Goal: Task Accomplishment & Management: Manage account settings

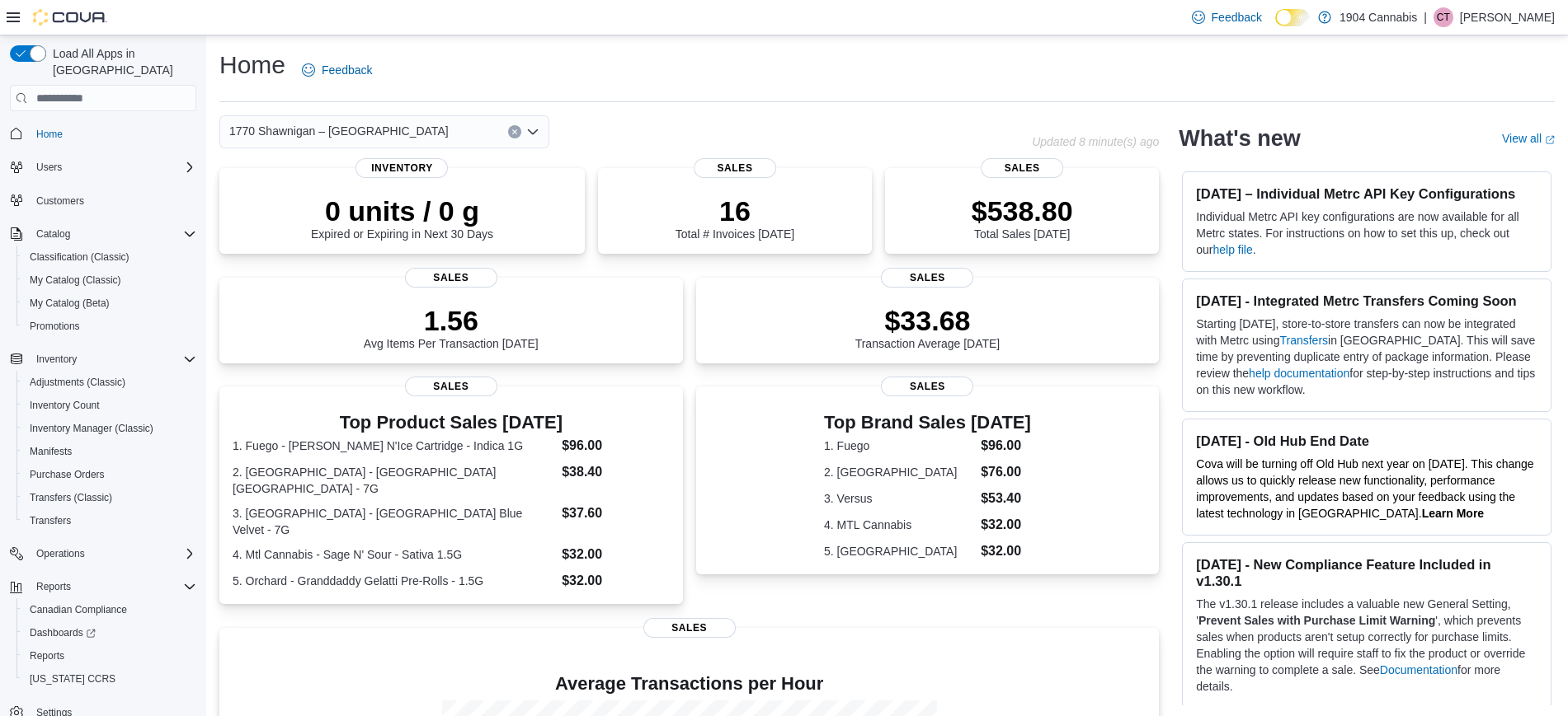
click at [576, 54] on div "Home Feedback" at bounding box center [887, 70] width 1336 height 43
click at [324, 148] on div "1770 Shawnigan – Mill Bay Road Updated 3 minute(s) ago 0 units / 0 g Expired or…" at bounding box center [688, 540] width 939 height 850
click at [325, 132] on span "1770 Shawnigan – Mill Bay Road" at bounding box center [338, 131] width 219 height 20
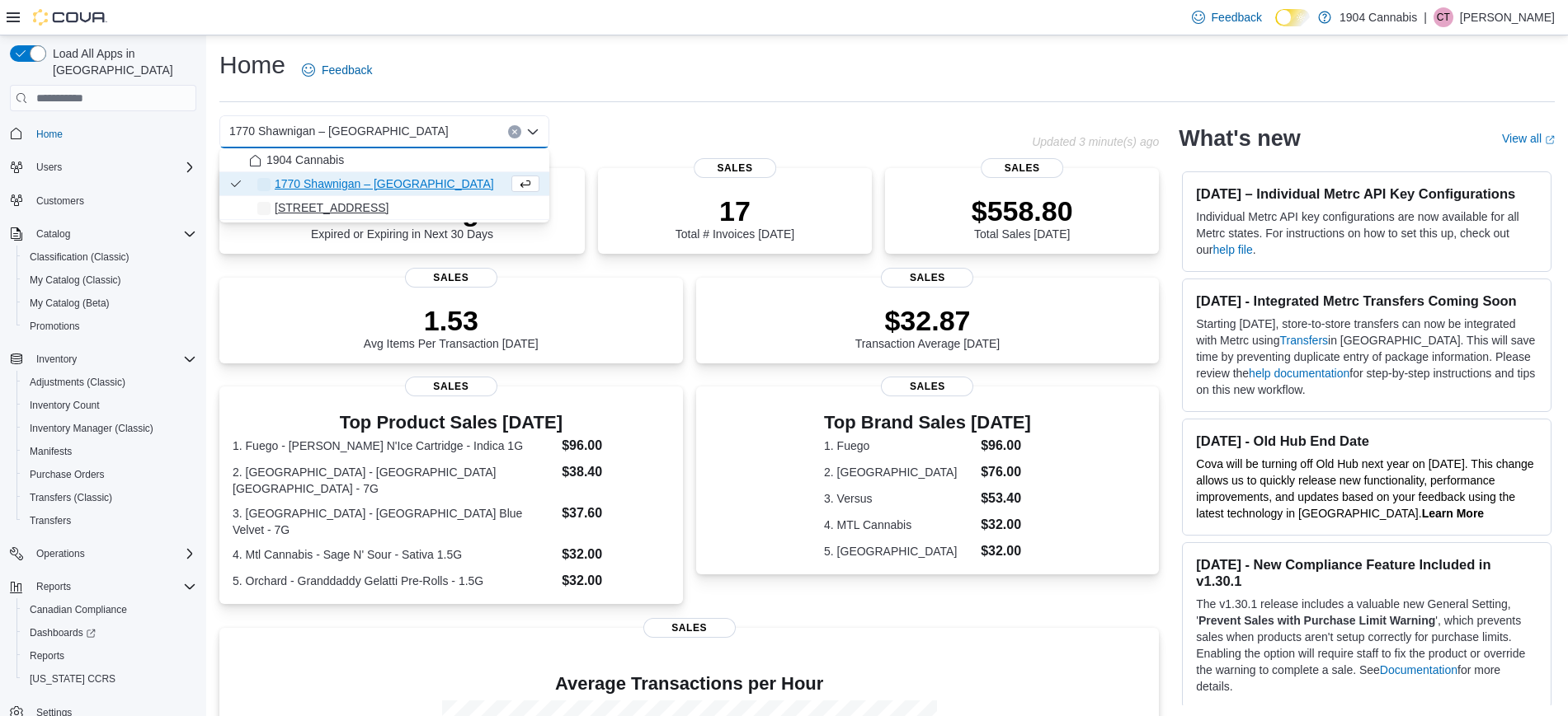
click at [362, 203] on div "[STREET_ADDRESS]" at bounding box center [394, 207] width 290 height 17
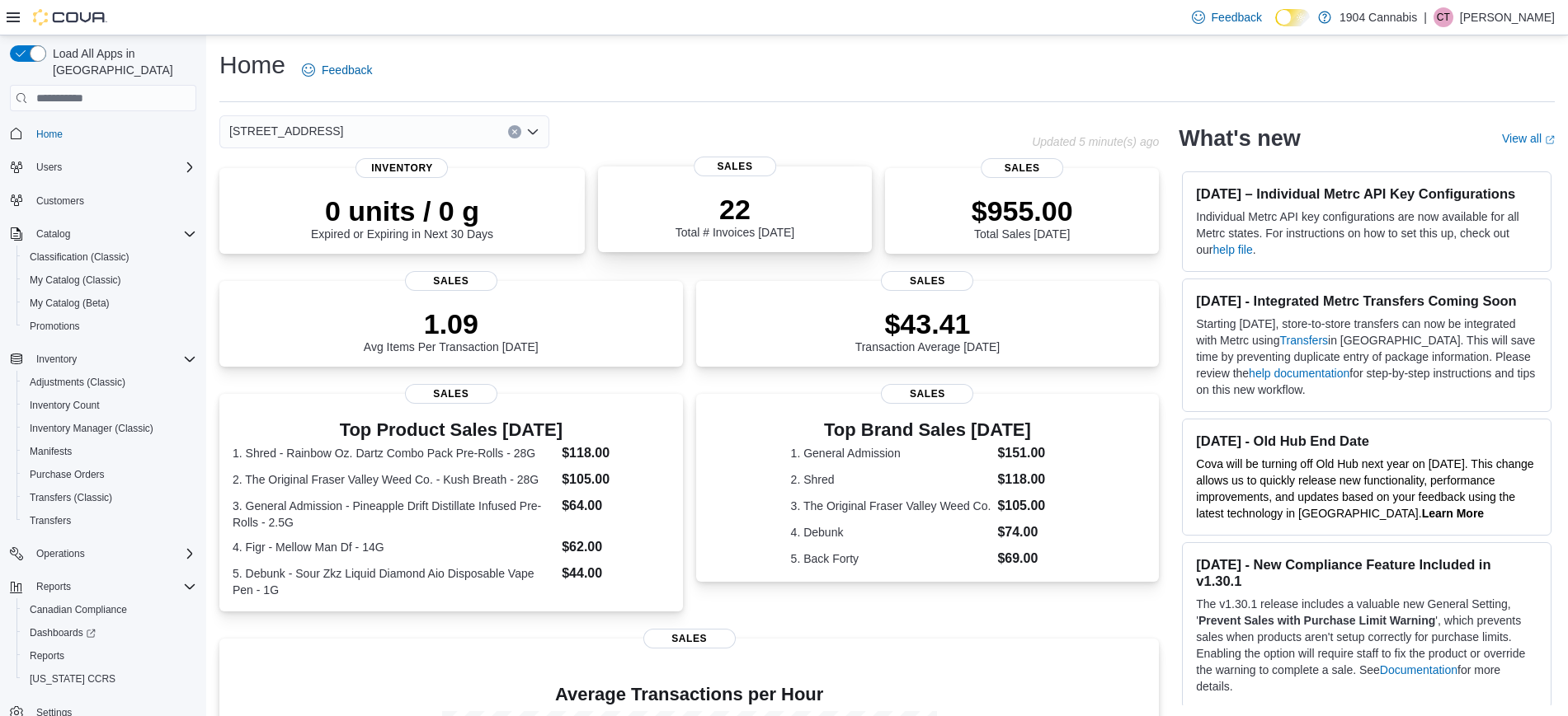
click at [656, 195] on div "22 Total # Invoices Today" at bounding box center [735, 212] width 247 height 52
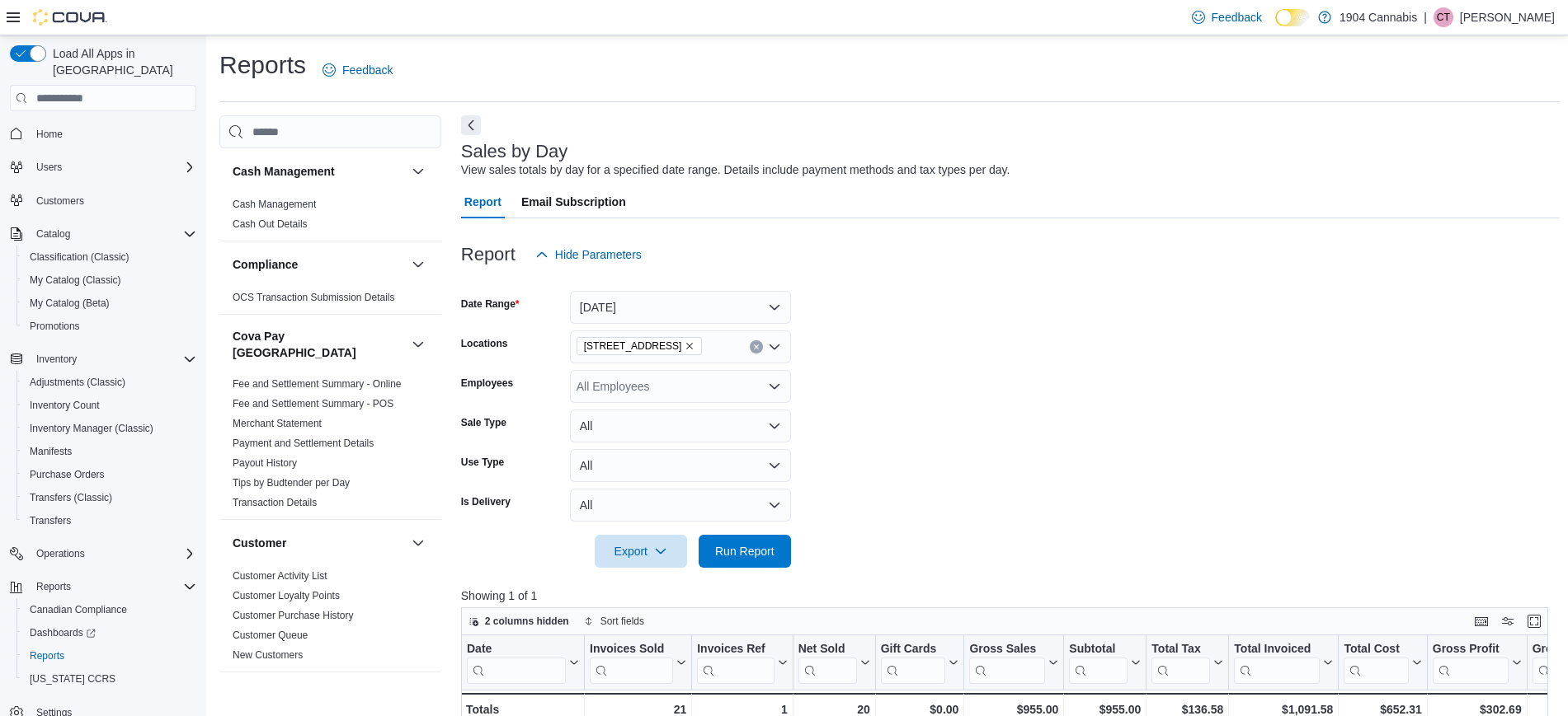
click at [74, 123] on span "Home" at bounding box center [113, 134] width 167 height 21
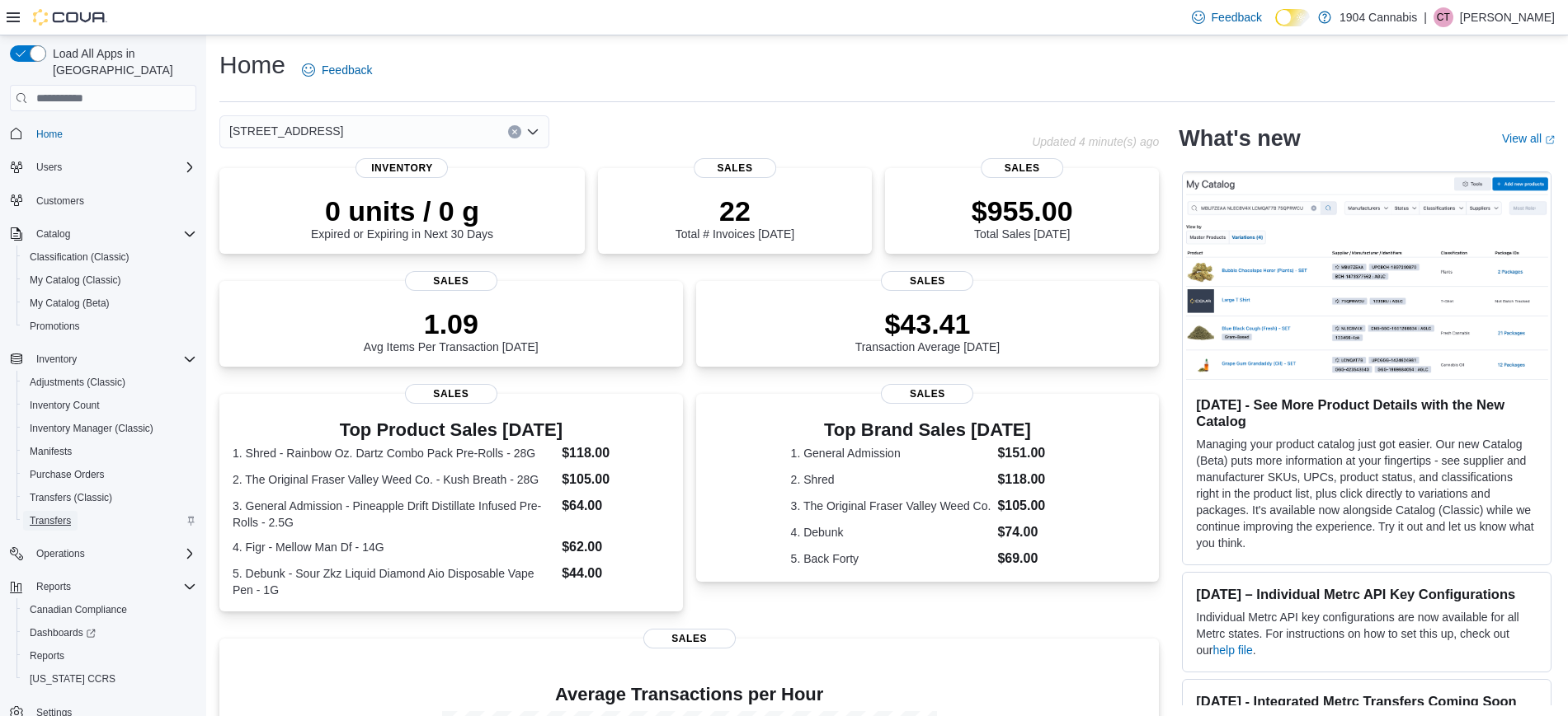
click at [42, 513] on span "Transfers" at bounding box center [50, 520] width 41 height 20
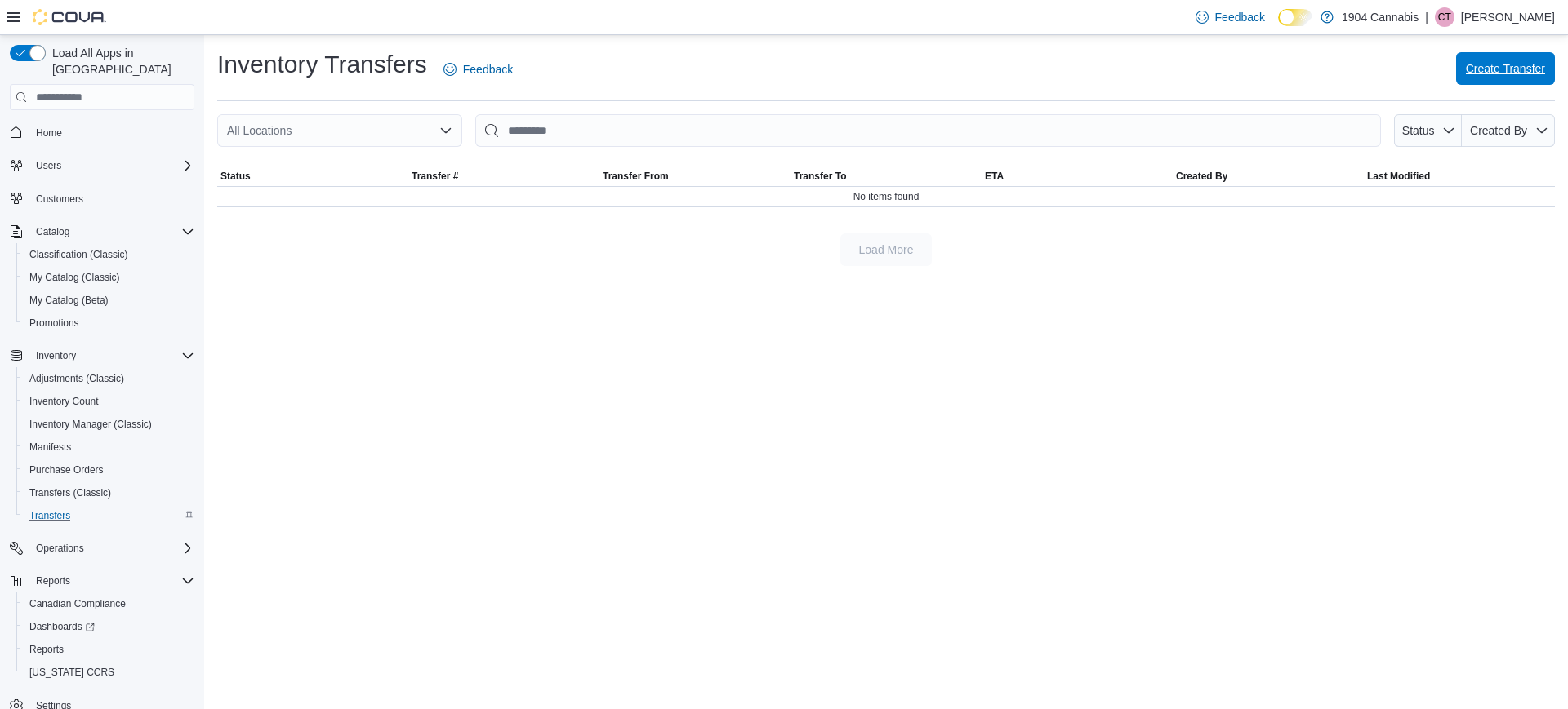
click at [1507, 66] on span "Create Transfer" at bounding box center [1506, 68] width 80 height 16
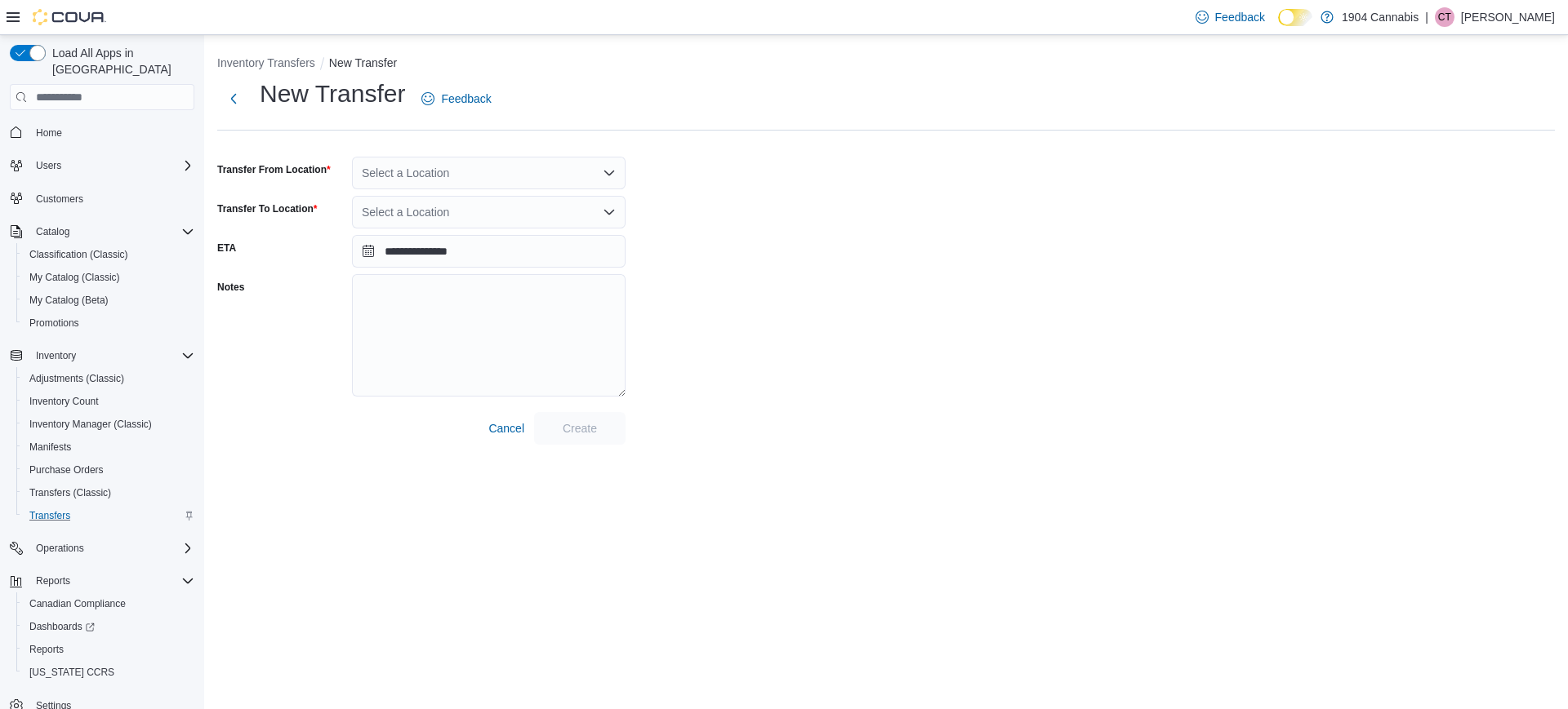
click at [556, 168] on div "Select a Location" at bounding box center [489, 173] width 273 height 33
click at [509, 251] on div "[STREET_ADDRESS]" at bounding box center [498, 248] width 234 height 16
click at [459, 220] on div "Select a Location" at bounding box center [489, 213] width 273 height 33
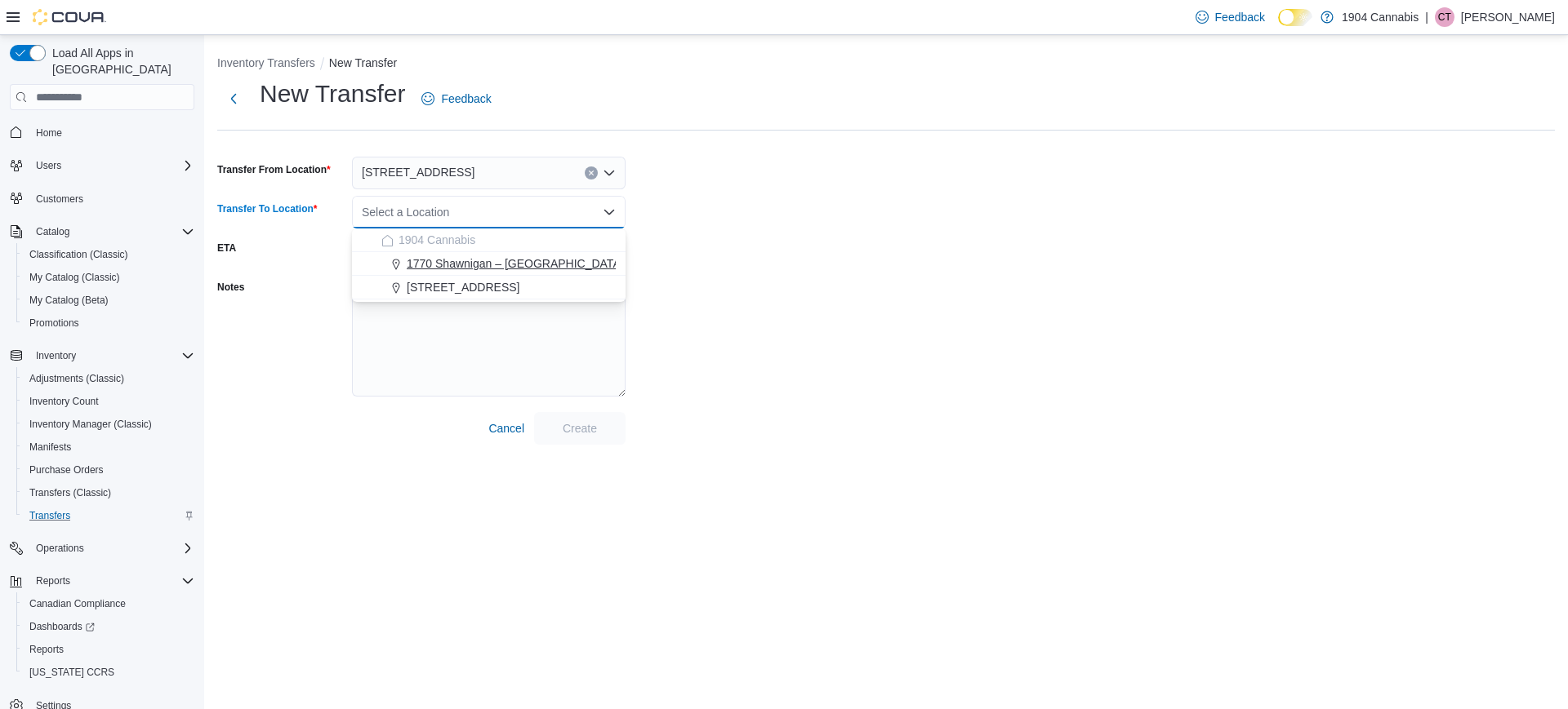
click at [524, 271] on span "1770 Shawnigan – [GEOGRAPHIC_DATA]" at bounding box center [515, 264] width 217 height 16
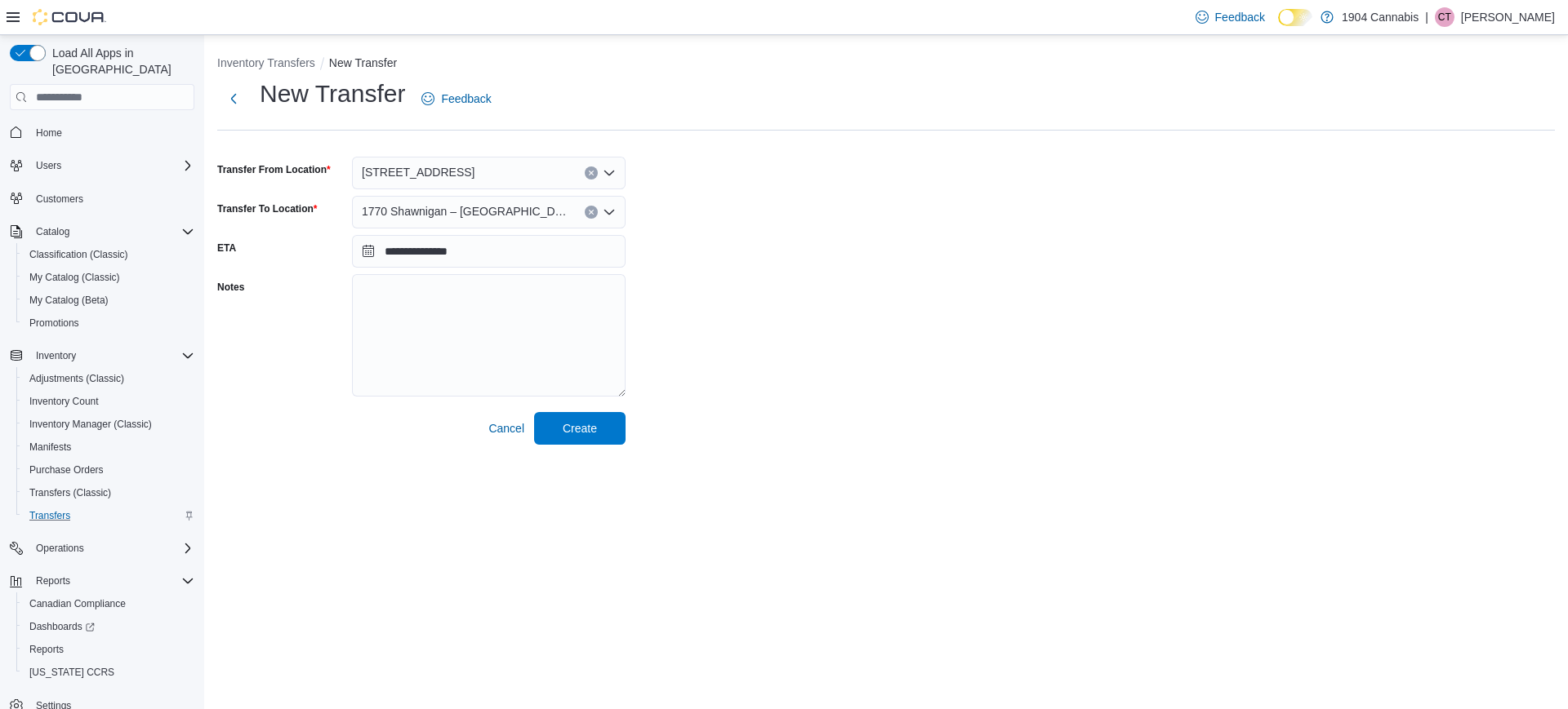
click at [829, 230] on div "**********" at bounding box center [886, 261] width 1338 height 367
click at [592, 426] on span "Create" at bounding box center [580, 427] width 35 height 16
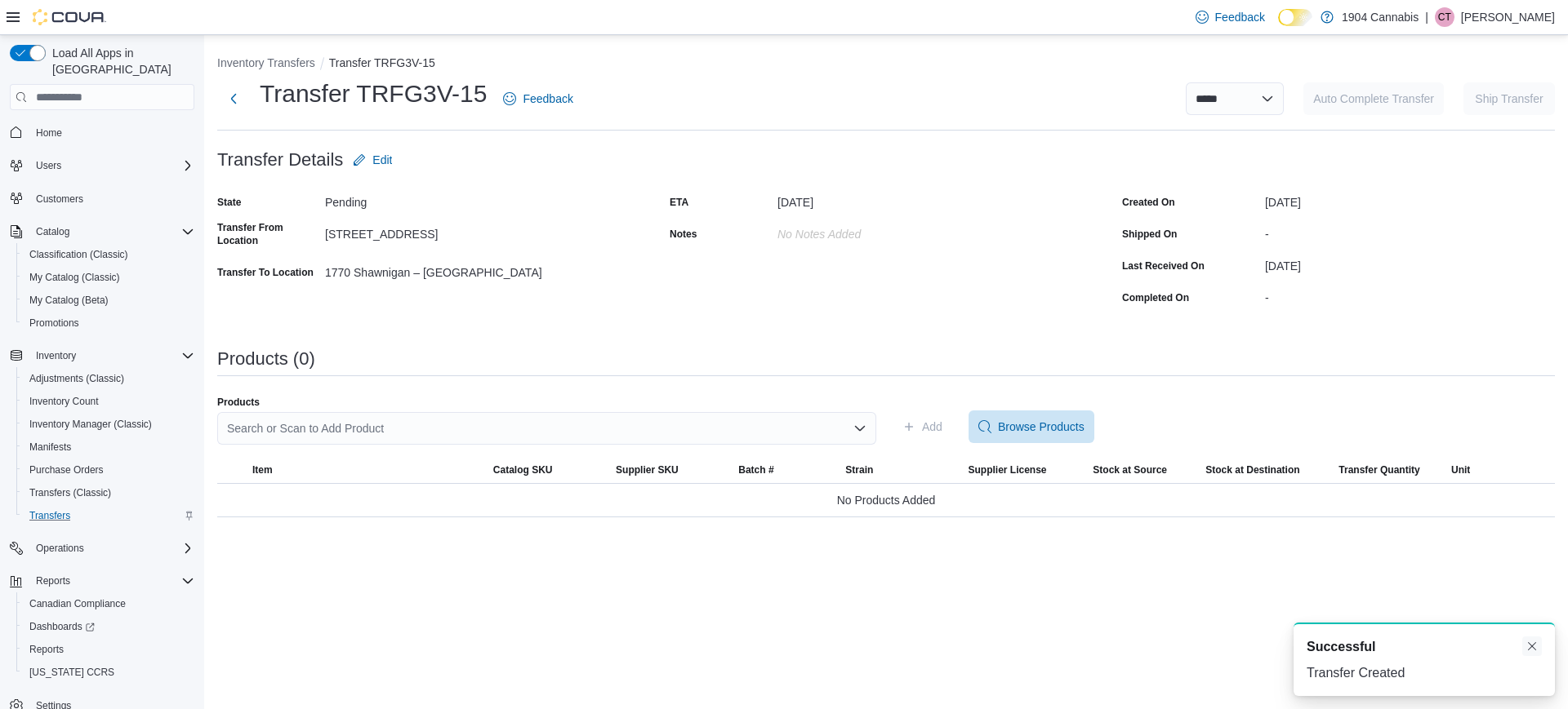
click at [1536, 651] on button "Dismiss toast" at bounding box center [1532, 646] width 20 height 20
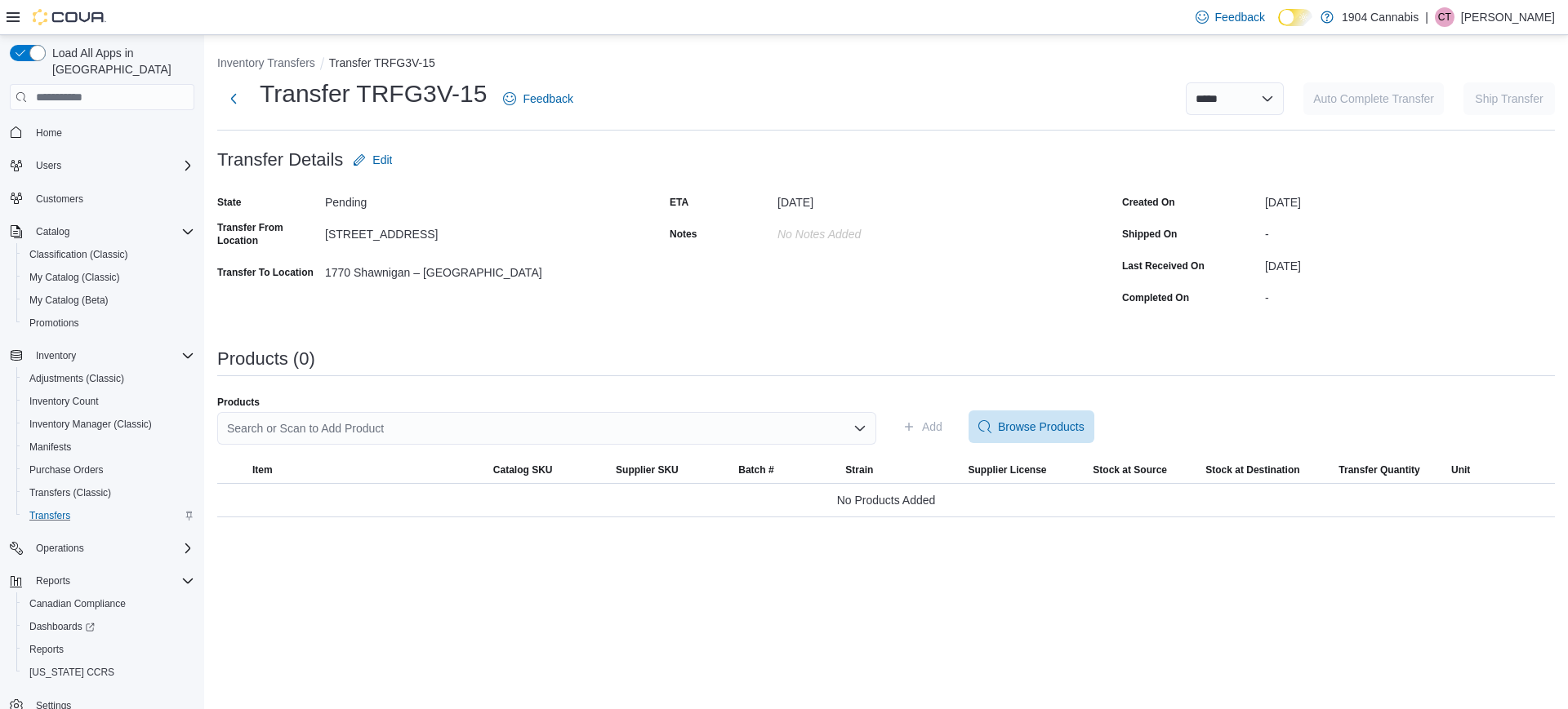
click at [665, 428] on div "Search or Scan to Add Product" at bounding box center [547, 429] width 659 height 33
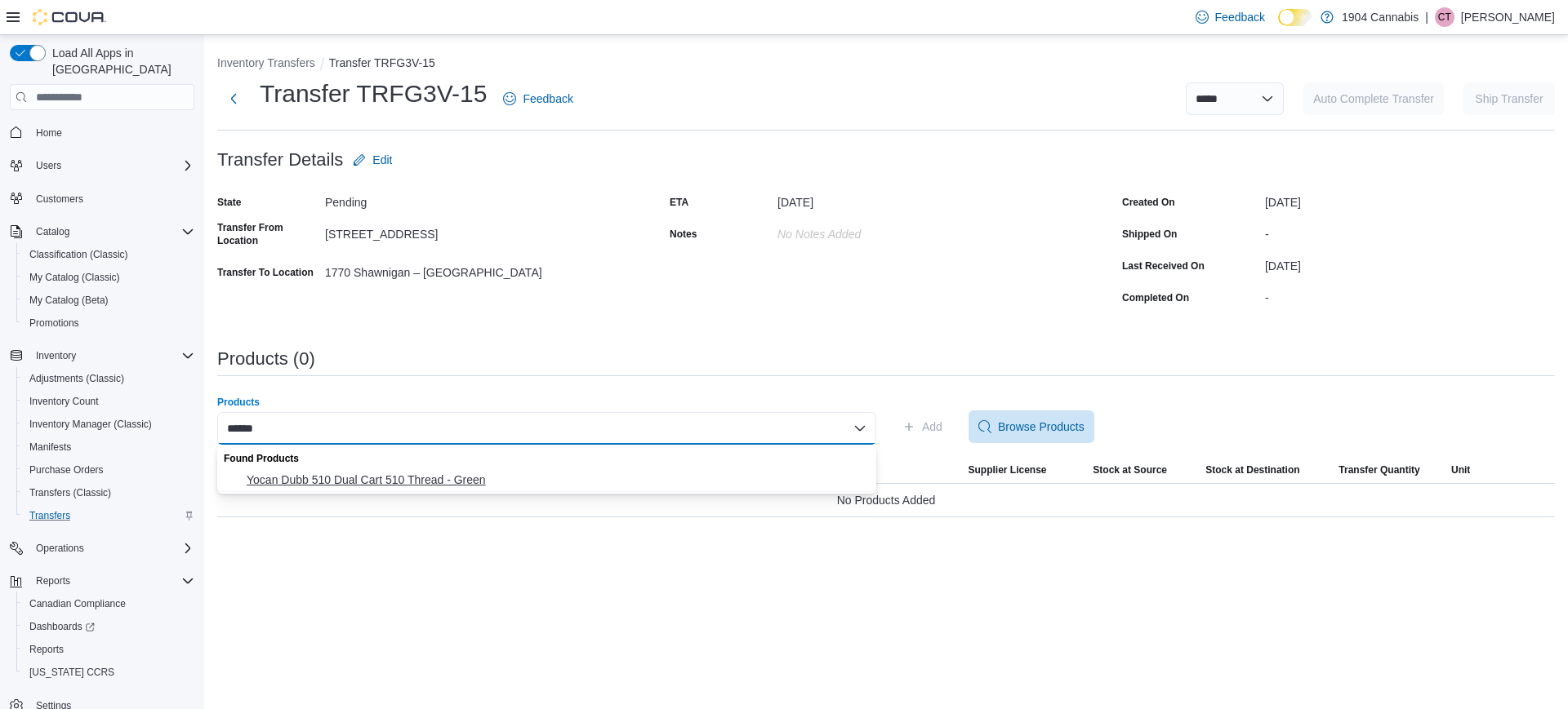
type input "******"
click at [578, 481] on span "Yocan Dubb 510 Dual Cart 510 Thread - Green" at bounding box center [556, 480] width 620 height 16
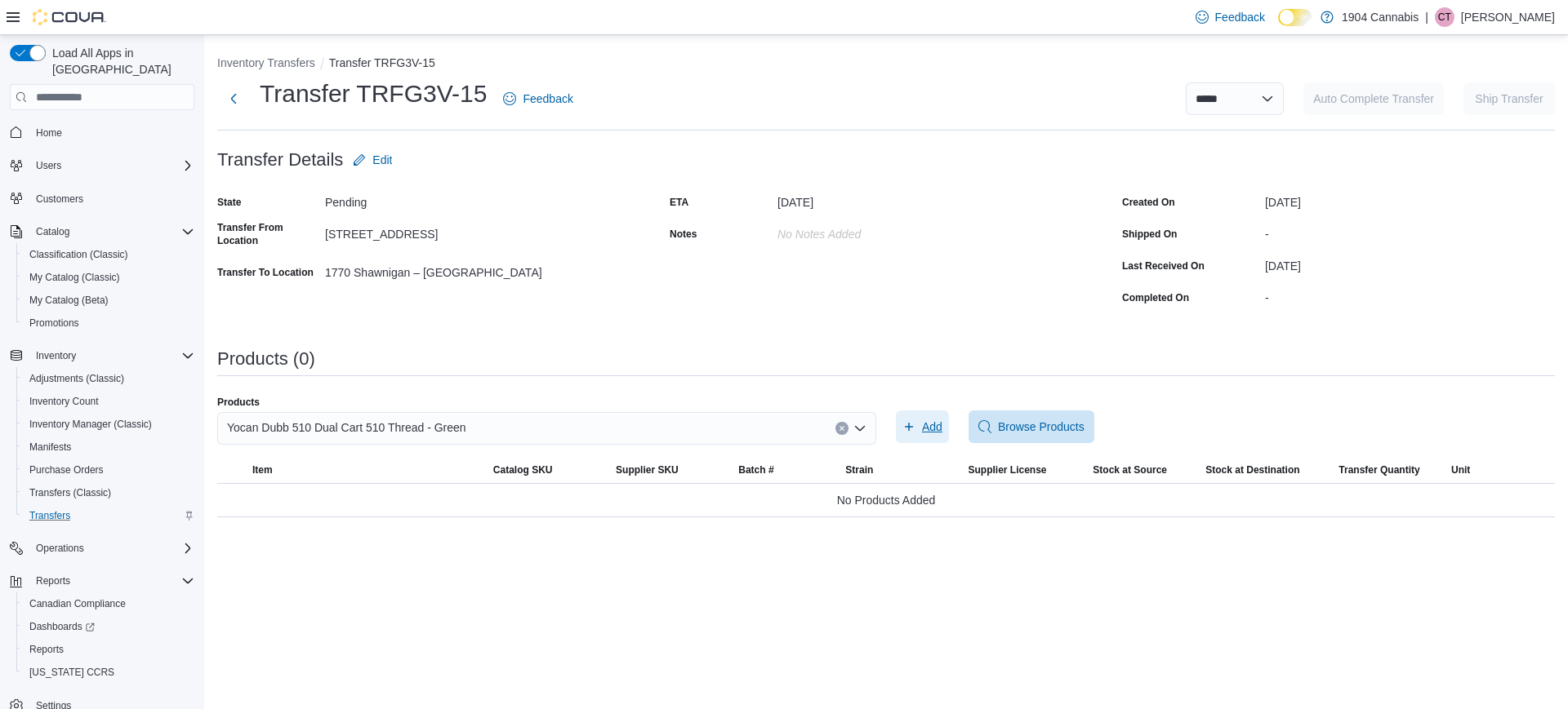
click at [923, 427] on span "Add" at bounding box center [932, 426] width 21 height 16
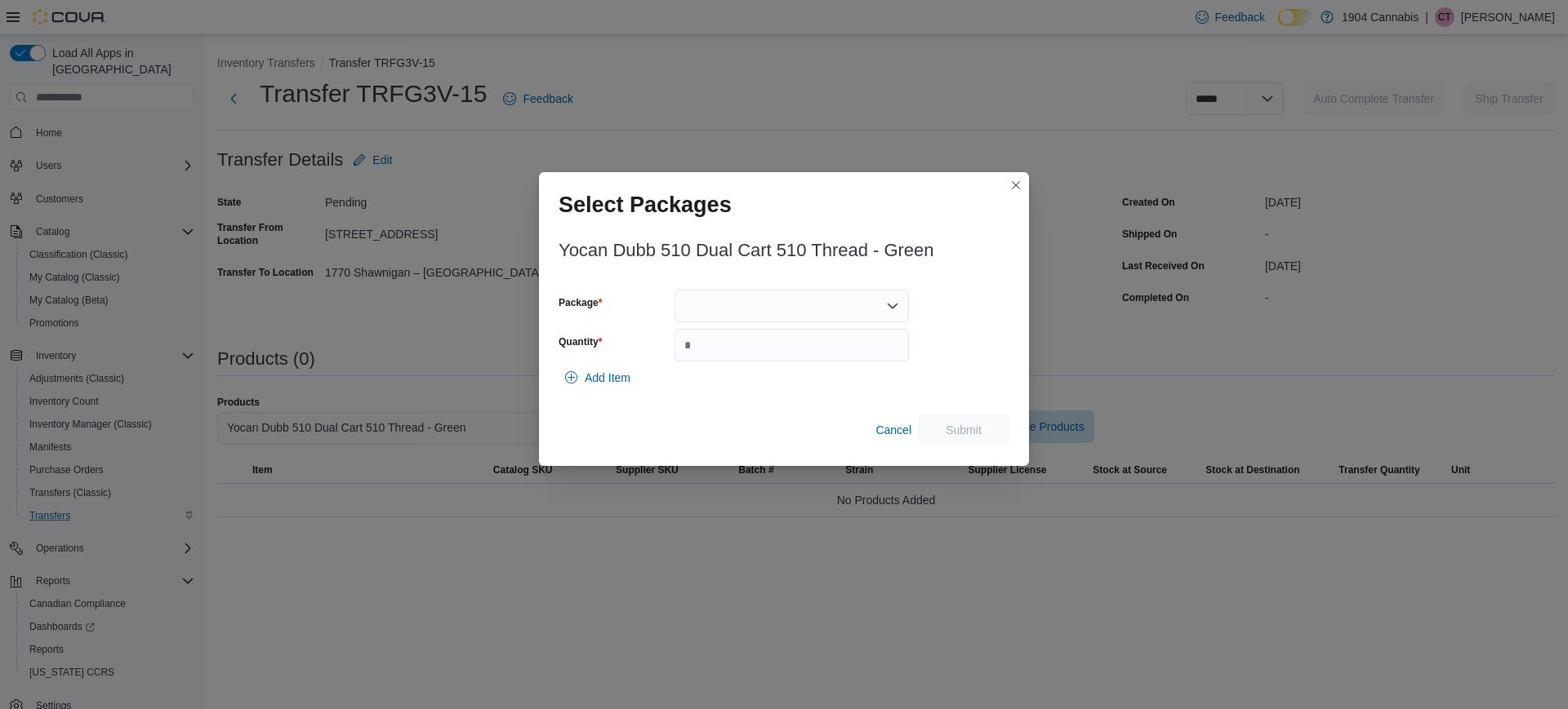
click at [795, 300] on div at bounding box center [791, 306] width 234 height 33
click at [754, 352] on span "6975886089583" at bounding box center [802, 357] width 195 height 16
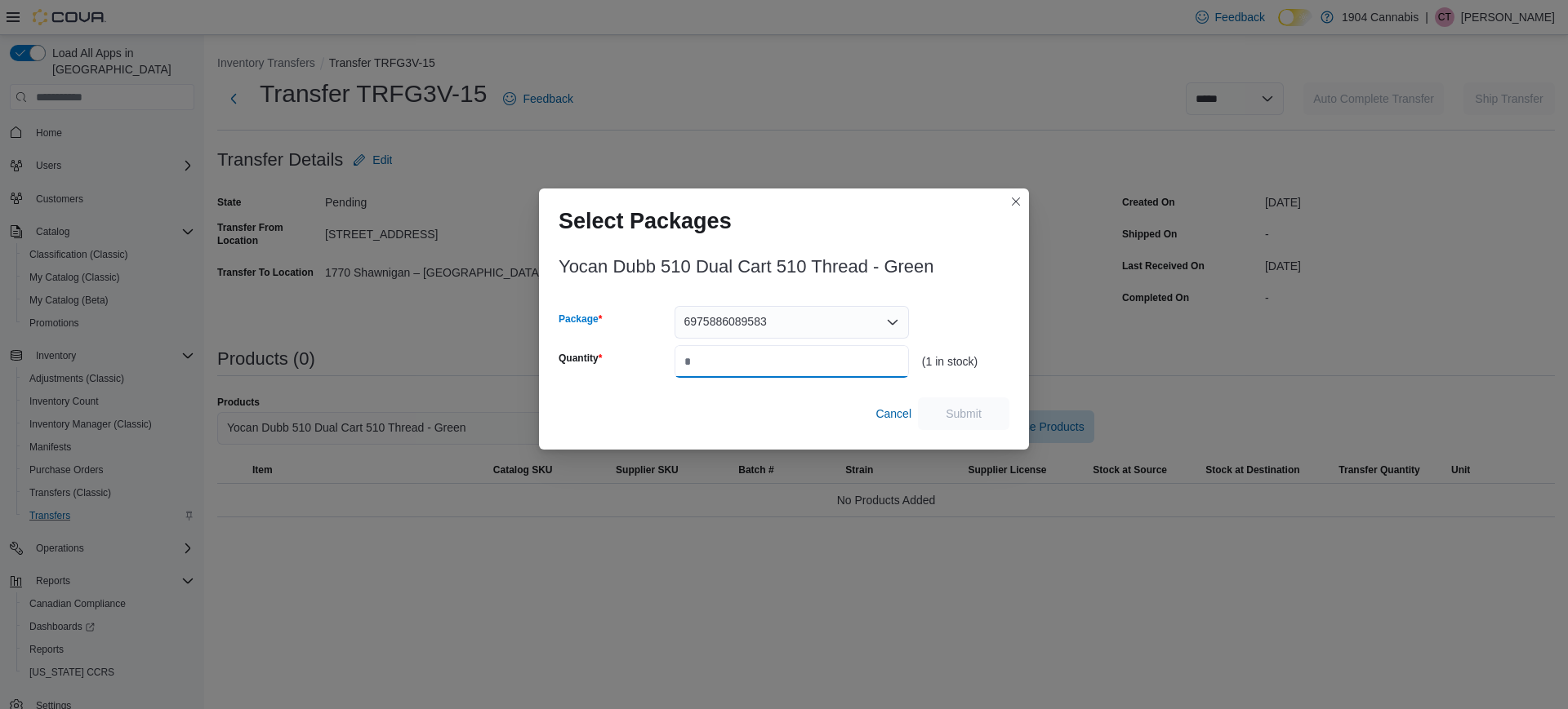
click at [779, 358] on input "Quantity" at bounding box center [791, 361] width 234 height 33
type input "*"
click at [938, 412] on span "Submit" at bounding box center [963, 413] width 72 height 33
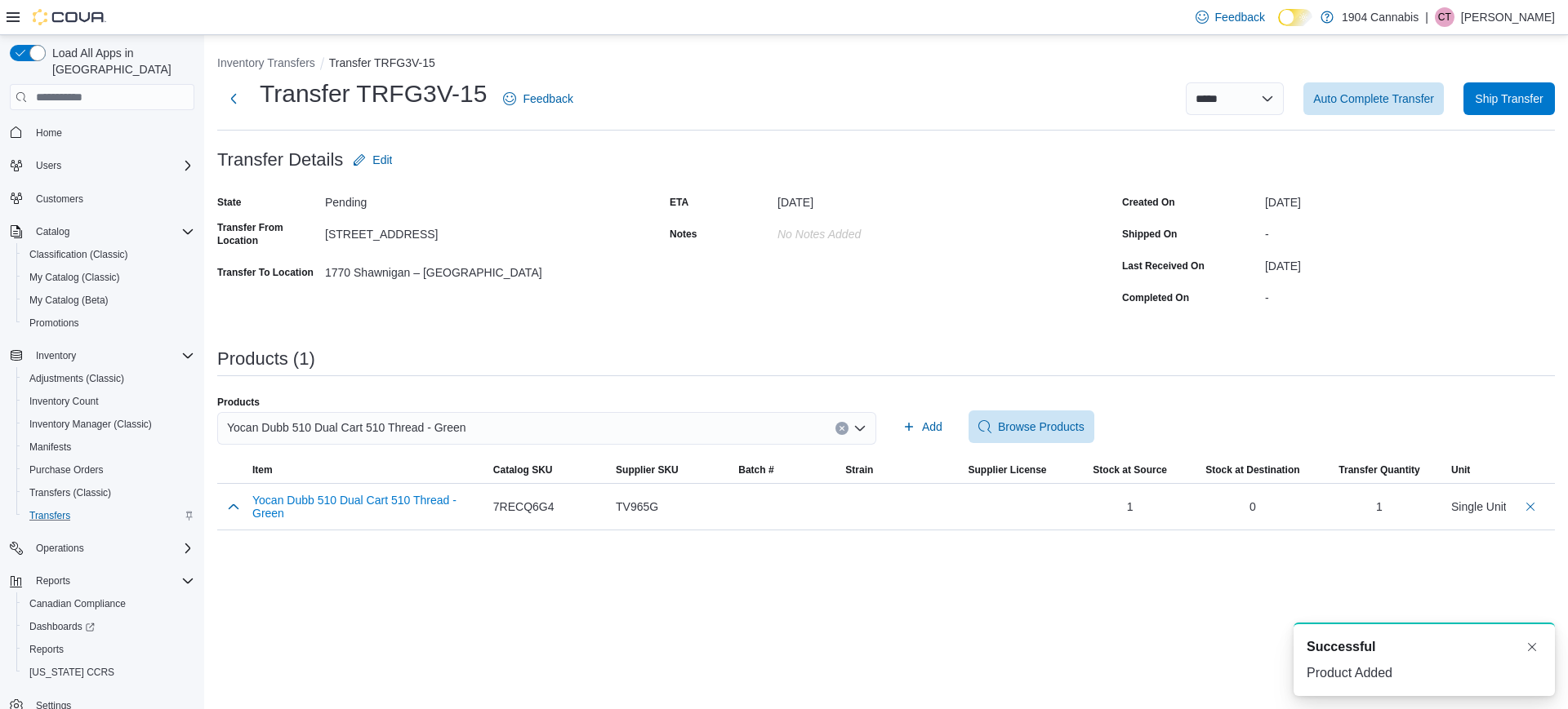
click at [843, 428] on icon "Clear input" at bounding box center [842, 429] width 7 height 7
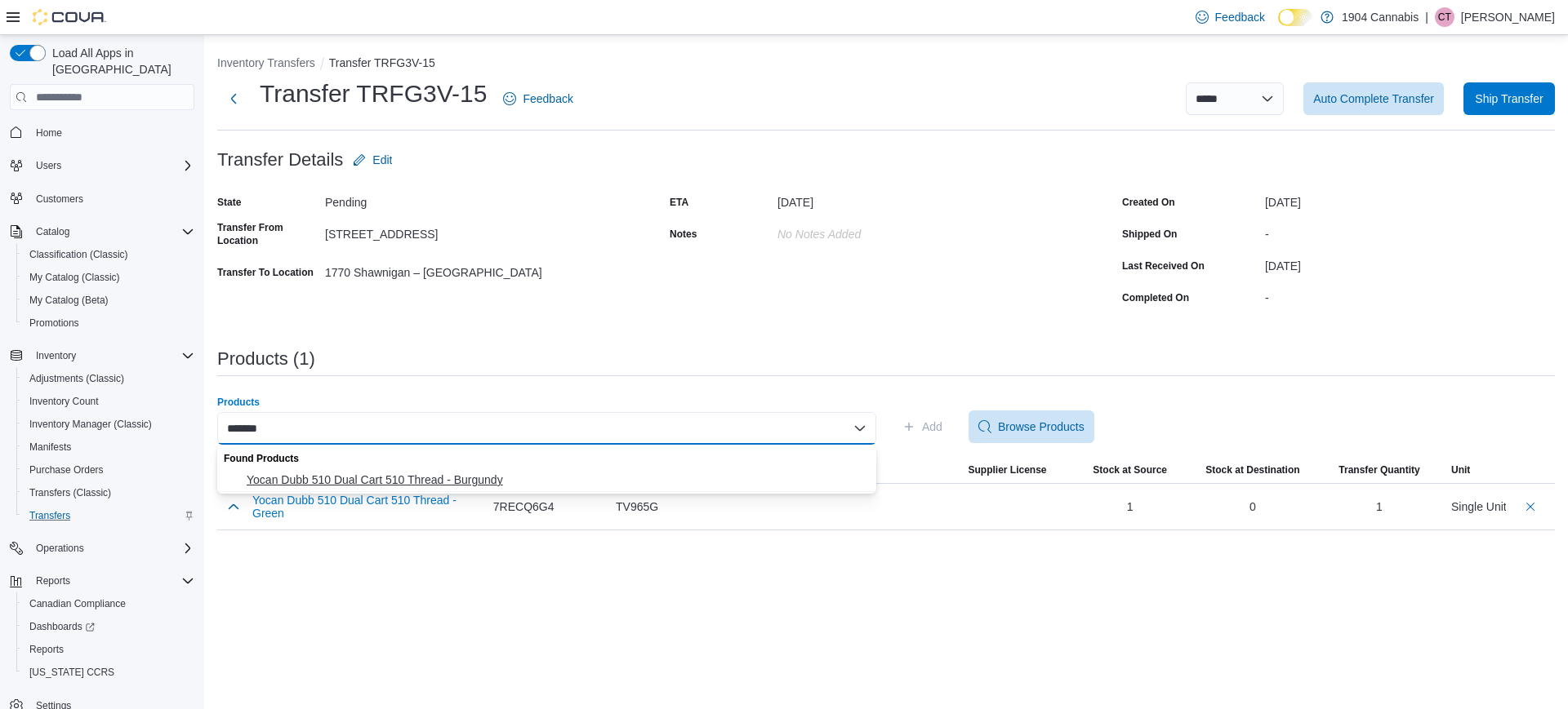
type input "*******"
click at [669, 472] on span "Yocan Dubb 510 Dual Cart 510 Thread - Burgundy" at bounding box center [556, 480] width 620 height 16
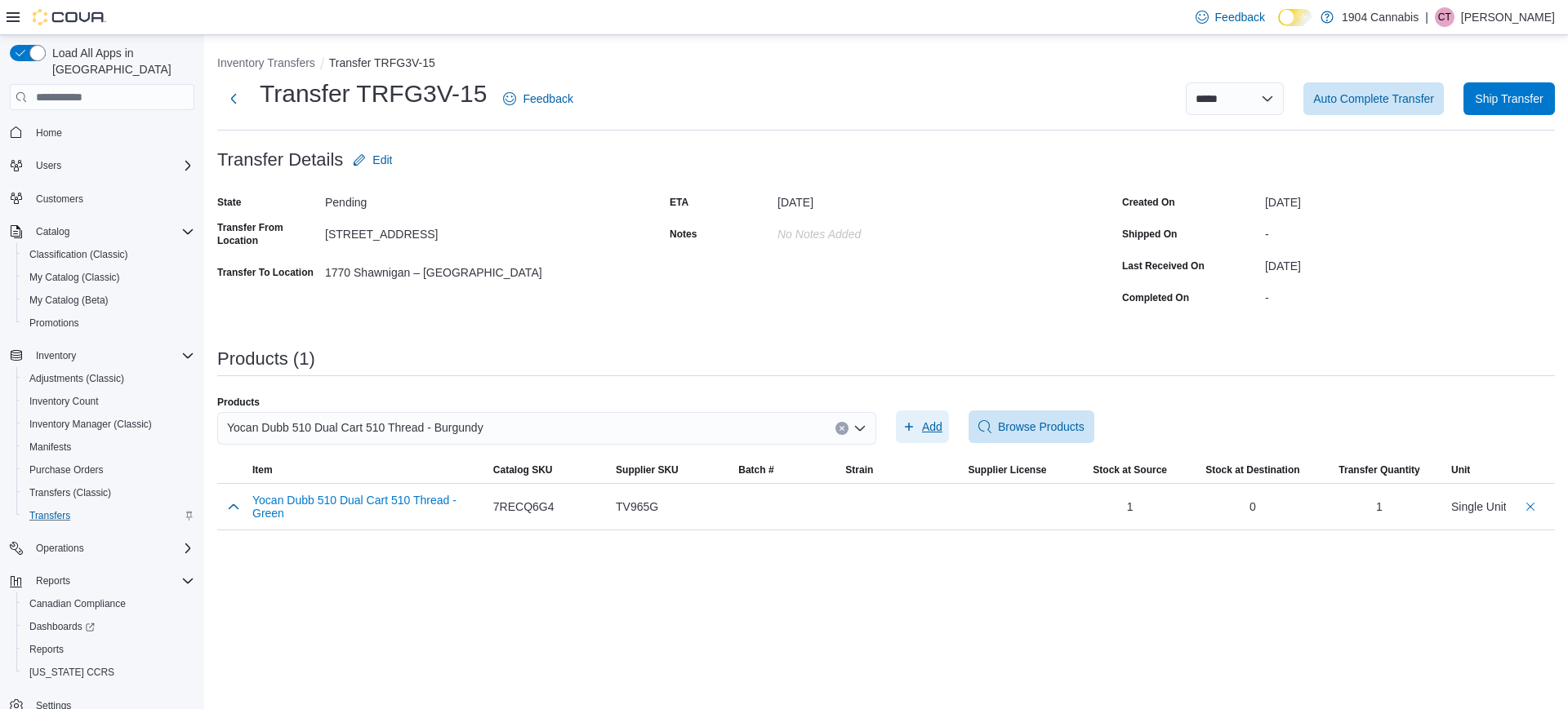
click at [931, 431] on span "Add" at bounding box center [932, 426] width 21 height 16
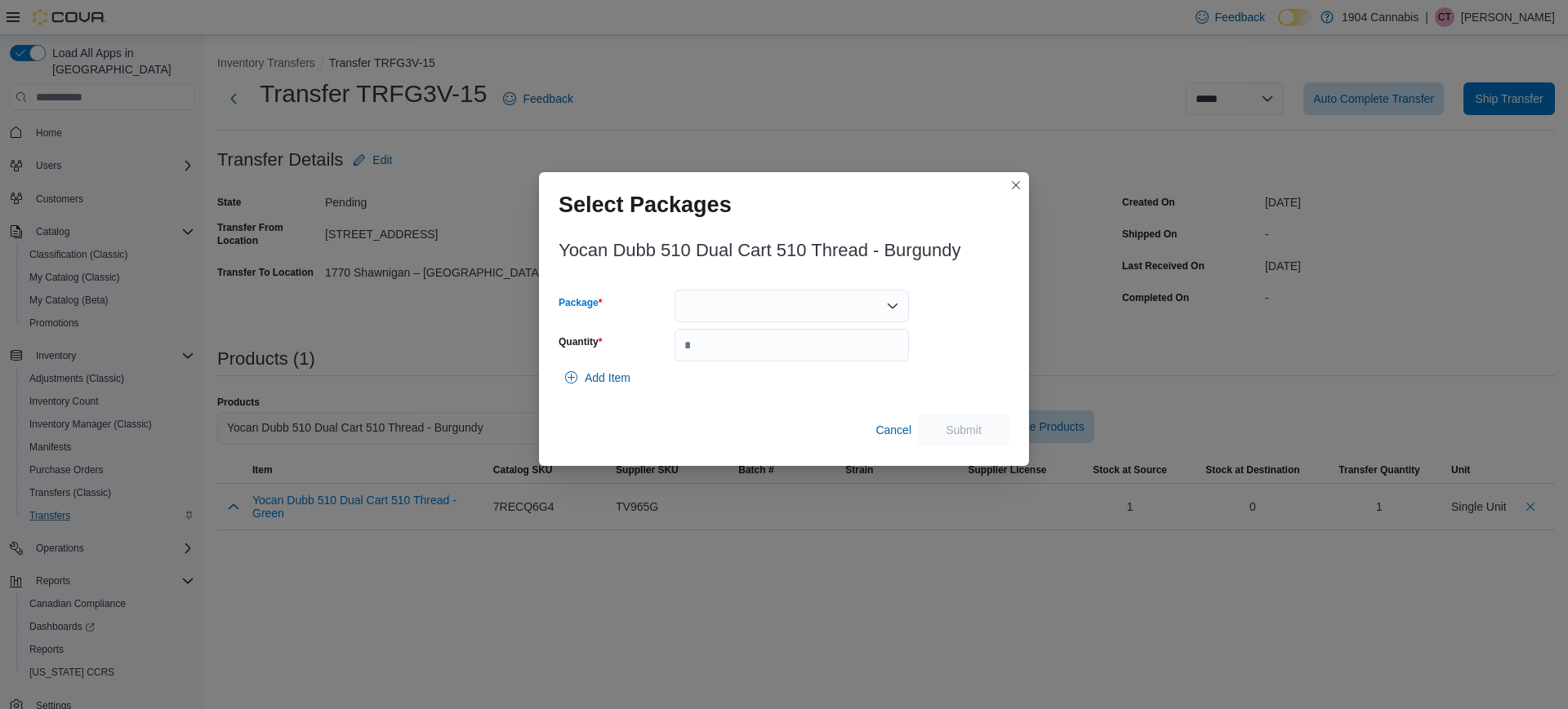
click at [832, 312] on div at bounding box center [791, 306] width 234 height 33
click at [812, 351] on span "6975886089576" at bounding box center [802, 357] width 195 height 16
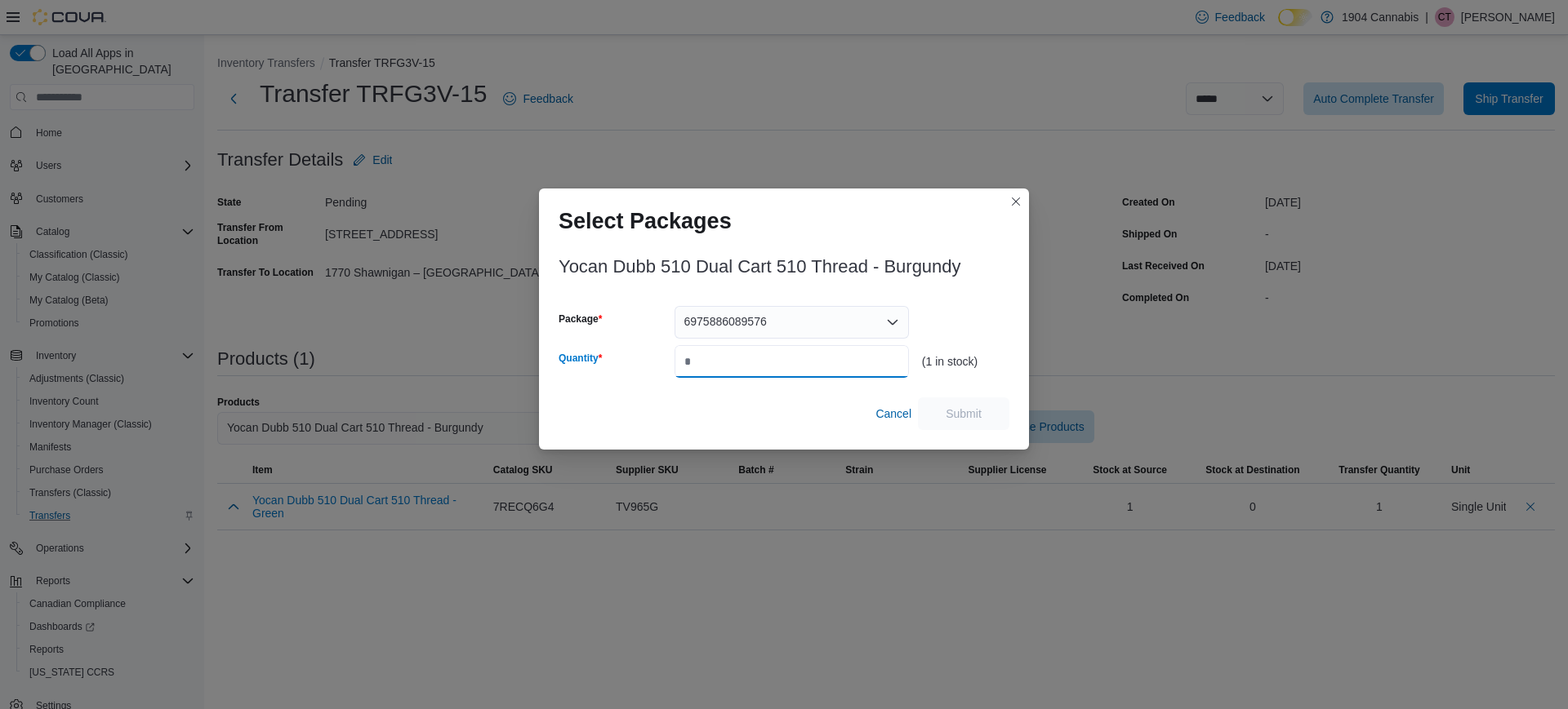
click at [806, 356] on input "Quantity" at bounding box center [791, 361] width 234 height 33
type input "*"
click at [1002, 418] on button "Submit" at bounding box center [963, 413] width 92 height 33
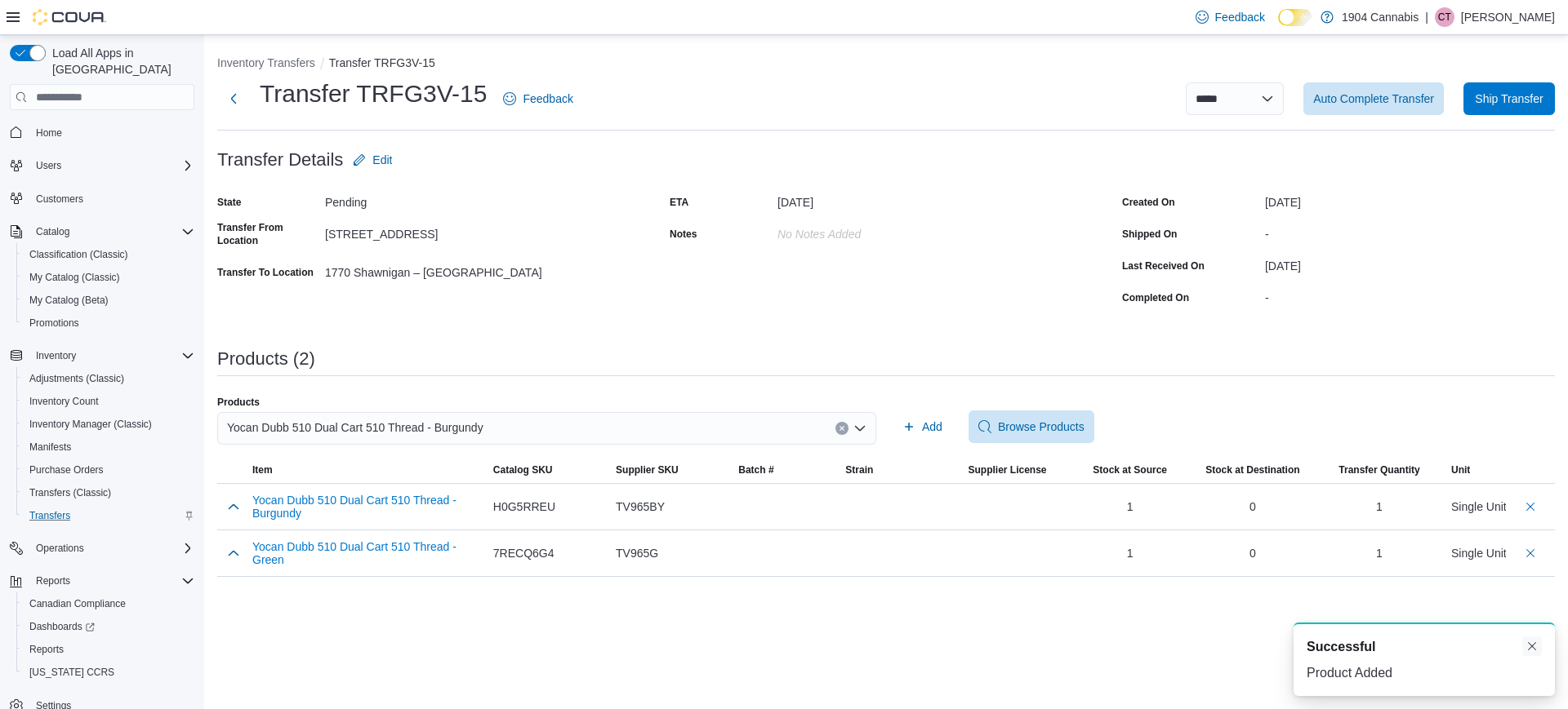
click at [1533, 649] on button "Dismiss toast" at bounding box center [1532, 646] width 20 height 20
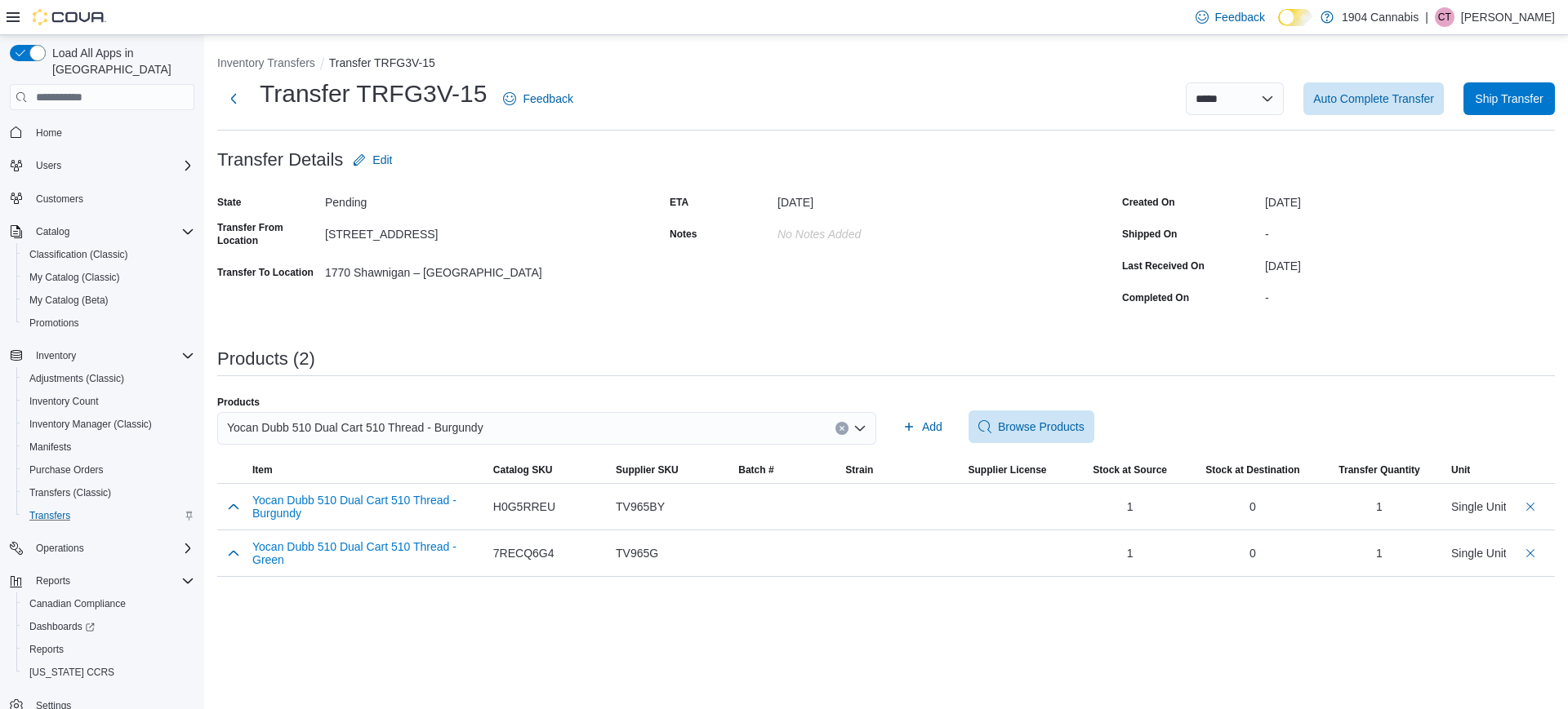
click at [539, 427] on div "Yocan Dubb 510 Dual Cart 510 Thread - Burgundy" at bounding box center [547, 429] width 659 height 33
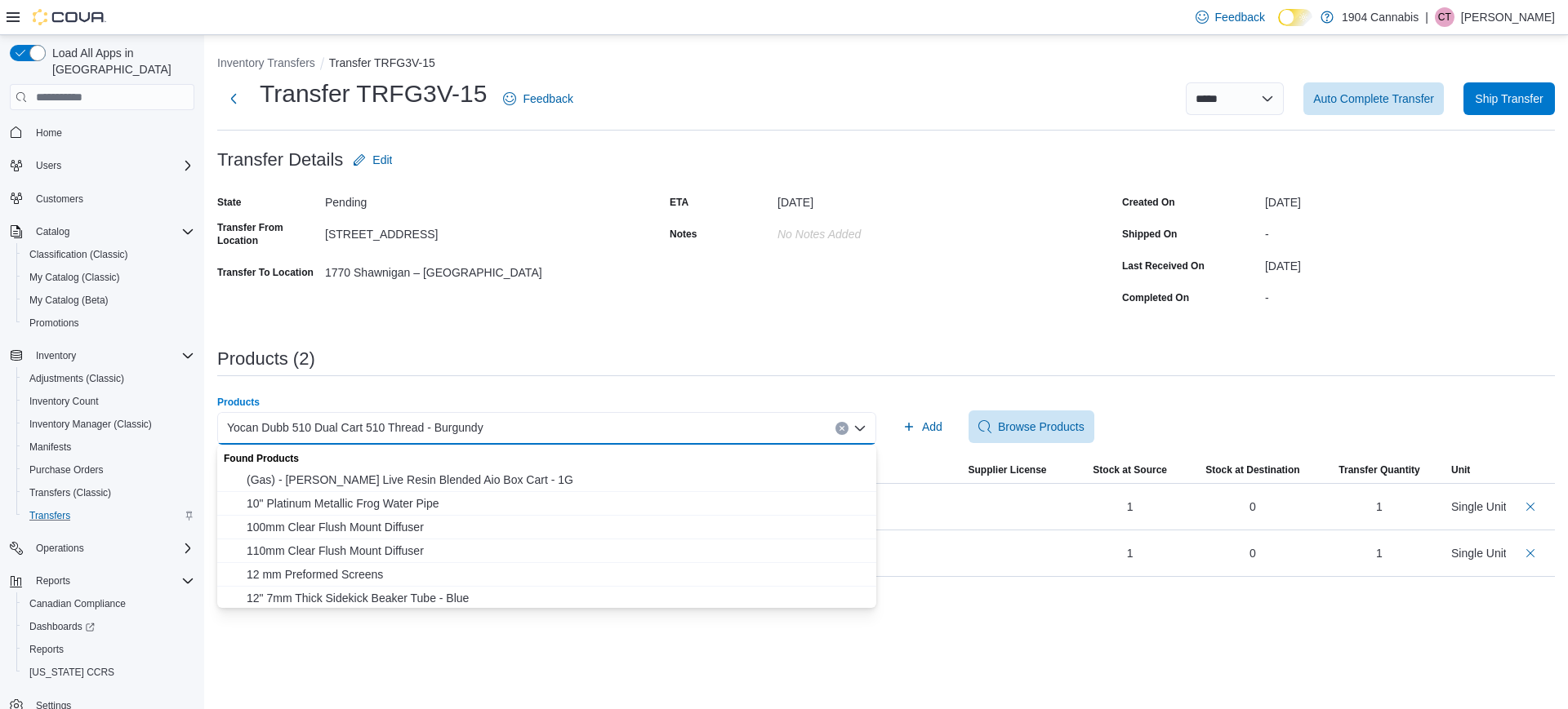
click at [844, 425] on icon "Clear input" at bounding box center [842, 429] width 7 height 7
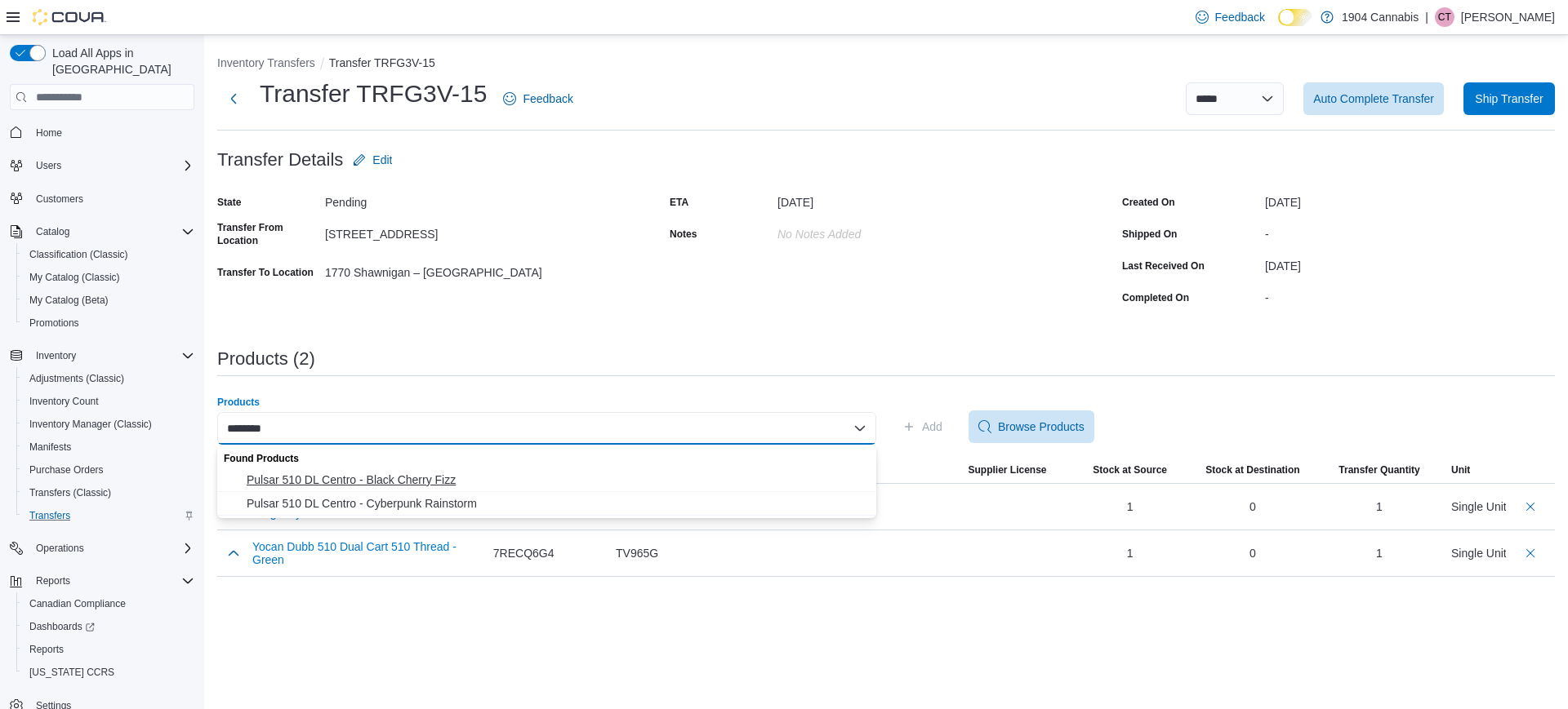
type input "********"
click at [459, 478] on span "Pulsar 510 DL Centro - Black Cherry Fizz" at bounding box center [556, 480] width 620 height 16
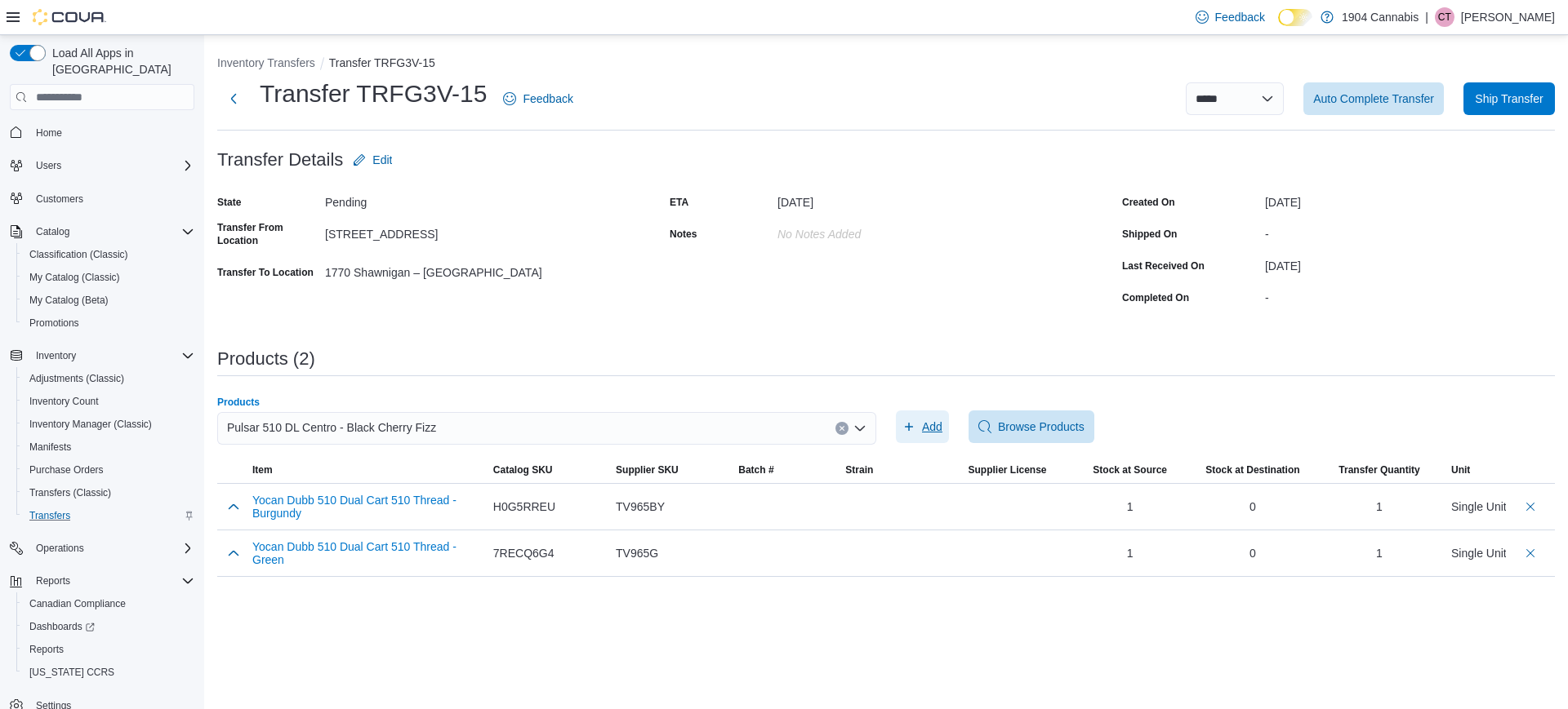
click at [938, 430] on span "Add" at bounding box center [932, 426] width 21 height 16
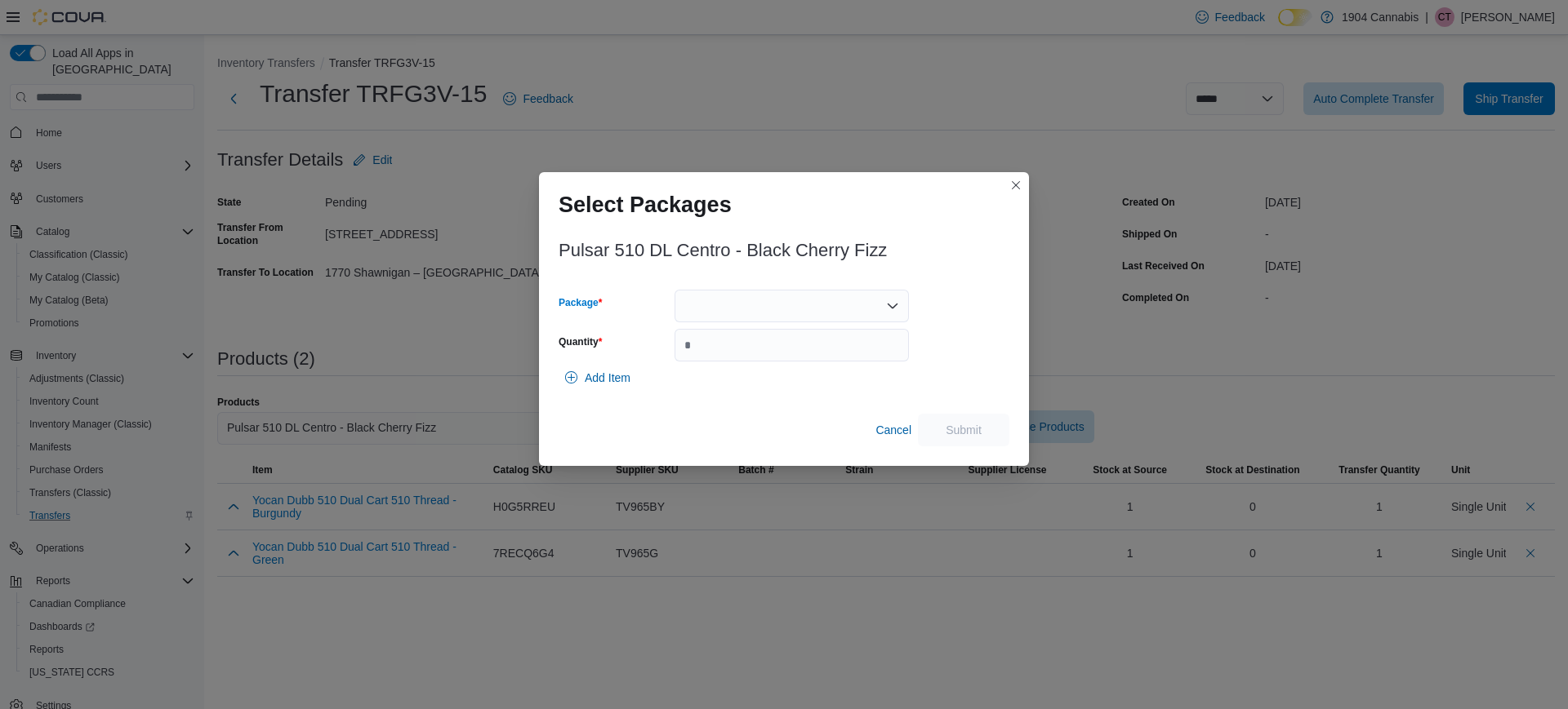
click at [731, 314] on div at bounding box center [791, 306] width 234 height 33
click at [743, 357] on span "840250812646" at bounding box center [802, 357] width 195 height 16
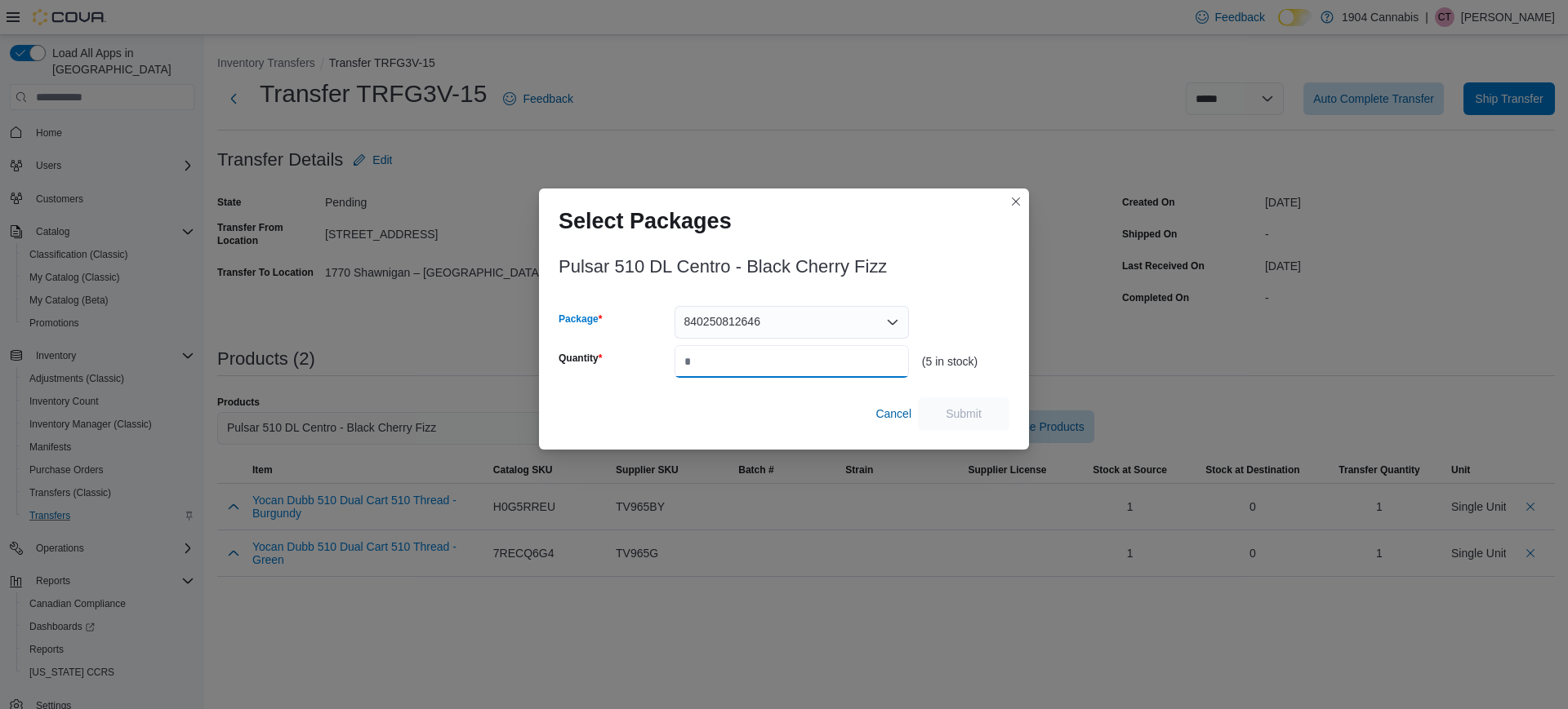
click at [742, 361] on input "Quantity" at bounding box center [791, 361] width 234 height 33
type input "*"
click at [950, 406] on span "Submit" at bounding box center [963, 412] width 36 height 16
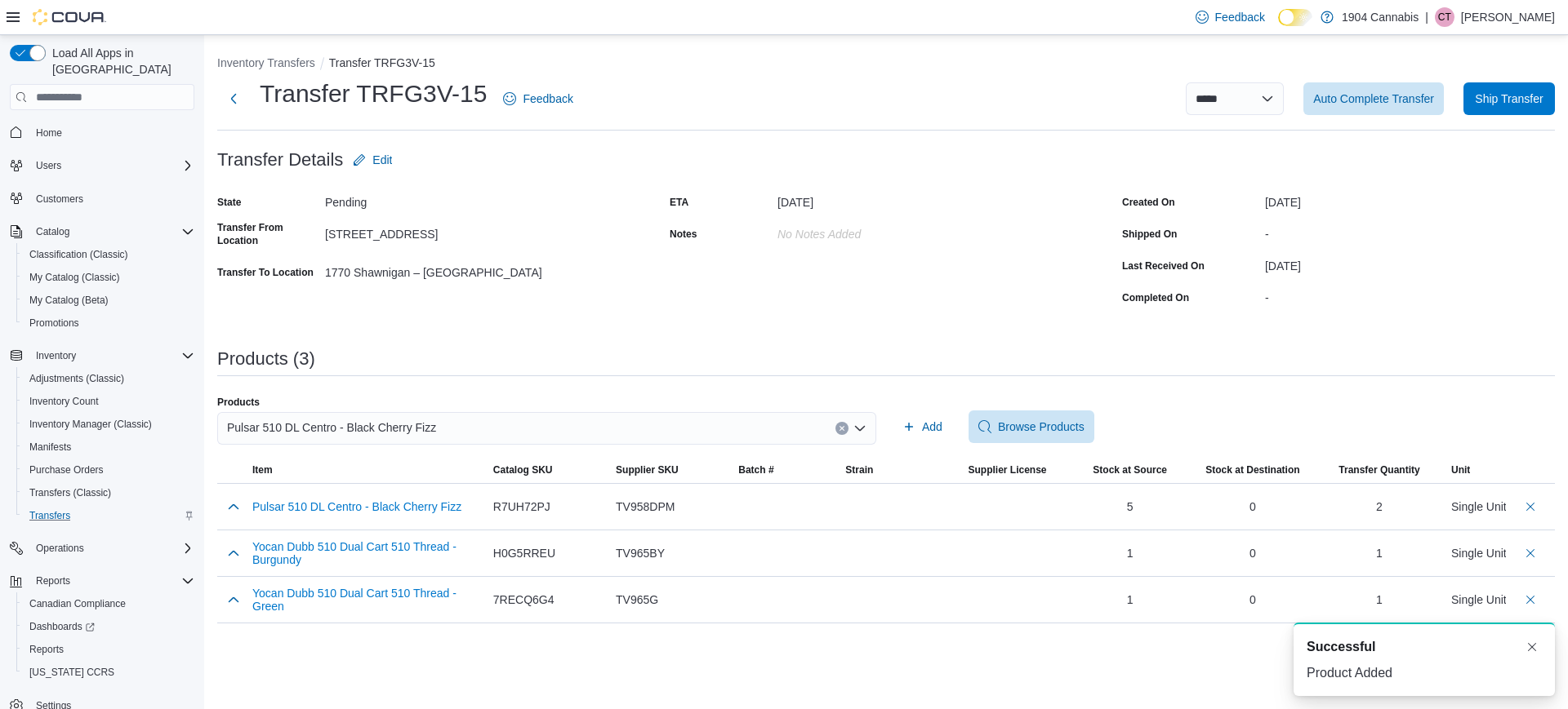
click at [844, 427] on icon "Clear input" at bounding box center [842, 429] width 7 height 7
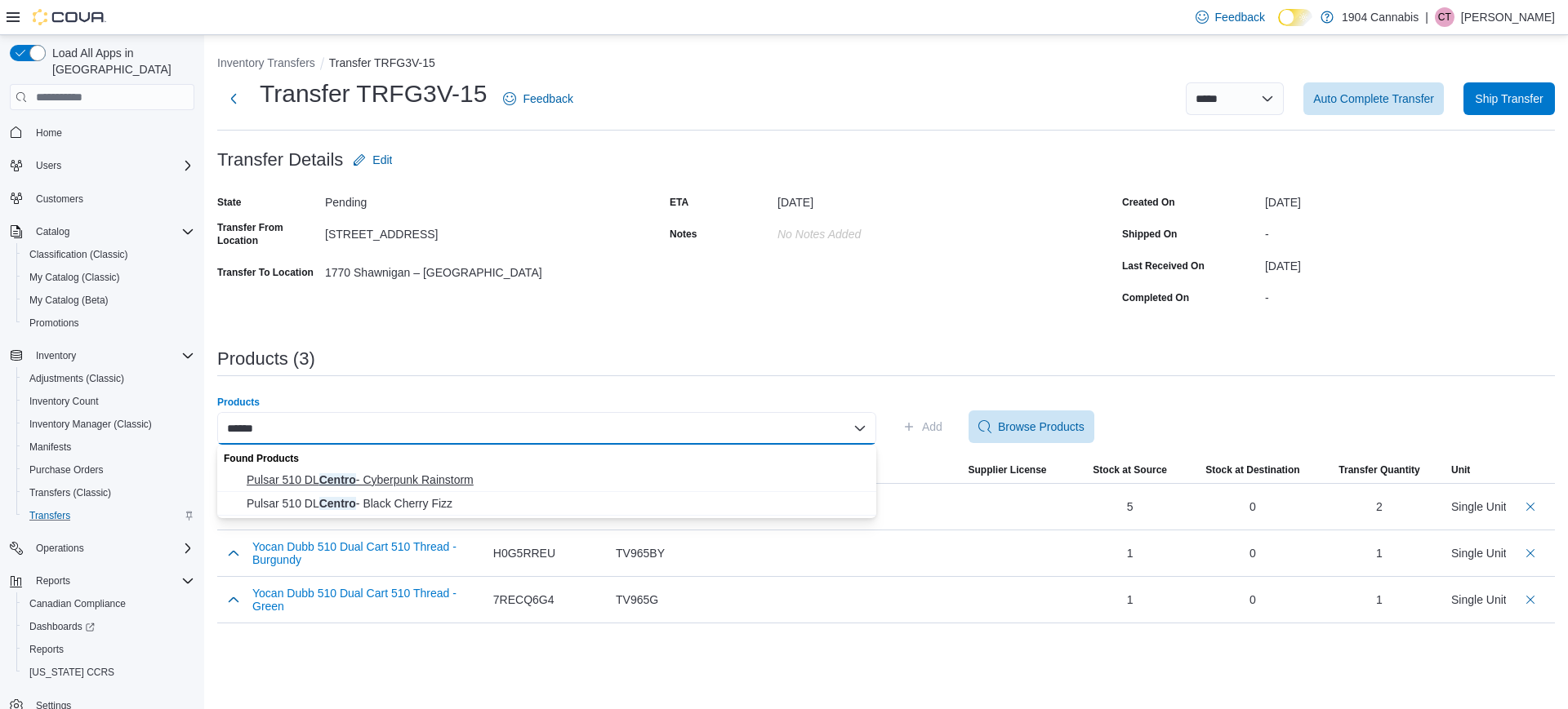
type input "******"
click at [641, 486] on span "Pulsar 510 DL Centro - Cyberpunk Rainstorm" at bounding box center [556, 480] width 620 height 16
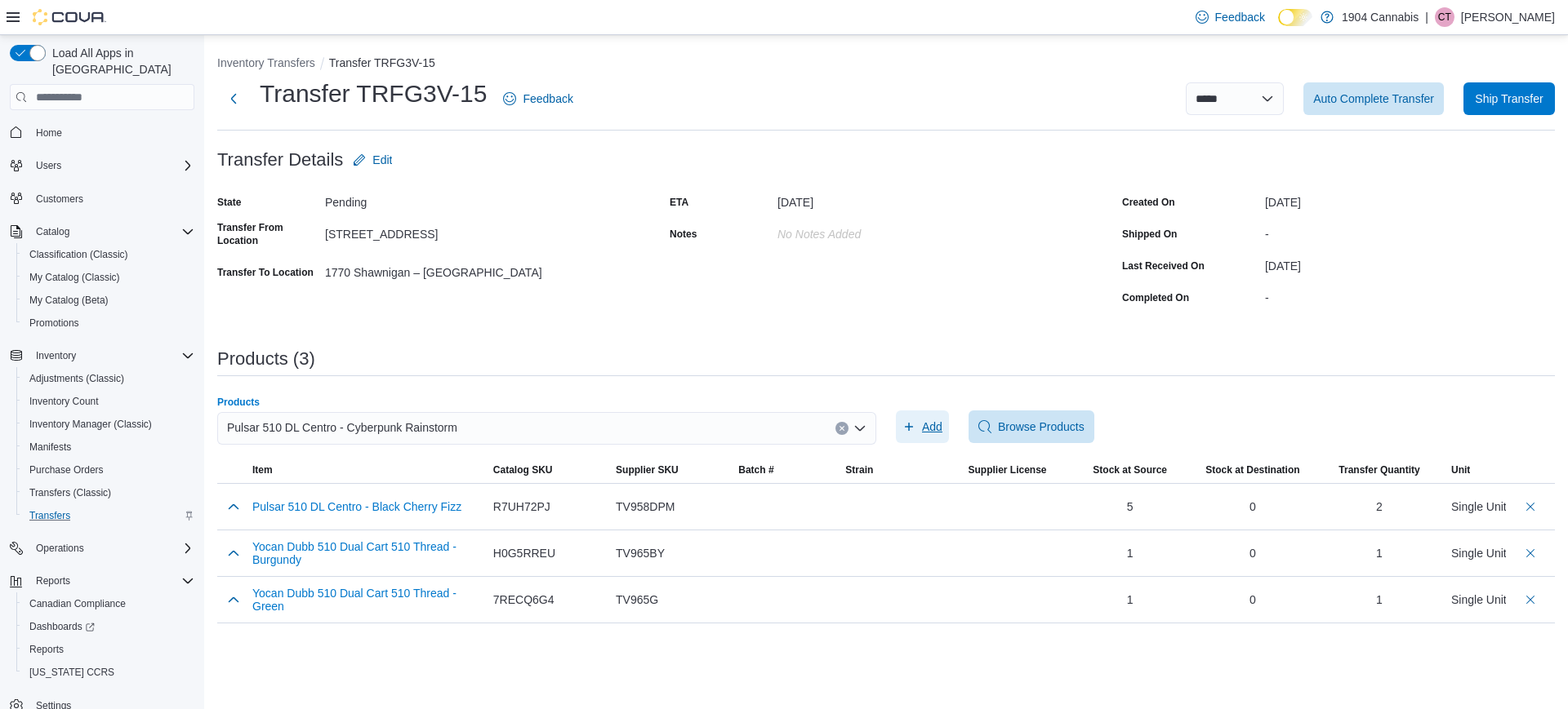
click at [921, 422] on span "Add" at bounding box center [922, 427] width 40 height 33
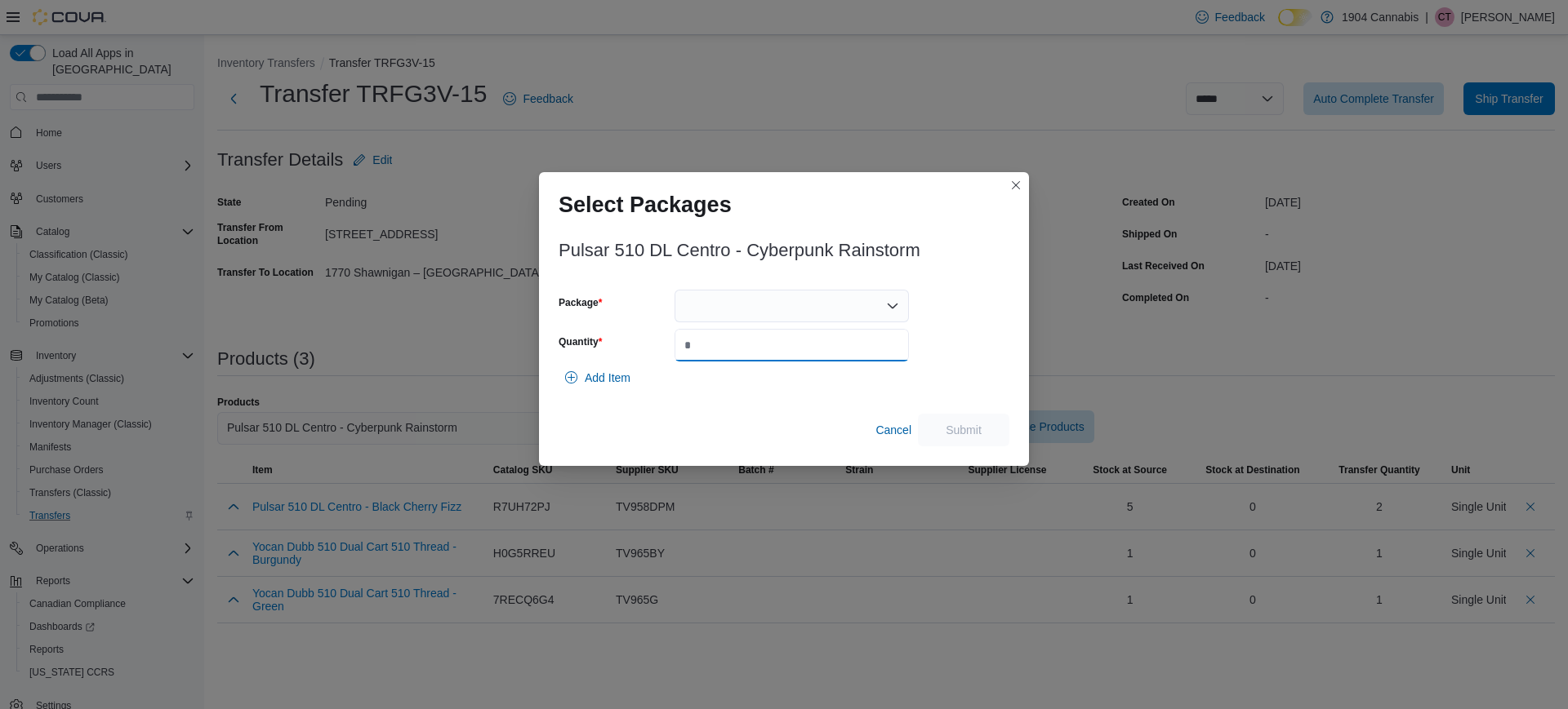
click at [713, 346] on input "Quantity" at bounding box center [791, 346] width 234 height 33
type input "*"
click at [782, 311] on div at bounding box center [791, 306] width 234 height 33
click at [787, 354] on span "840250812639" at bounding box center [802, 357] width 195 height 16
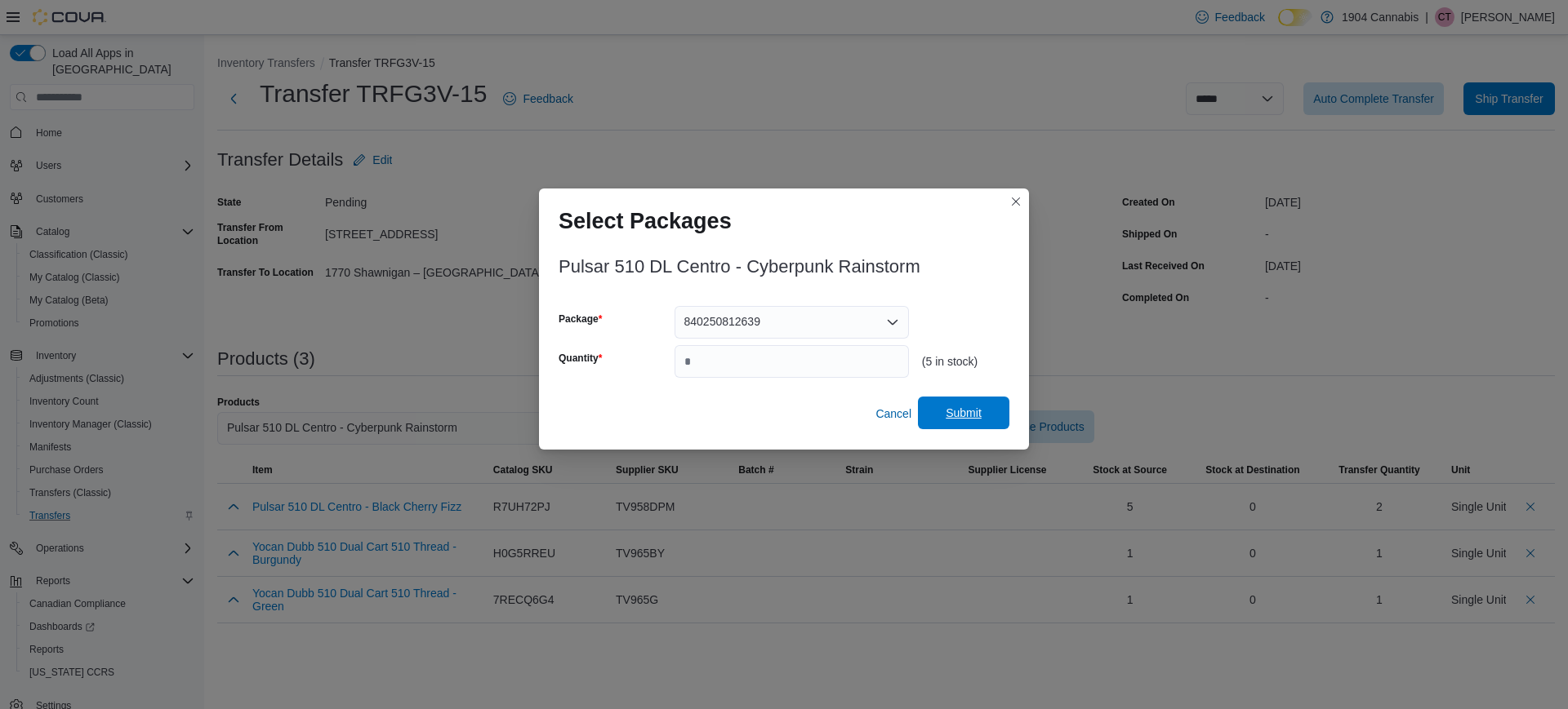
click at [945, 417] on span "Submit" at bounding box center [963, 412] width 36 height 16
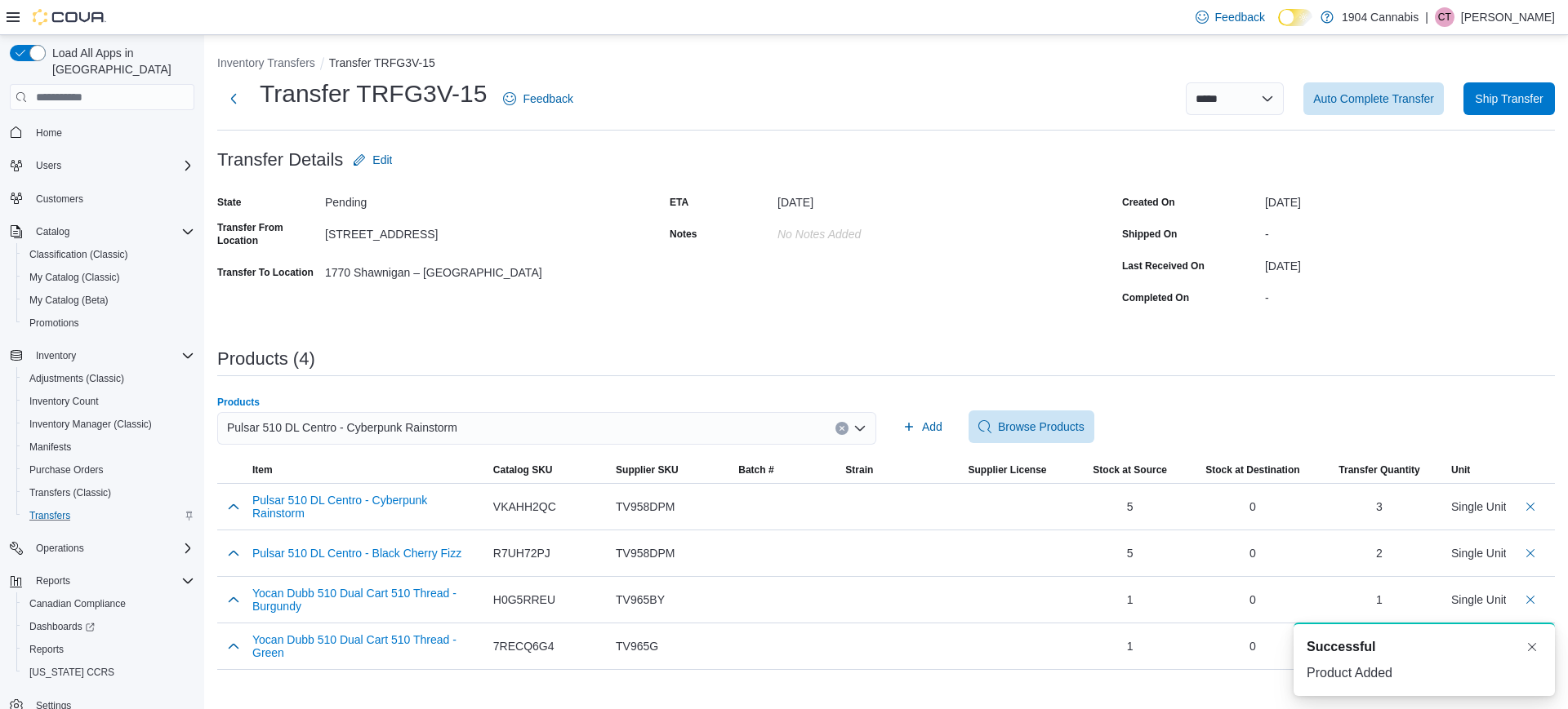
click at [833, 431] on div "Pulsar 510 DL Centro - Cyberpunk Rainstorm" at bounding box center [547, 429] width 659 height 33
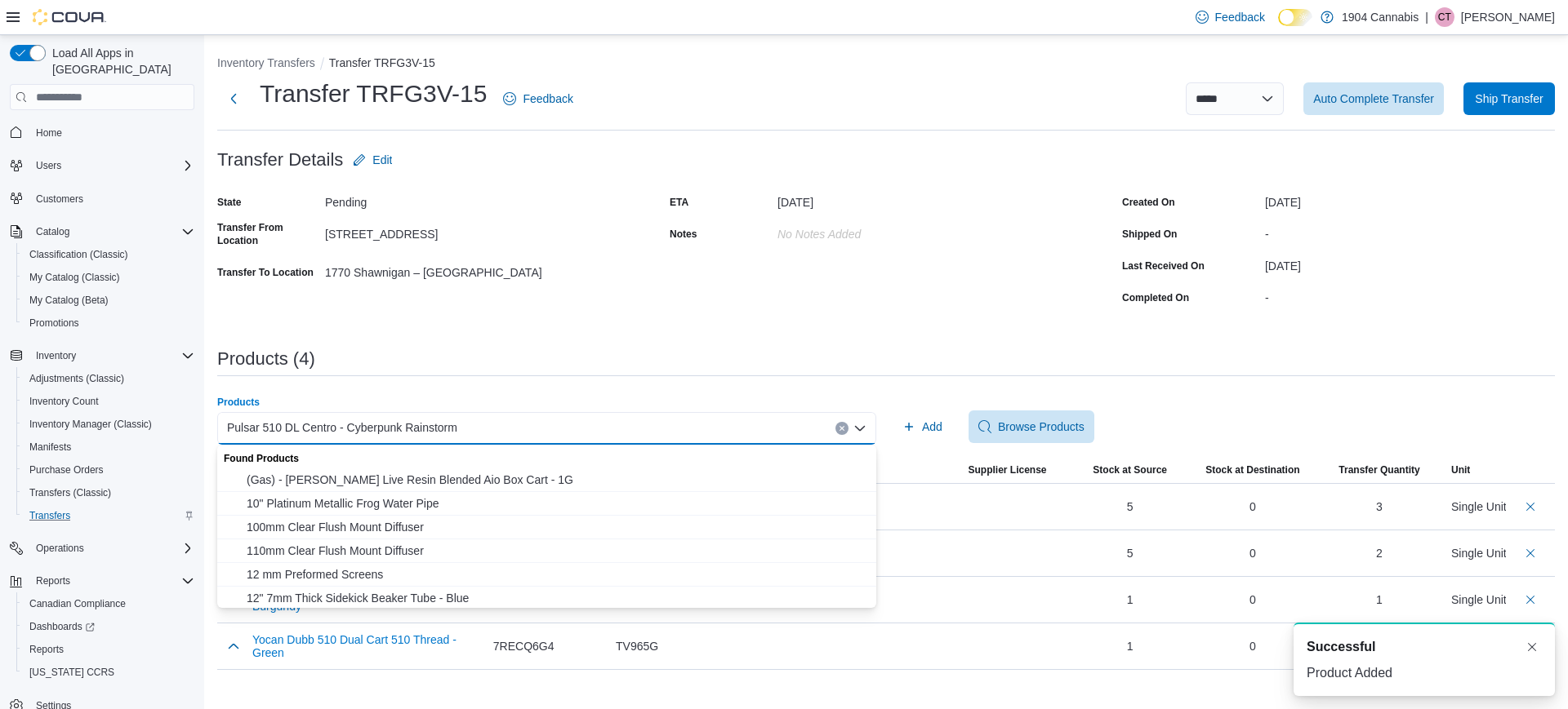
click at [838, 429] on button "Clear input" at bounding box center [842, 428] width 13 height 13
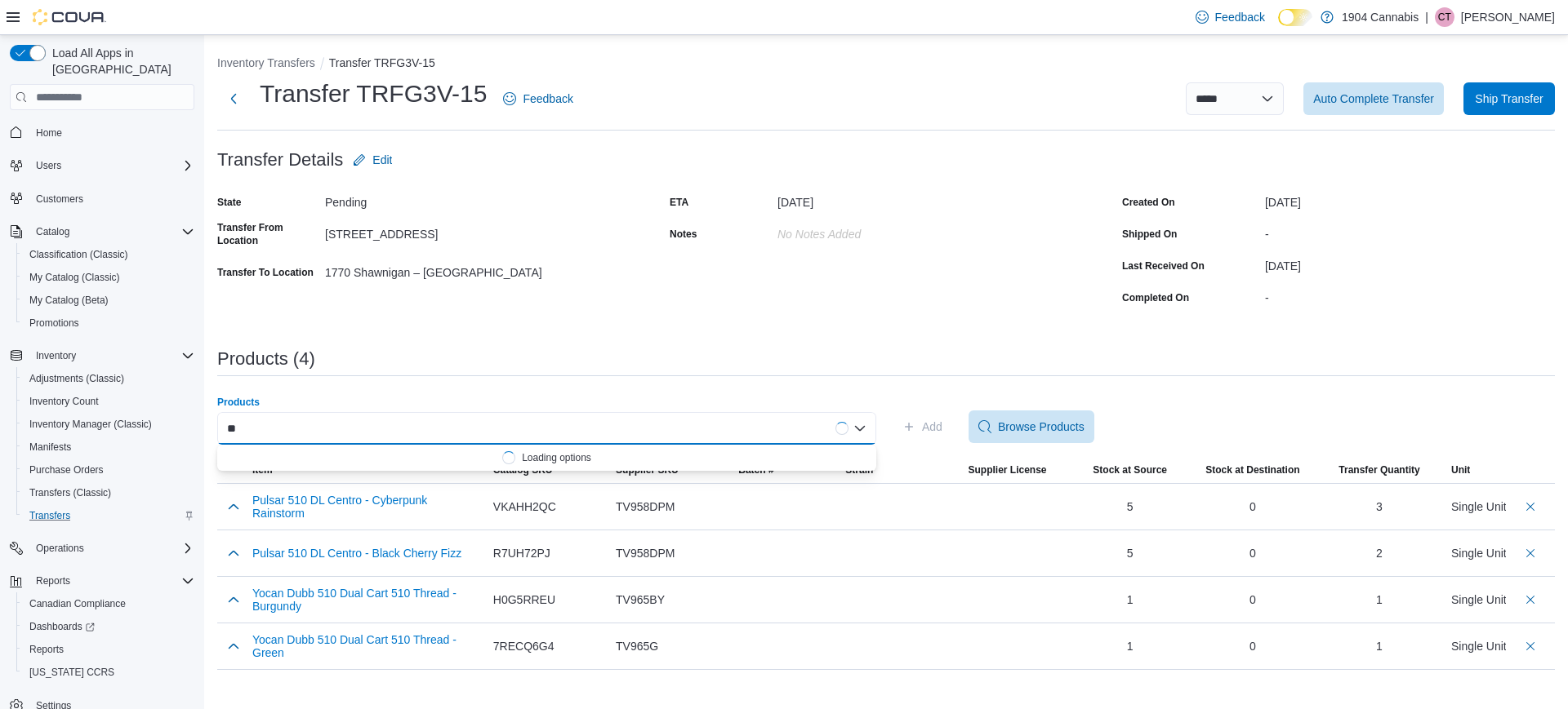
type input "*"
type input "*******"
click at [678, 476] on span "CCELL Sandwave Variable Voltage 510 Battery - Coral Pink" at bounding box center [556, 480] width 620 height 16
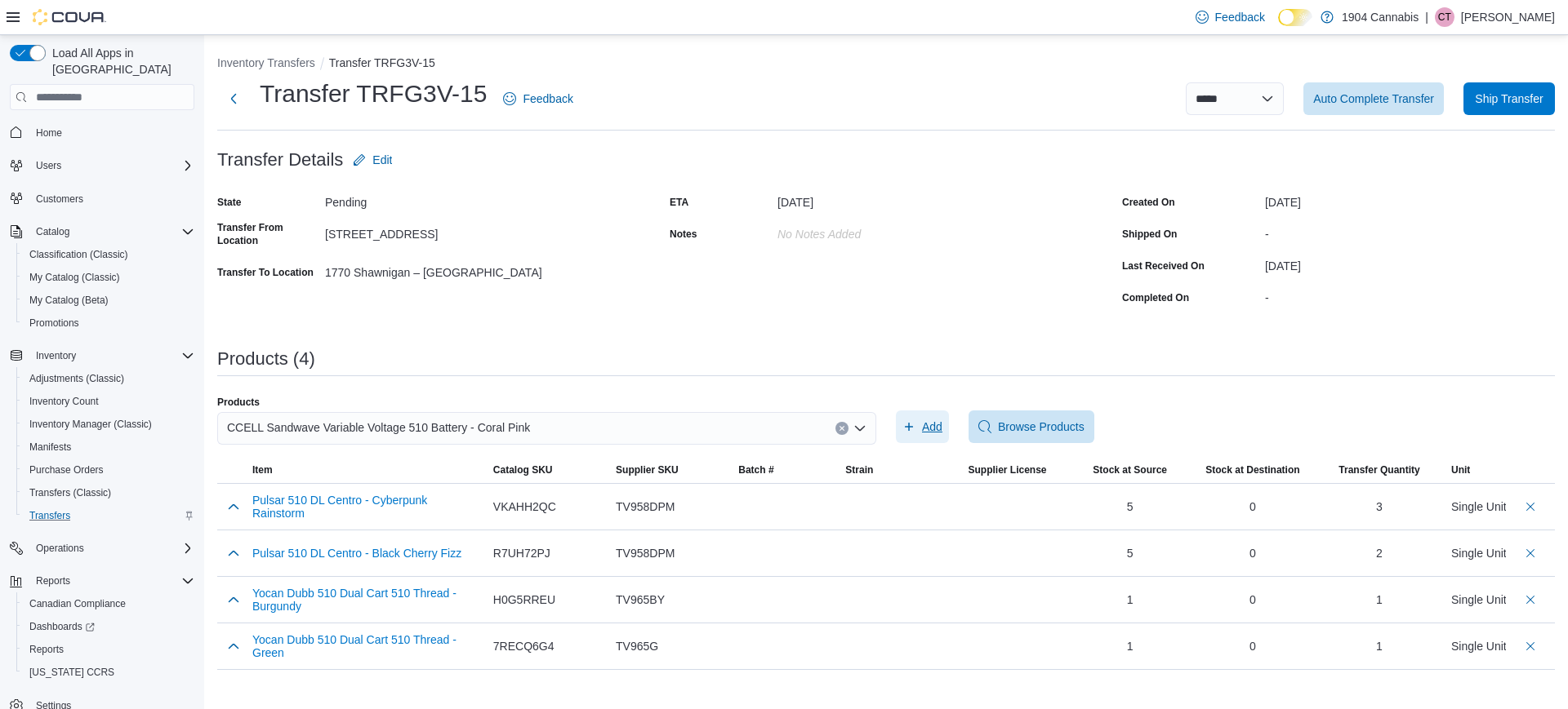
click at [938, 423] on span "Add" at bounding box center [932, 426] width 21 height 16
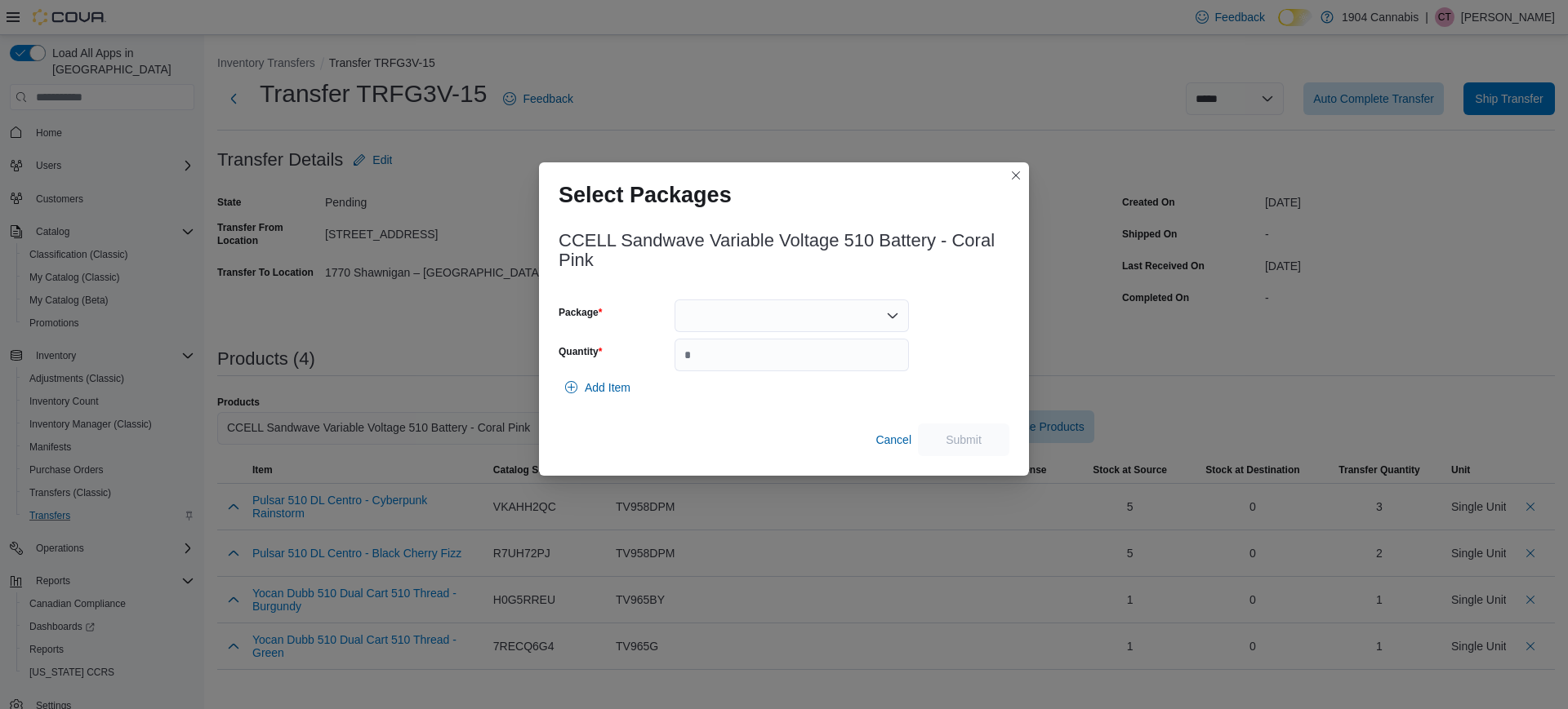
click at [741, 330] on div at bounding box center [791, 316] width 234 height 33
click at [751, 362] on span "653871714387" at bounding box center [802, 367] width 195 height 16
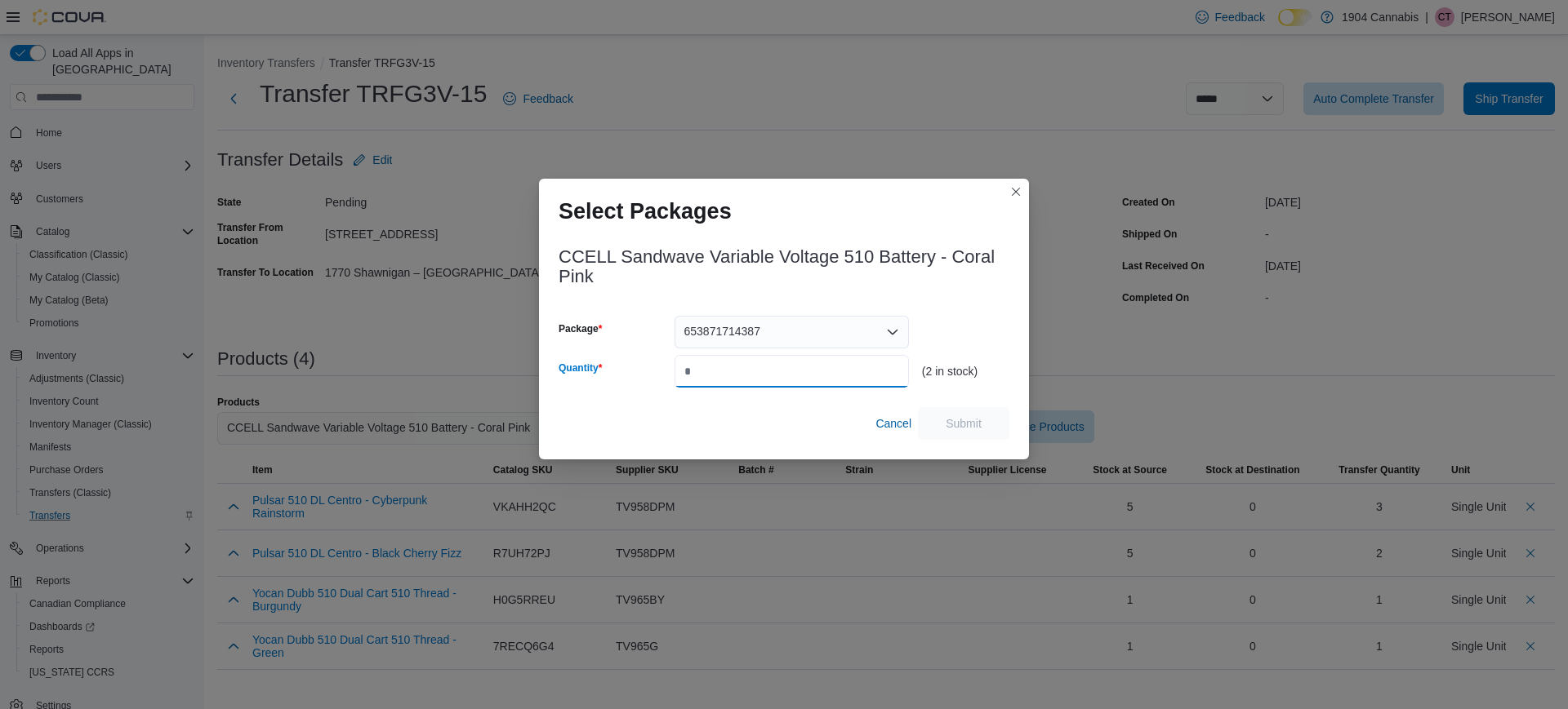
click at [751, 362] on input "Quantity" at bounding box center [791, 372] width 234 height 33
type input "*"
click at [1021, 189] on button "Closes this modal window" at bounding box center [1015, 191] width 20 height 20
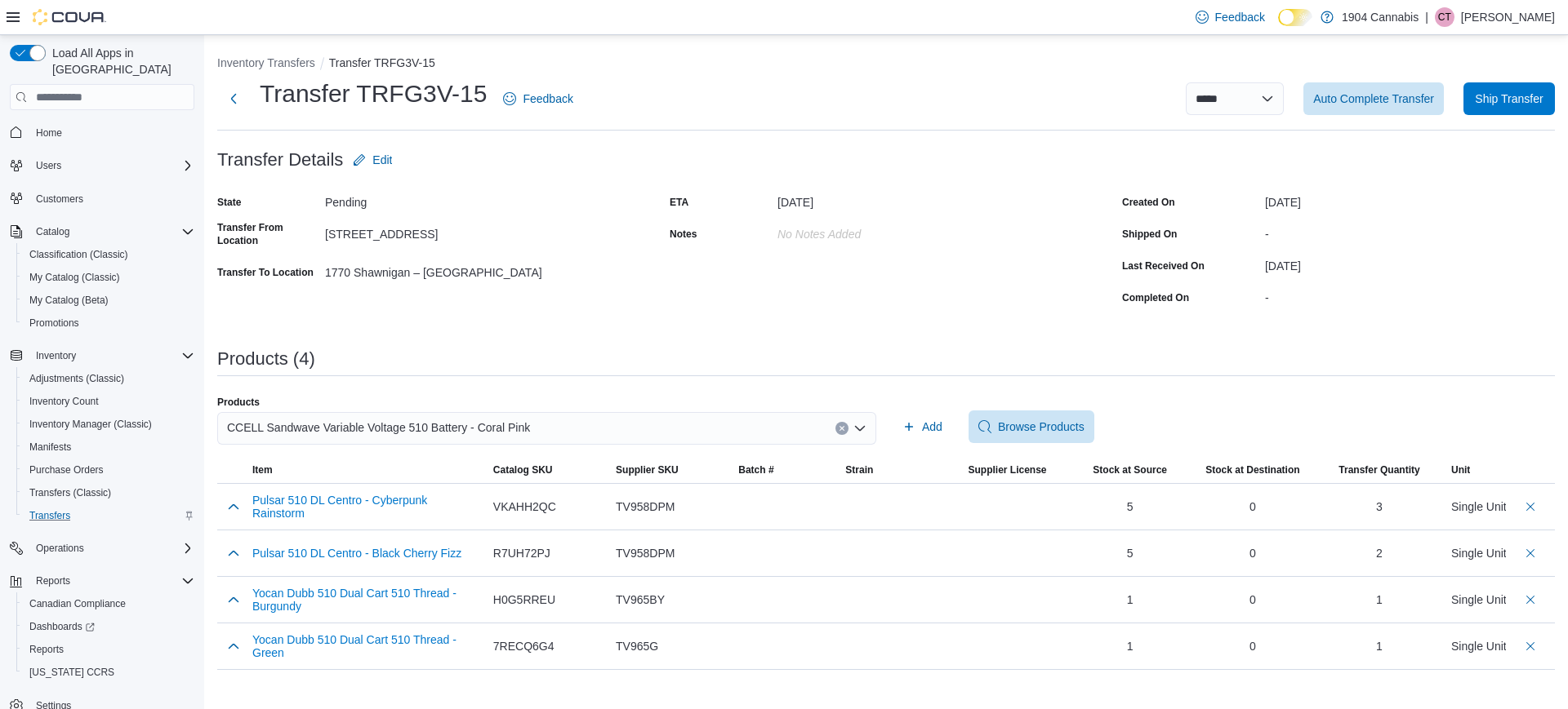
click at [842, 423] on button "Clear input" at bounding box center [842, 428] width 13 height 13
click at [806, 373] on div "Products (4)" at bounding box center [886, 362] width 1338 height 27
click at [771, 420] on div "Search or Scan to Add Product" at bounding box center [547, 429] width 659 height 33
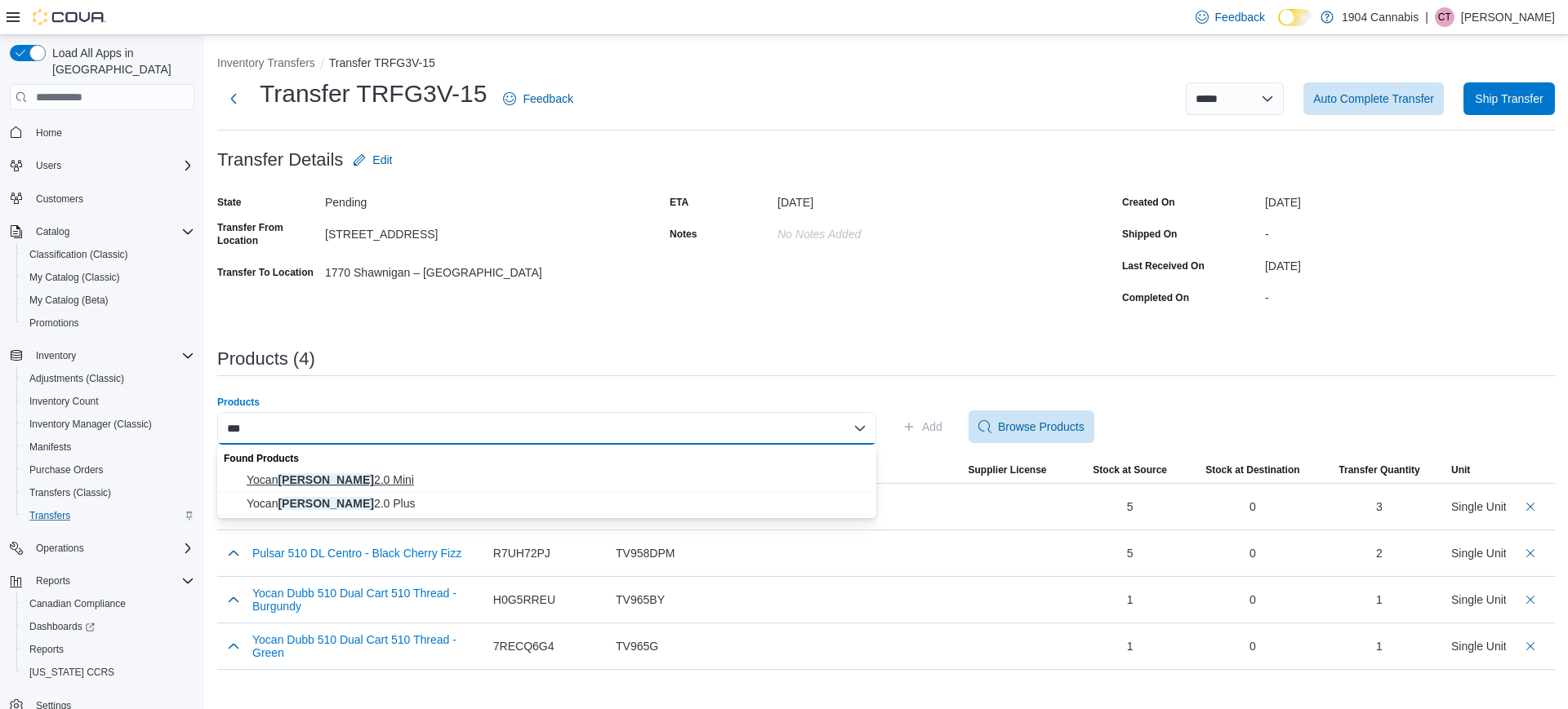
type input "***"
click at [665, 483] on span "Yocan Ari 2.0 Mini" at bounding box center [556, 480] width 620 height 16
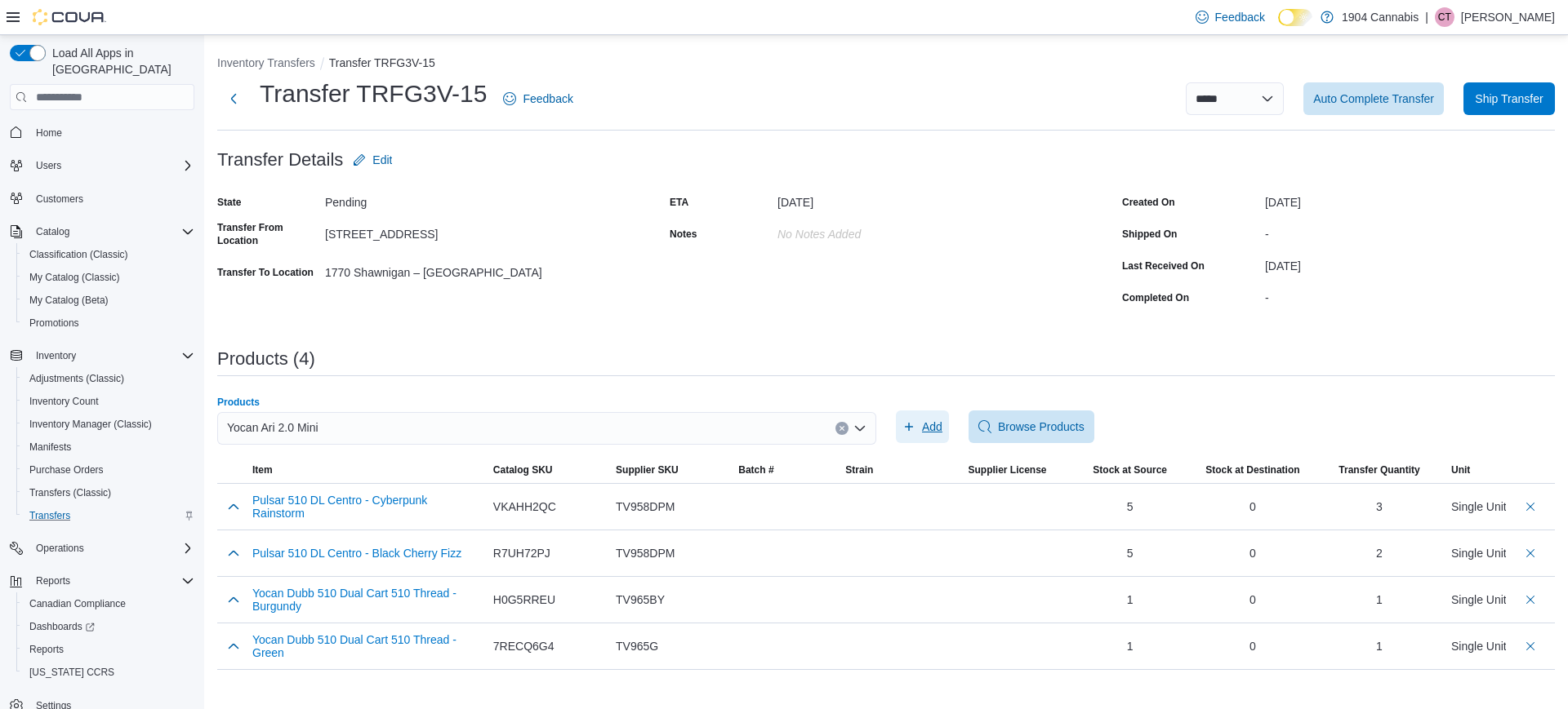
click at [933, 425] on span "Add" at bounding box center [932, 426] width 21 height 16
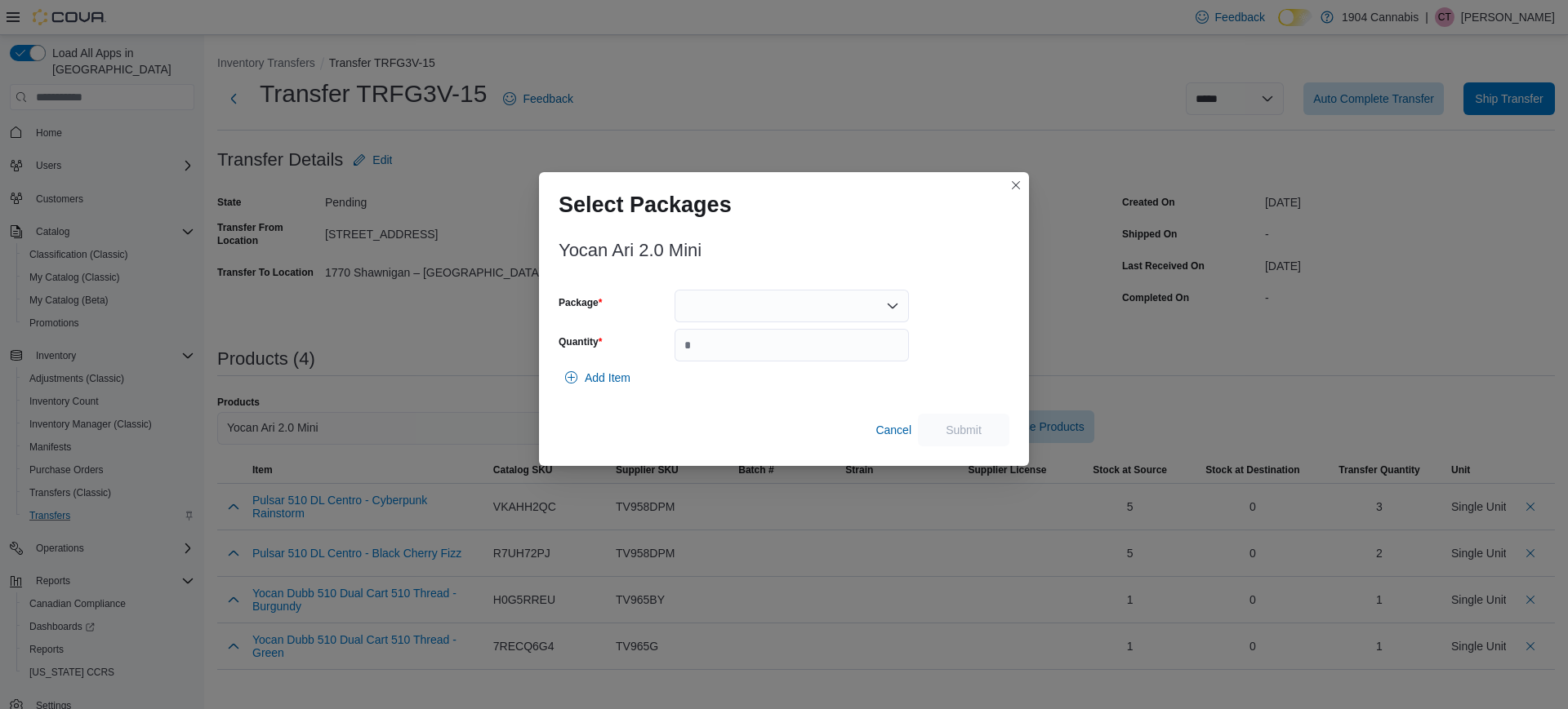
click at [854, 286] on div "Yocan Ari 2.0 Mini Package Quantity Add Item Cancel Submit" at bounding box center [784, 338] width 451 height 215
click at [828, 303] on div at bounding box center [791, 306] width 234 height 33
click at [844, 346] on button "6977782240846" at bounding box center [791, 357] width 234 height 23
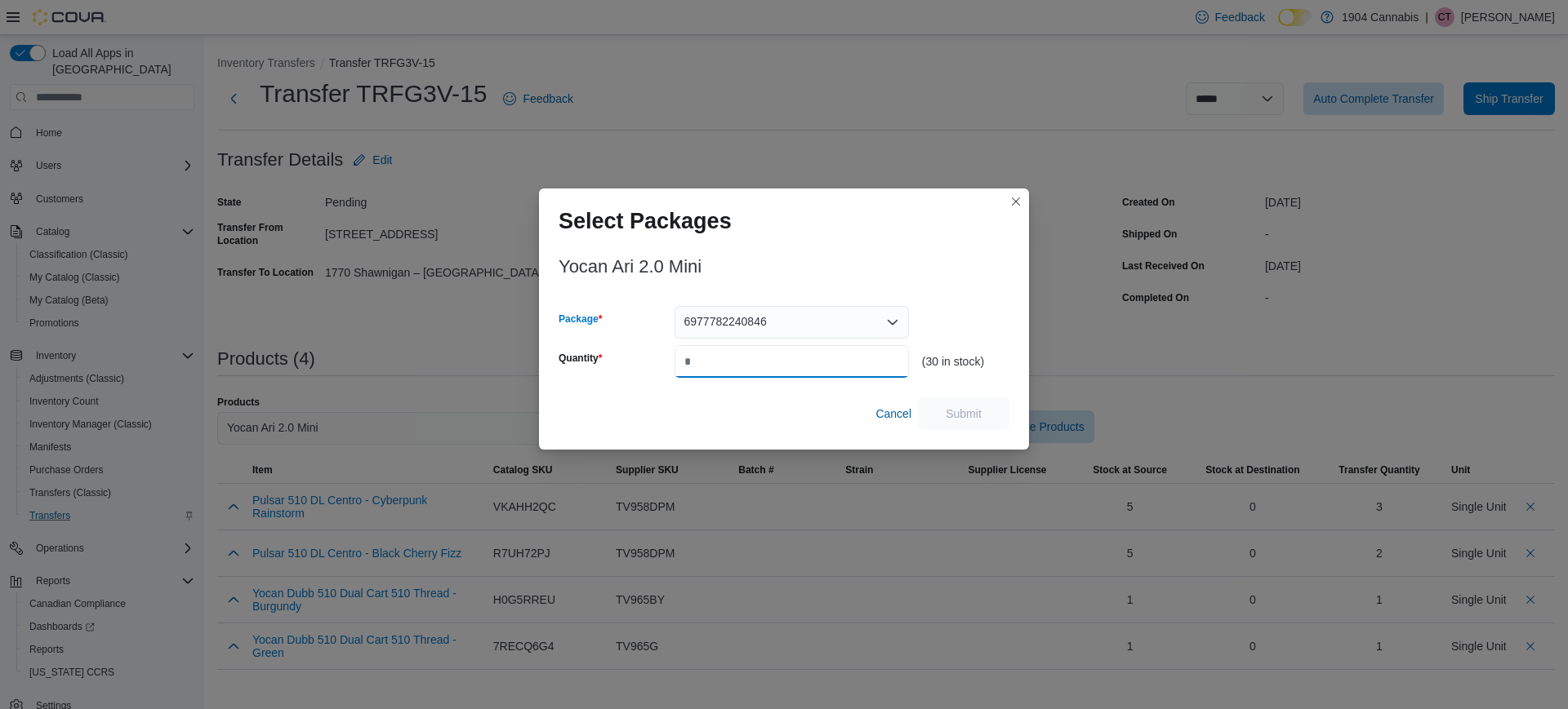
click at [810, 362] on input "Quantity" at bounding box center [791, 361] width 234 height 33
type input "**"
click at [998, 411] on span "Submit" at bounding box center [963, 413] width 72 height 33
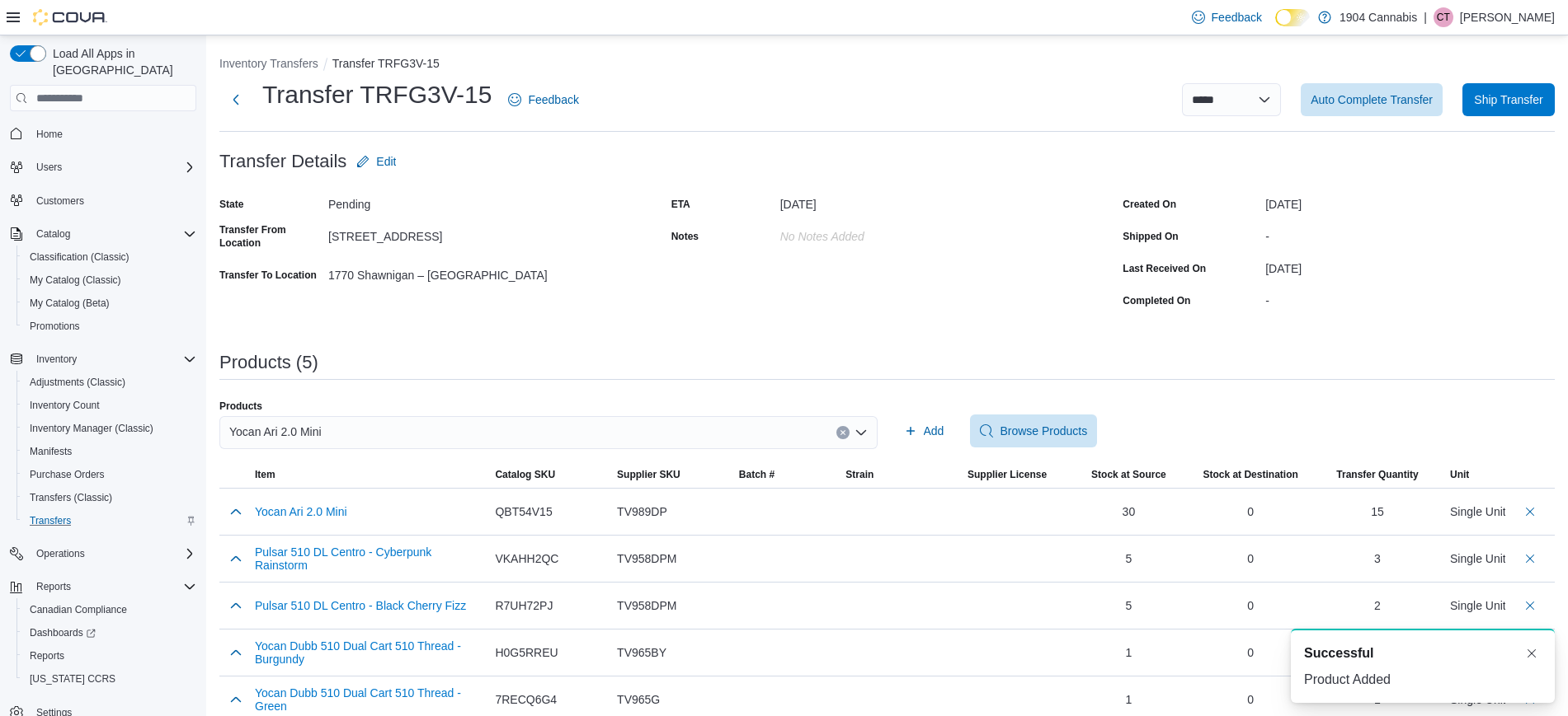
click at [439, 434] on div "Yocan Ari 2.0 Mini" at bounding box center [548, 433] width 658 height 33
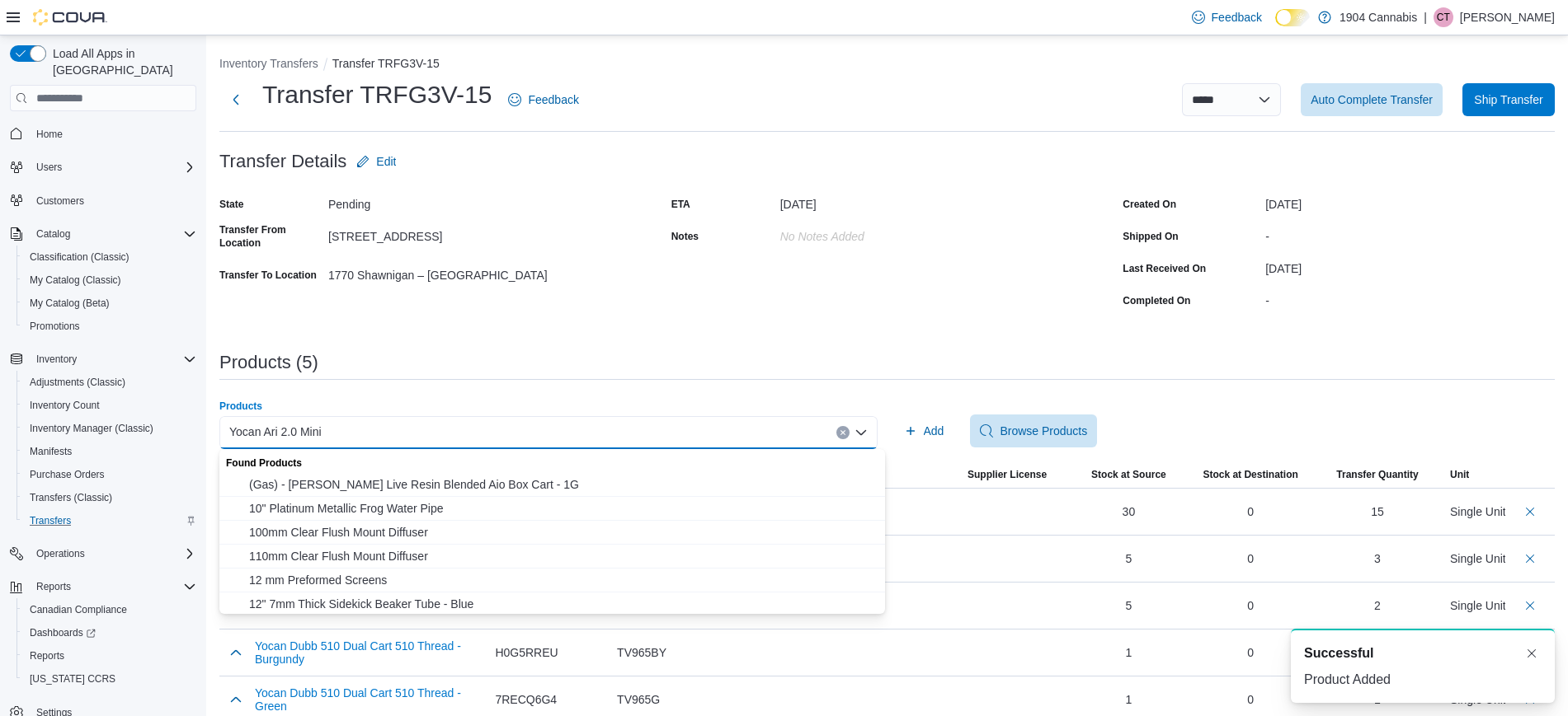
click at [846, 430] on icon "Clear input" at bounding box center [843, 433] width 7 height 7
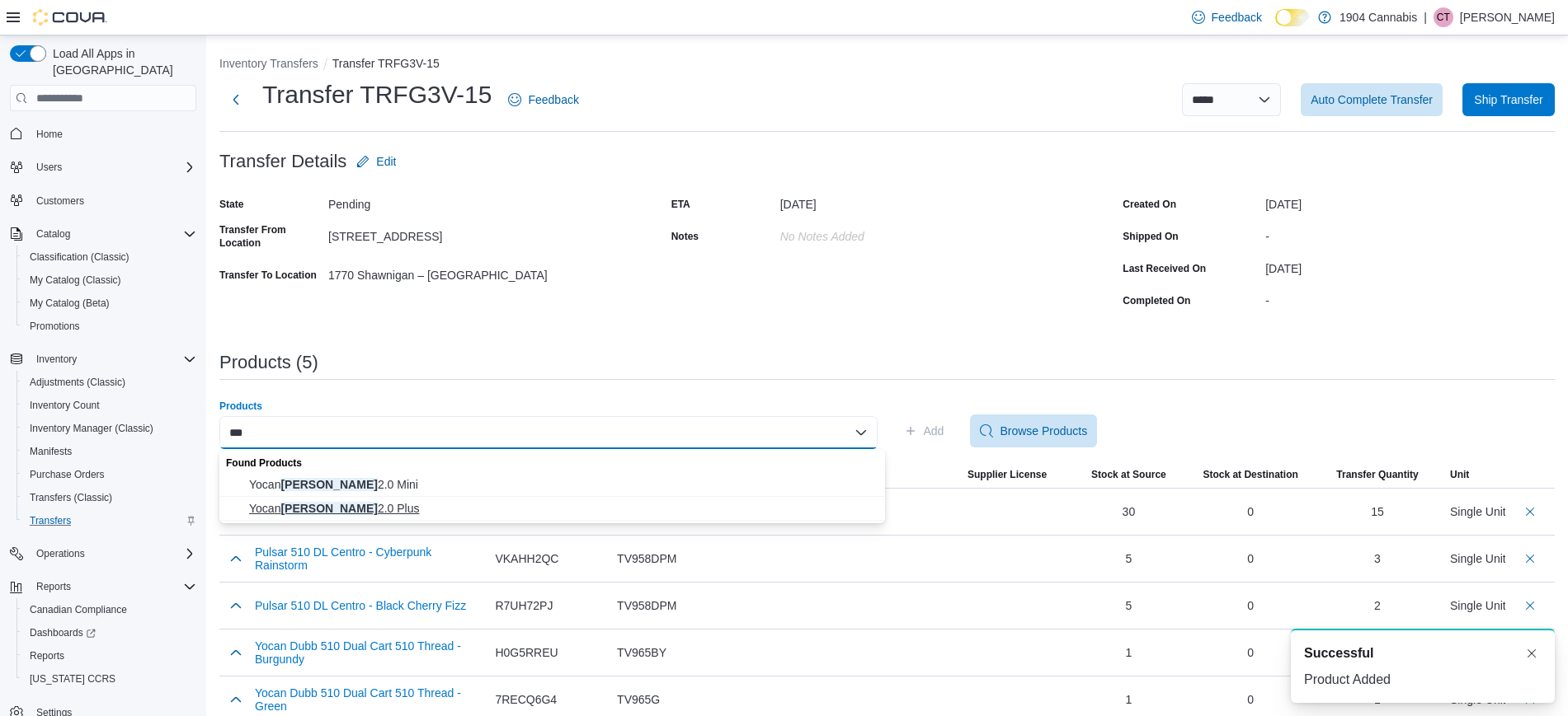
type input "***"
click at [560, 510] on span "Yocan Ari 2.0 Plus" at bounding box center [562, 508] width 626 height 17
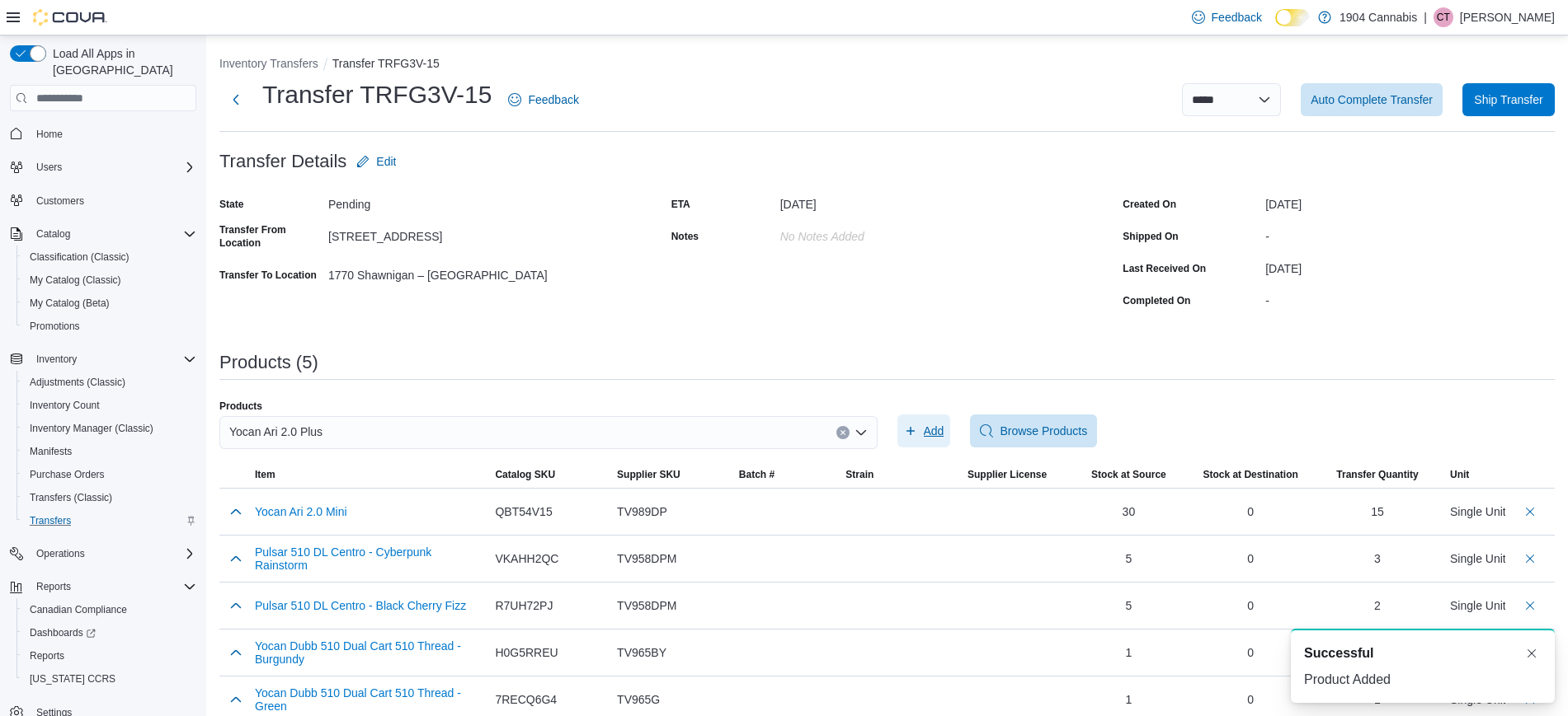
click at [943, 437] on span "Add" at bounding box center [934, 430] width 21 height 17
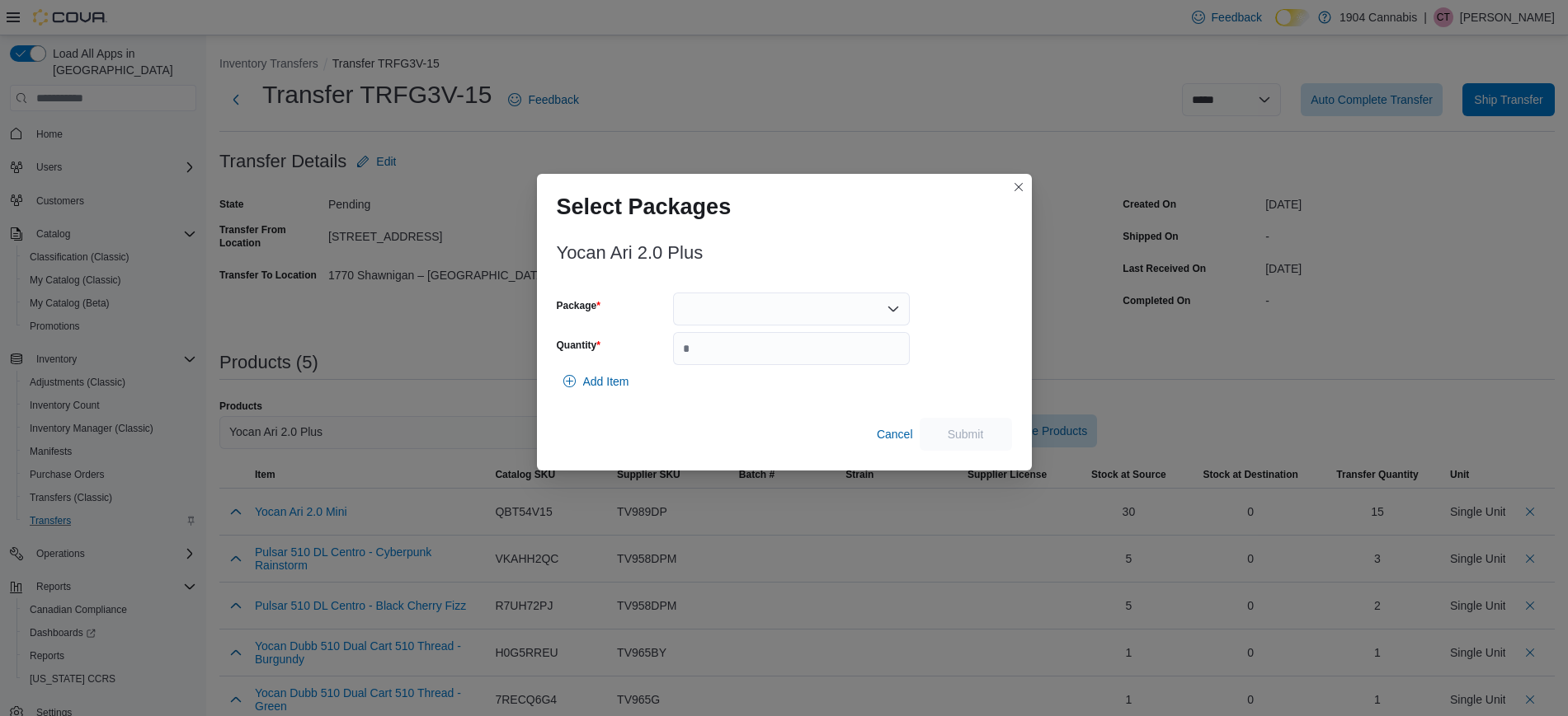
click at [855, 321] on div at bounding box center [791, 309] width 237 height 33
click at [799, 357] on span "6977782240808" at bounding box center [801, 361] width 197 height 17
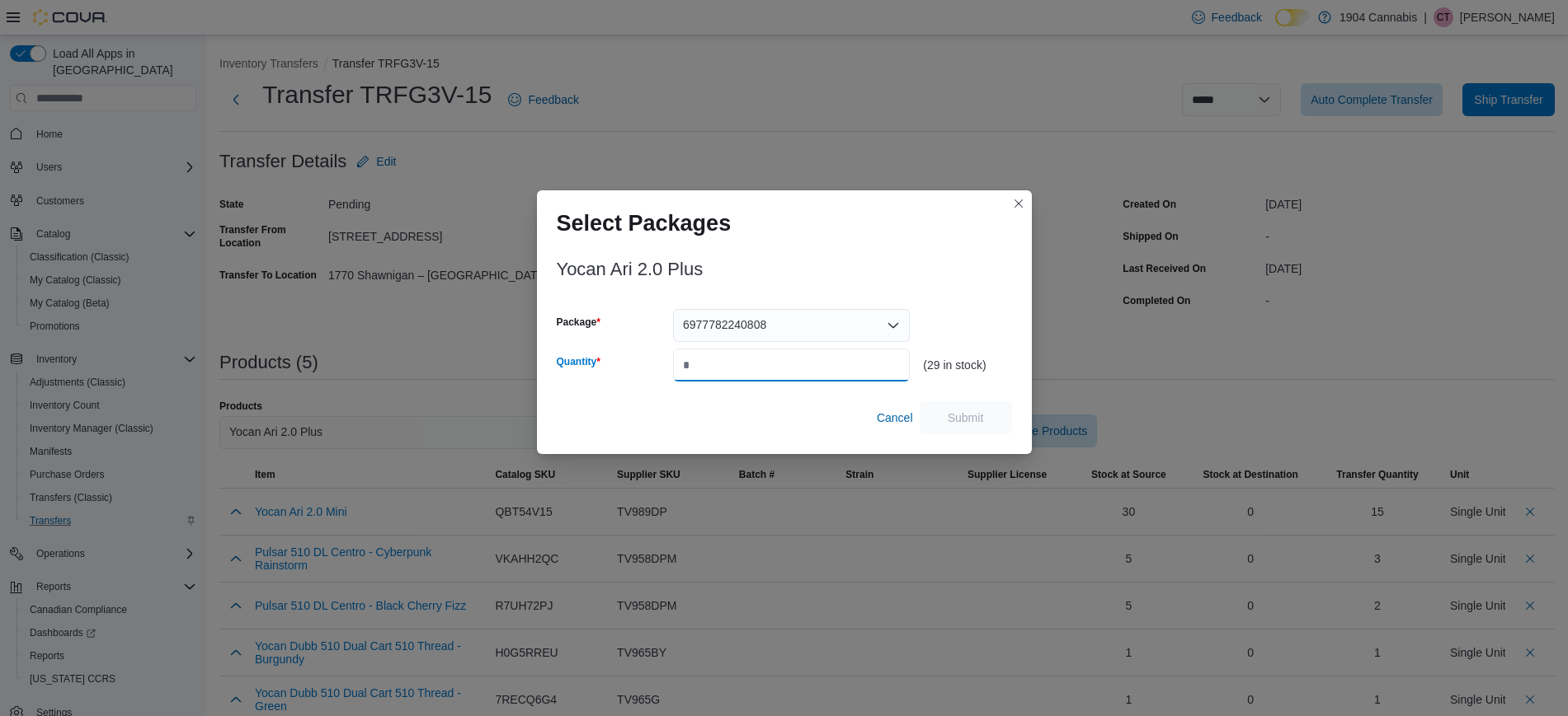
click at [778, 375] on input "Quantity" at bounding box center [791, 365] width 237 height 33
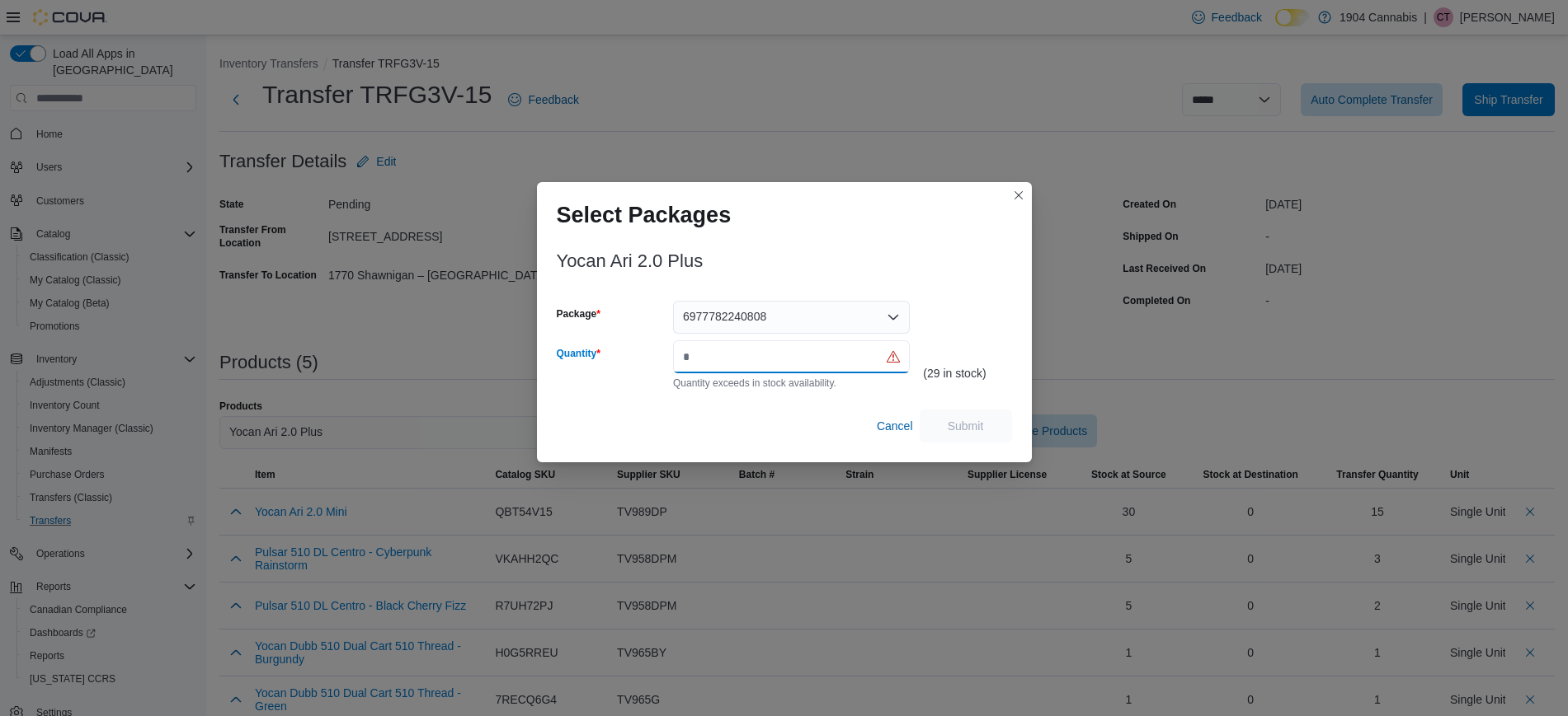
type input "*"
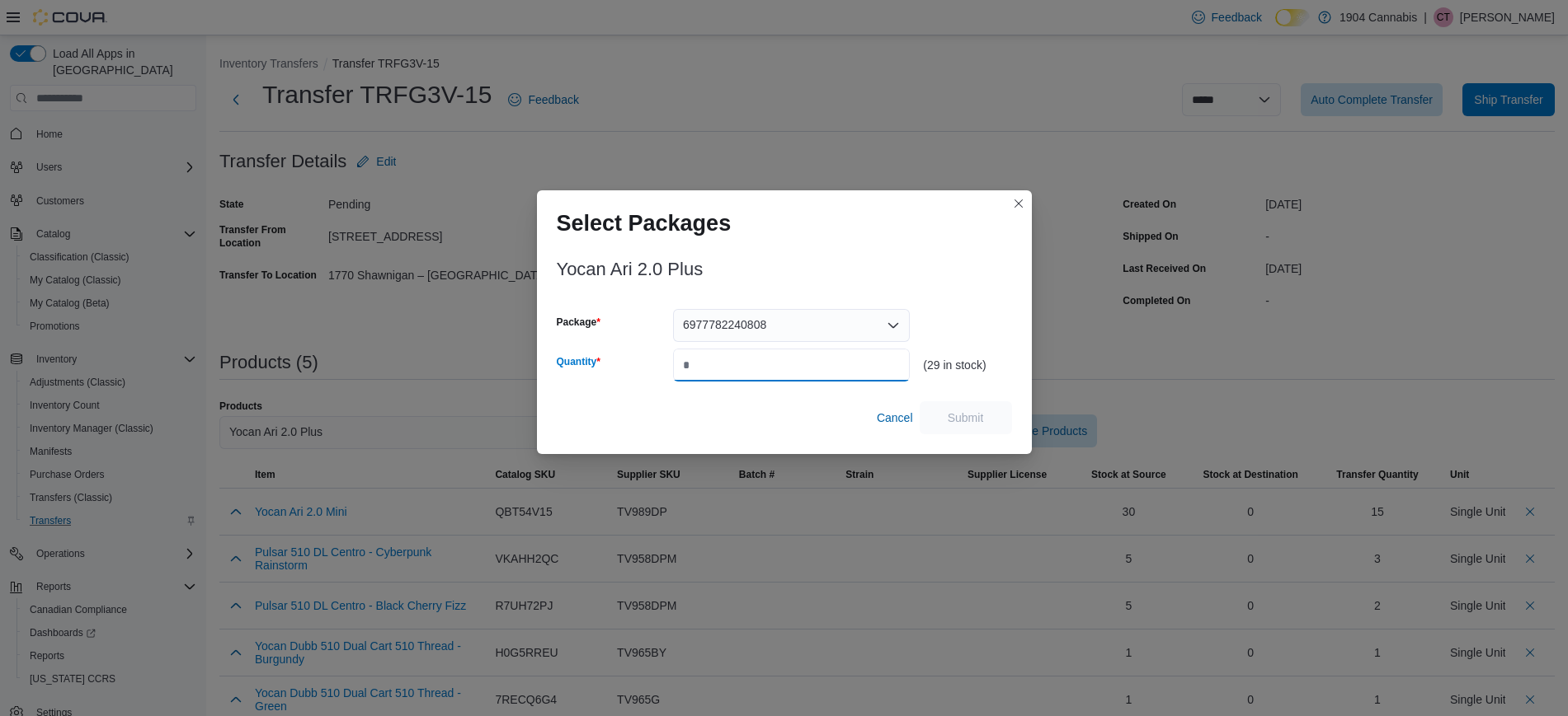
type input "*"
type input "**"
click at [984, 413] on span "Submit" at bounding box center [965, 417] width 73 height 33
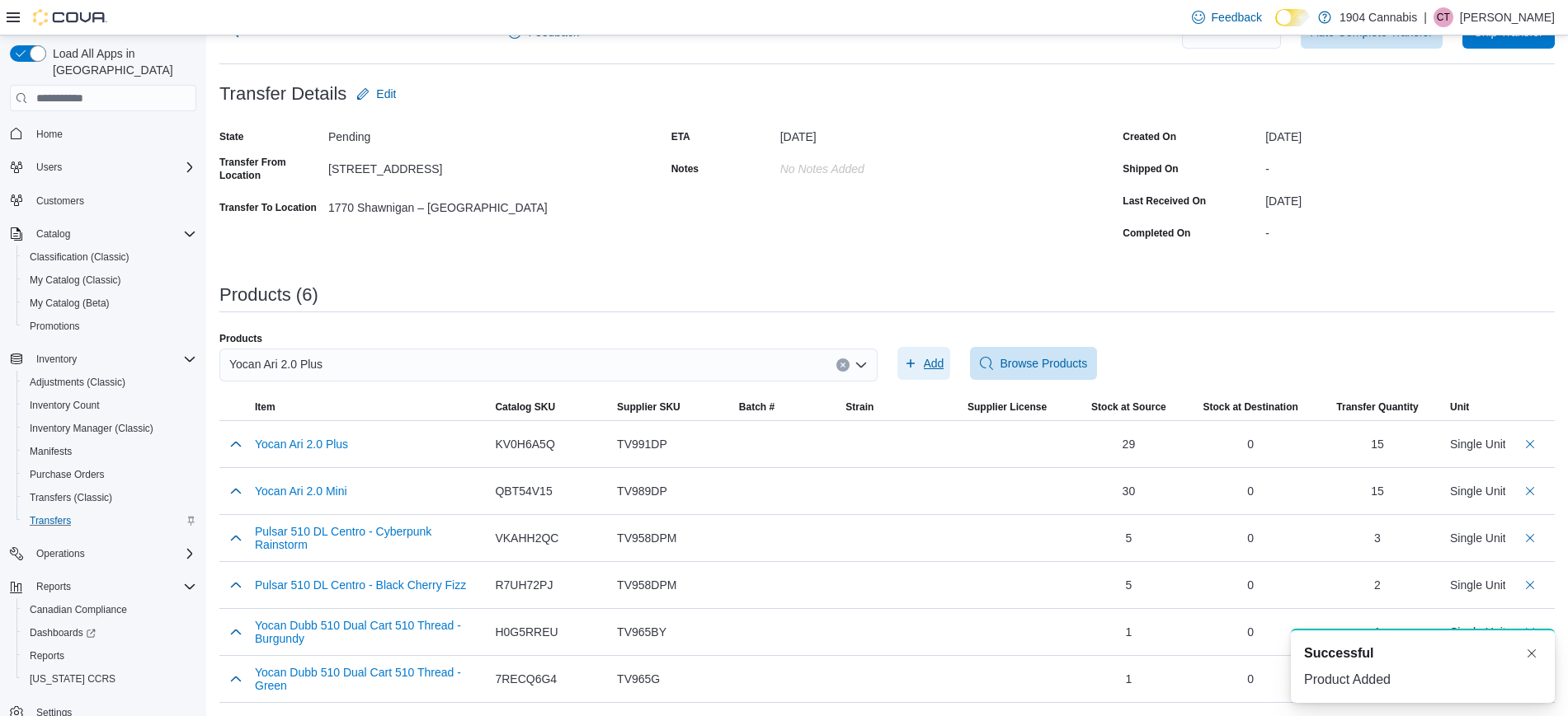
scroll to position [66, 0]
click at [1529, 657] on button "Dismiss toast" at bounding box center [1531, 652] width 20 height 20
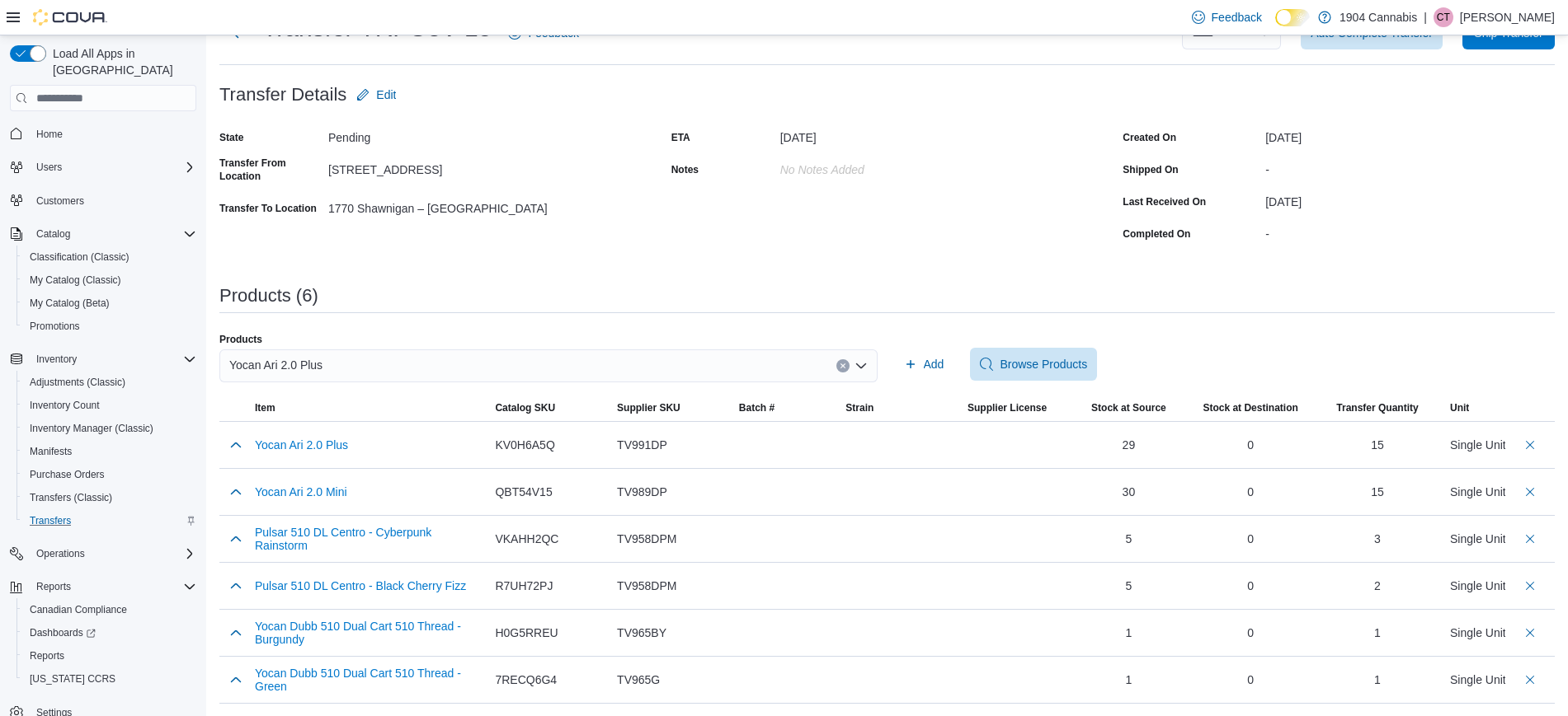
scroll to position [67, 0]
click at [846, 363] on icon "Clear input" at bounding box center [843, 365] width 7 height 7
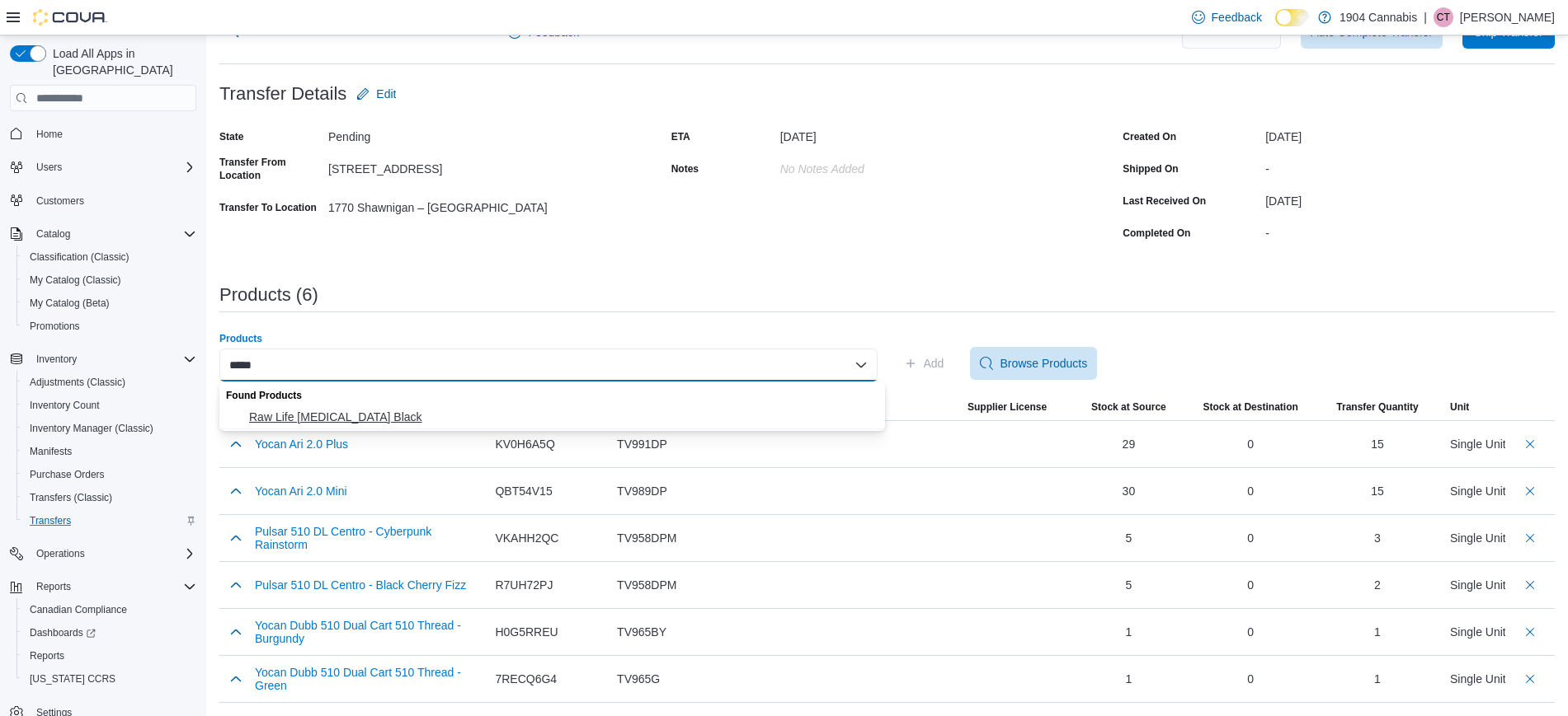
type input "*****"
click at [676, 424] on span "Raw Life Grinder Black" at bounding box center [562, 417] width 626 height 17
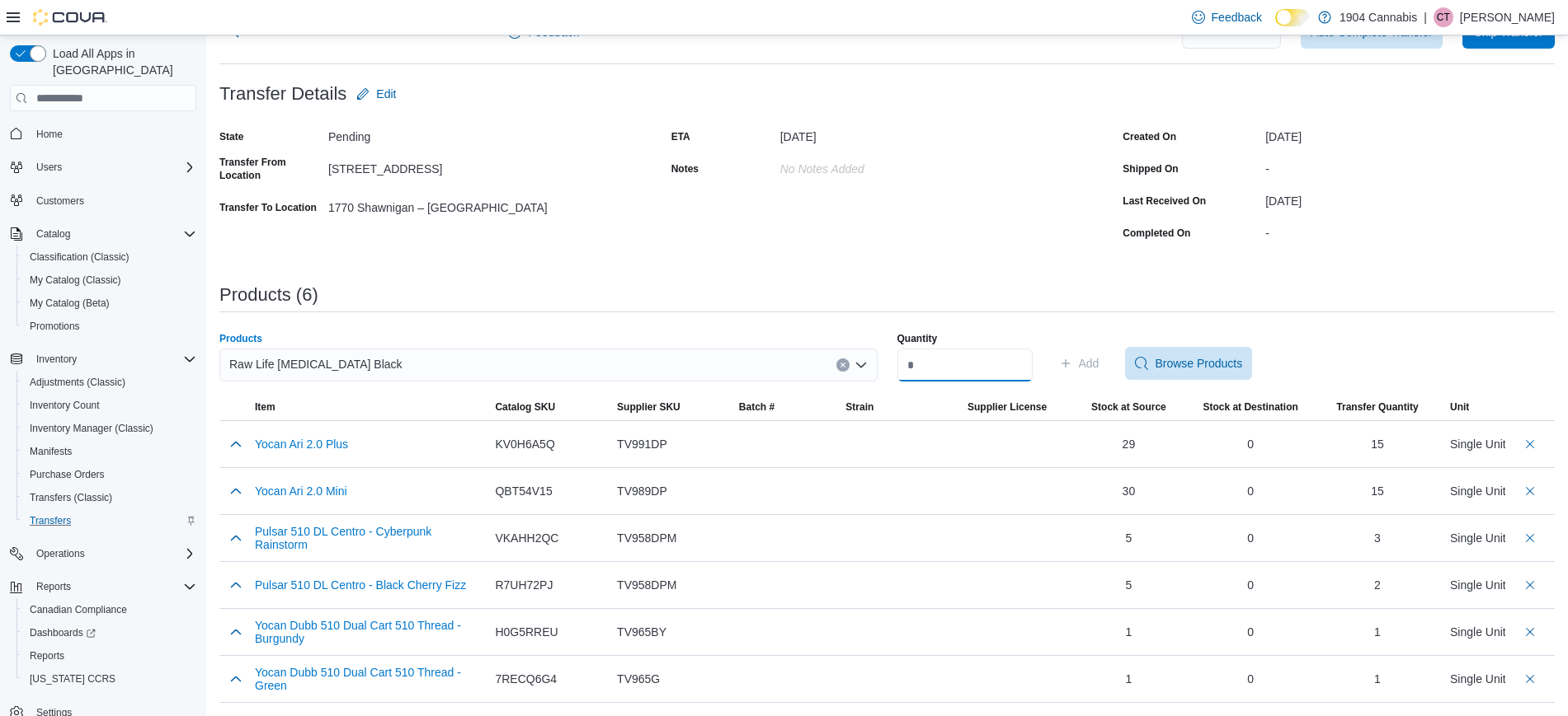
click at [939, 364] on input "Quantity" at bounding box center [964, 365] width 135 height 33
click at [940, 372] on input "Quantity" at bounding box center [964, 365] width 135 height 33
type input "*"
click at [1031, 274] on div "**********" at bounding box center [887, 346] width 1336 height 716
click at [1100, 365] on span "Add" at bounding box center [1089, 363] width 21 height 17
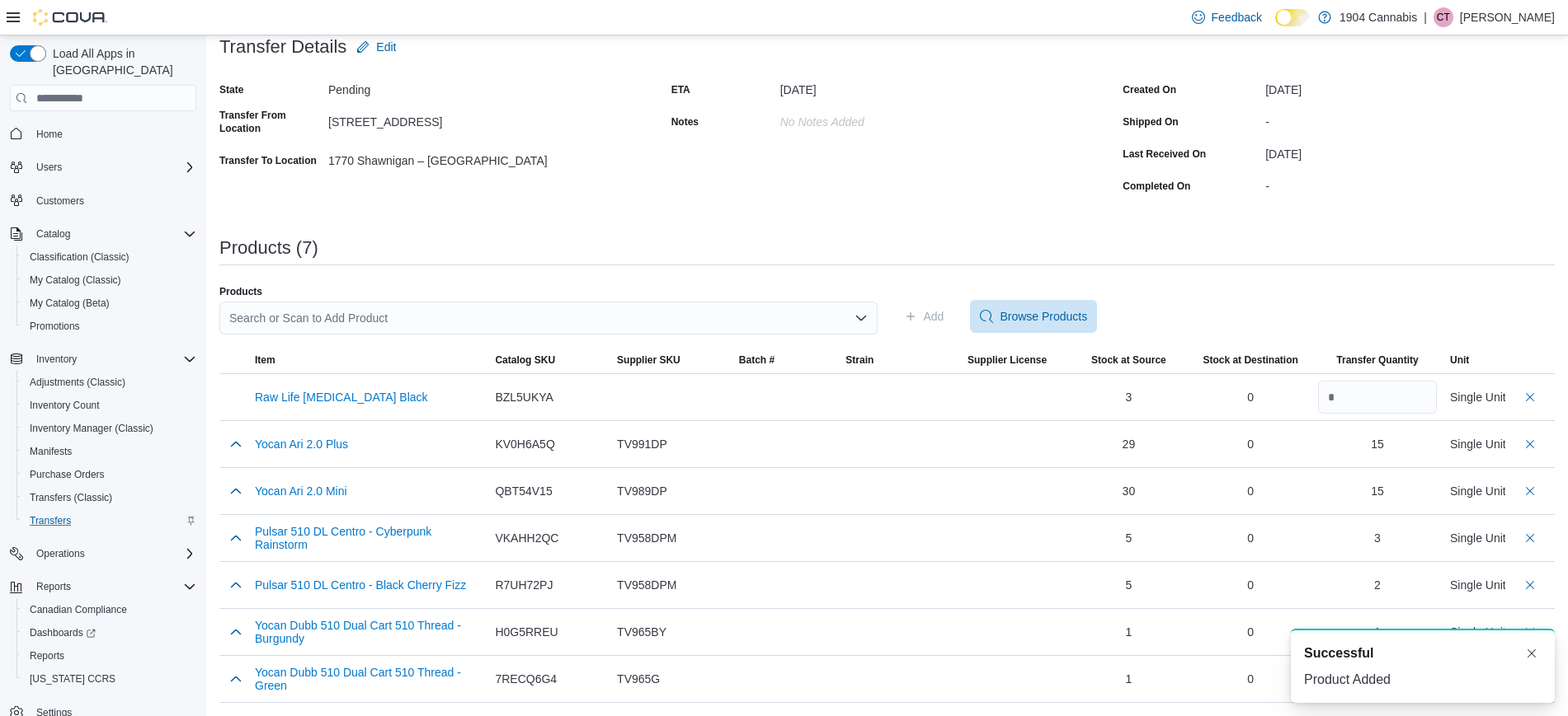
scroll to position [114, 0]
click at [1535, 649] on button "Dismiss toast" at bounding box center [1531, 652] width 20 height 20
click at [773, 320] on div "Search or Scan to Add Product" at bounding box center [548, 320] width 658 height 33
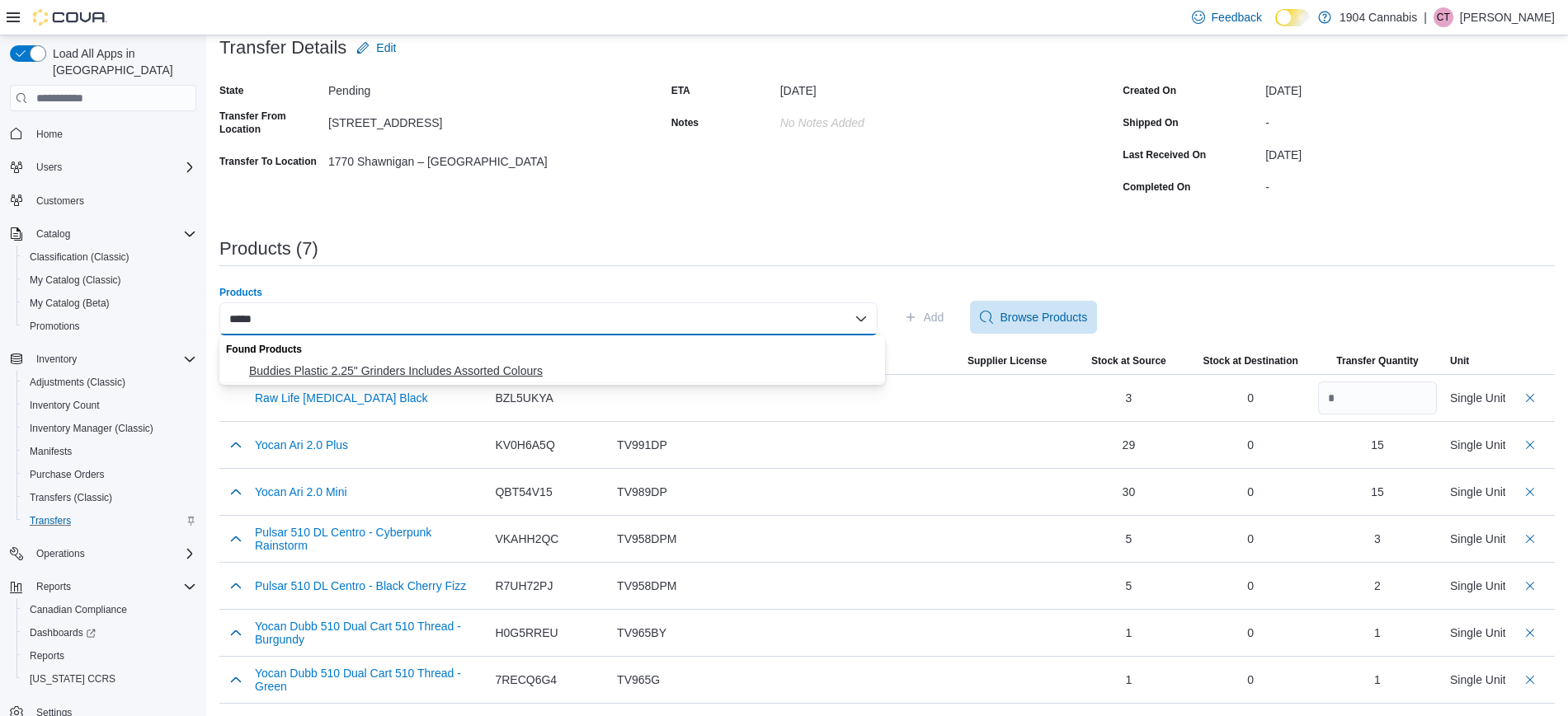
type input "*****"
click at [654, 371] on span "Buddies Plastic 2.25" Grinders Includes Assorted Colours" at bounding box center [562, 370] width 626 height 17
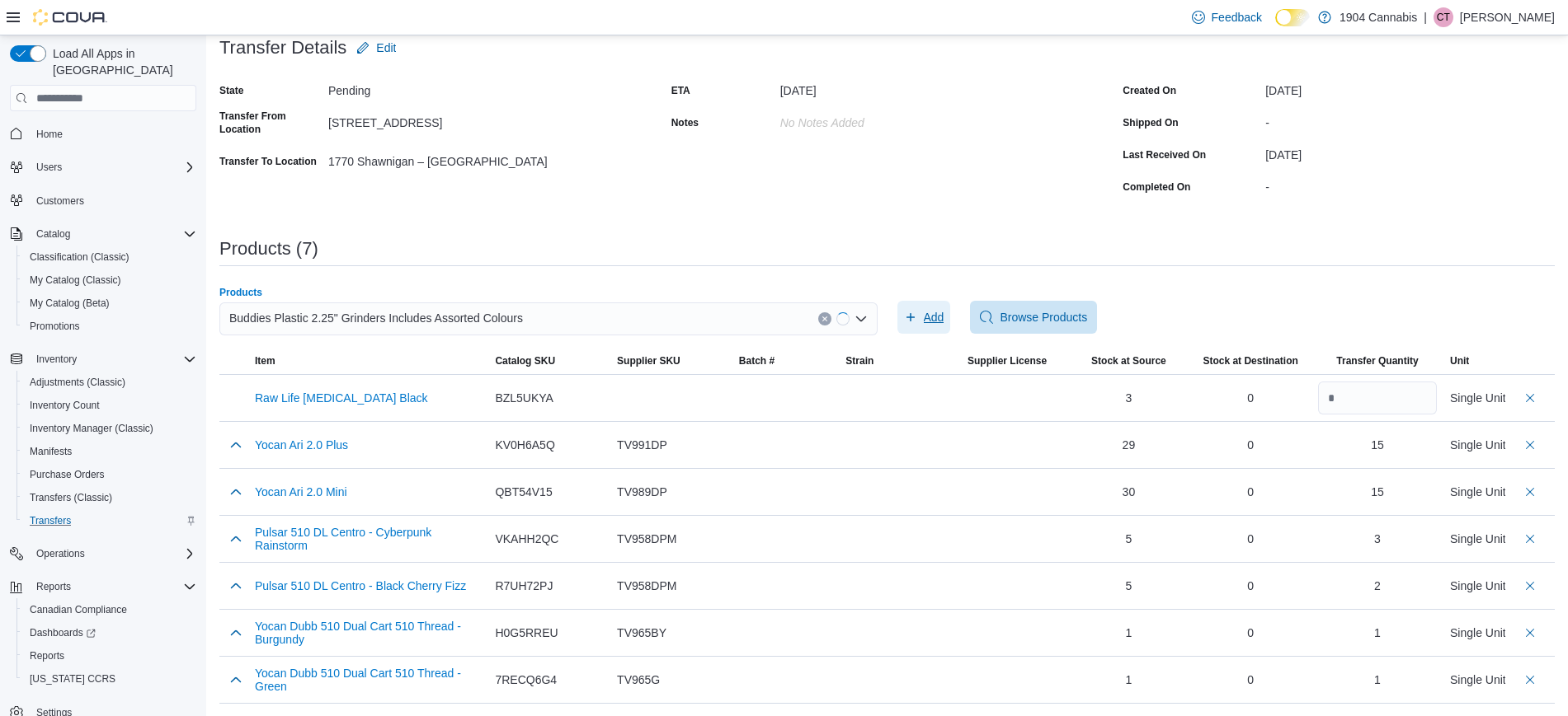
click at [935, 319] on span "Add" at bounding box center [934, 317] width 21 height 17
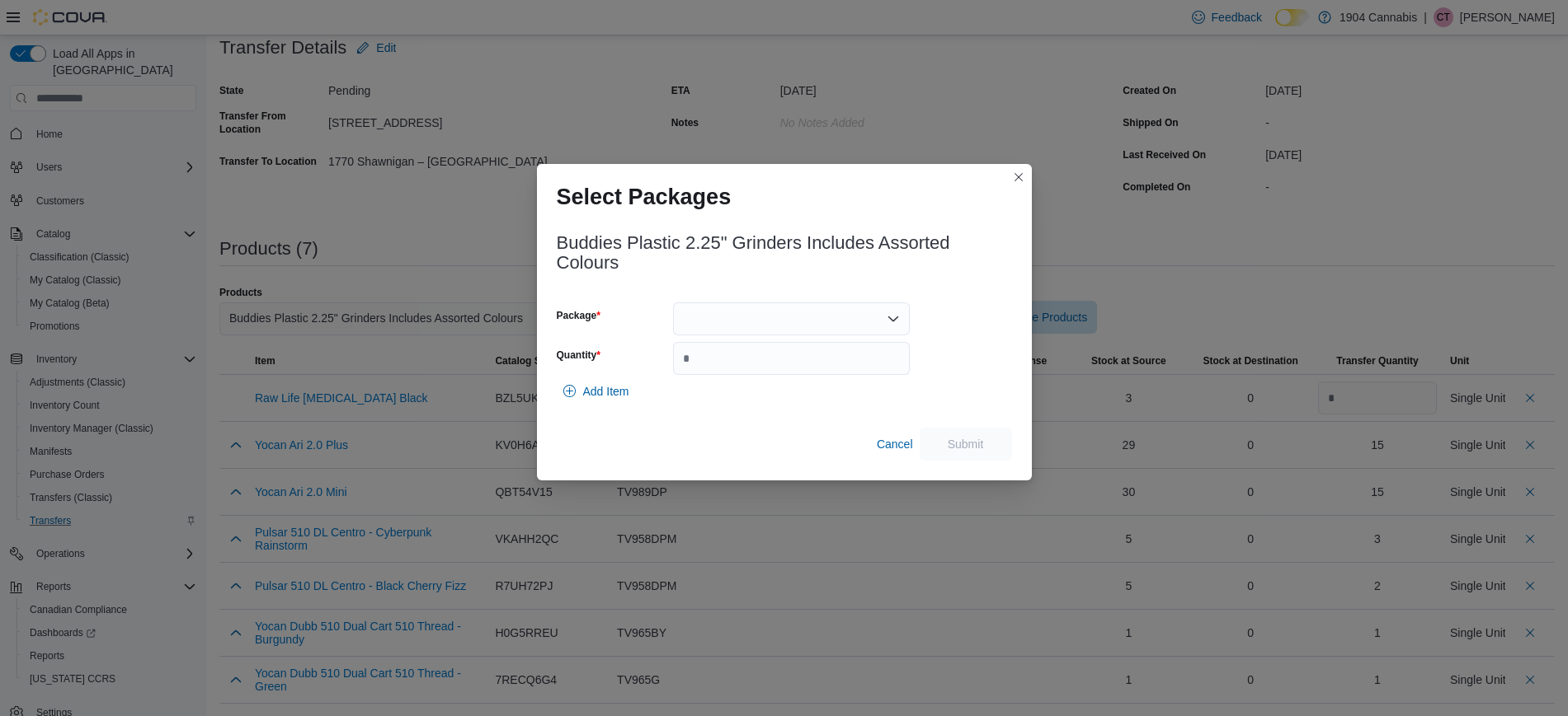
click at [802, 321] on div at bounding box center [791, 320] width 237 height 33
click at [794, 372] on span "RA0221" at bounding box center [801, 370] width 197 height 17
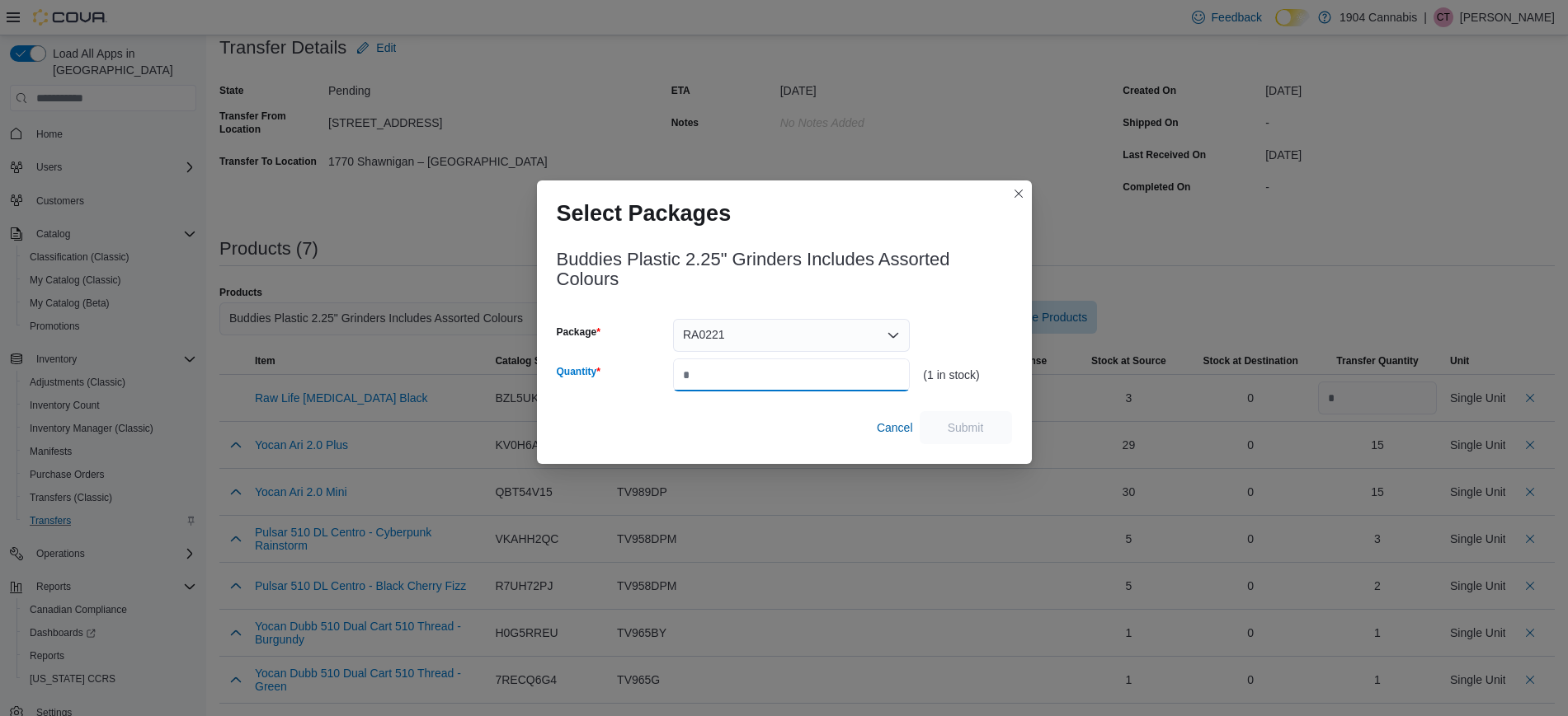
click at [791, 367] on input "Quantity" at bounding box center [791, 375] width 237 height 33
type input "*"
click at [1016, 191] on button "Closes this modal window" at bounding box center [1019, 193] width 20 height 20
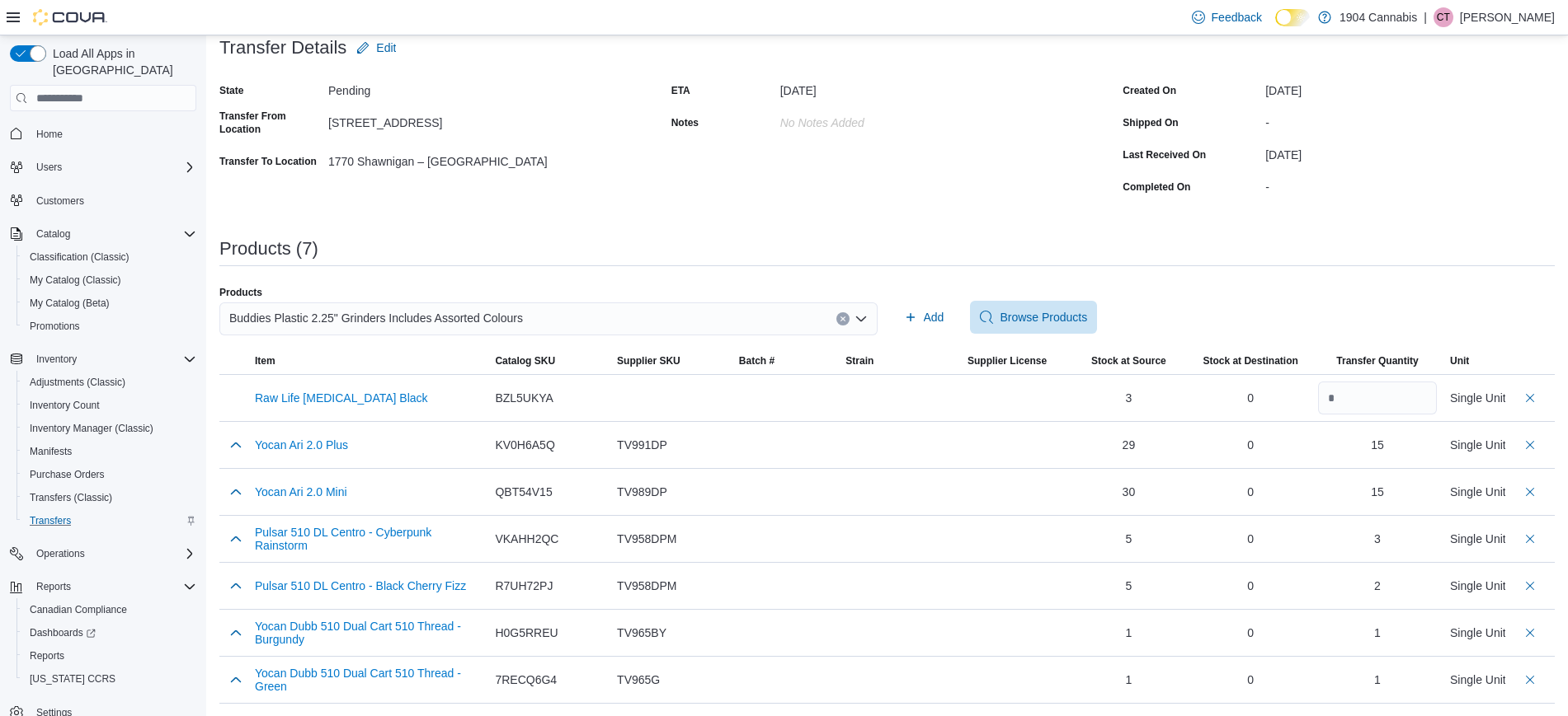
click at [845, 320] on icon "Clear input" at bounding box center [842, 320] width 4 height 4
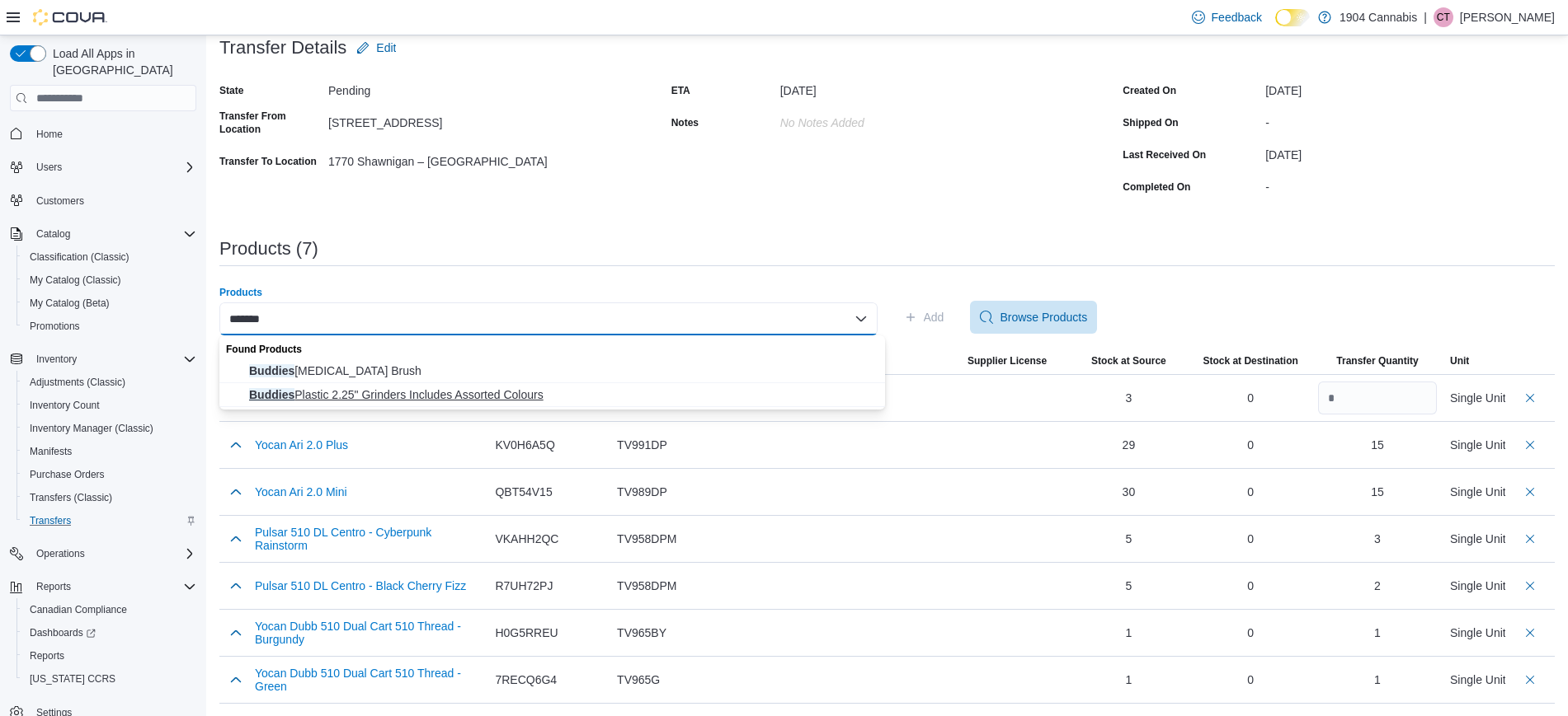
type input "*******"
click at [547, 390] on span "Buddies Plastic 2.25" Grinders Includes Assorted Colours" at bounding box center [562, 395] width 626 height 17
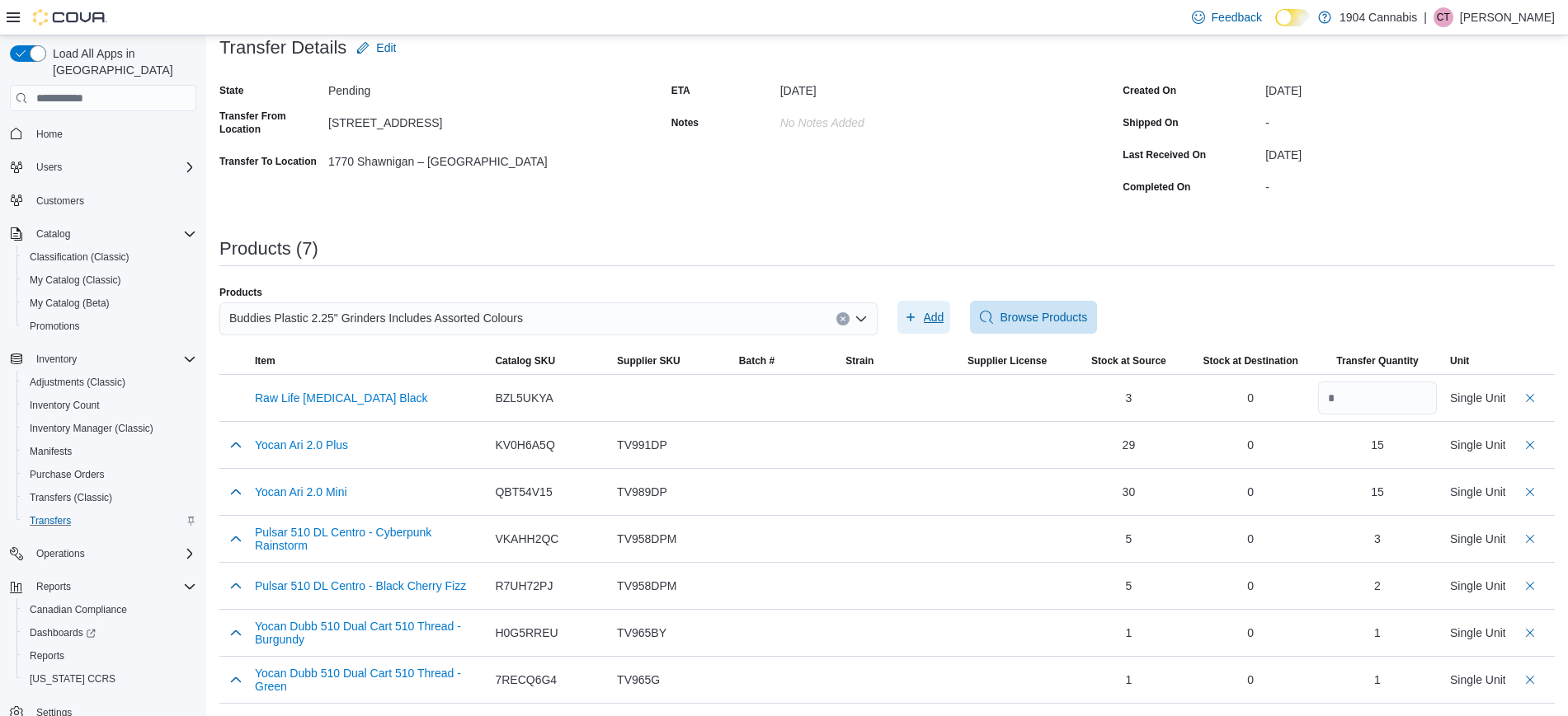
click at [917, 321] on icon "button" at bounding box center [910, 317] width 13 height 13
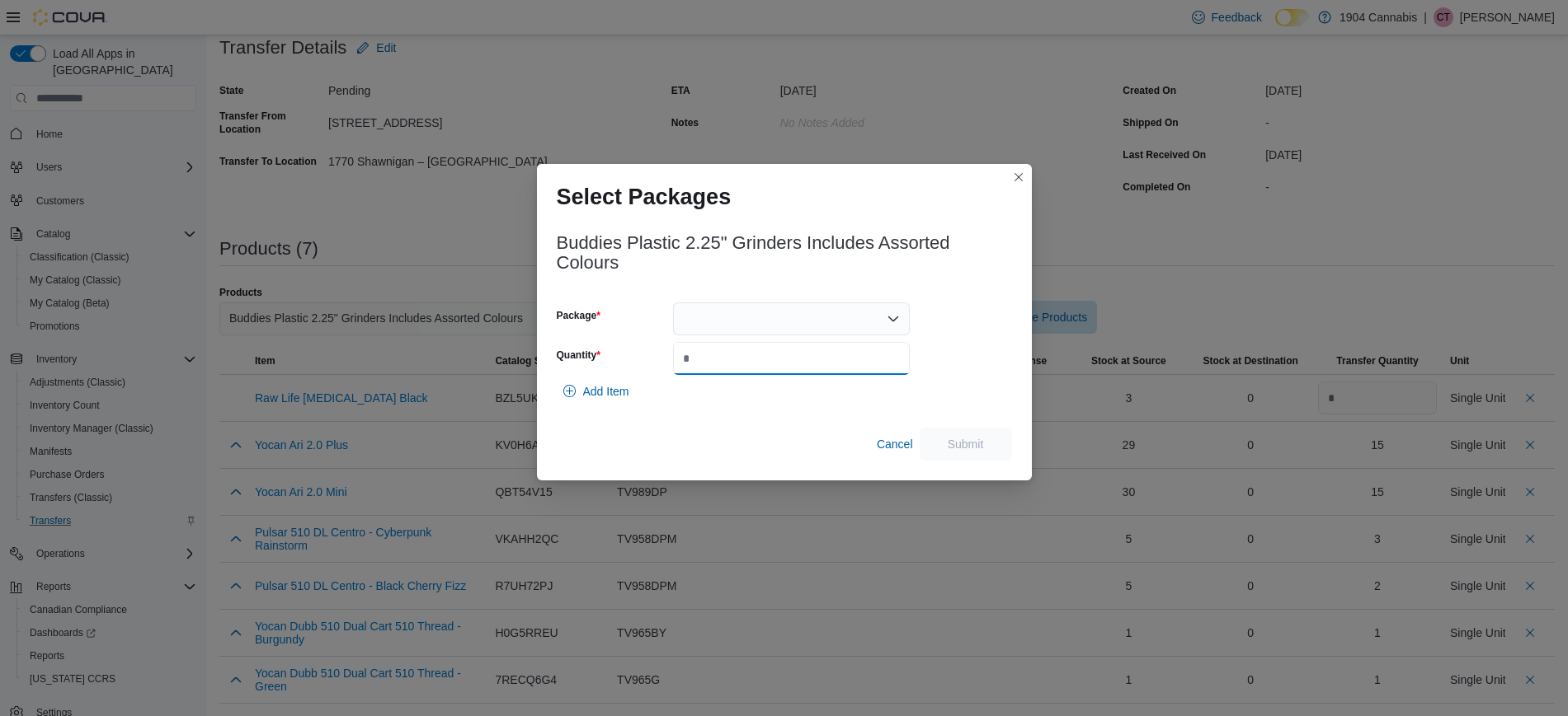
click at [865, 347] on input "Quantity" at bounding box center [791, 359] width 237 height 33
type input "*"
click at [877, 319] on div at bounding box center [791, 320] width 237 height 33
click at [845, 372] on span "RA0221" at bounding box center [801, 370] width 197 height 17
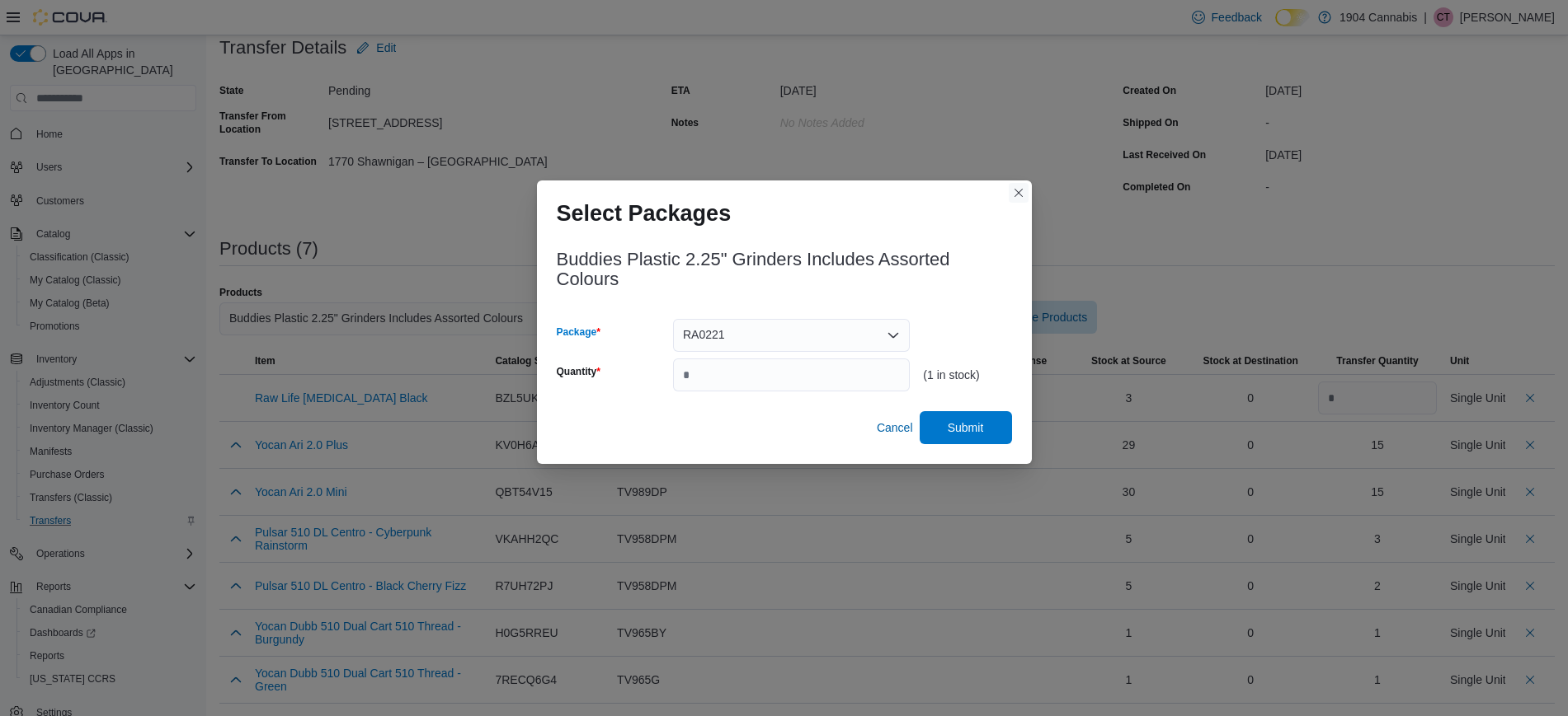
click at [1012, 196] on button "Closes this modal window" at bounding box center [1019, 193] width 20 height 20
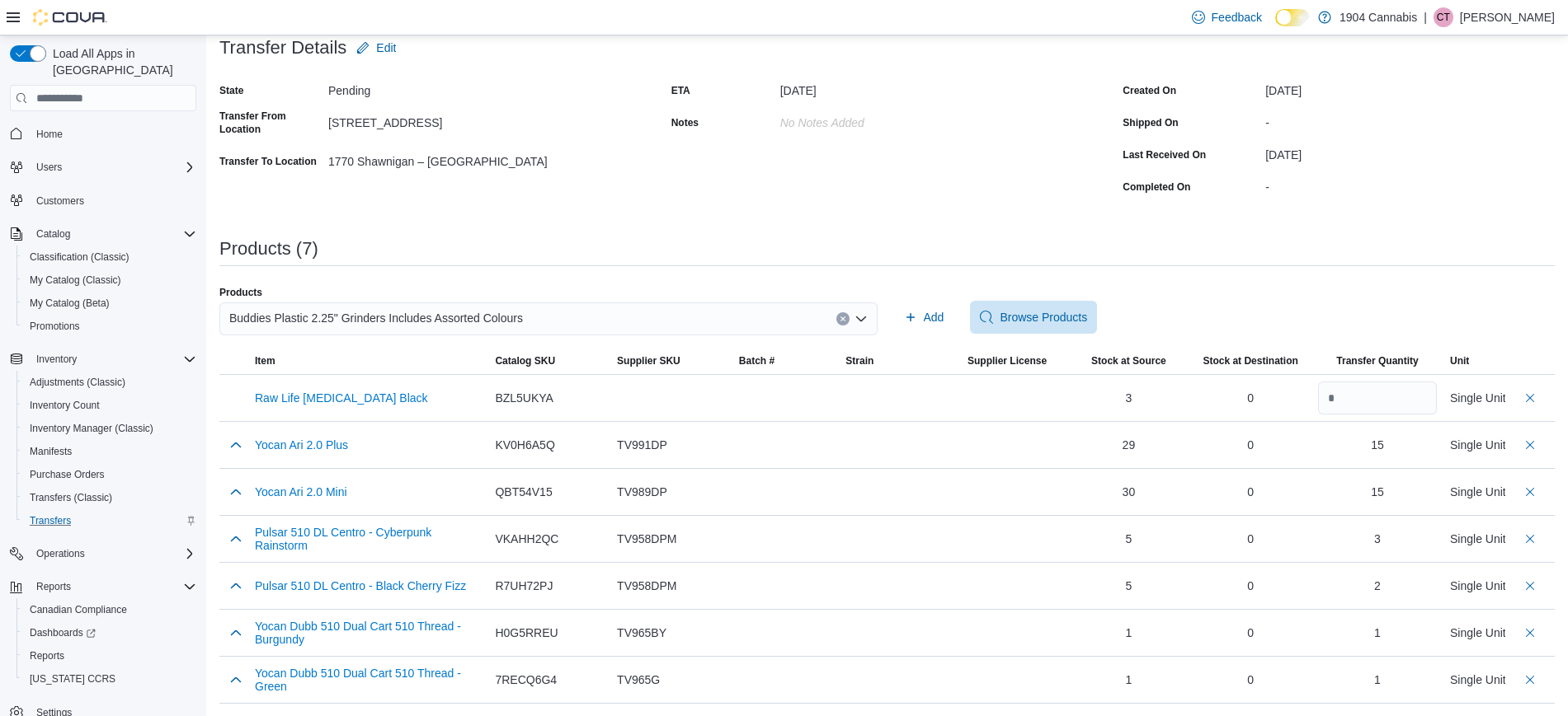
click at [667, 319] on div "Buddies Plastic 2.25" Grinders Includes Assorted Colours" at bounding box center [548, 320] width 658 height 33
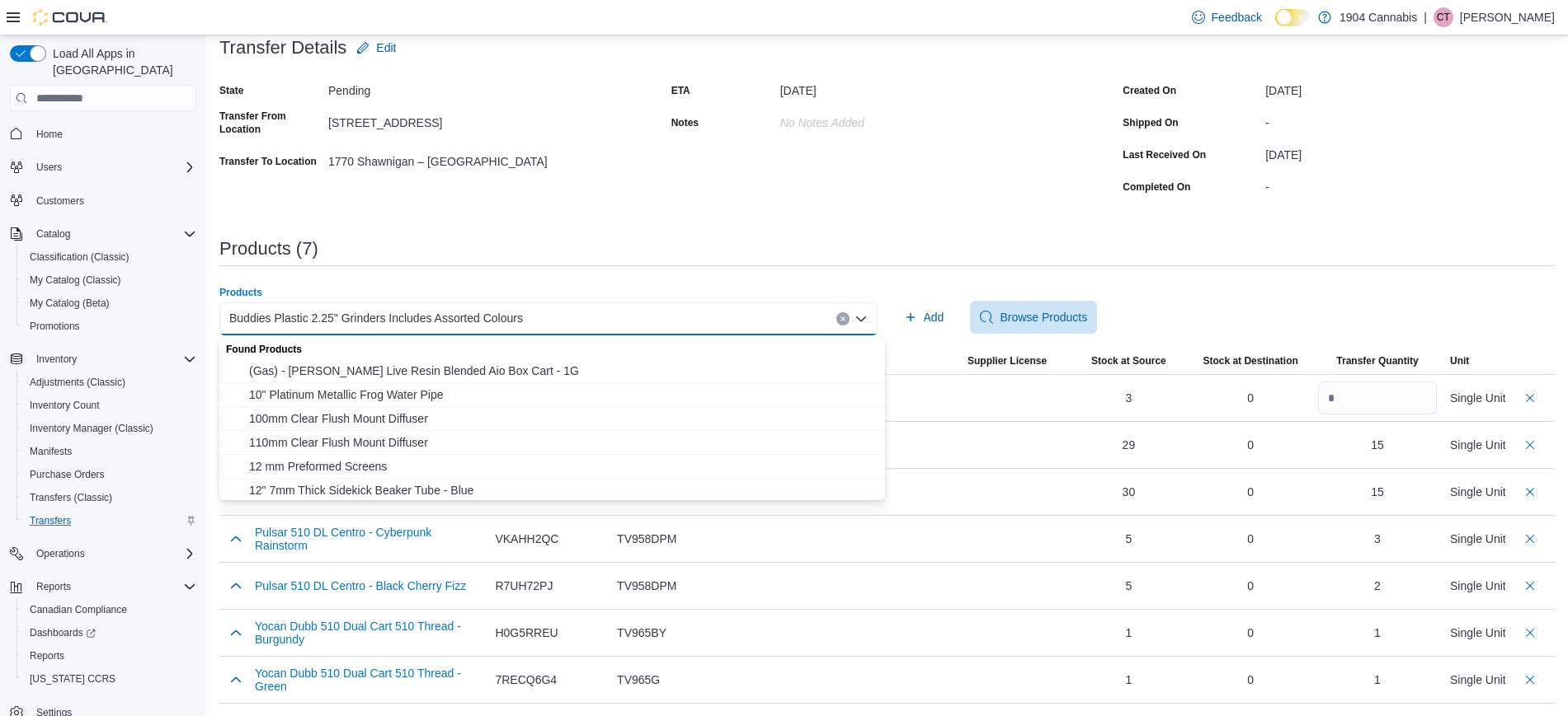
click at [850, 316] on button "Clear input" at bounding box center [842, 319] width 13 height 13
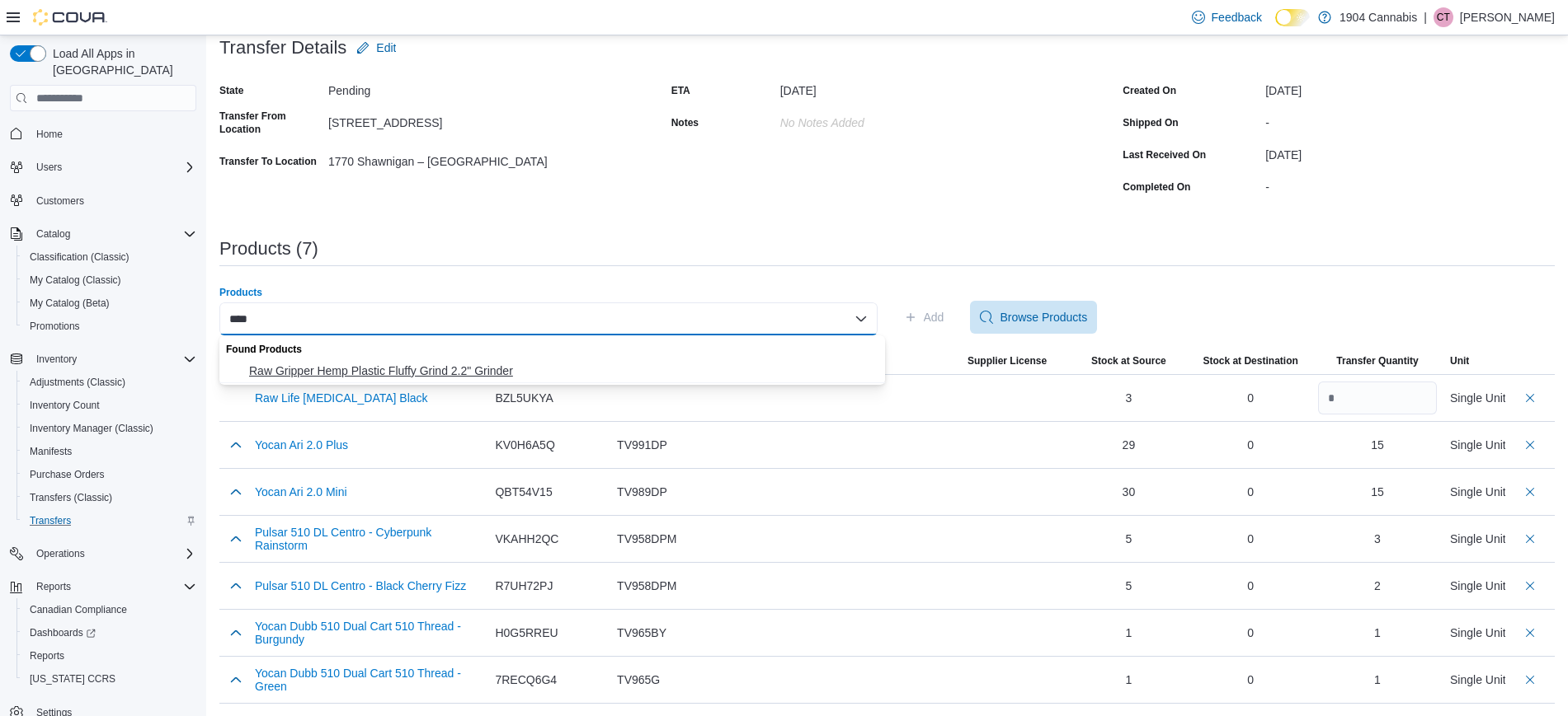
type input "****"
click at [633, 368] on span "Raw Gripper Hemp Plastic Fluffy Grind 2.2" Grinder" at bounding box center [562, 370] width 626 height 17
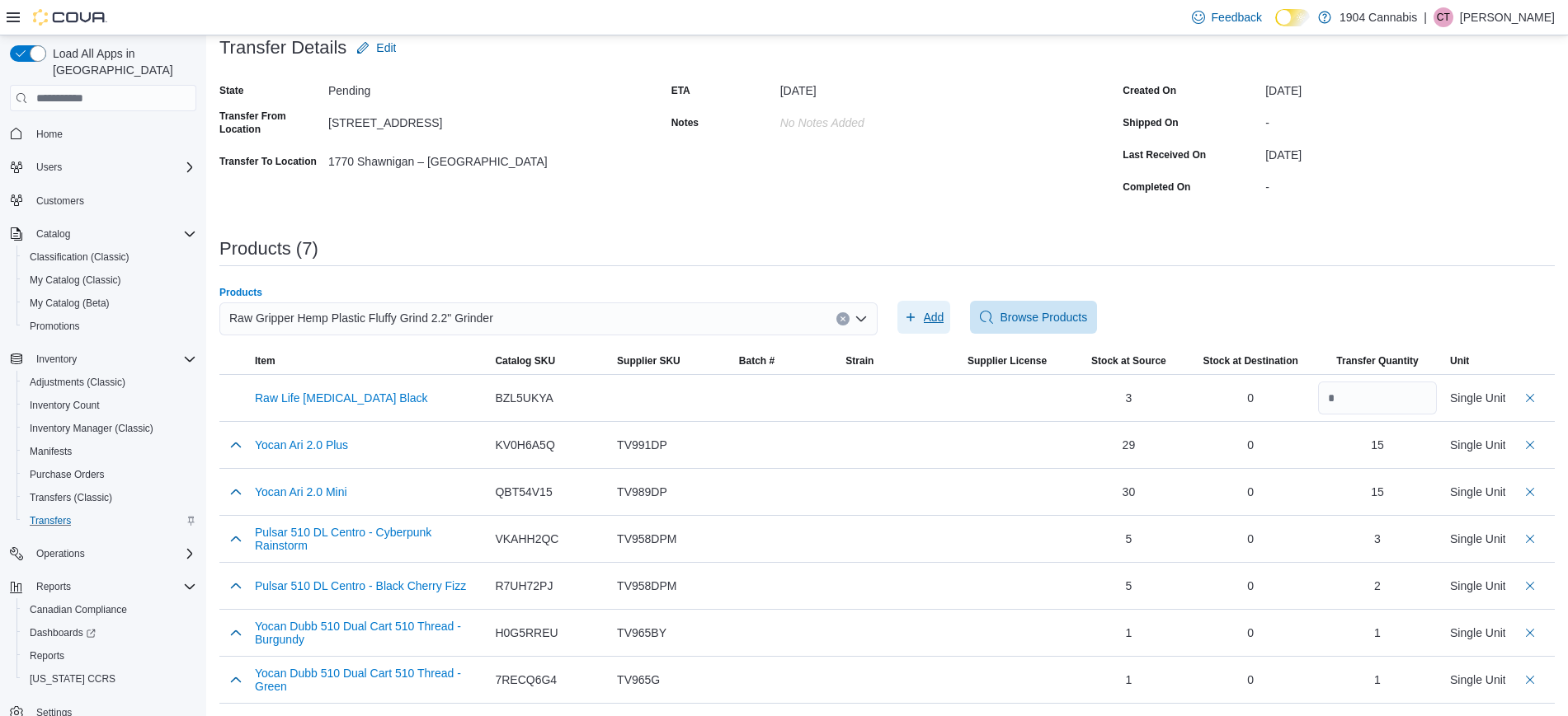
click at [943, 317] on span "Add" at bounding box center [934, 317] width 21 height 17
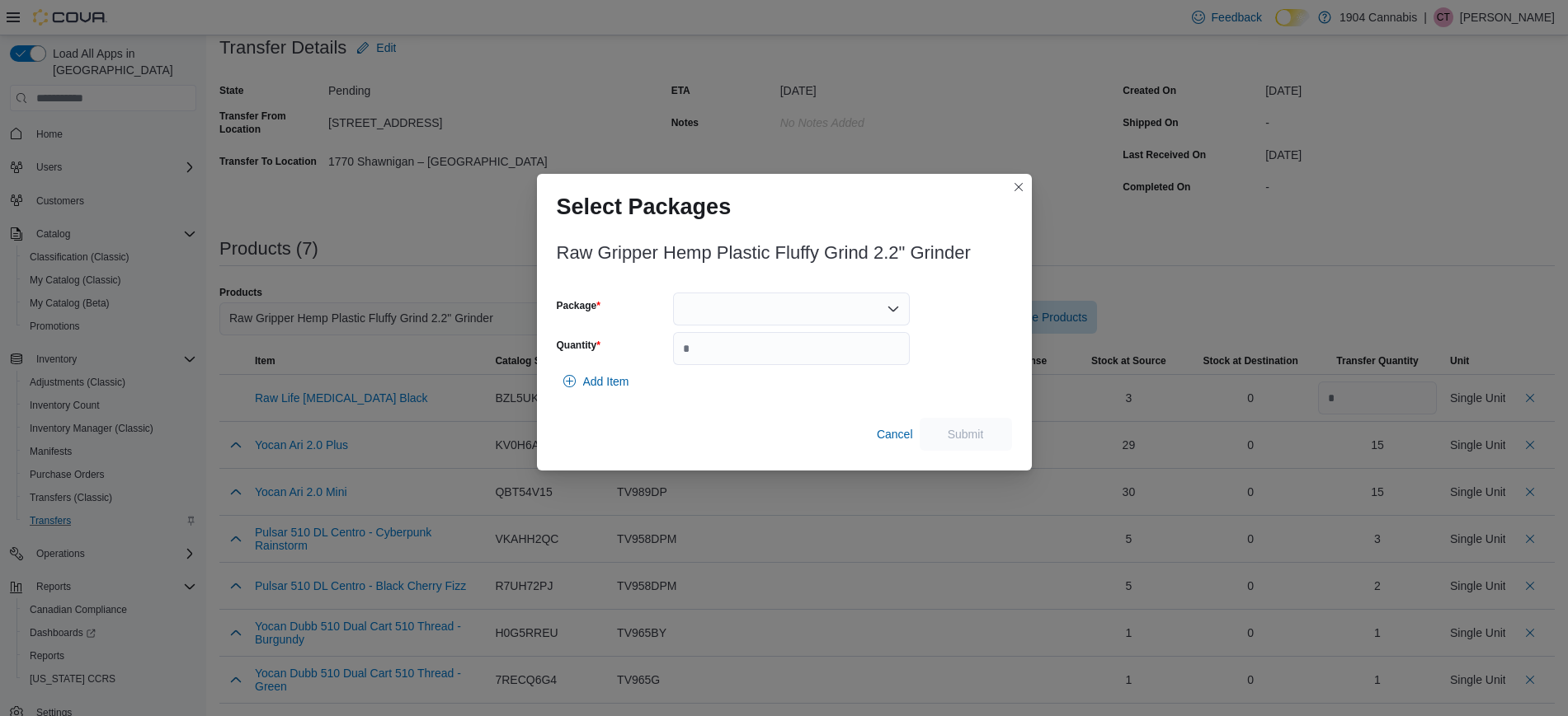
click at [805, 299] on div at bounding box center [791, 309] width 237 height 33
click at [781, 354] on span "716165301738" at bounding box center [801, 361] width 197 height 17
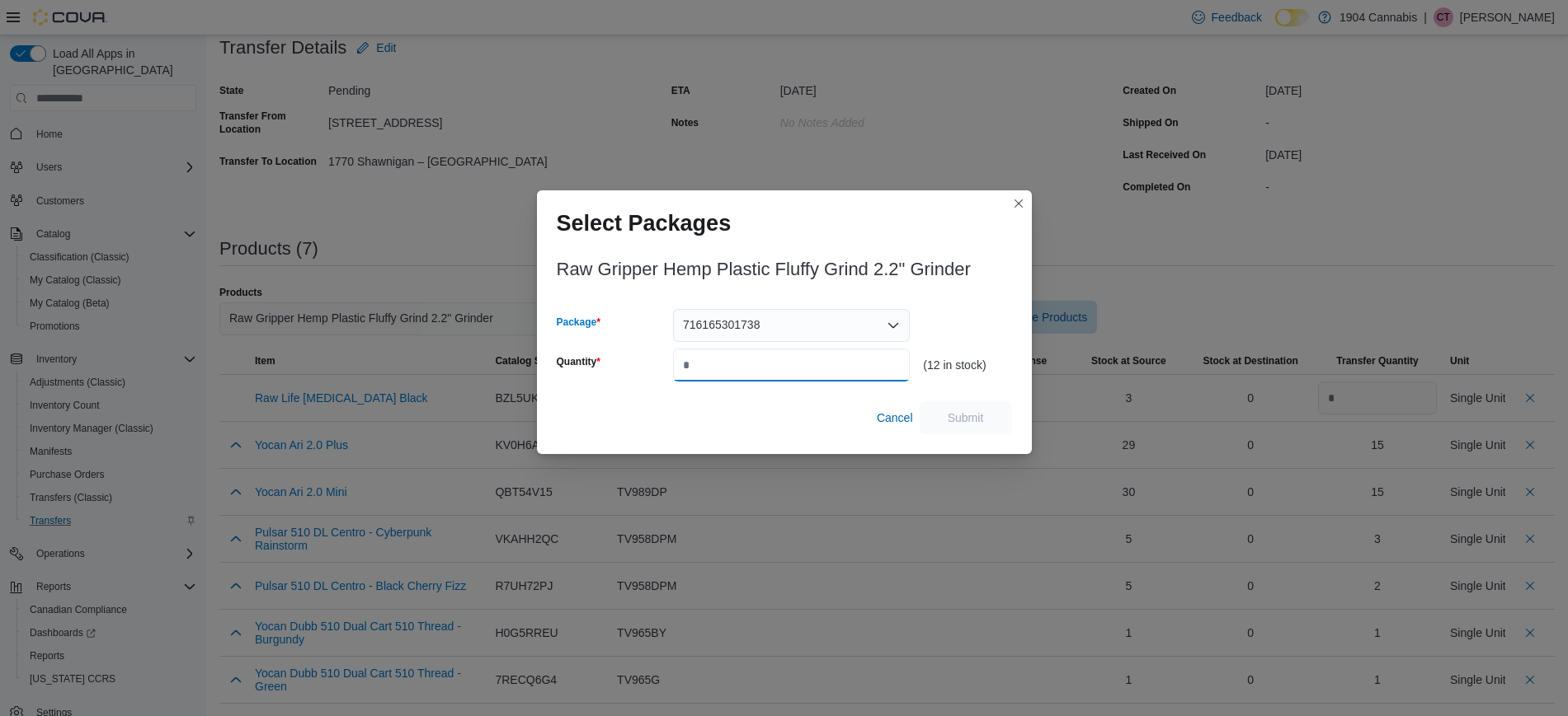
click at [838, 372] on input "Quantity" at bounding box center [791, 365] width 237 height 33
type input "*"
click at [963, 412] on span "Submit" at bounding box center [966, 417] width 37 height 17
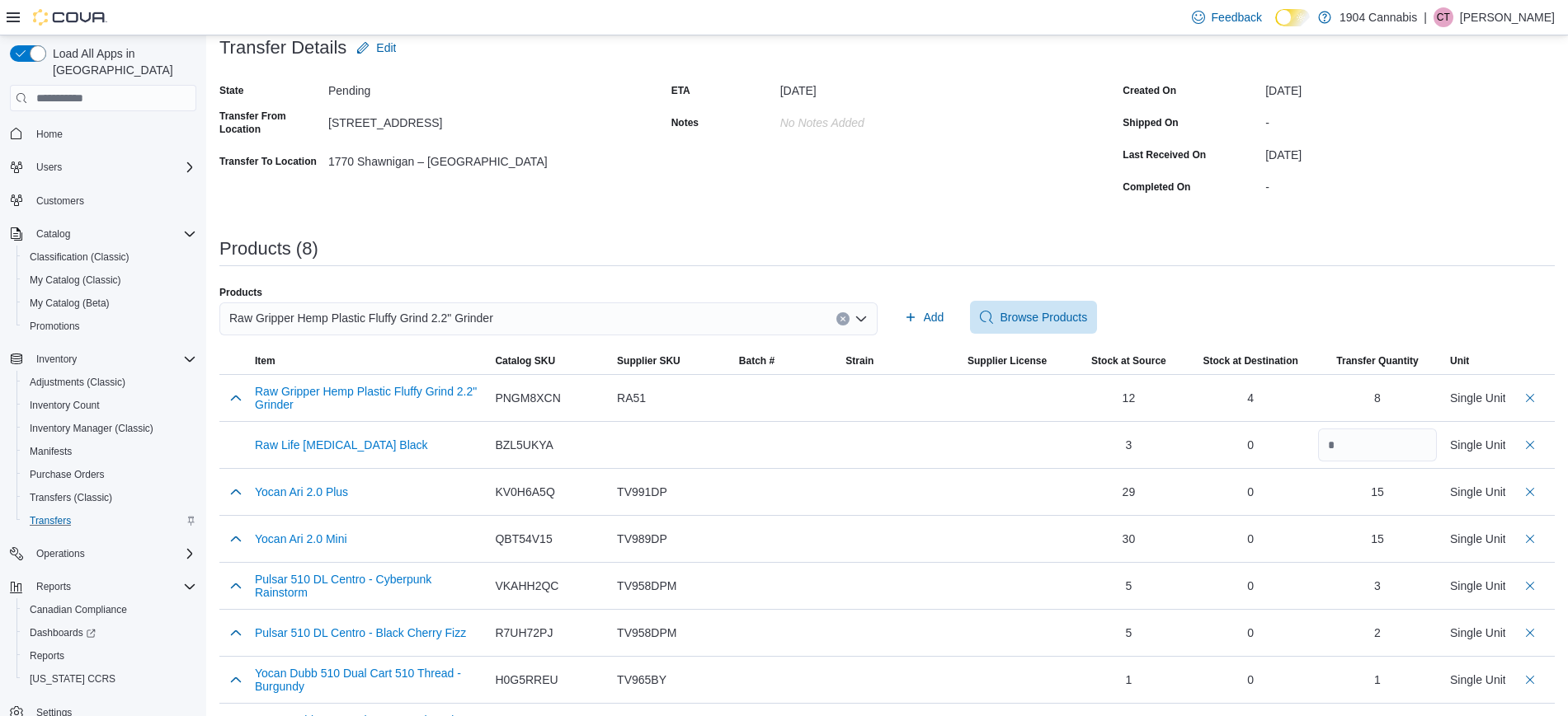
click at [850, 322] on button "Clear input" at bounding box center [842, 319] width 13 height 13
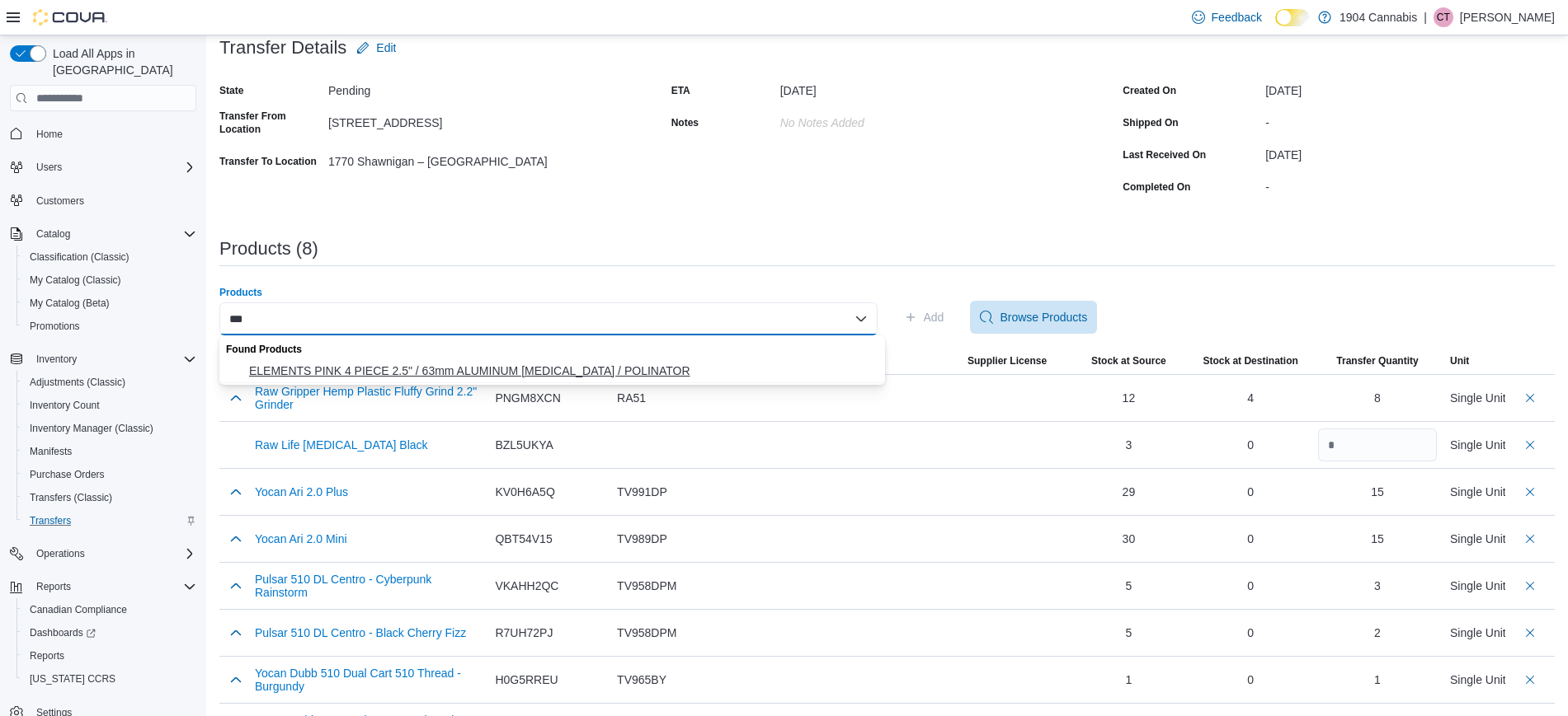
type input "***"
click at [672, 368] on span "ELEMENTS PINK 4 PIECE 2.5" / 63mm ALUMINUM GRINDER / POLINATOR" at bounding box center [562, 370] width 626 height 17
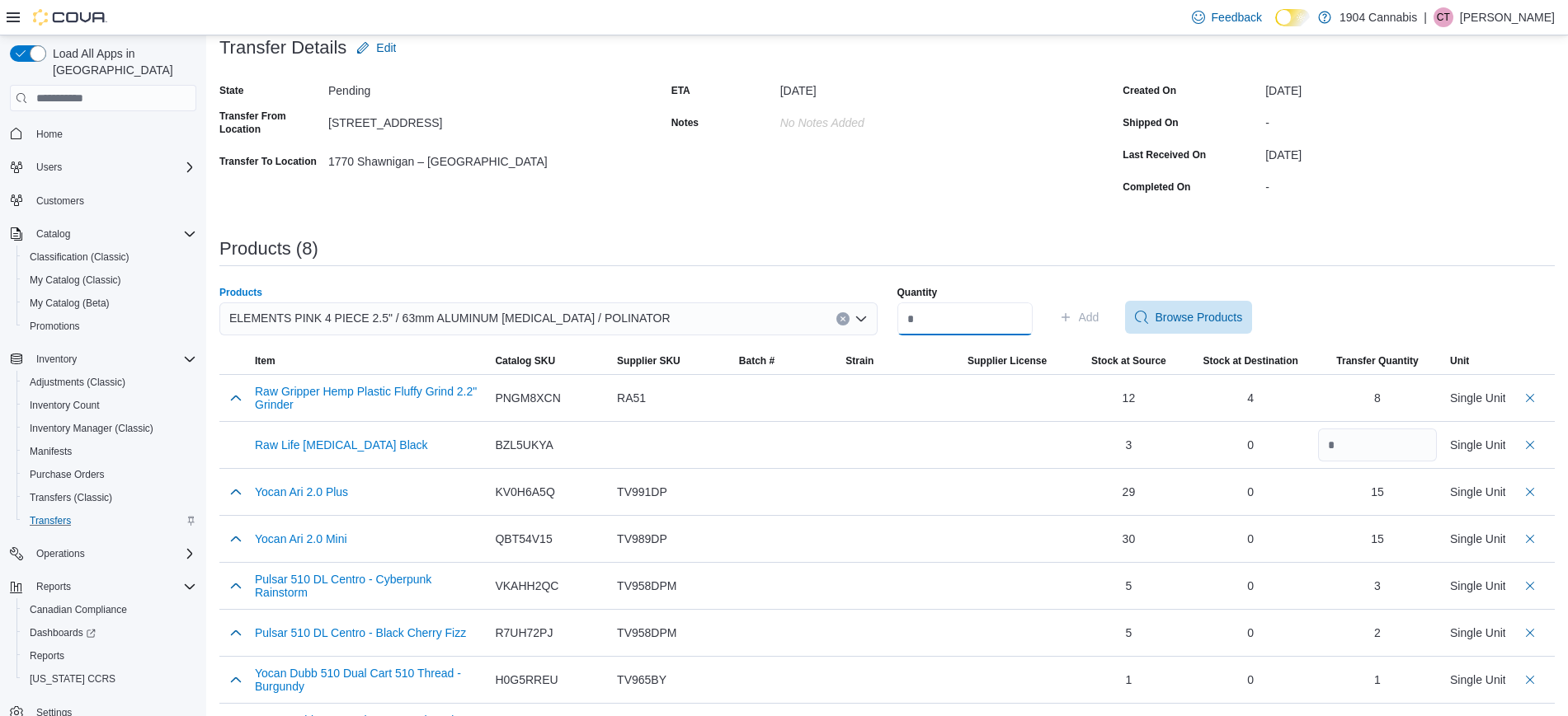
click at [938, 317] on input "Quantity" at bounding box center [964, 320] width 135 height 33
type input "*"
click at [1100, 318] on span "Add" at bounding box center [1089, 317] width 21 height 17
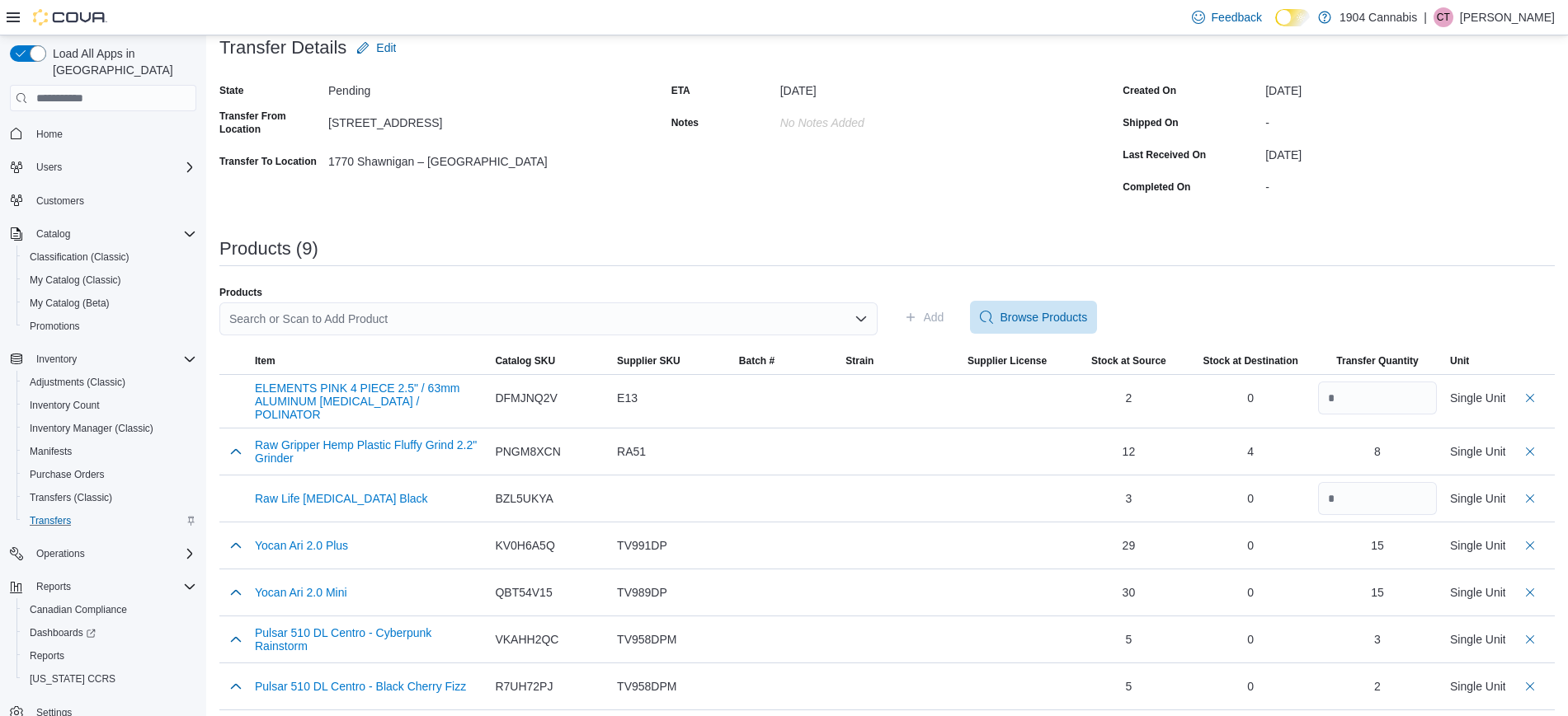
click at [397, 313] on div "Search or Scan to Add Product" at bounding box center [548, 320] width 658 height 33
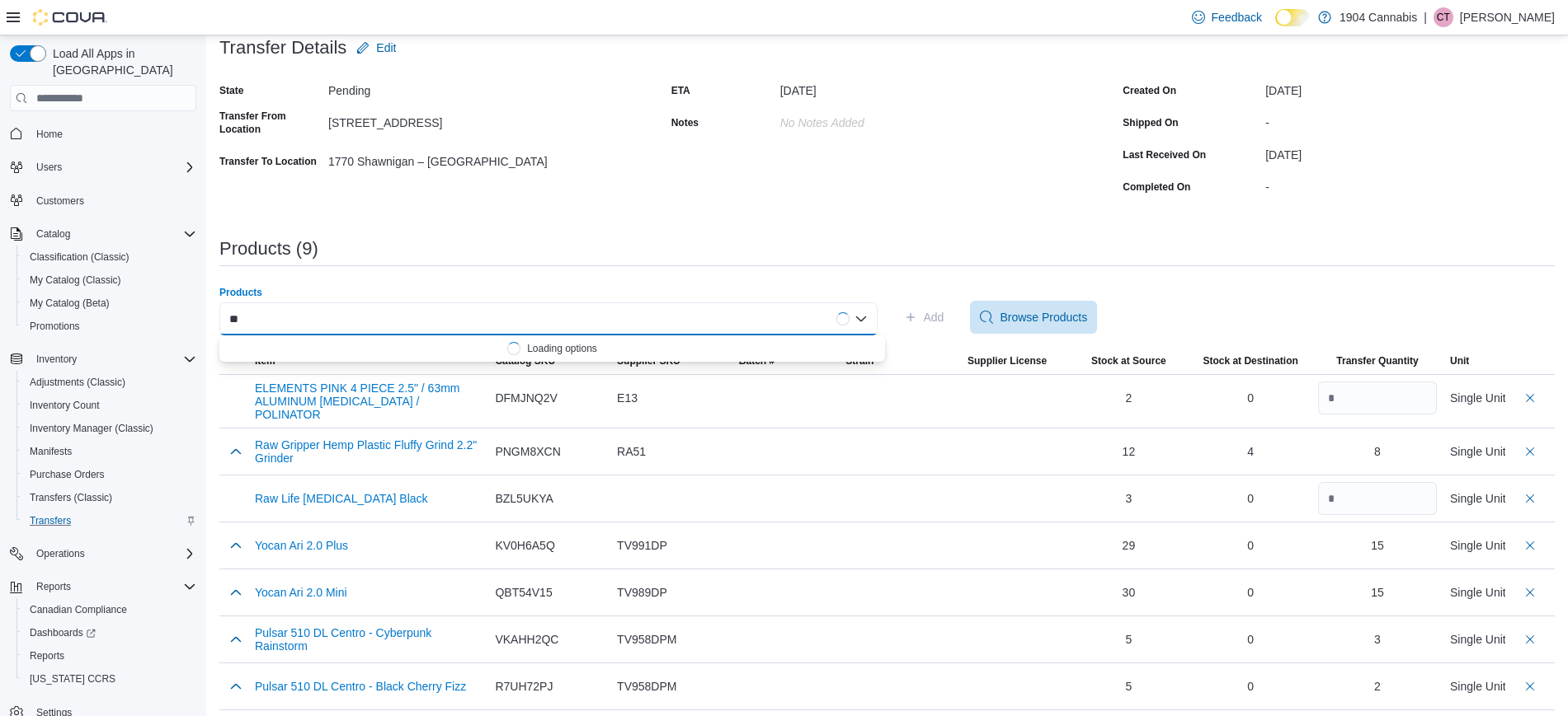
type input "*"
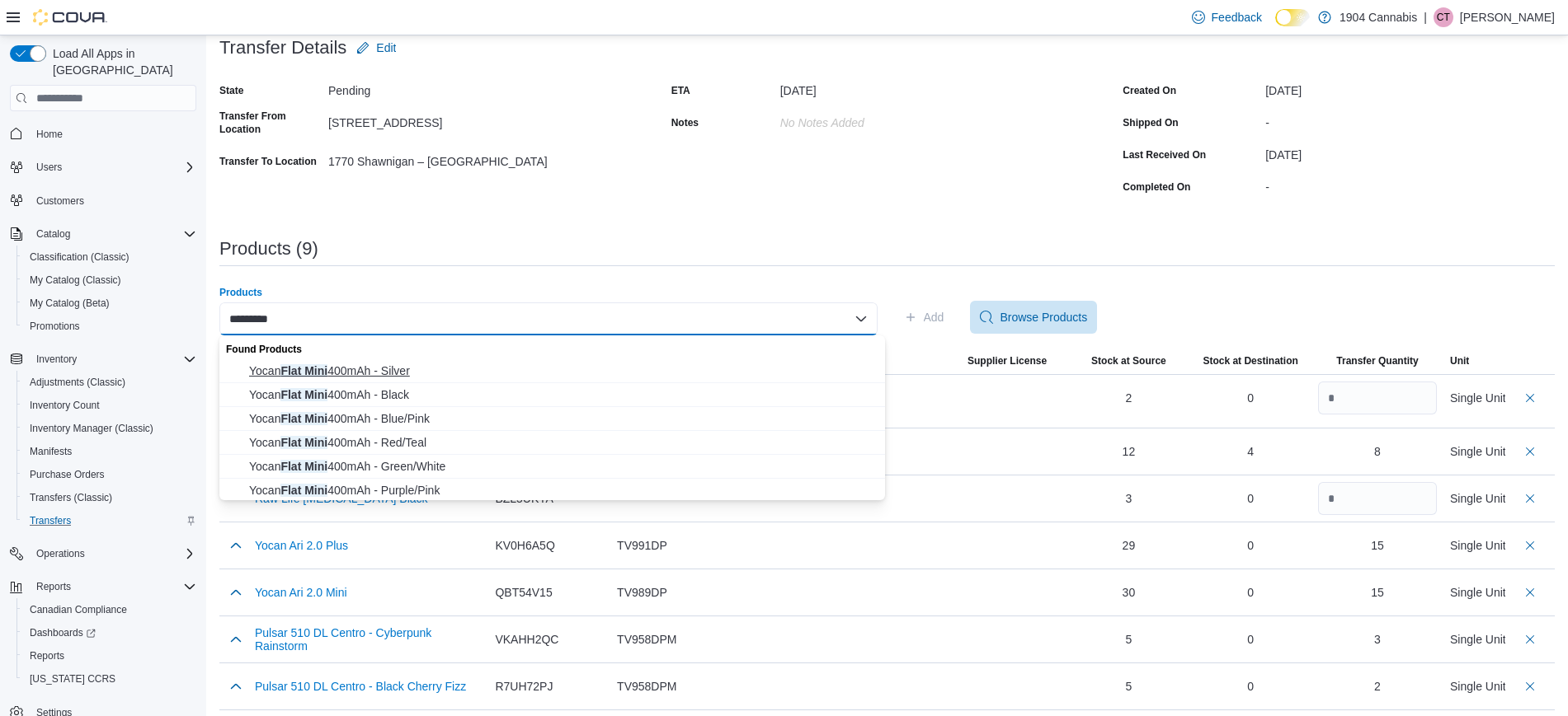
type input "*********"
click at [539, 375] on span "Yocan Flat Mini 400mAh - Silver" at bounding box center [562, 370] width 626 height 17
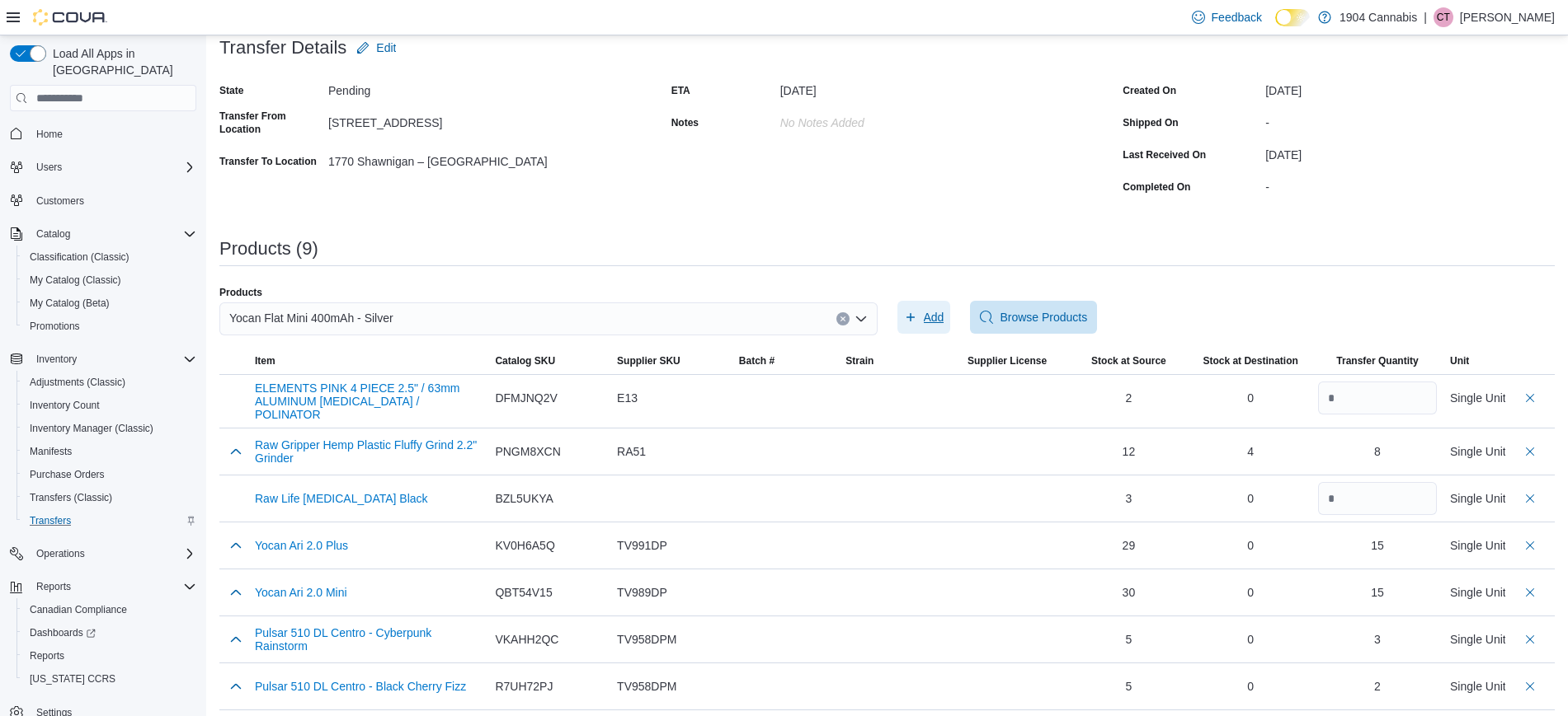
click at [932, 313] on span "Add" at bounding box center [934, 317] width 21 height 17
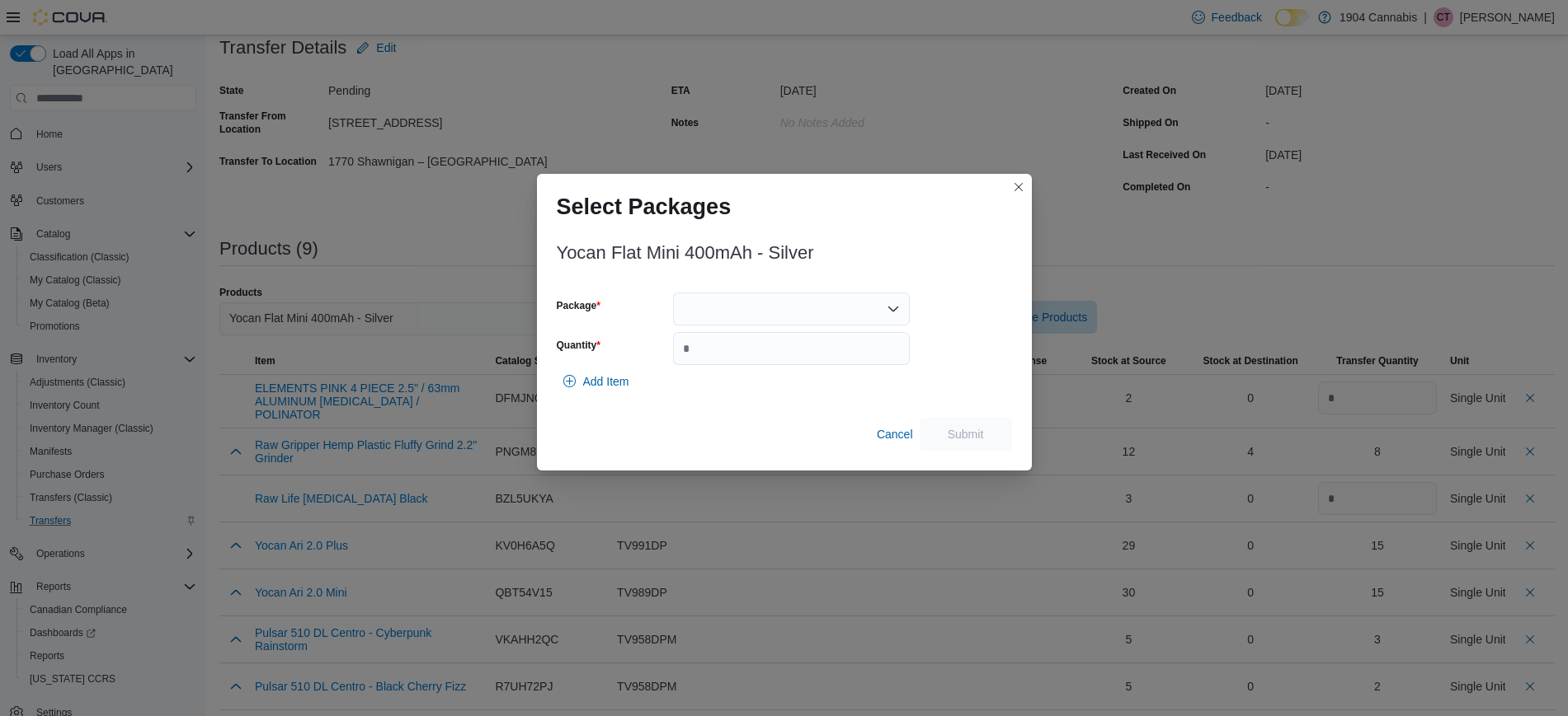
click at [839, 303] on div at bounding box center [791, 309] width 237 height 33
click at [805, 353] on span "TV887S" at bounding box center [801, 361] width 197 height 17
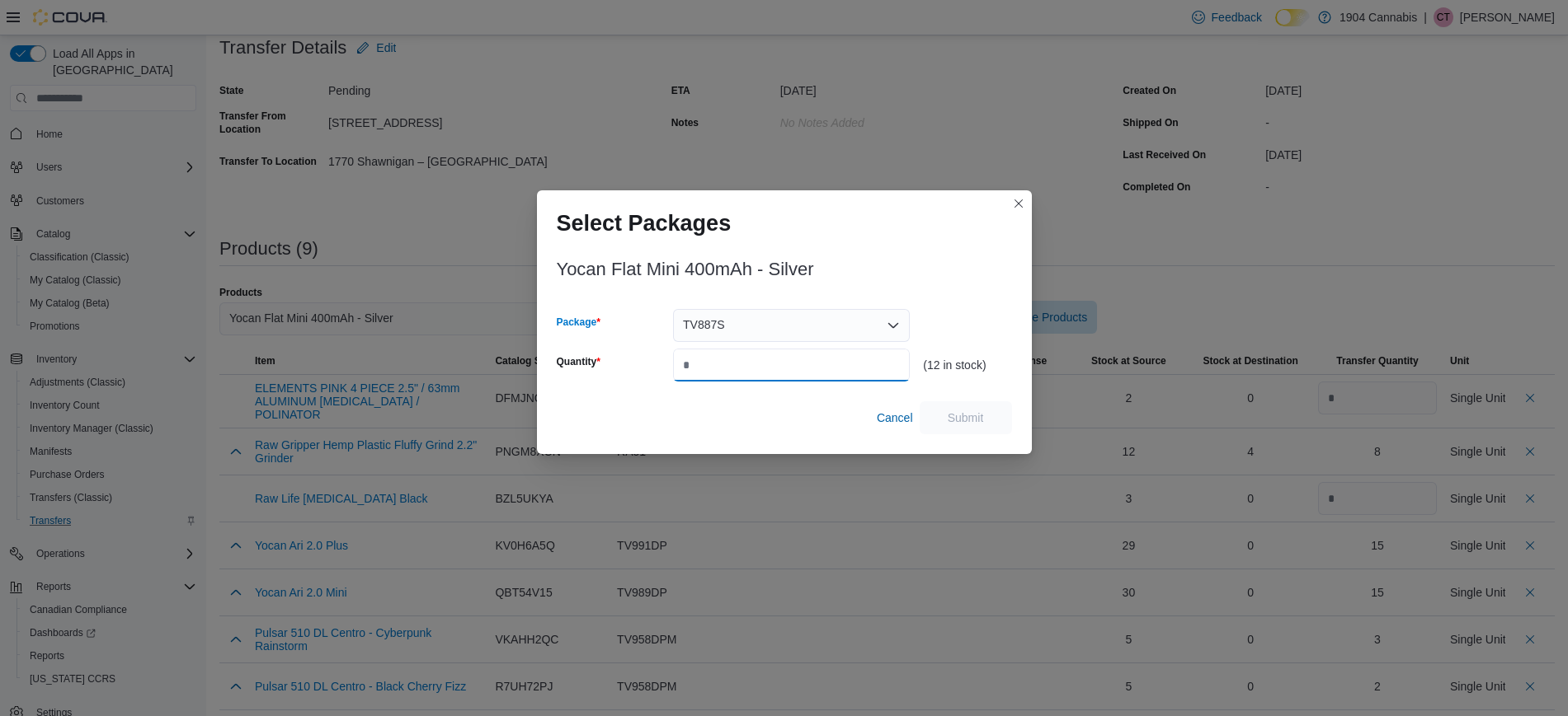
click at [827, 370] on input "Quantity" at bounding box center [791, 365] width 237 height 33
type input "*"
click at [984, 417] on span "Submit" at bounding box center [965, 417] width 73 height 33
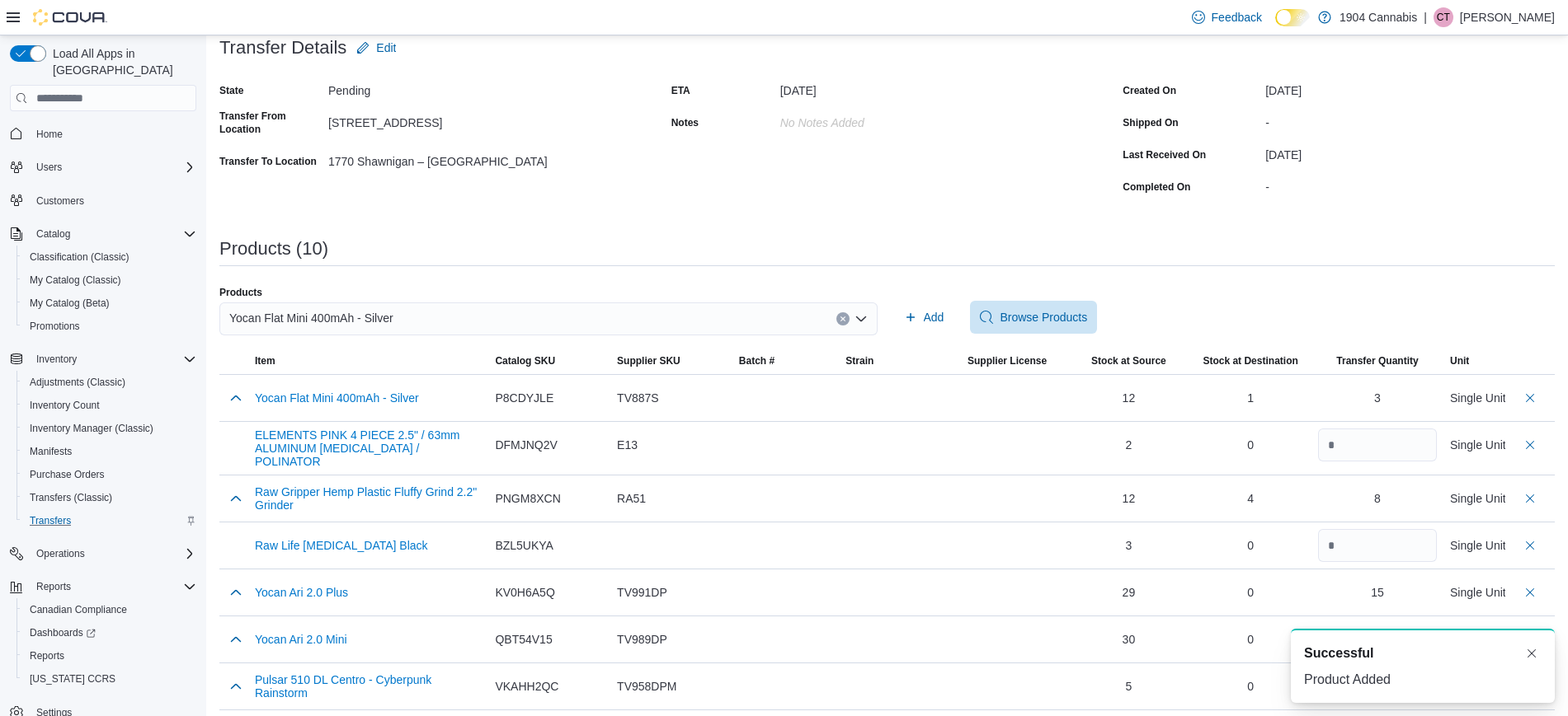
click at [466, 319] on div "Yocan Flat Mini 400mAh - Silver" at bounding box center [548, 320] width 658 height 33
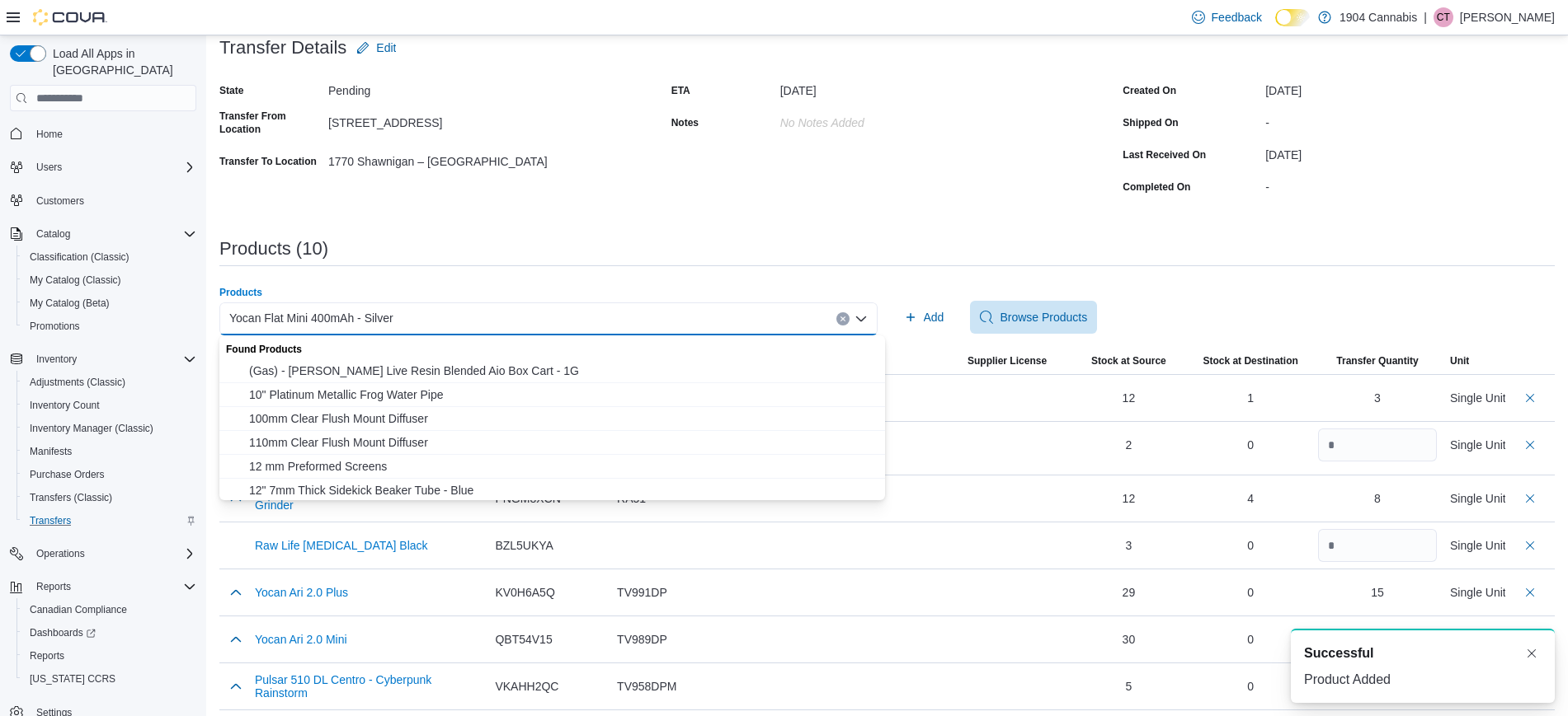
click at [845, 319] on icon "Clear input" at bounding box center [842, 320] width 4 height 4
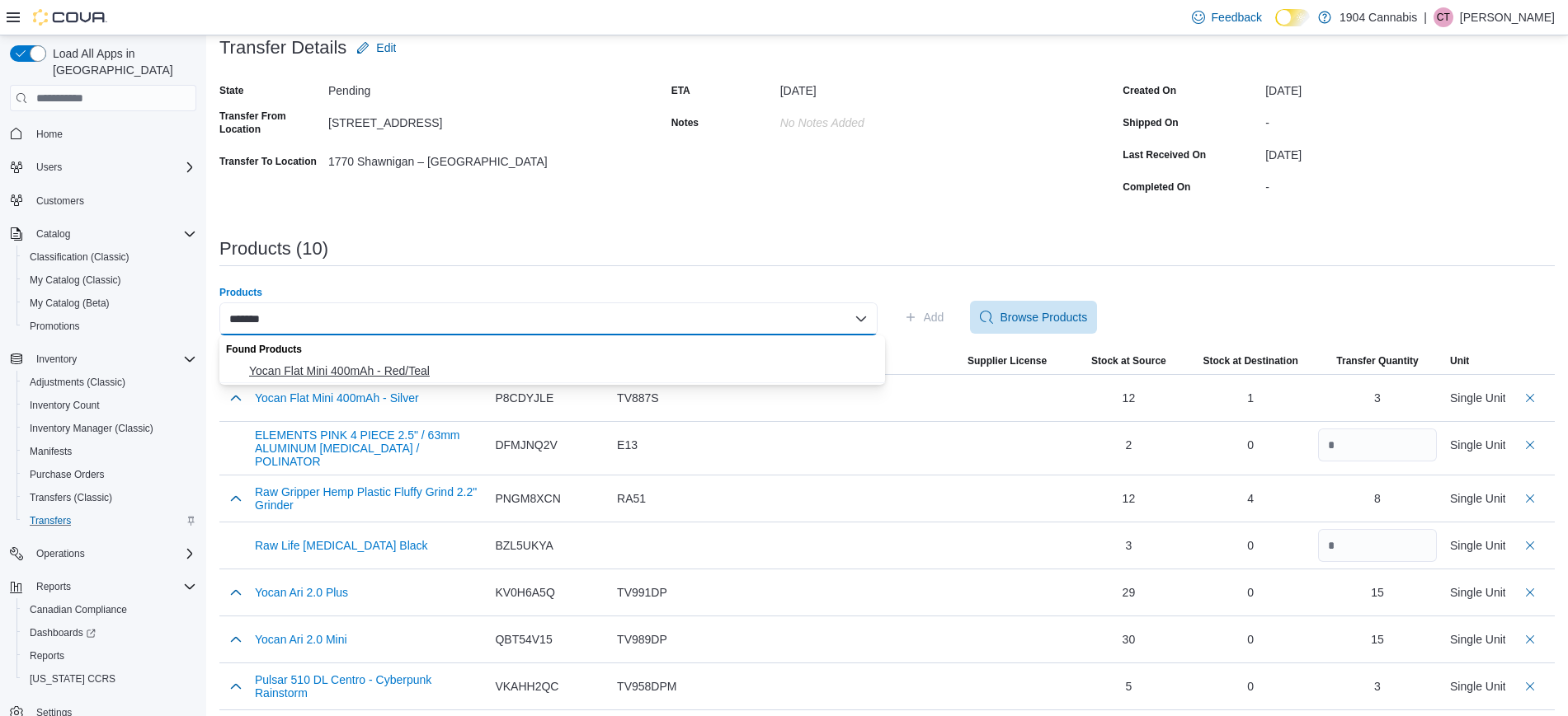
type input "*******"
click at [572, 372] on span "Yocan Flat Mini 400mAh - Red/Teal" at bounding box center [562, 370] width 626 height 17
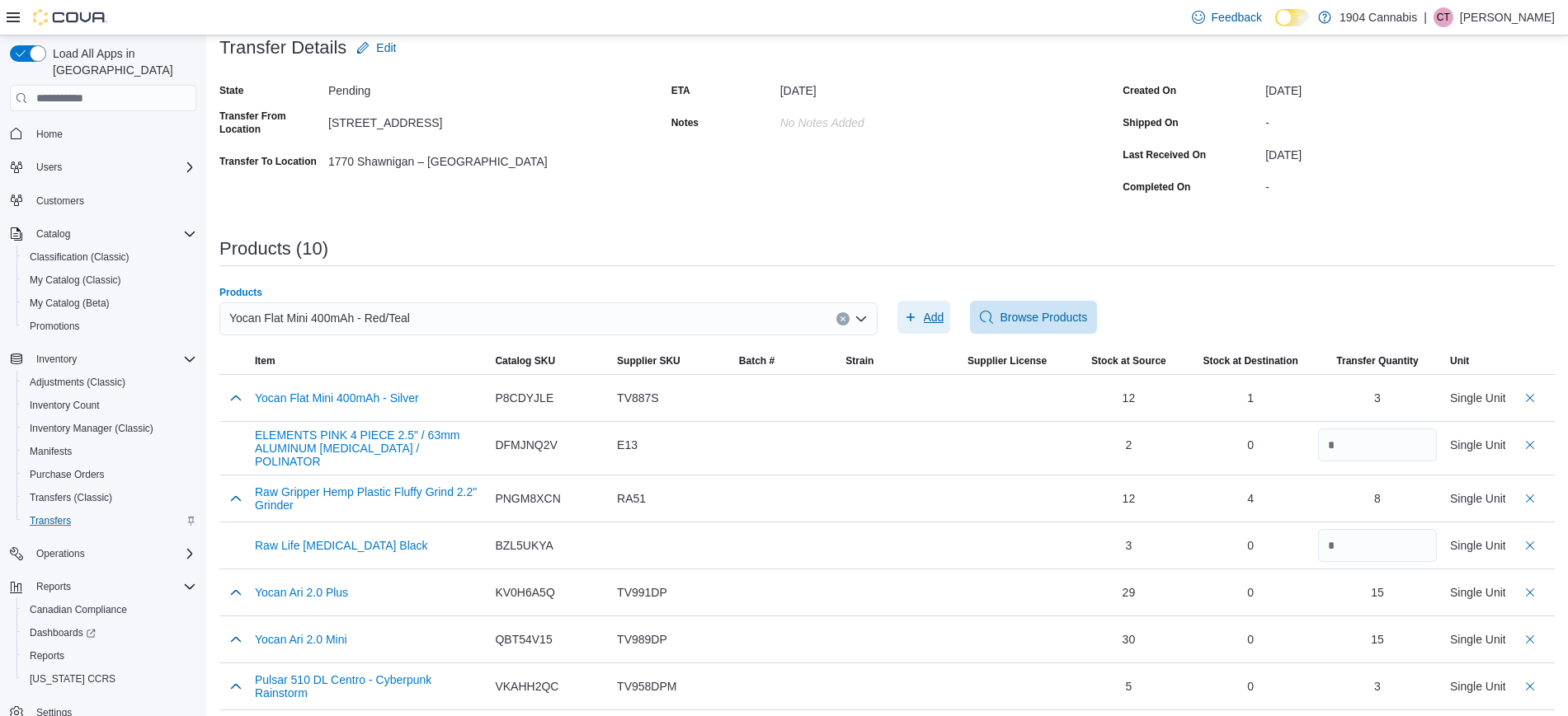
click at [917, 316] on icon "button" at bounding box center [910, 317] width 13 height 13
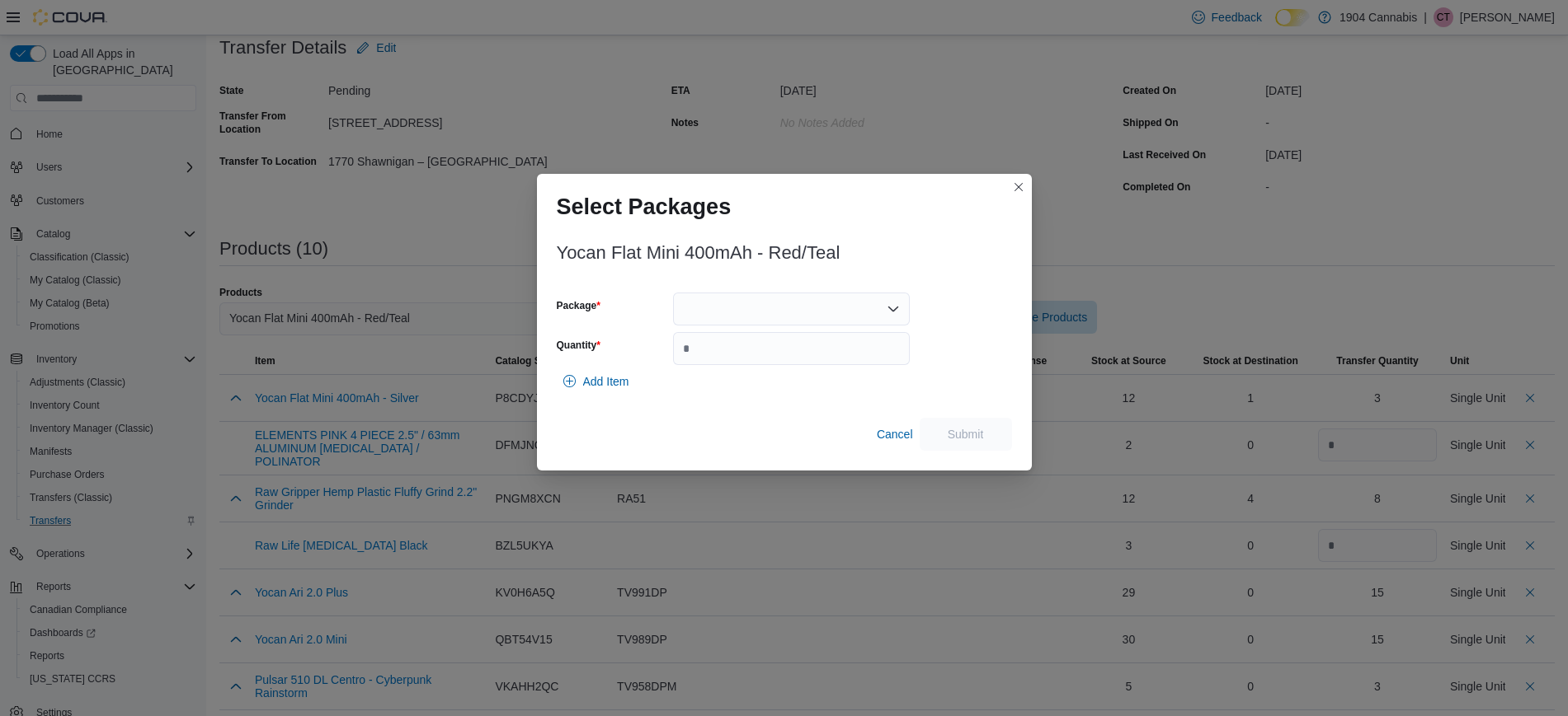
click at [858, 321] on div at bounding box center [791, 309] width 237 height 33
click at [828, 368] on span "TV887RT" at bounding box center [801, 361] width 197 height 17
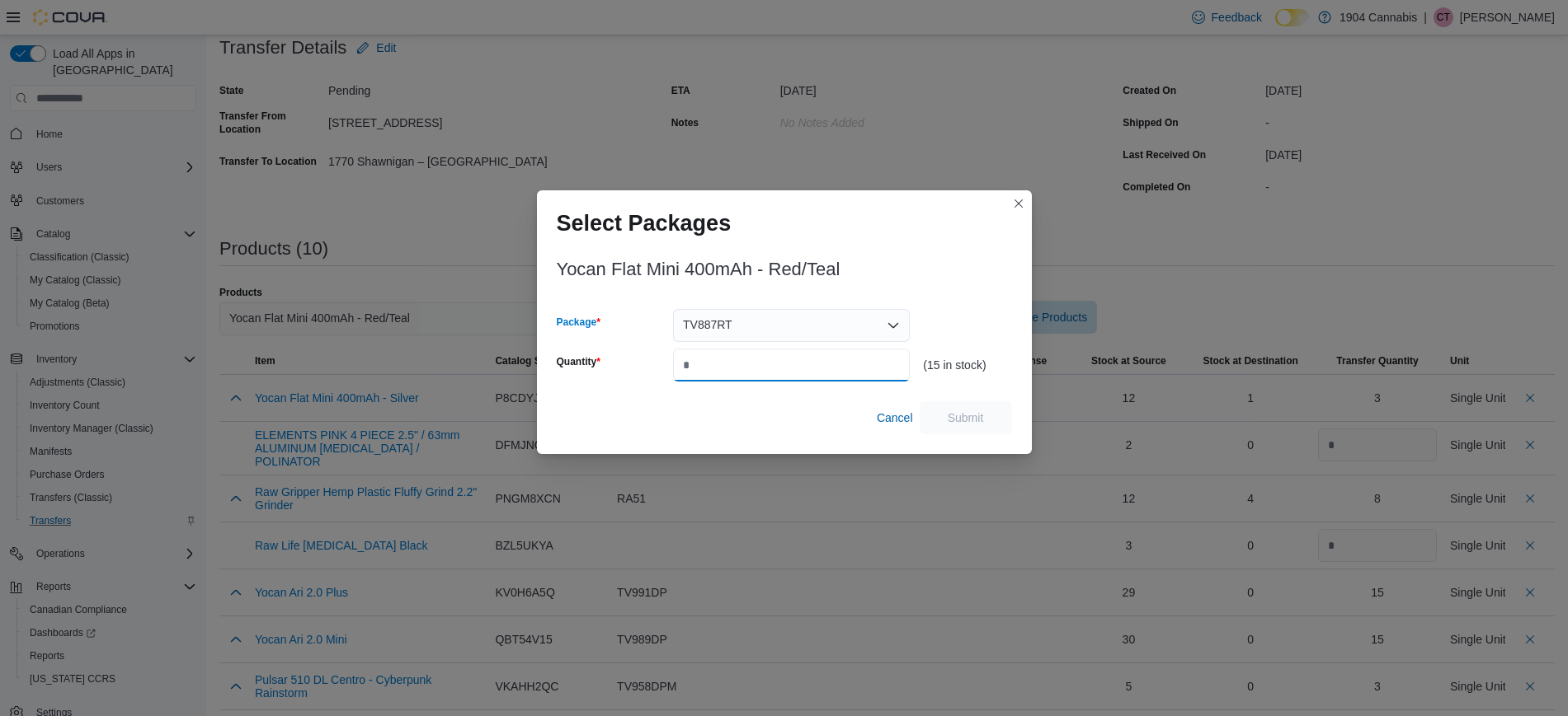
click at [845, 368] on input "Quantity" at bounding box center [791, 365] width 237 height 33
type input "*"
click at [1001, 418] on span "Submit" at bounding box center [965, 417] width 73 height 33
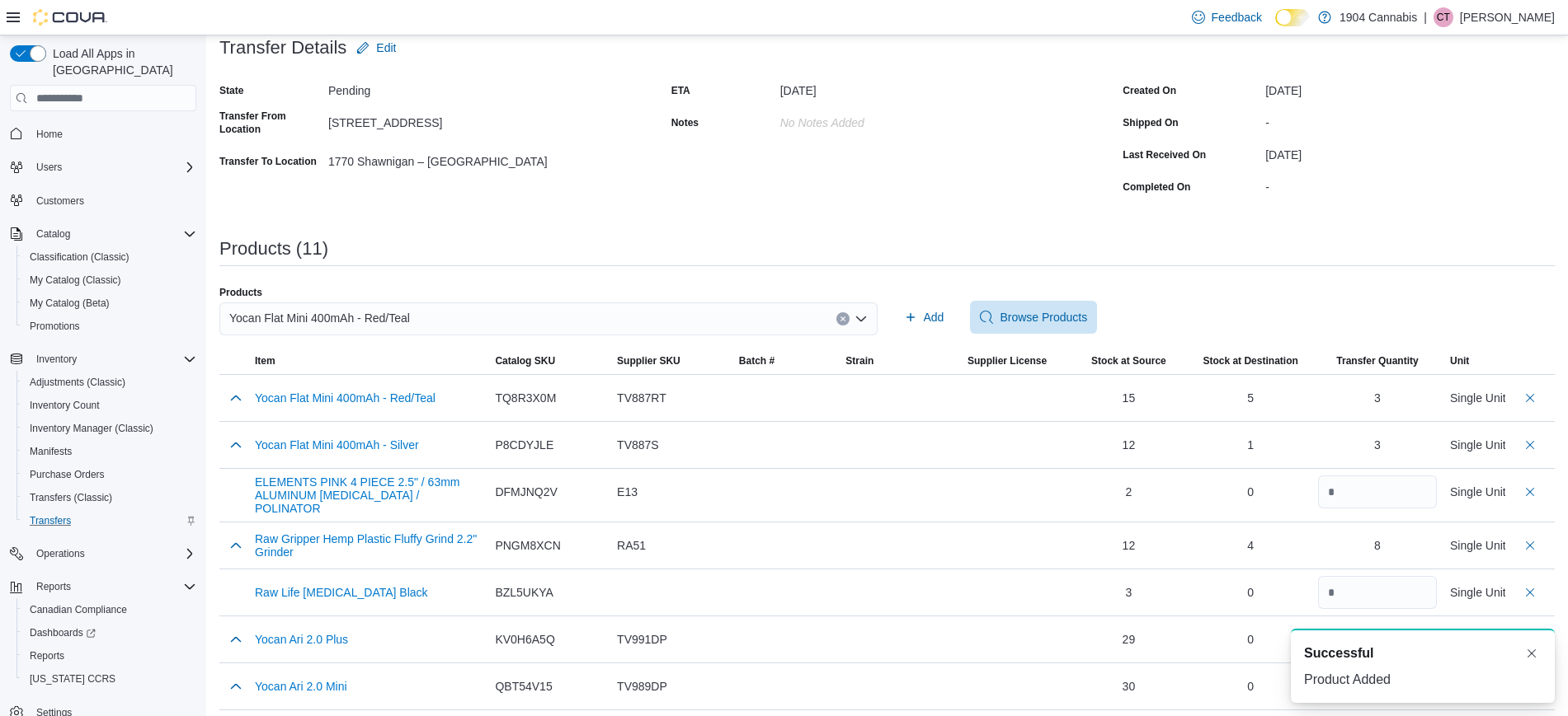
click at [846, 319] on button "Clear input" at bounding box center [842, 319] width 13 height 13
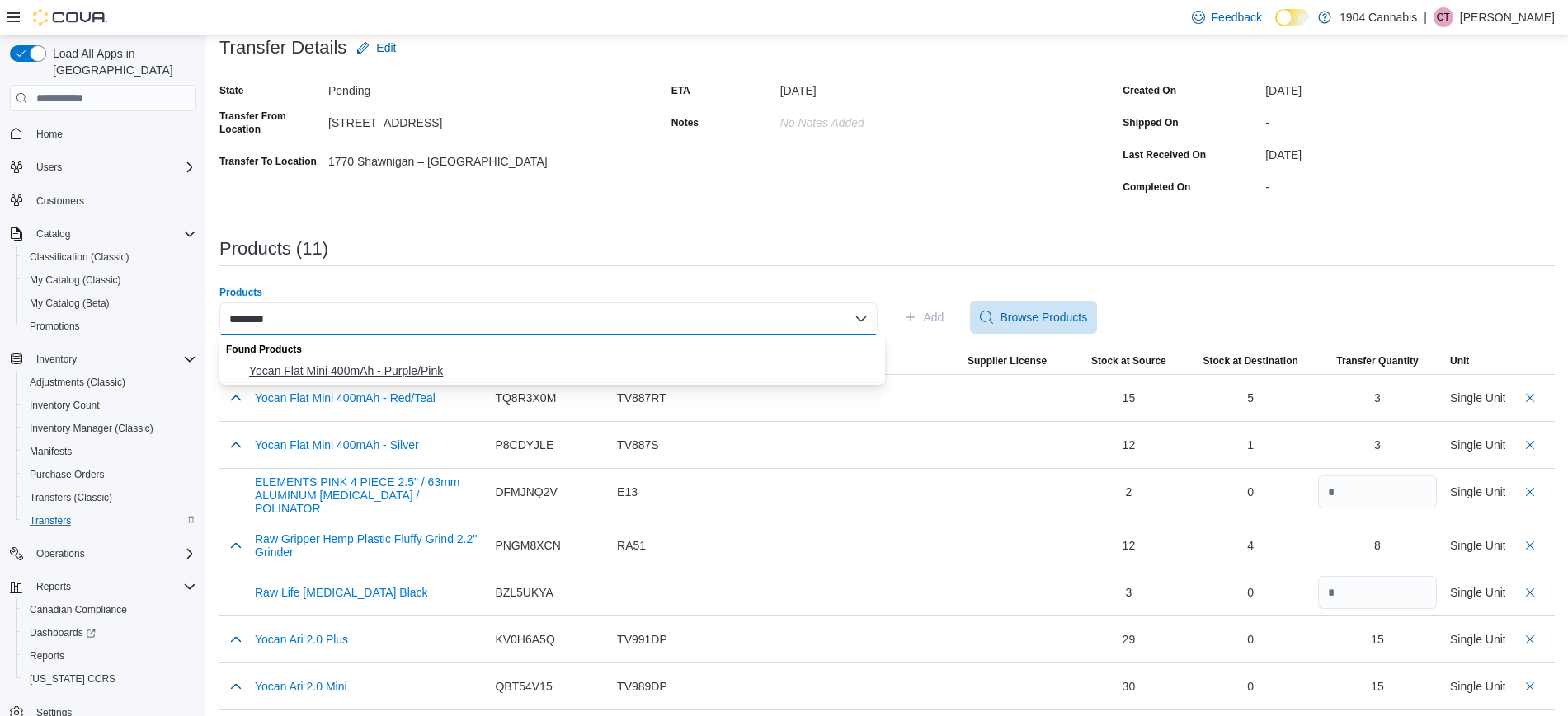
type input "********"
click at [439, 369] on span "Yocan Flat Mini 400mAh - Purple/Pink" at bounding box center [562, 370] width 626 height 17
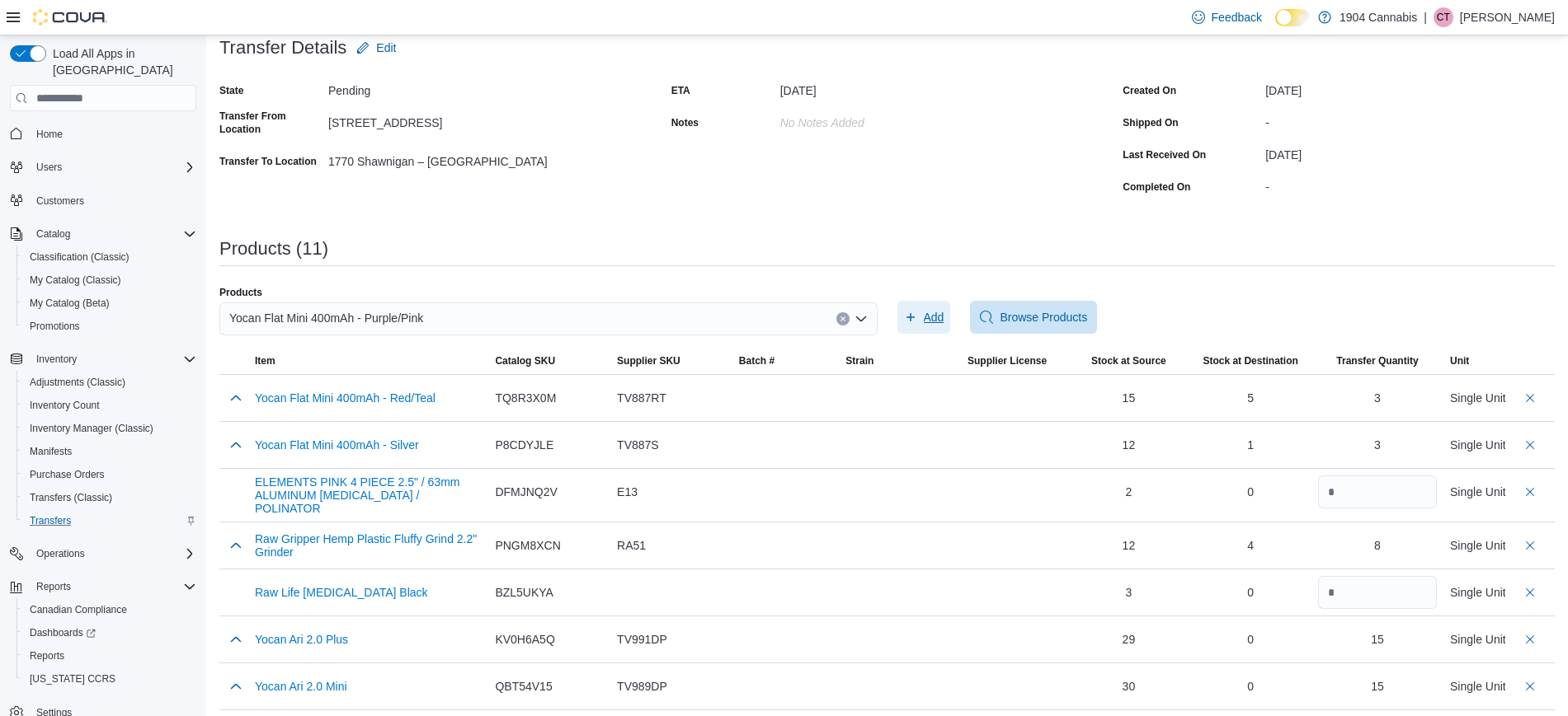
click at [930, 319] on span "Add" at bounding box center [924, 318] width 40 height 33
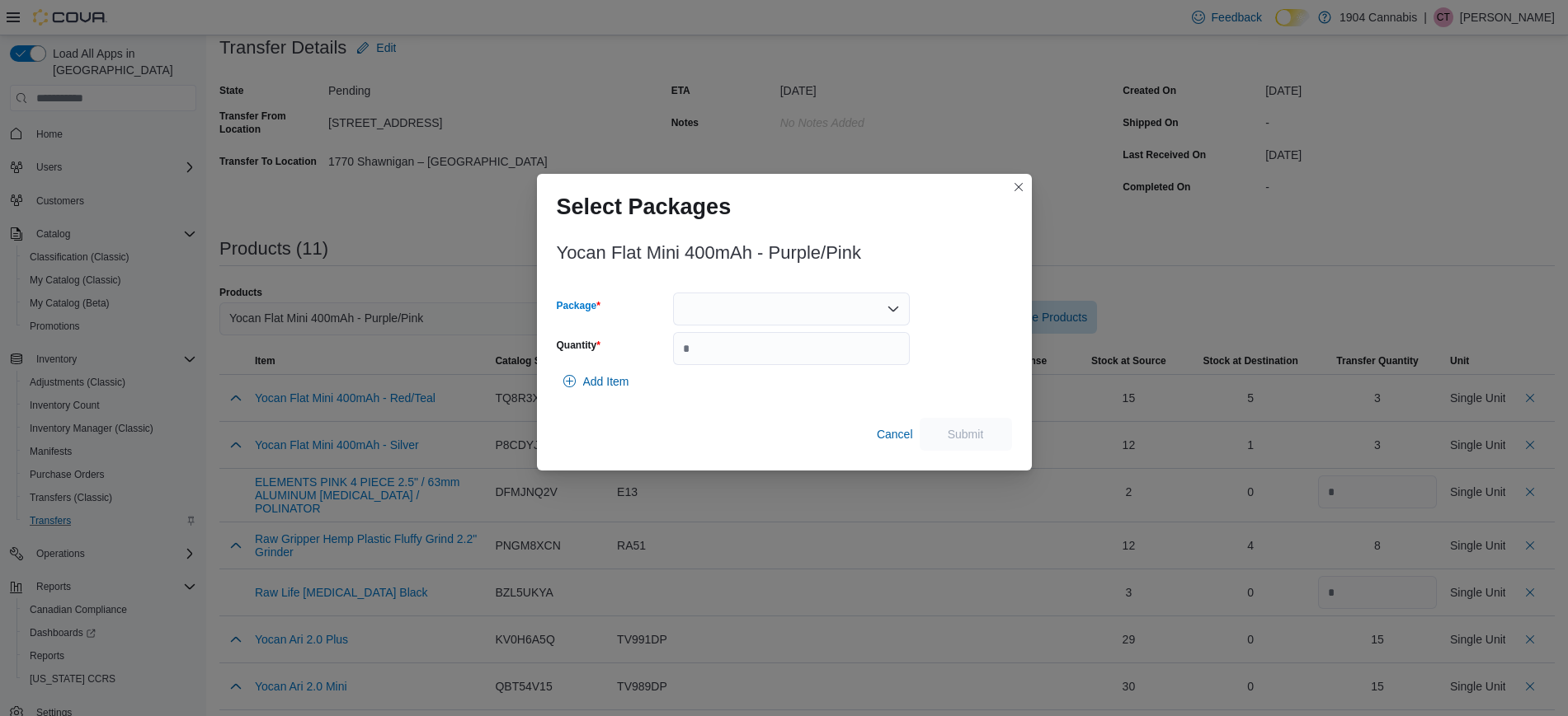
click at [743, 317] on div at bounding box center [791, 309] width 237 height 33
click at [757, 357] on span "TV887PPI" at bounding box center [801, 361] width 197 height 17
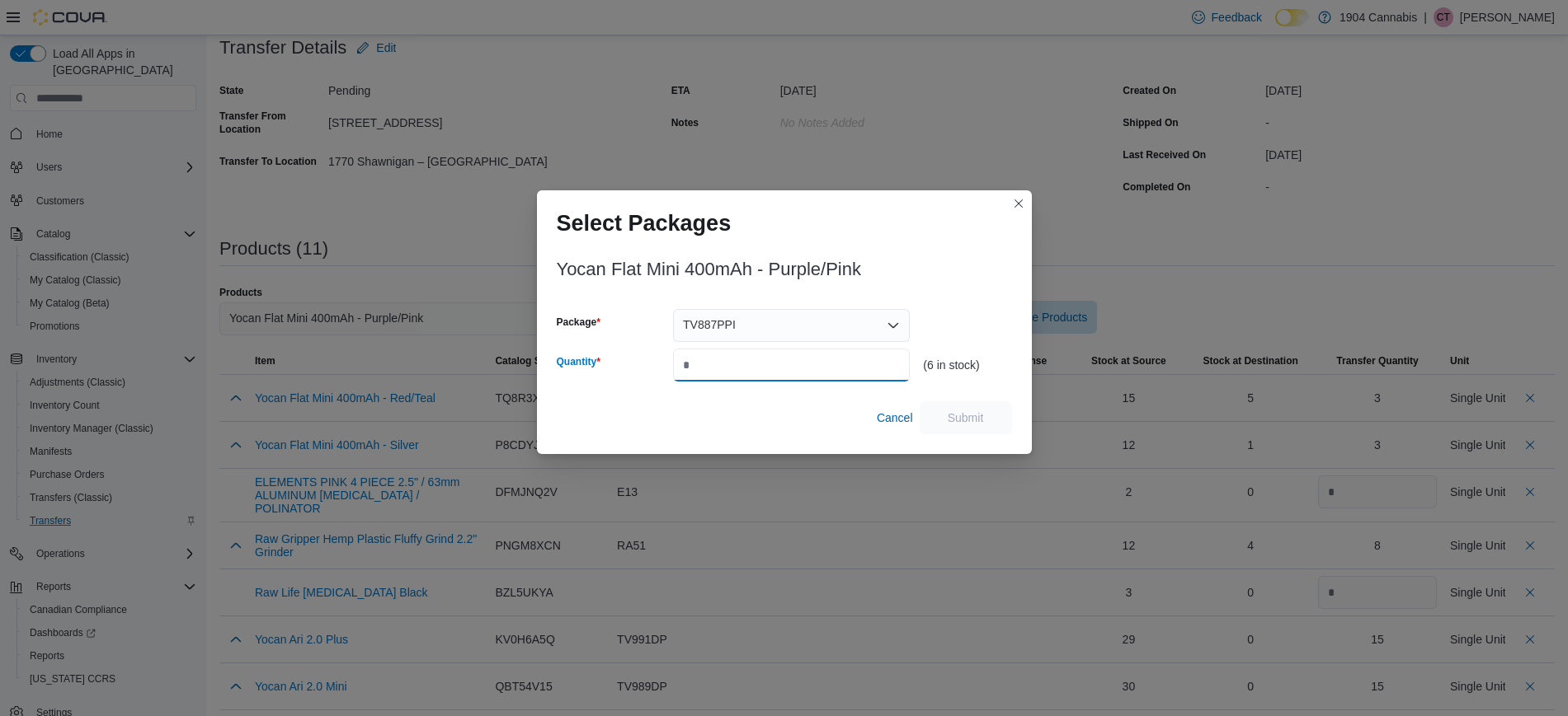
click at [743, 368] on input "Quantity" at bounding box center [791, 365] width 237 height 33
type input "*"
click at [972, 416] on span "Submit" at bounding box center [966, 417] width 37 height 17
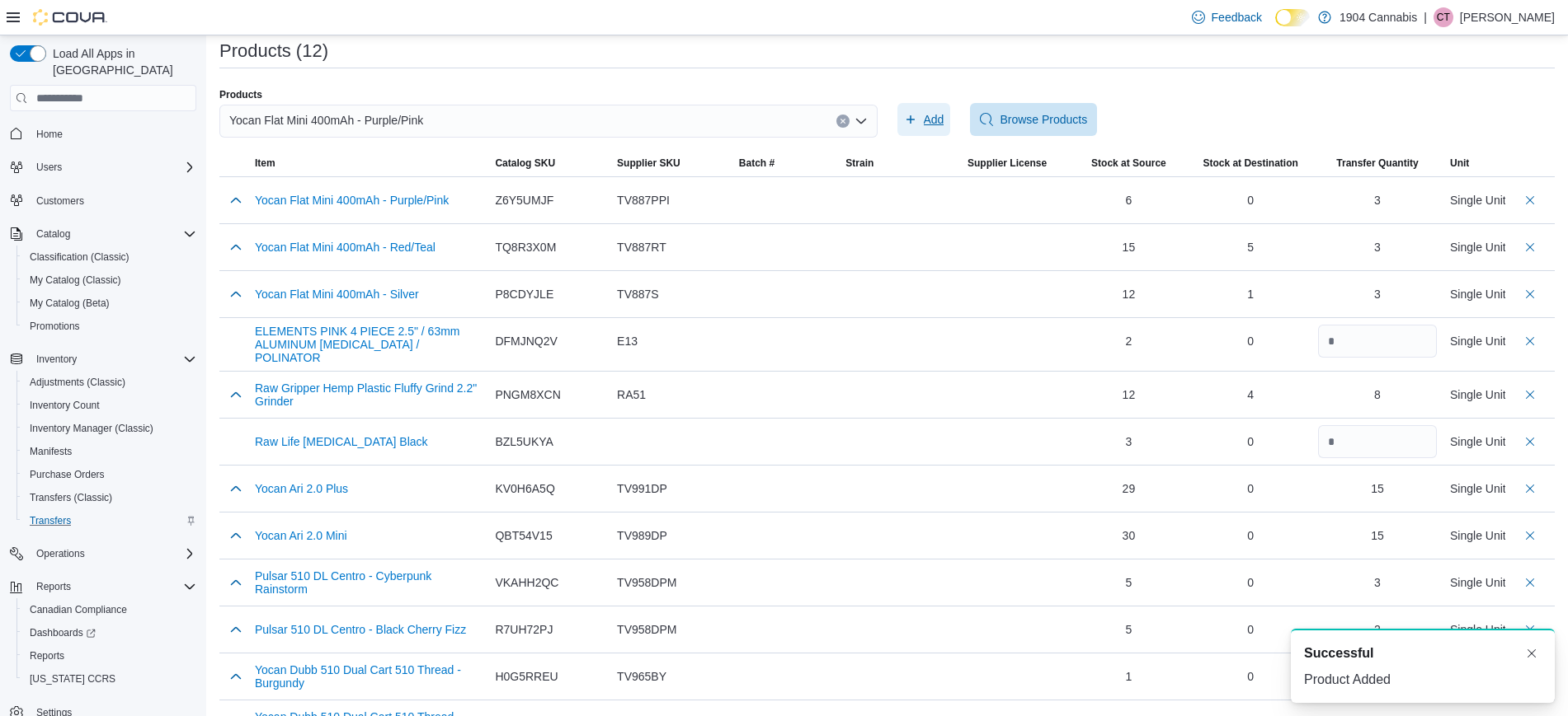
scroll to position [349, 0]
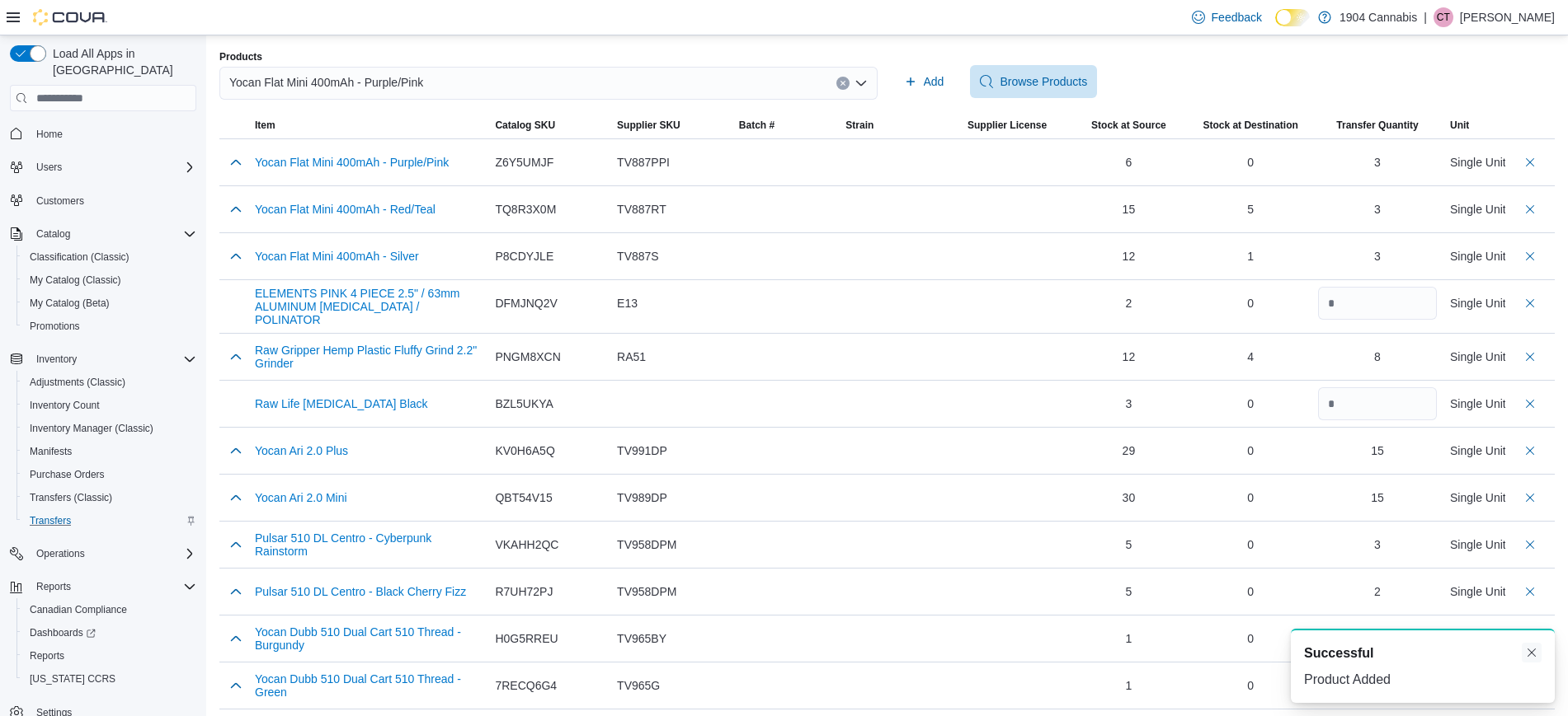
click at [1530, 649] on button "Dismiss toast" at bounding box center [1531, 652] width 20 height 20
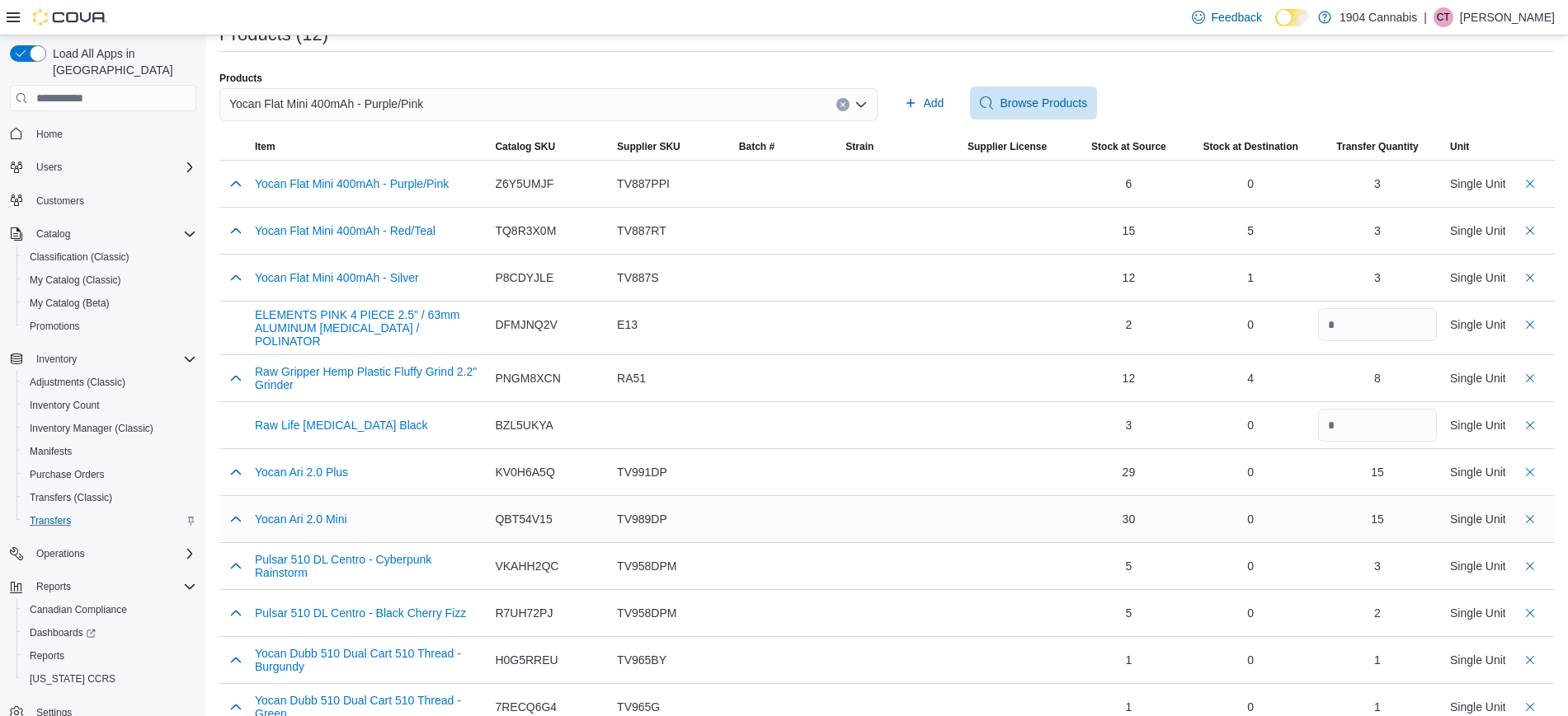
scroll to position [327, 0]
click at [273, 155] on span "Item" at bounding box center [368, 148] width 240 height 26
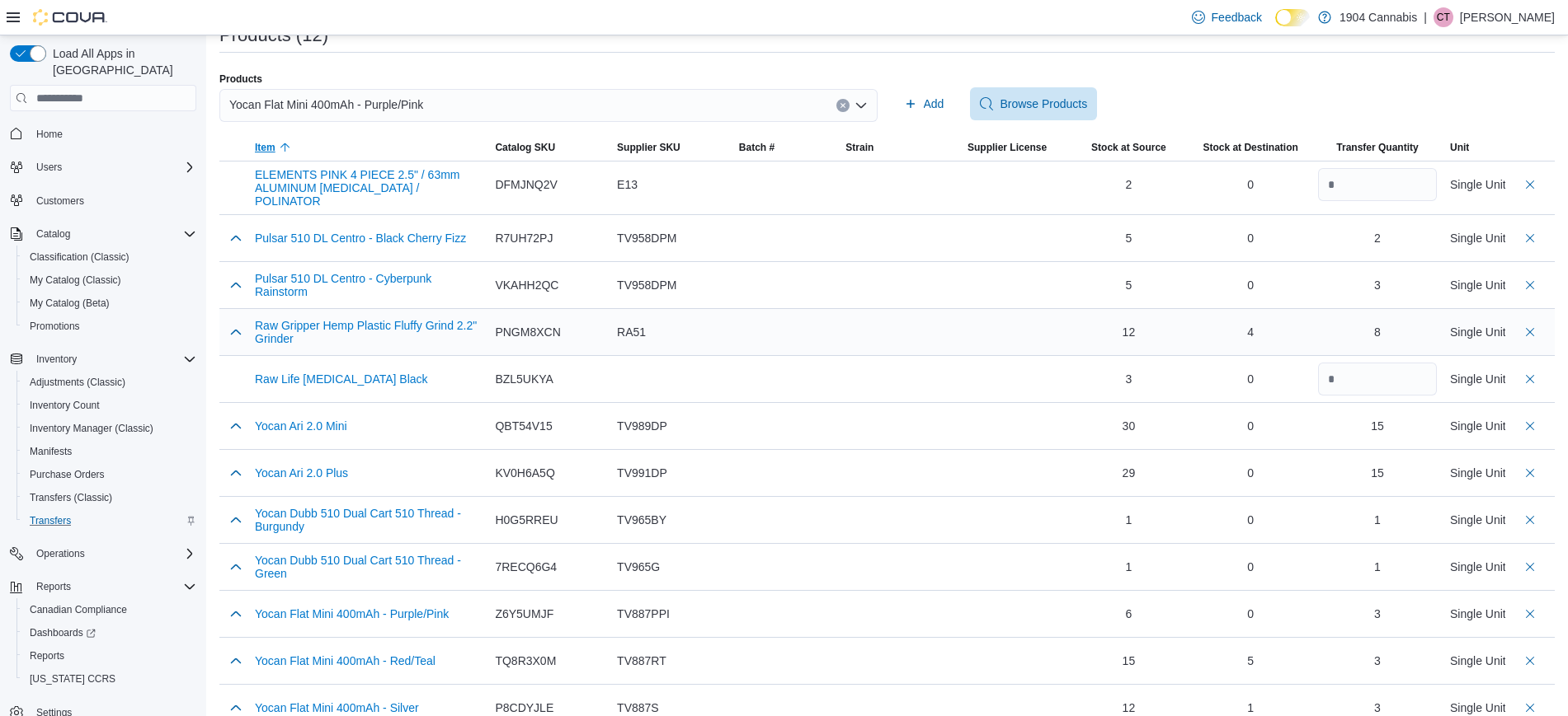
scroll to position [349, 0]
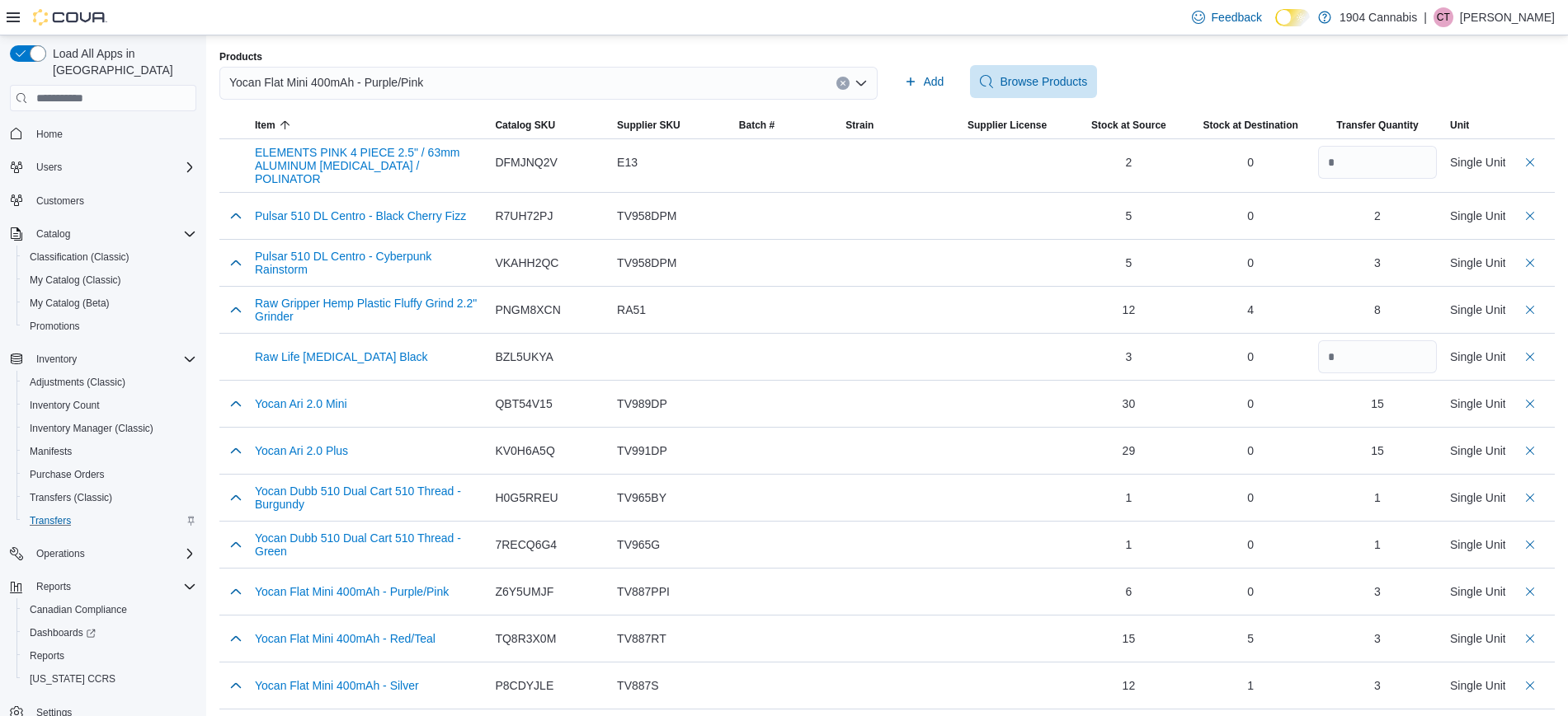
click at [845, 81] on button "Clear input" at bounding box center [842, 83] width 13 height 13
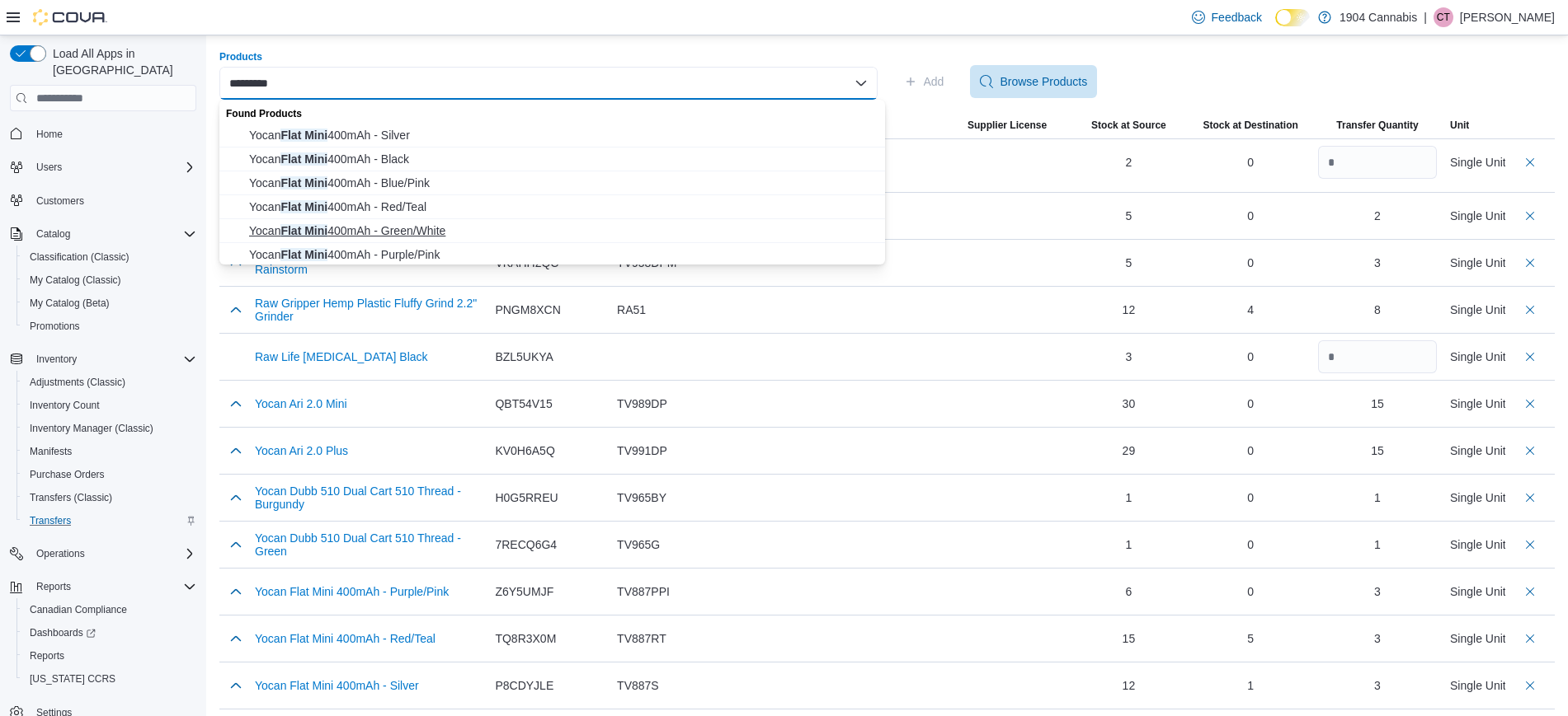
type input "*********"
click at [584, 235] on span "Yocan Flat Mini 400mAh - Green/White" at bounding box center [562, 231] width 626 height 17
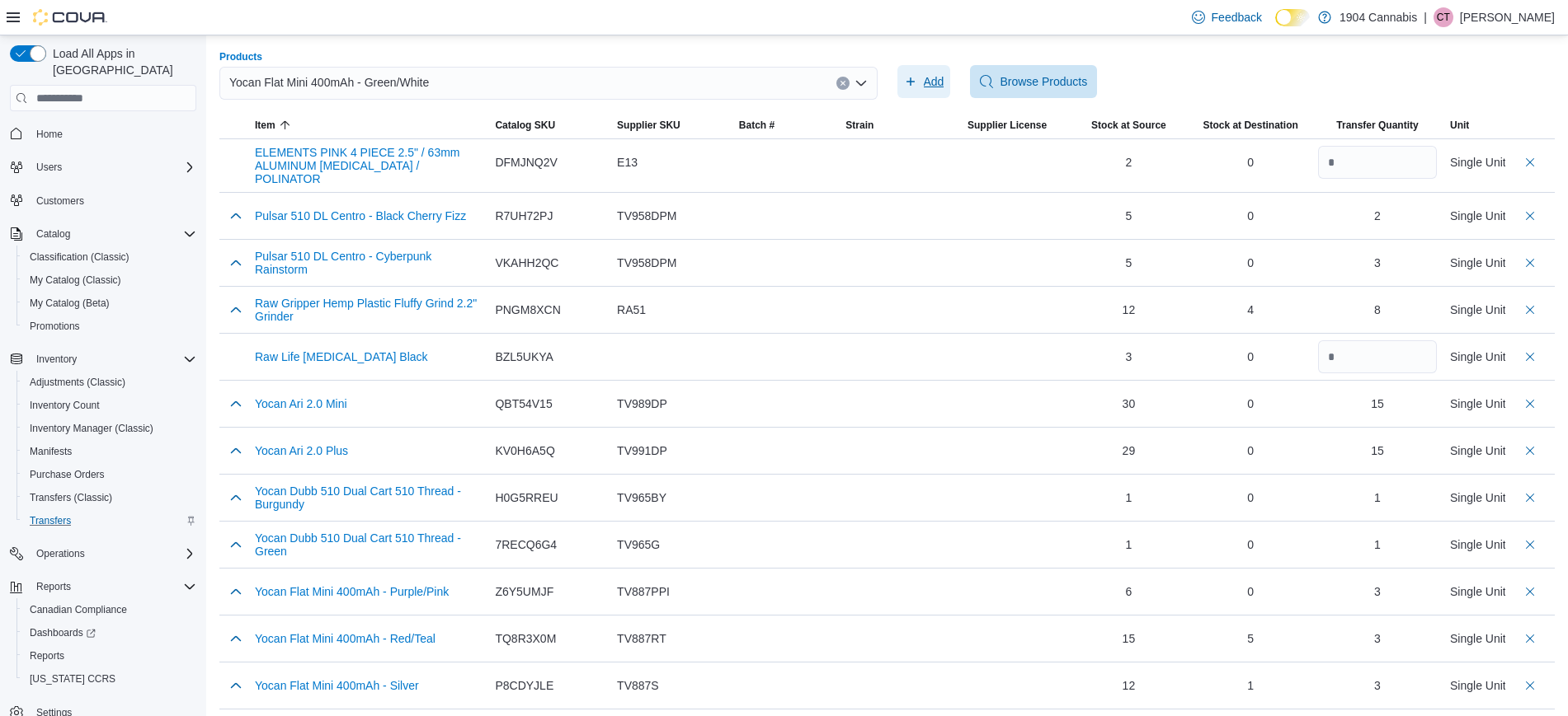
click at [933, 90] on span "Add" at bounding box center [924, 82] width 40 height 33
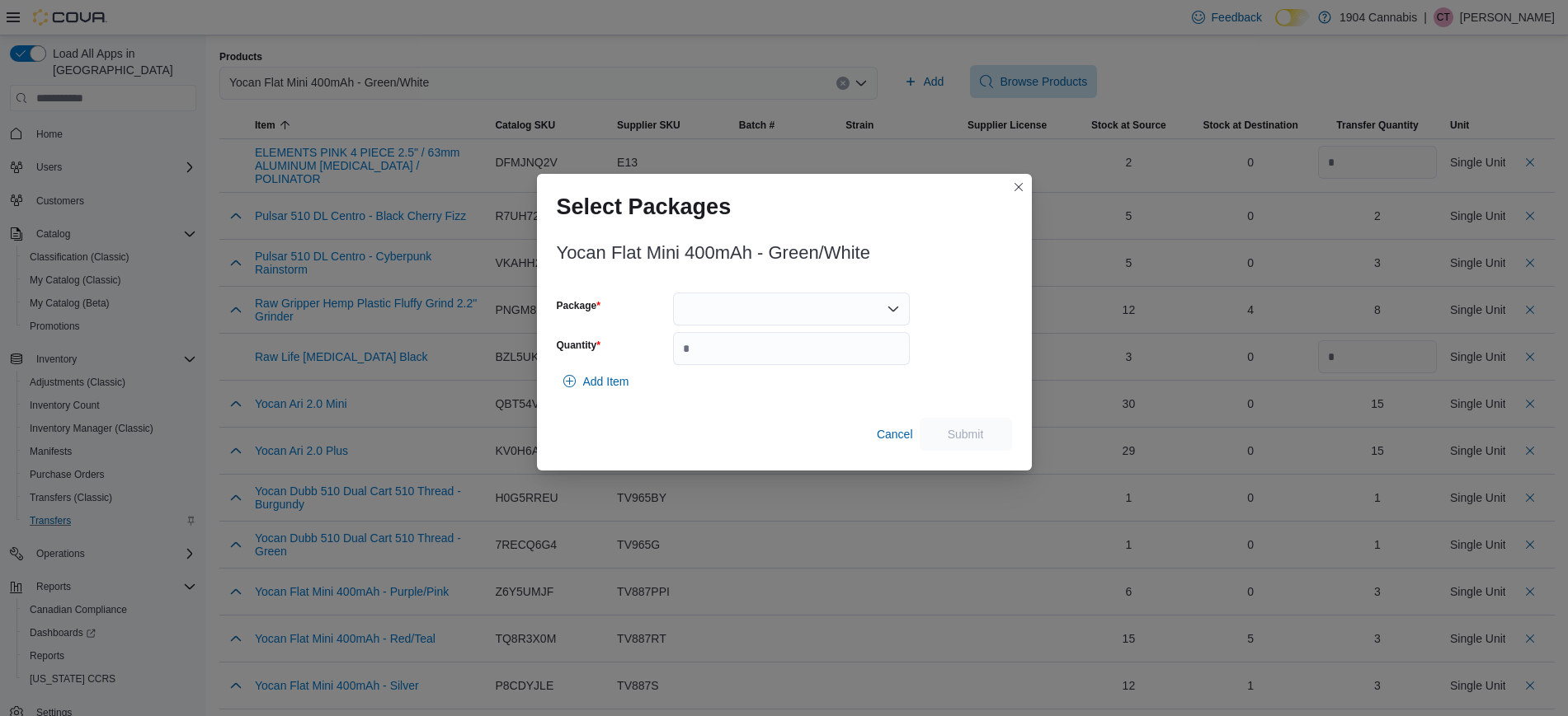
click at [775, 321] on div at bounding box center [791, 309] width 237 height 33
click at [746, 370] on button "TV887GW" at bounding box center [791, 361] width 237 height 24
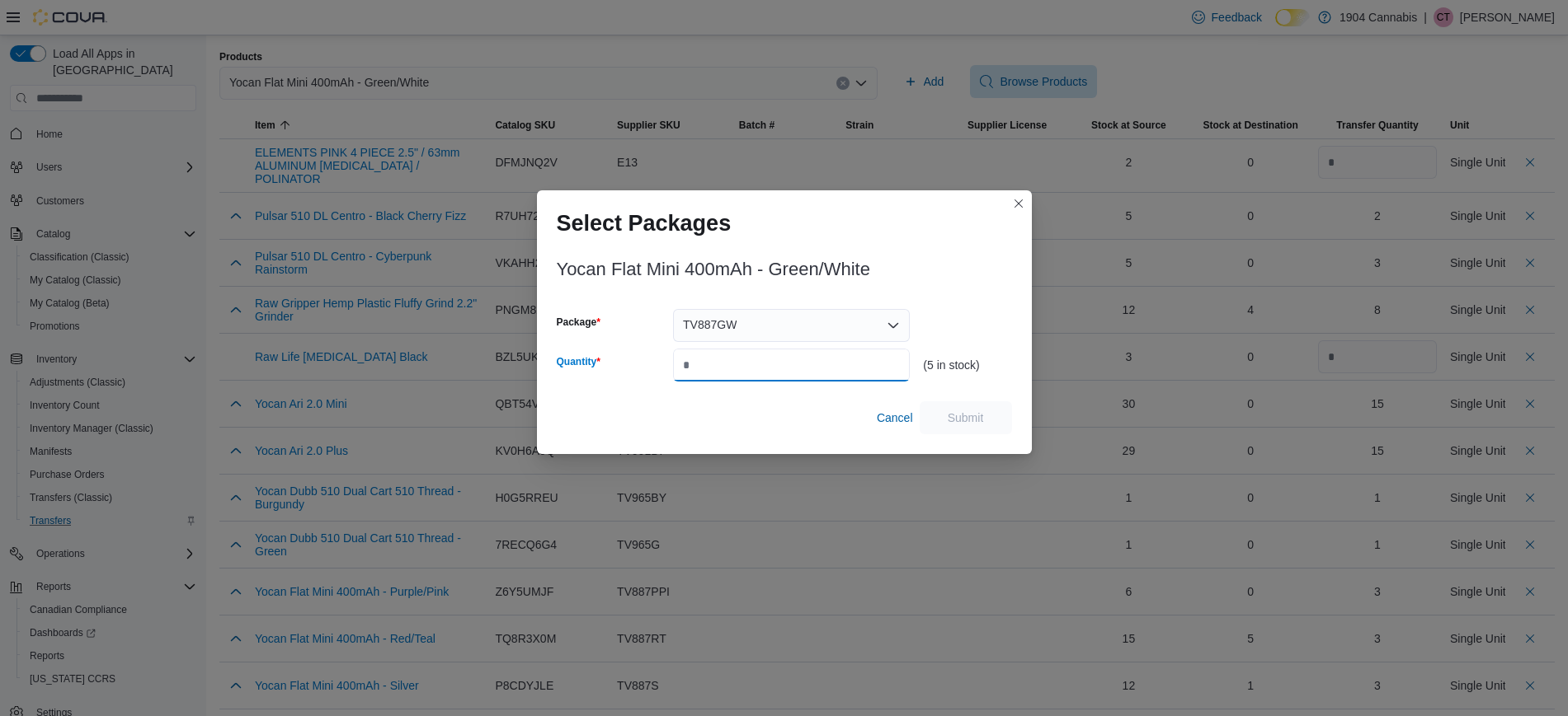
click at [761, 367] on input "Quantity" at bounding box center [791, 365] width 237 height 33
type input "*"
click at [992, 414] on span "Submit" at bounding box center [965, 417] width 73 height 33
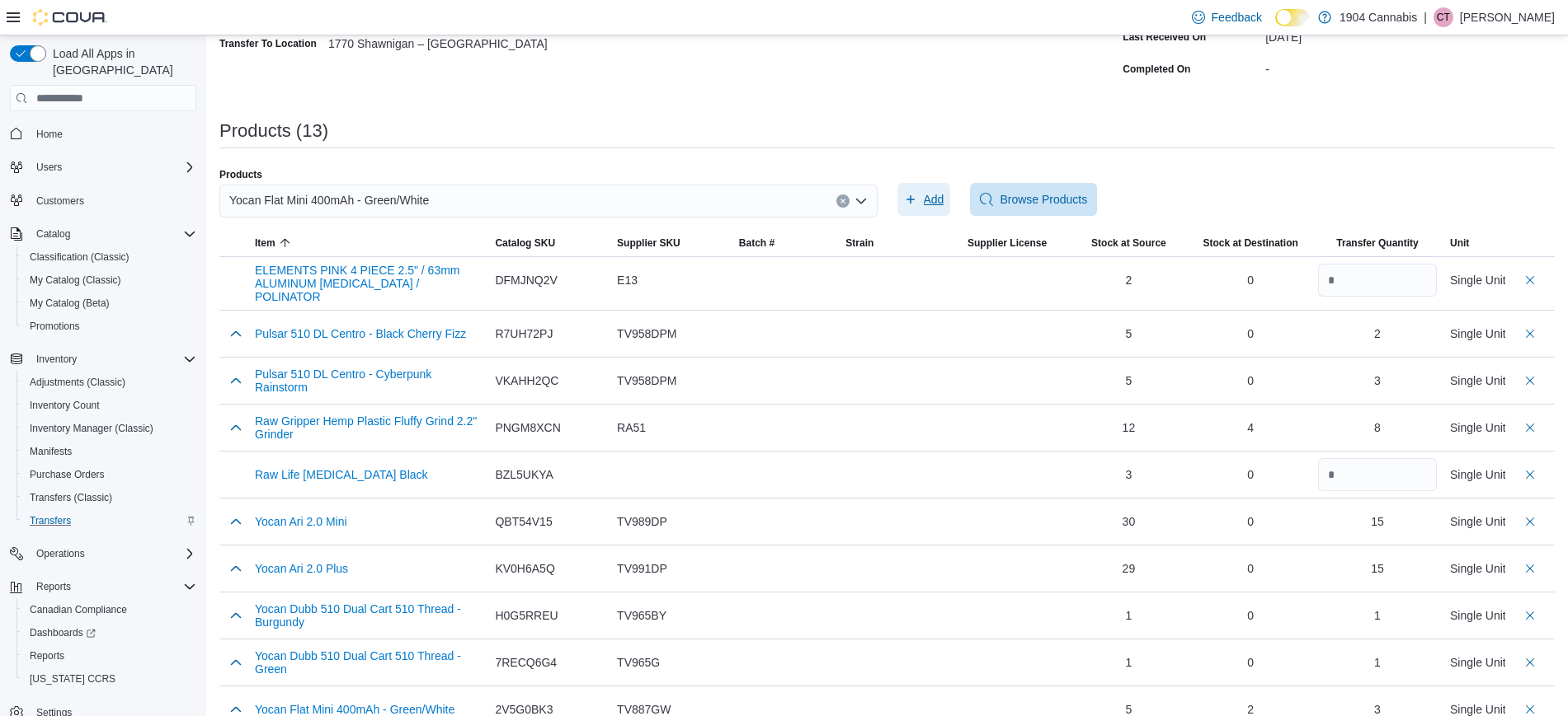
scroll to position [231, 0]
click at [846, 200] on icon "Clear input" at bounding box center [843, 203] width 7 height 7
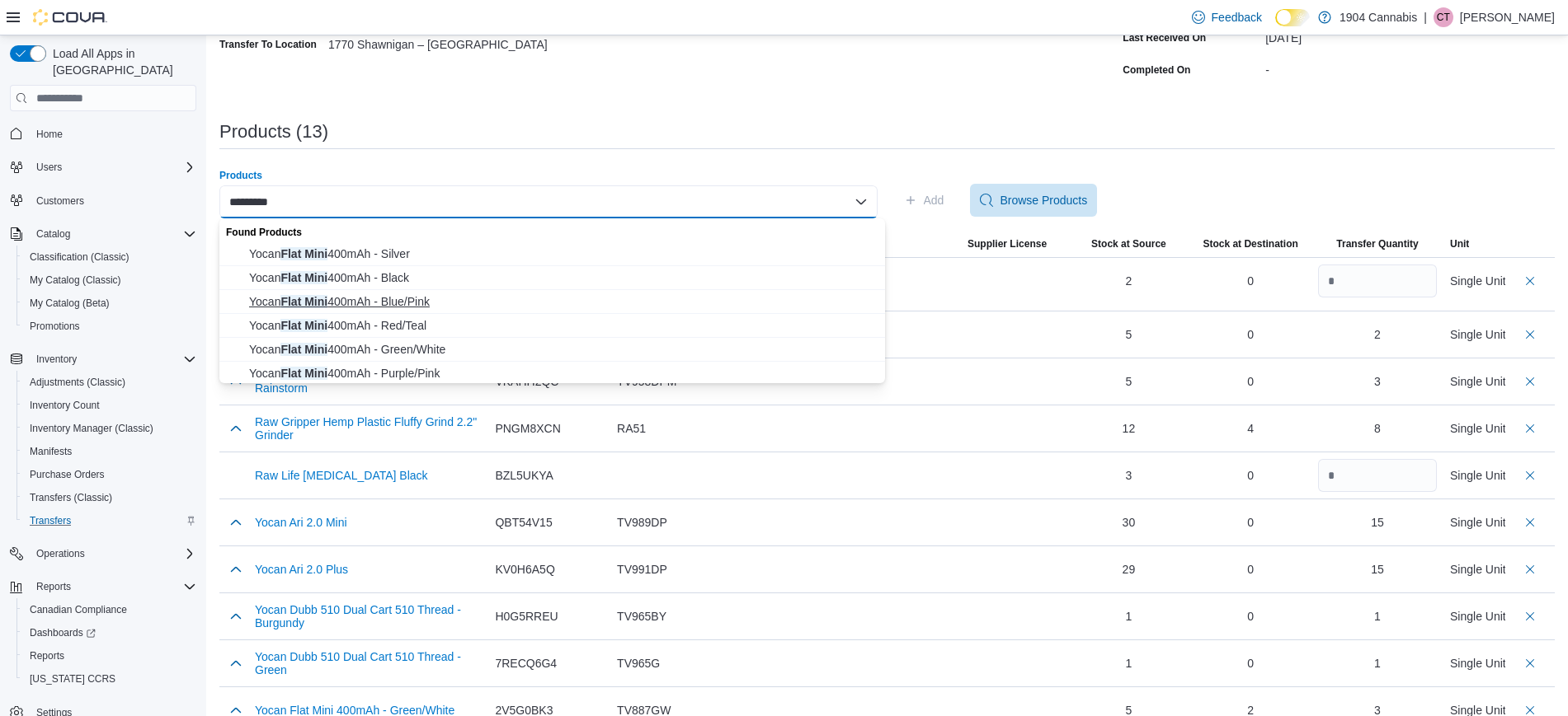
type input "*********"
click at [556, 309] on span "Yocan Flat Mini 400mAh - Blue/Pink" at bounding box center [562, 301] width 626 height 17
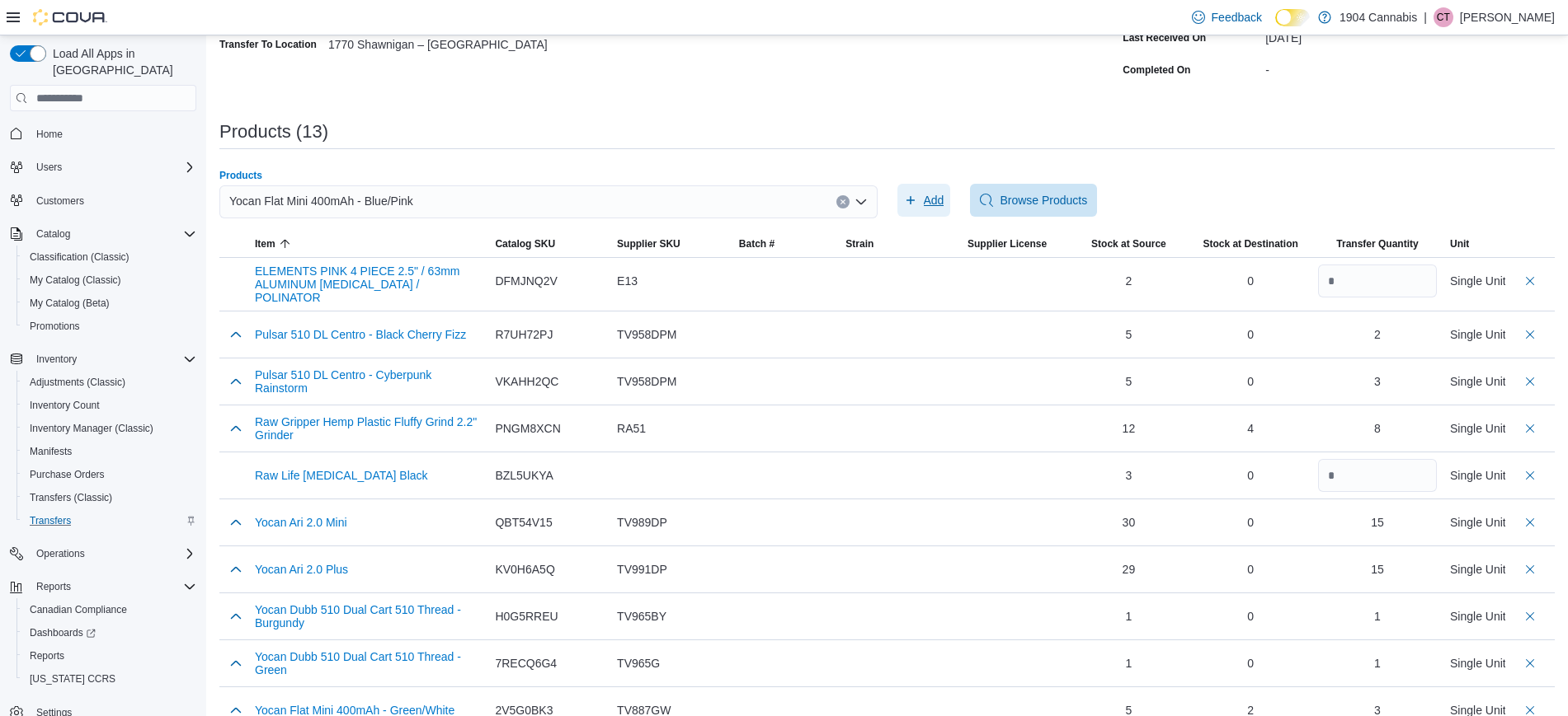
click at [938, 204] on span "Add" at bounding box center [934, 200] width 21 height 17
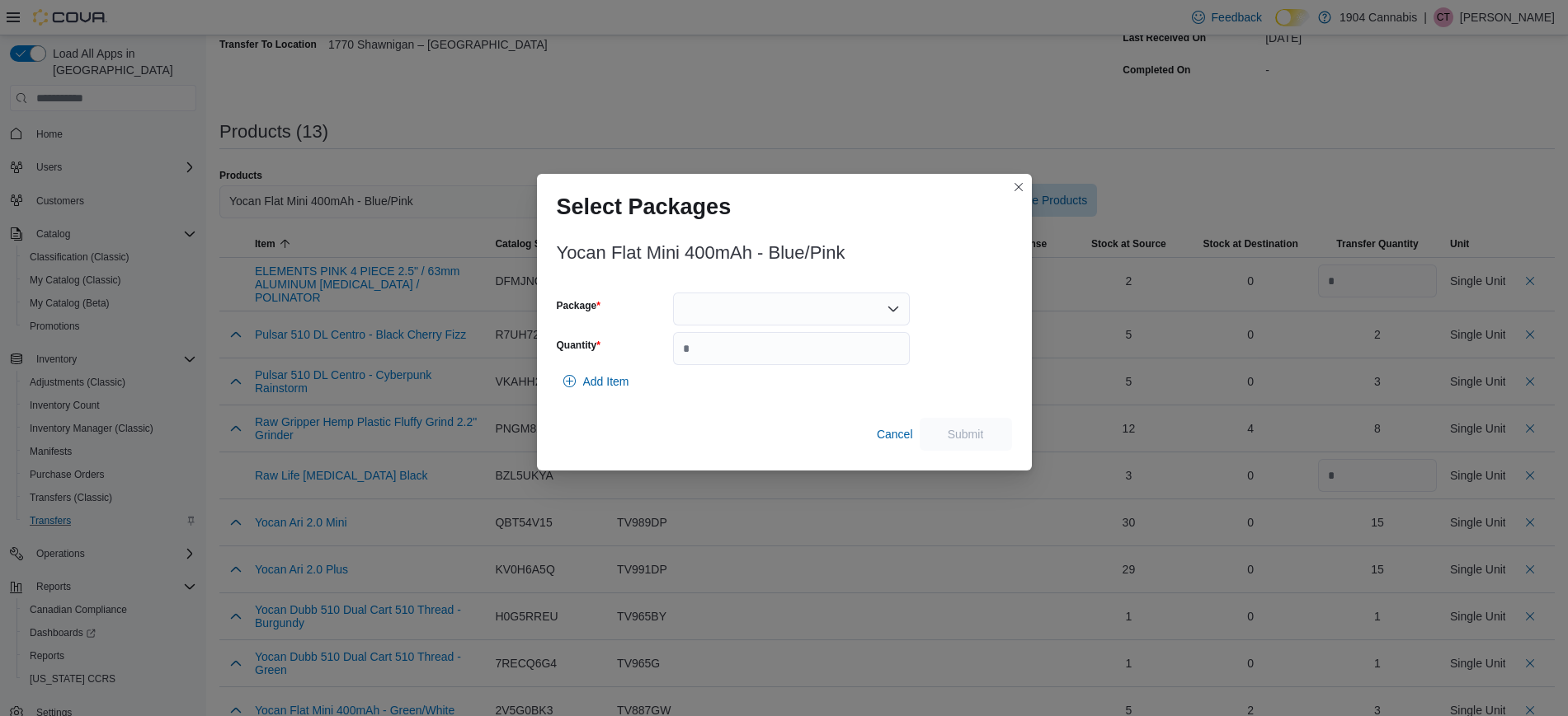
click at [853, 301] on div at bounding box center [791, 309] width 237 height 33
click at [802, 371] on button "TV887BPI" at bounding box center [791, 361] width 237 height 24
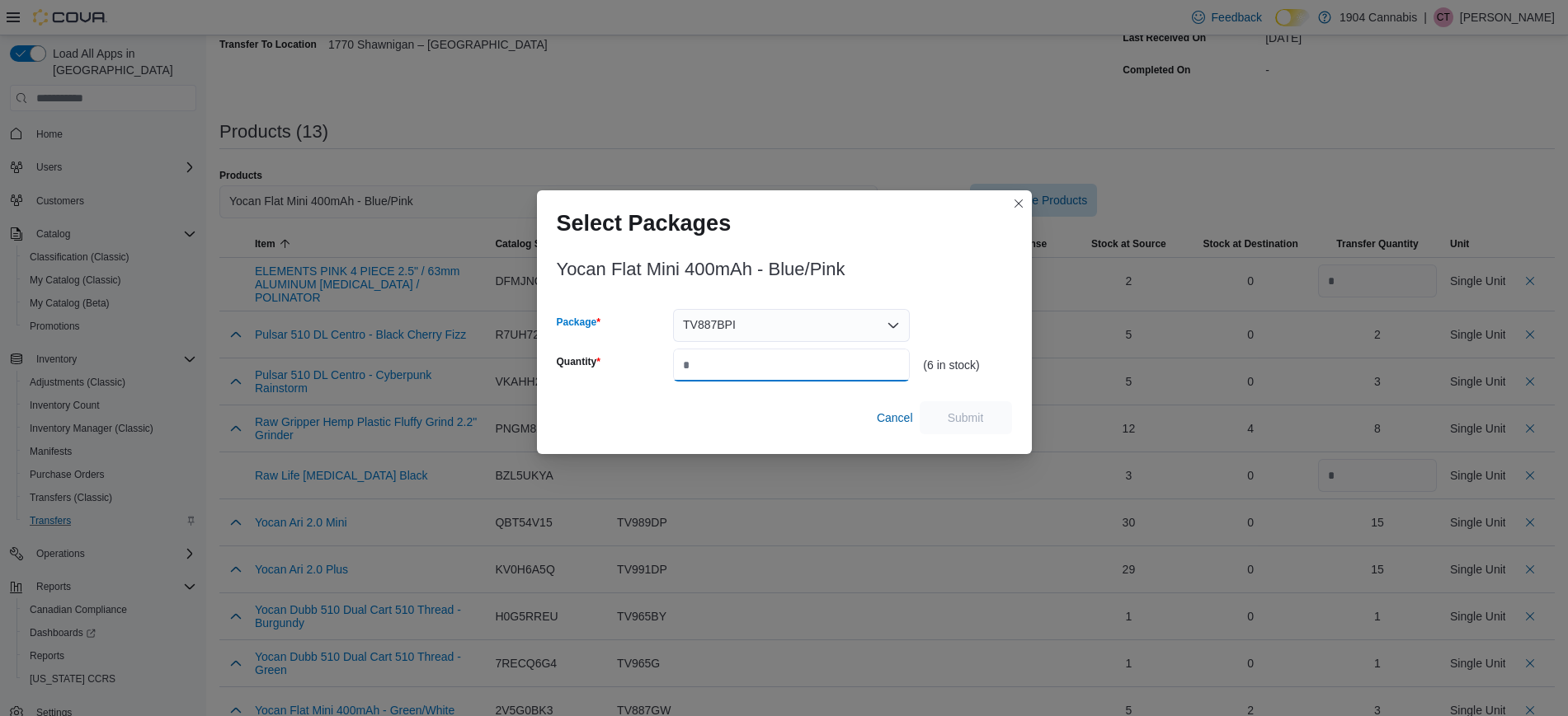
click at [801, 366] on input "Quantity" at bounding box center [791, 365] width 237 height 33
type input "*"
click at [983, 406] on span "Submit" at bounding box center [965, 417] width 73 height 33
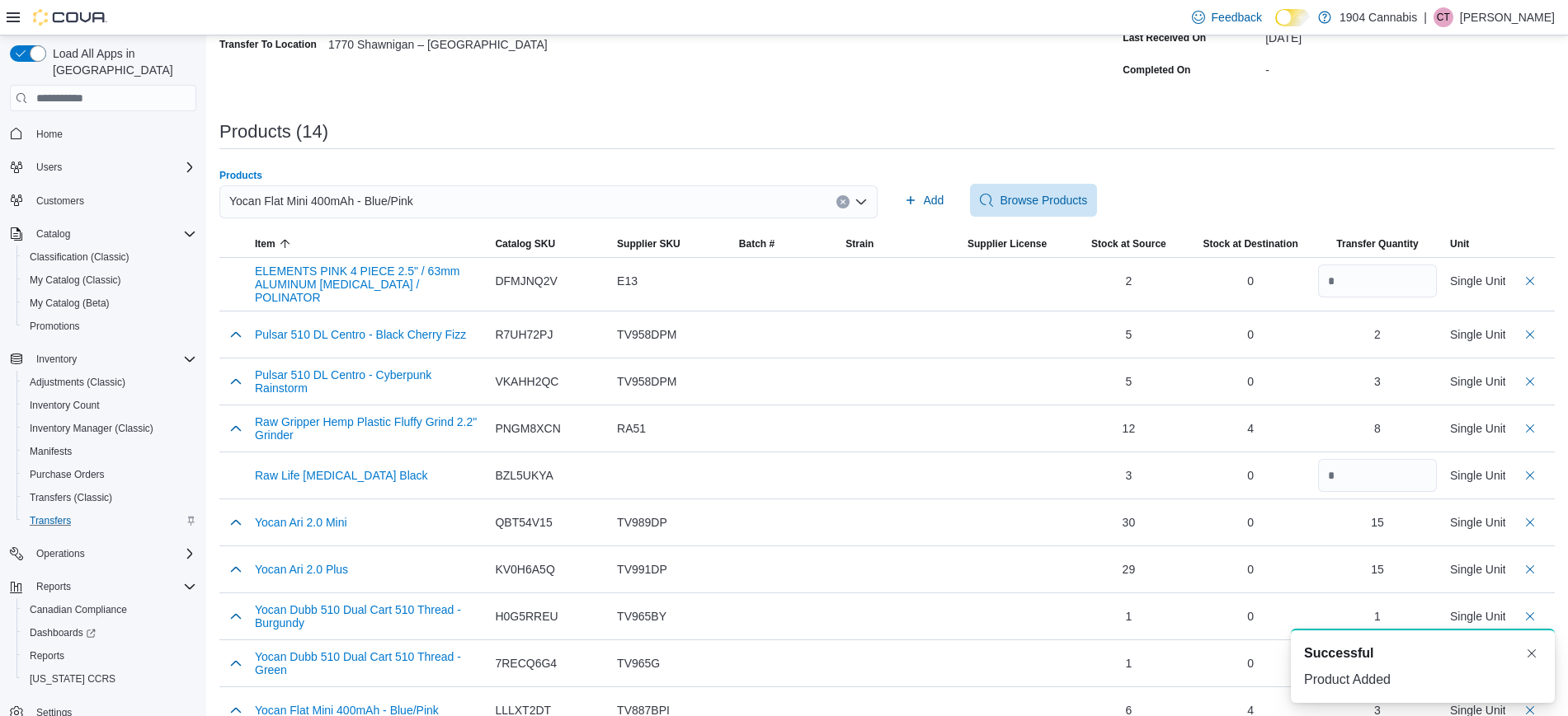
click at [845, 200] on icon "Clear input" at bounding box center [842, 202] width 4 height 4
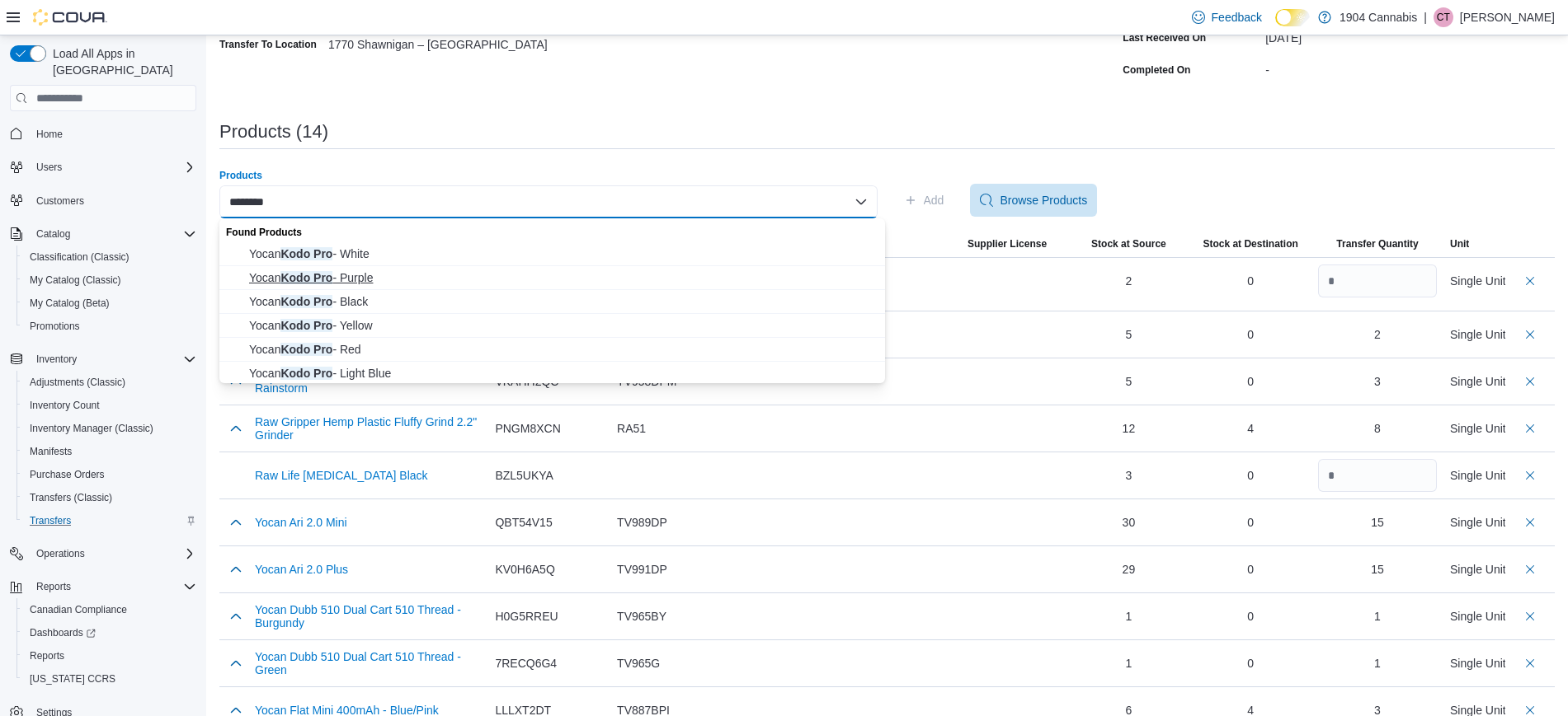
type input "********"
click at [480, 276] on span "Yocan Kodo Pro - Purple" at bounding box center [562, 278] width 626 height 17
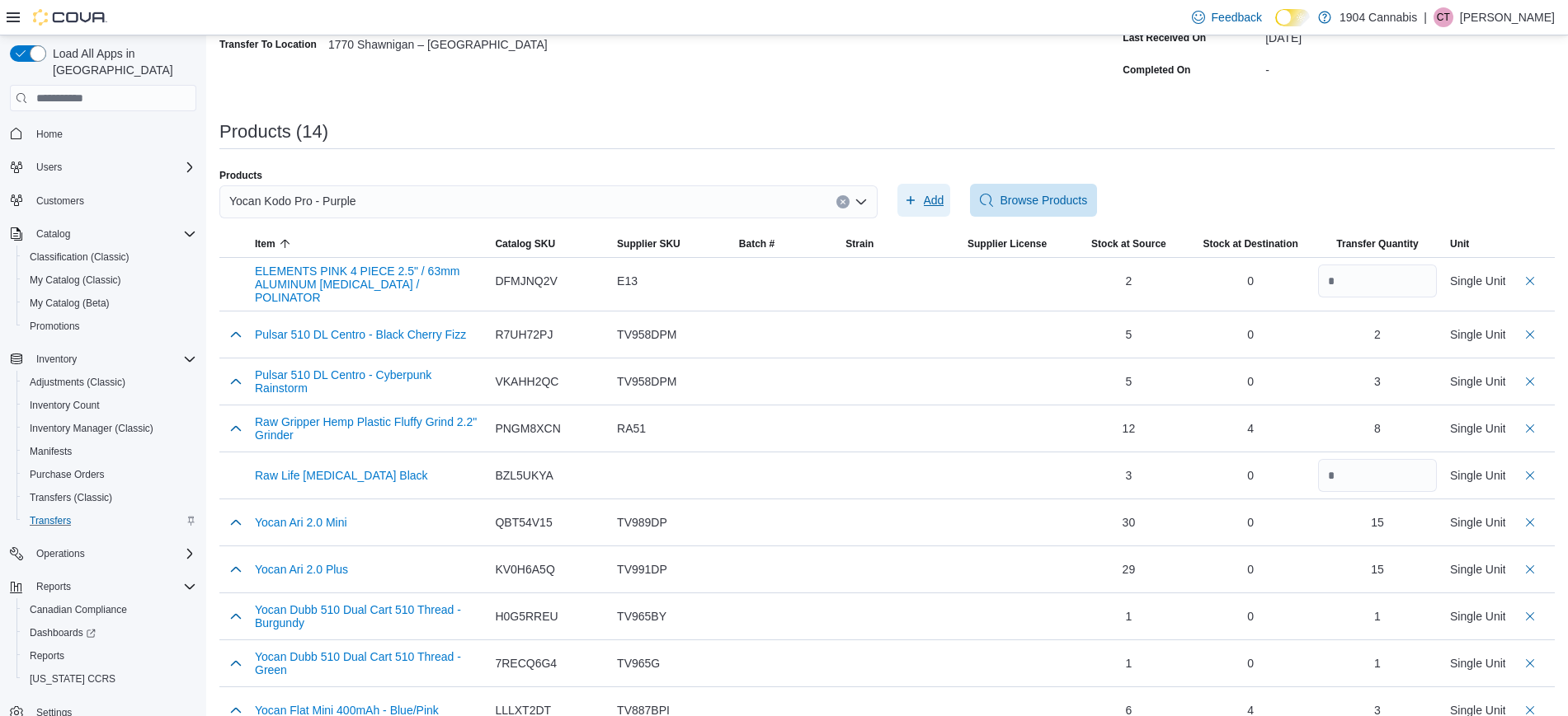
click at [929, 199] on span "Add" at bounding box center [924, 201] width 40 height 33
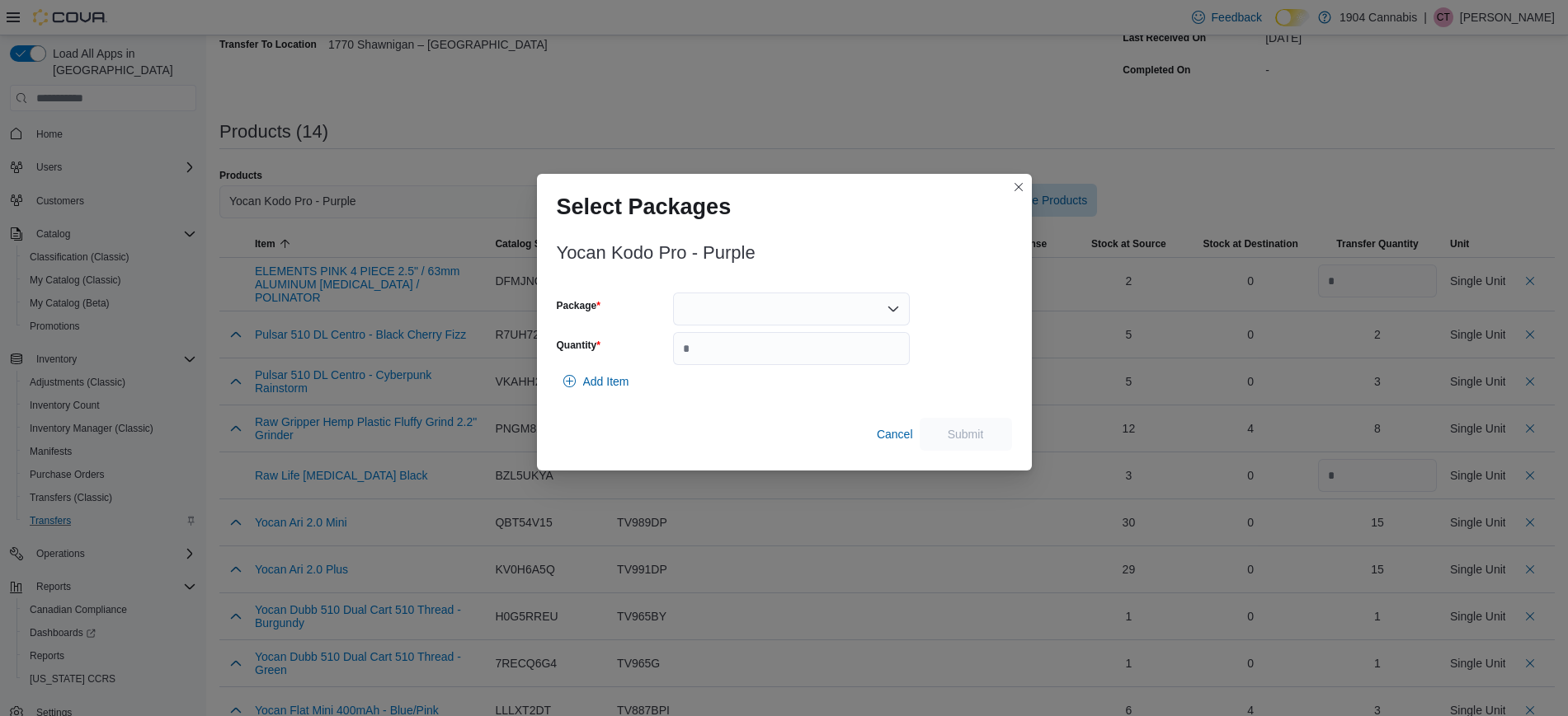
click at [879, 301] on div at bounding box center [791, 309] width 237 height 33
click at [812, 384] on span "TV881PP" at bounding box center [801, 384] width 197 height 17
click at [763, 355] on input "Quantity" at bounding box center [791, 349] width 237 height 33
type input "*"
click at [973, 433] on span "Submit" at bounding box center [966, 433] width 37 height 17
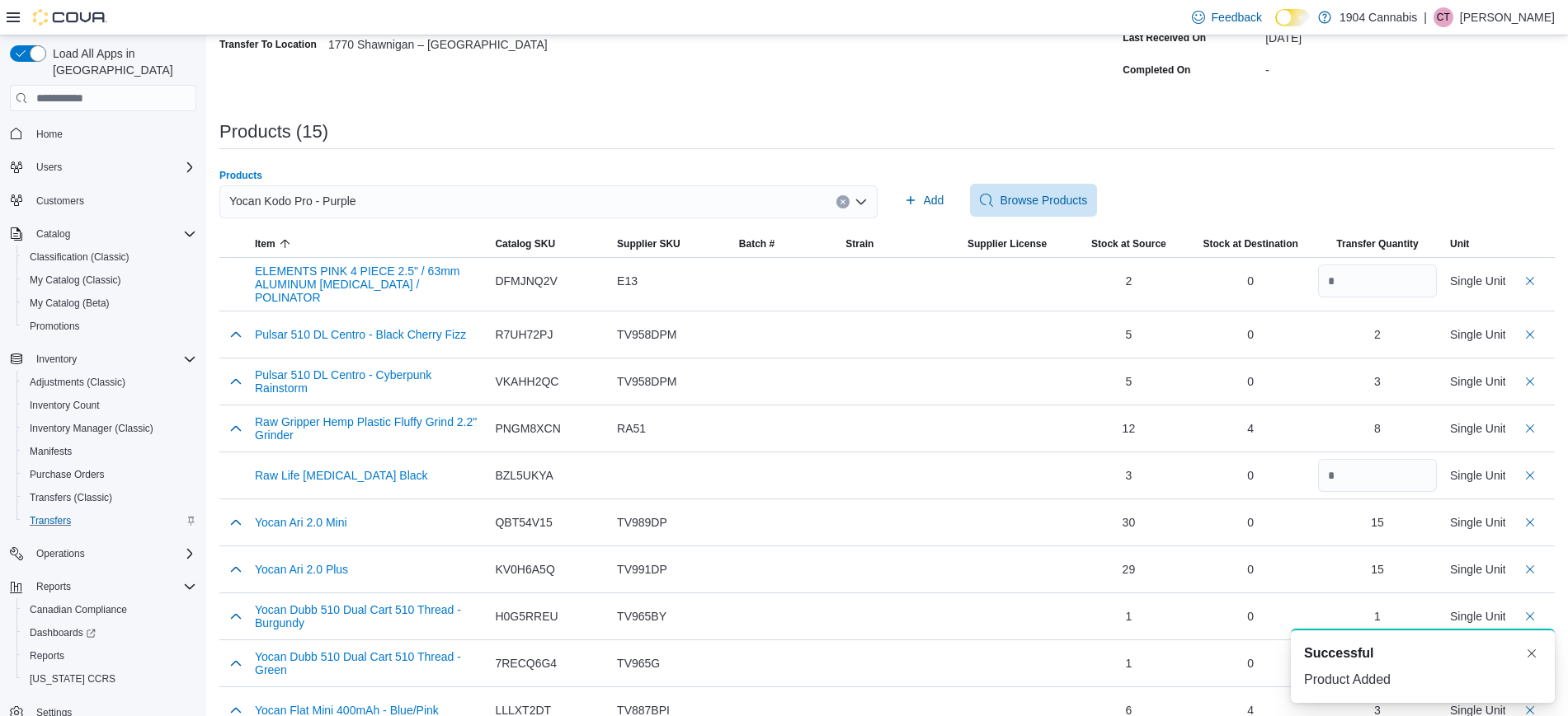
click at [846, 200] on icon "Clear input" at bounding box center [843, 203] width 7 height 7
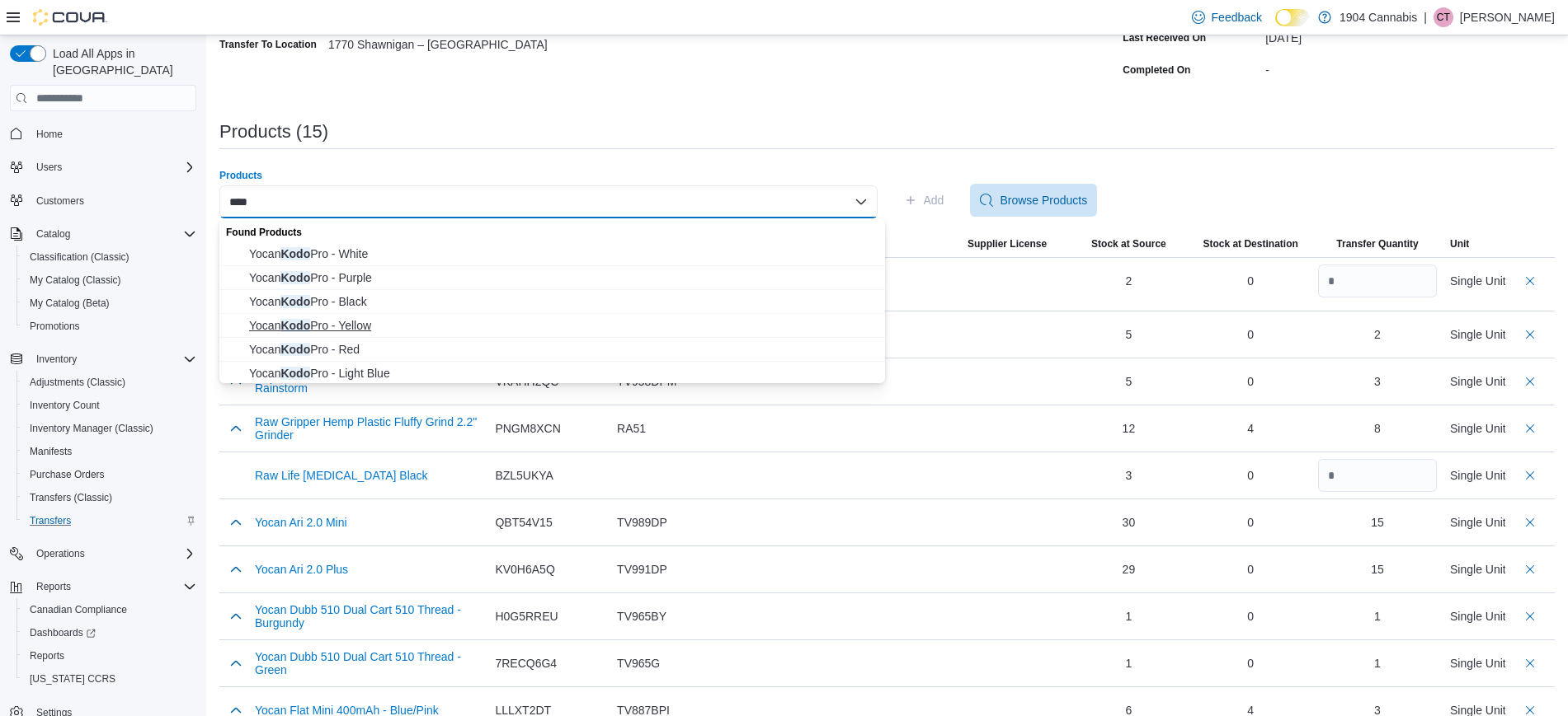
type input "****"
click at [462, 330] on span "Yocan Kodo Pro - Yellow" at bounding box center [562, 326] width 626 height 17
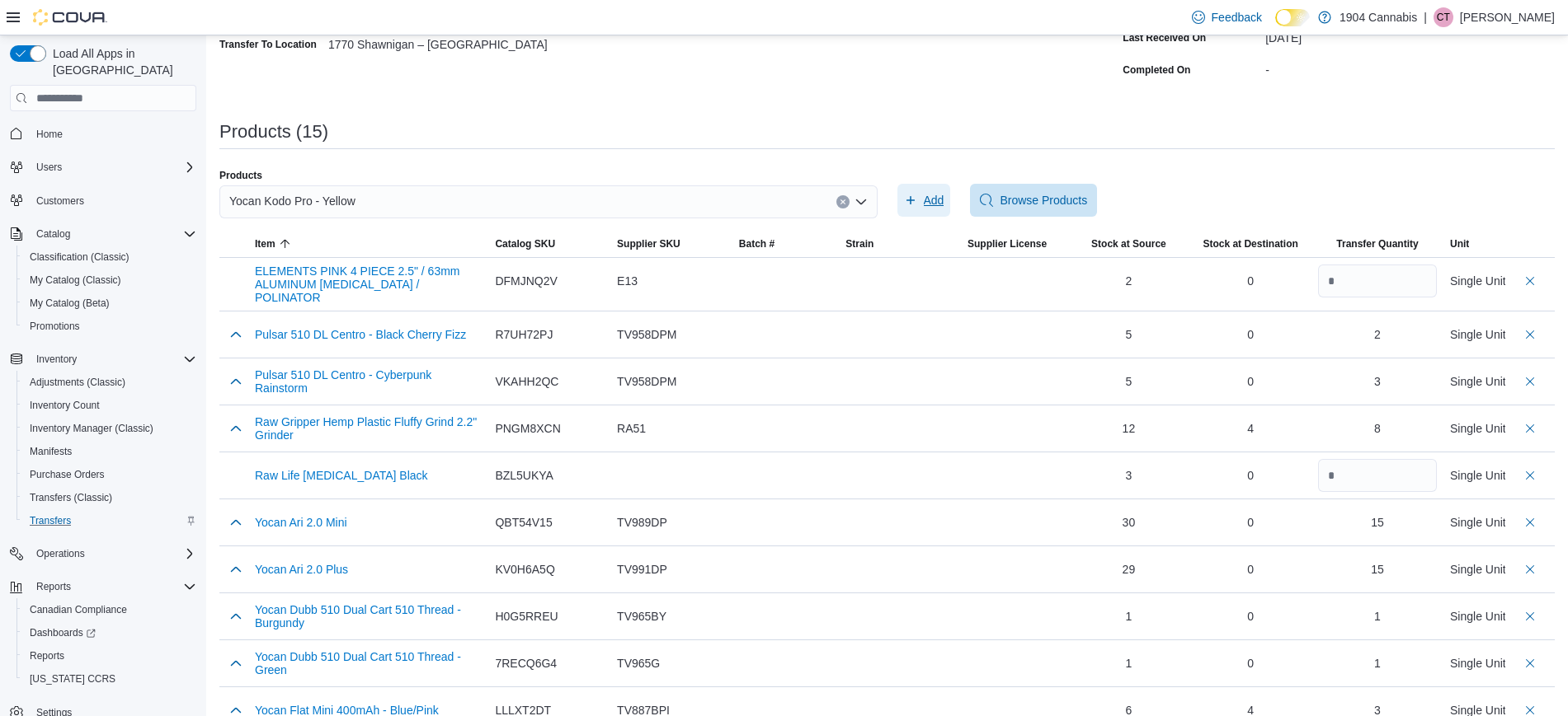
click at [939, 199] on span "Add" at bounding box center [934, 200] width 21 height 17
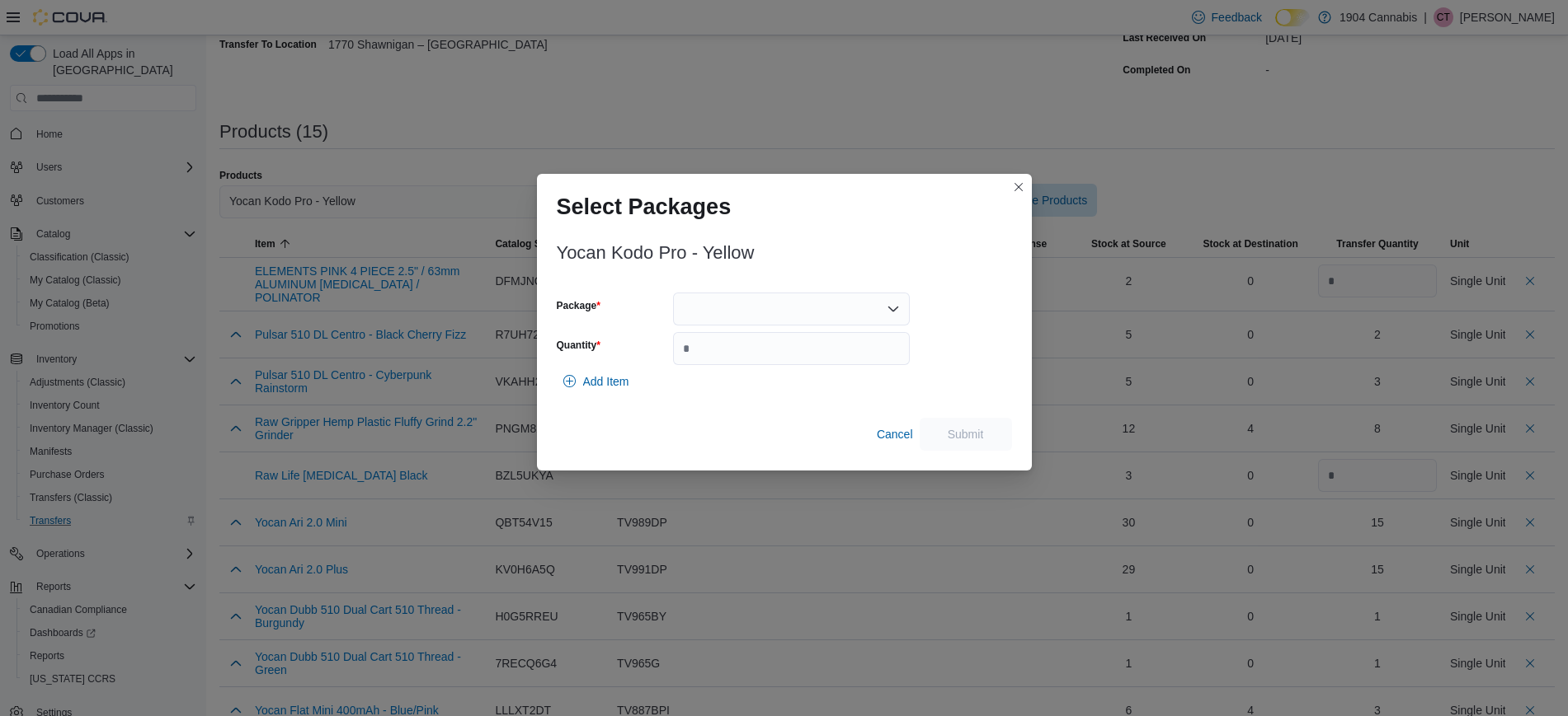
click at [848, 301] on div at bounding box center [791, 309] width 237 height 33
click at [832, 355] on span "TV881Y" at bounding box center [801, 361] width 197 height 17
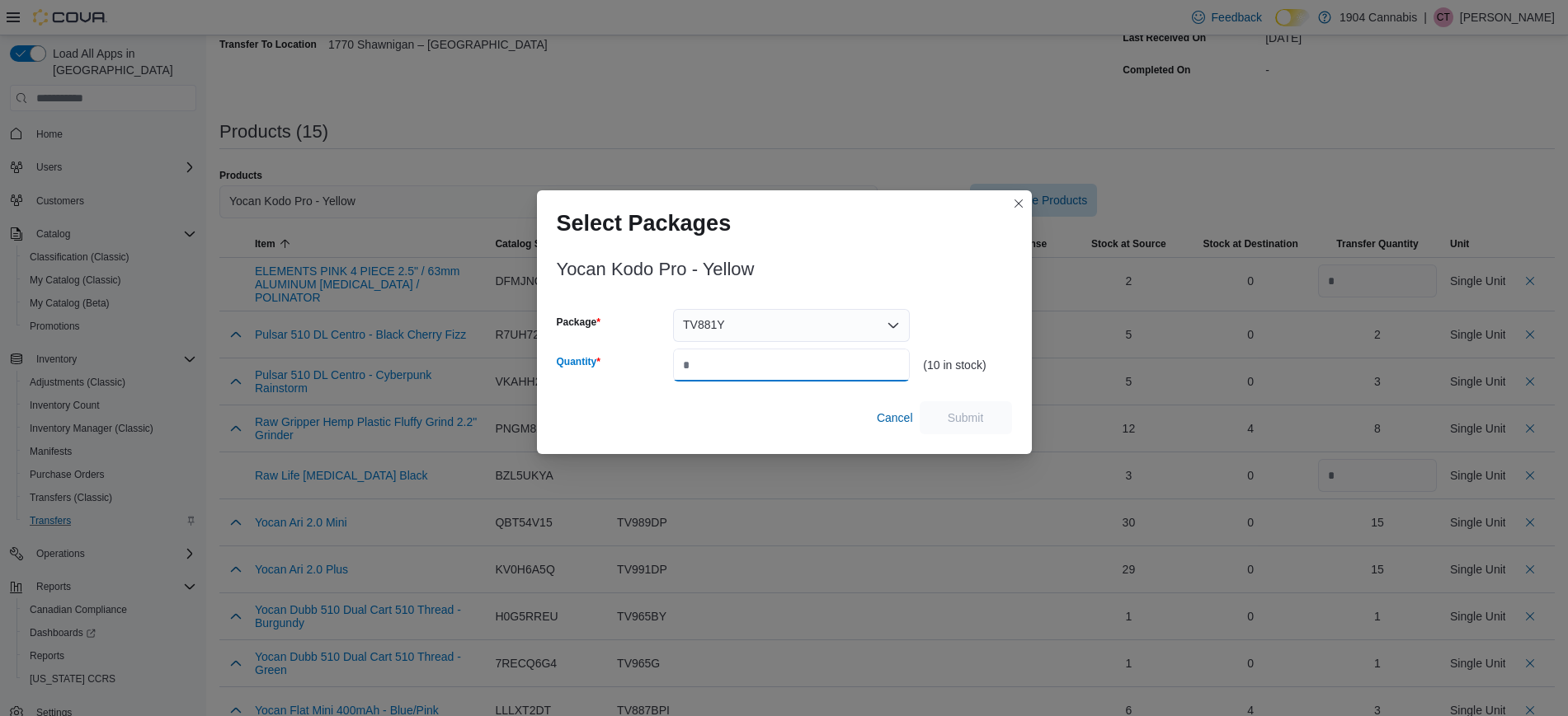
click at [805, 369] on input "Quantity" at bounding box center [791, 365] width 237 height 33
type input "*"
click at [968, 417] on span "Submit" at bounding box center [966, 417] width 37 height 17
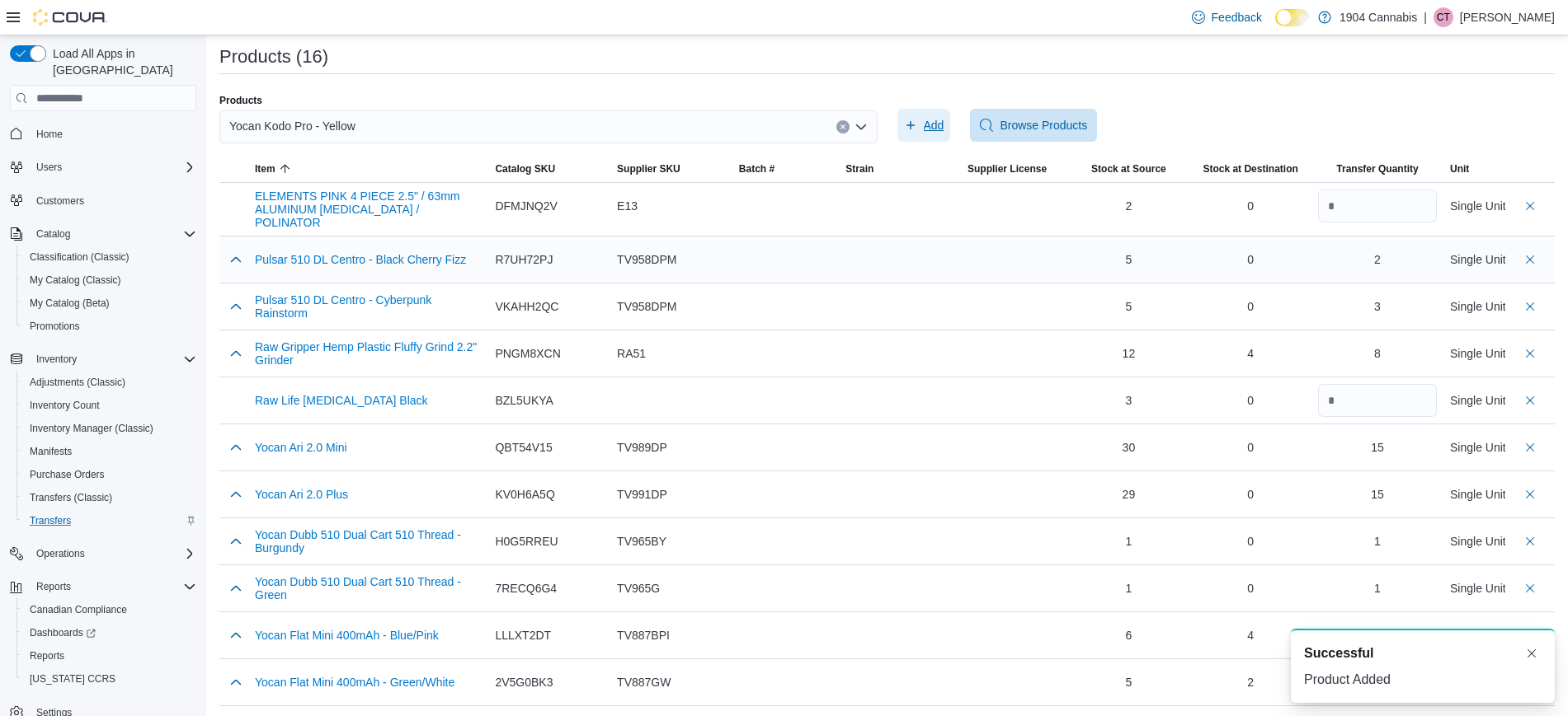
scroll to position [320, 0]
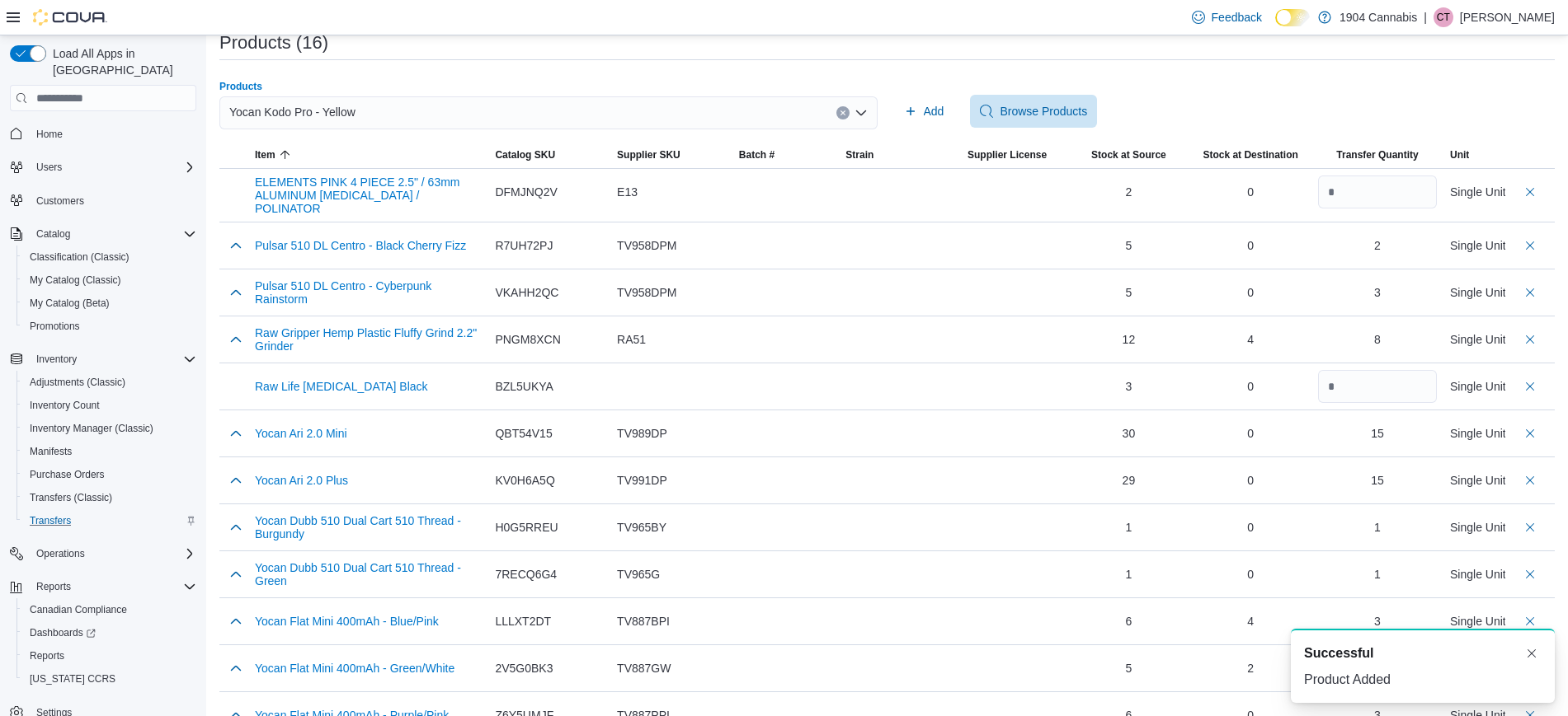
click at [850, 108] on button "Clear input" at bounding box center [842, 113] width 13 height 13
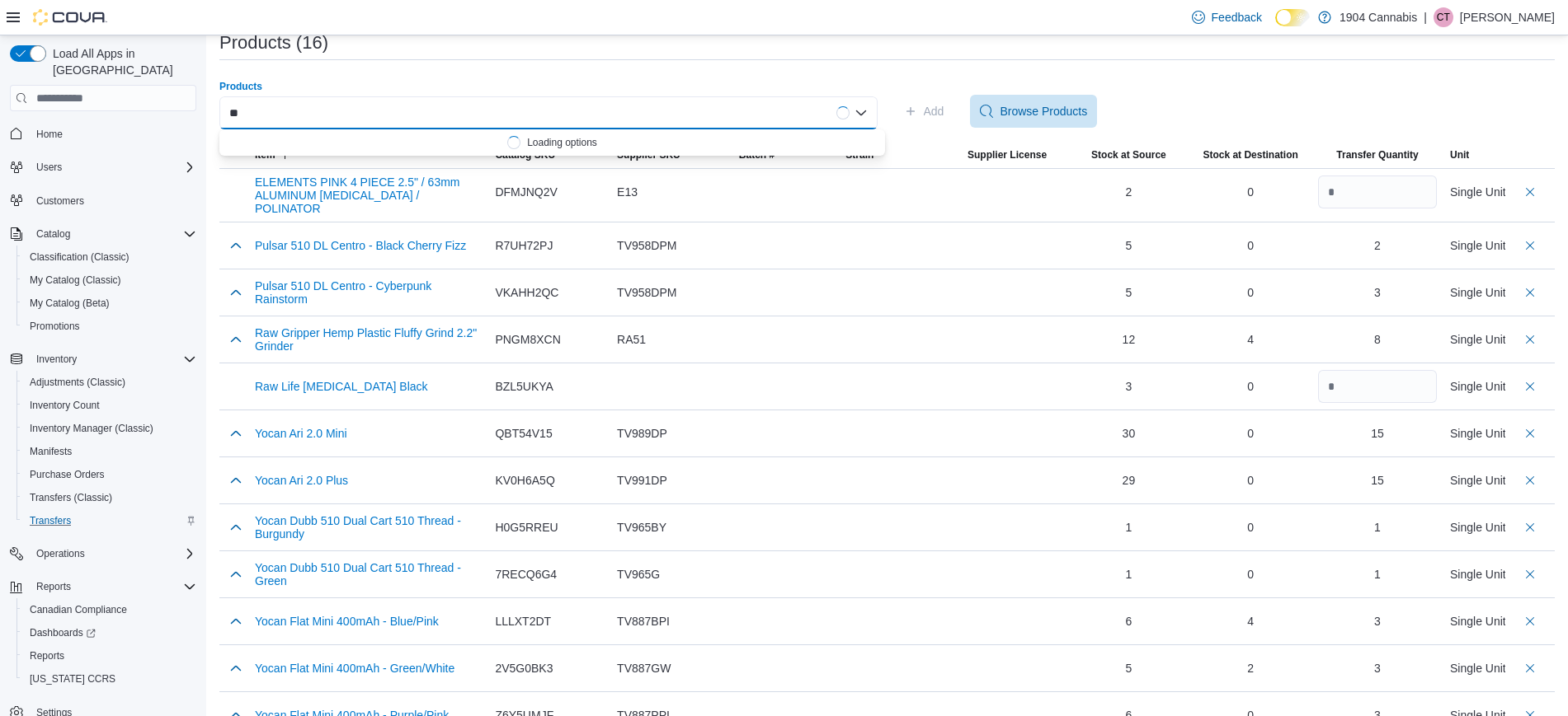
type input "*"
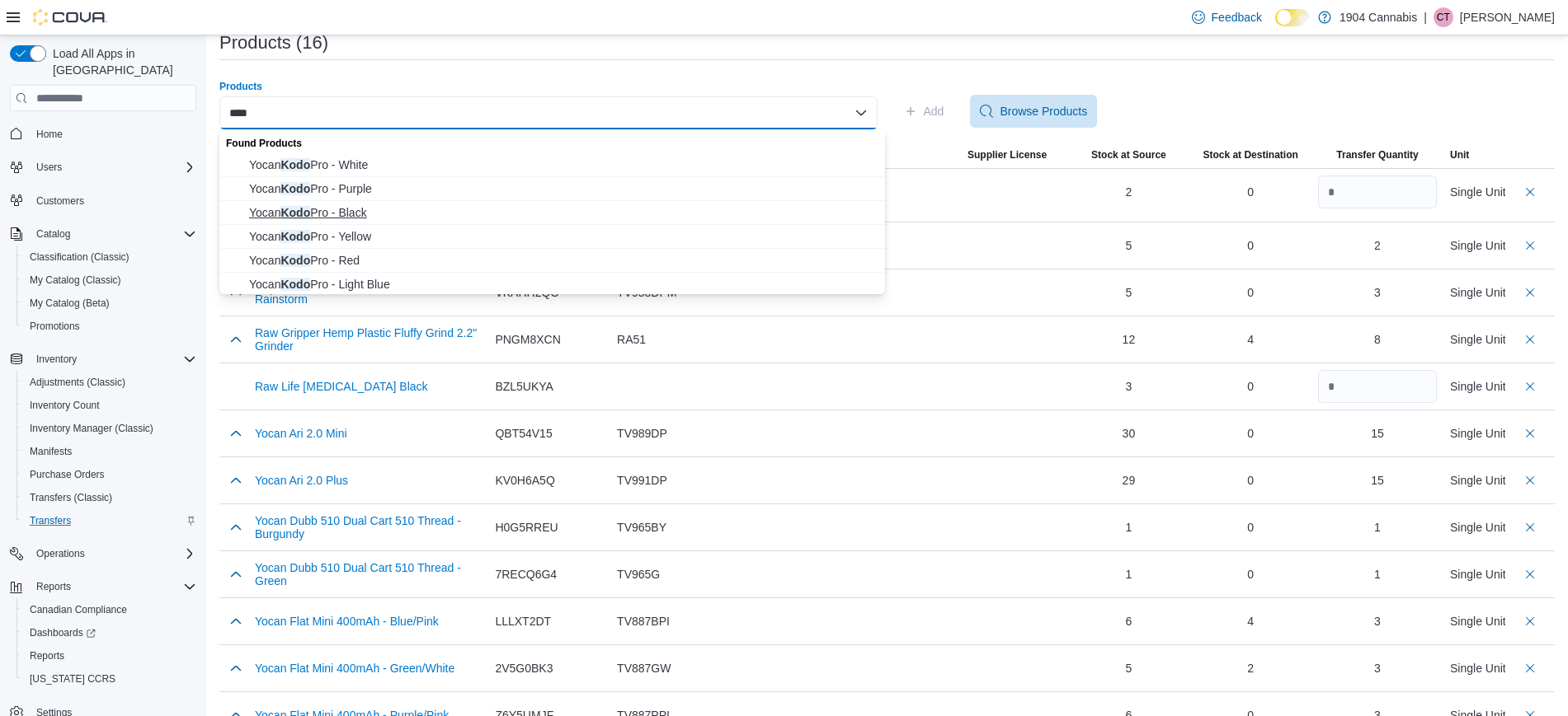
type input "****"
click at [444, 214] on span "Yocan Kodo Pro - Black" at bounding box center [562, 212] width 626 height 17
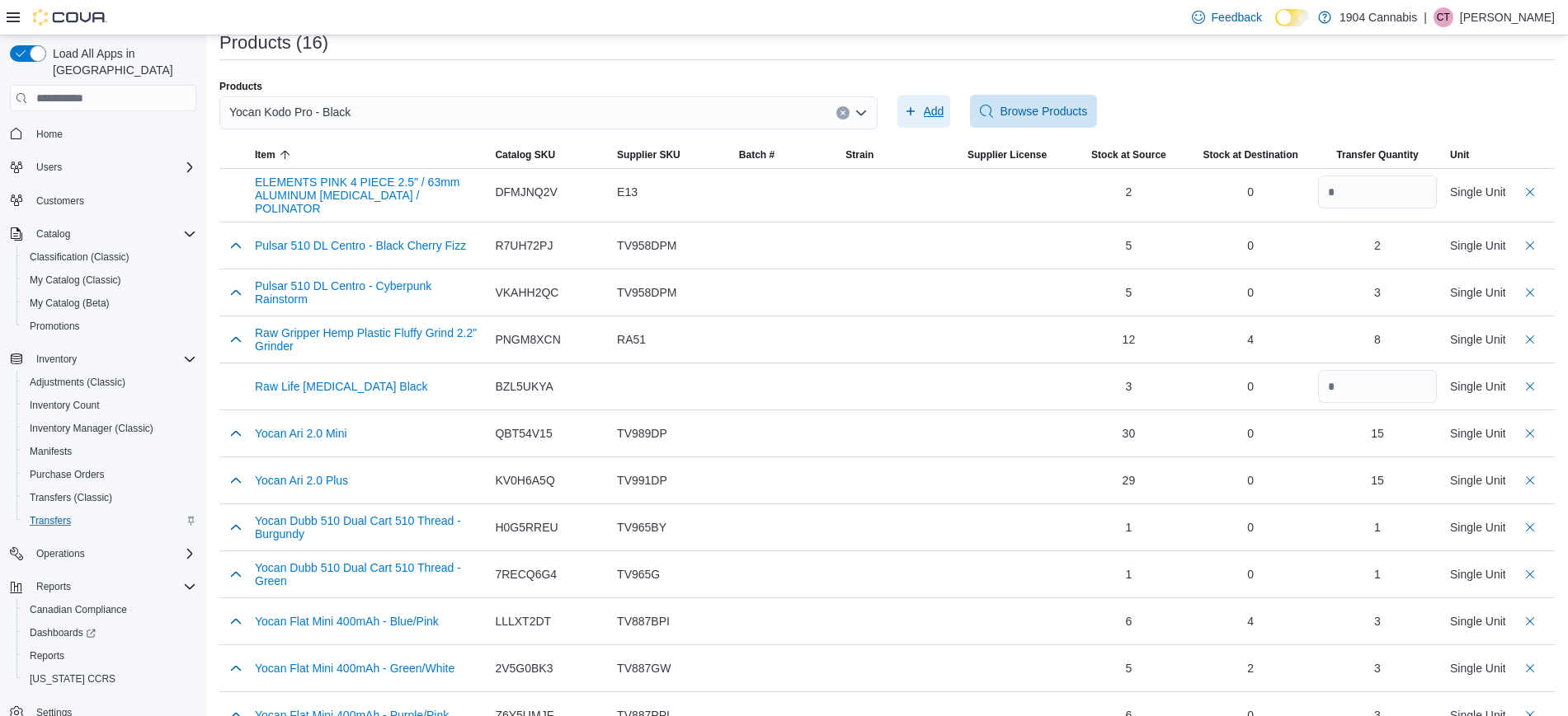
click at [939, 111] on span "Add" at bounding box center [934, 111] width 21 height 17
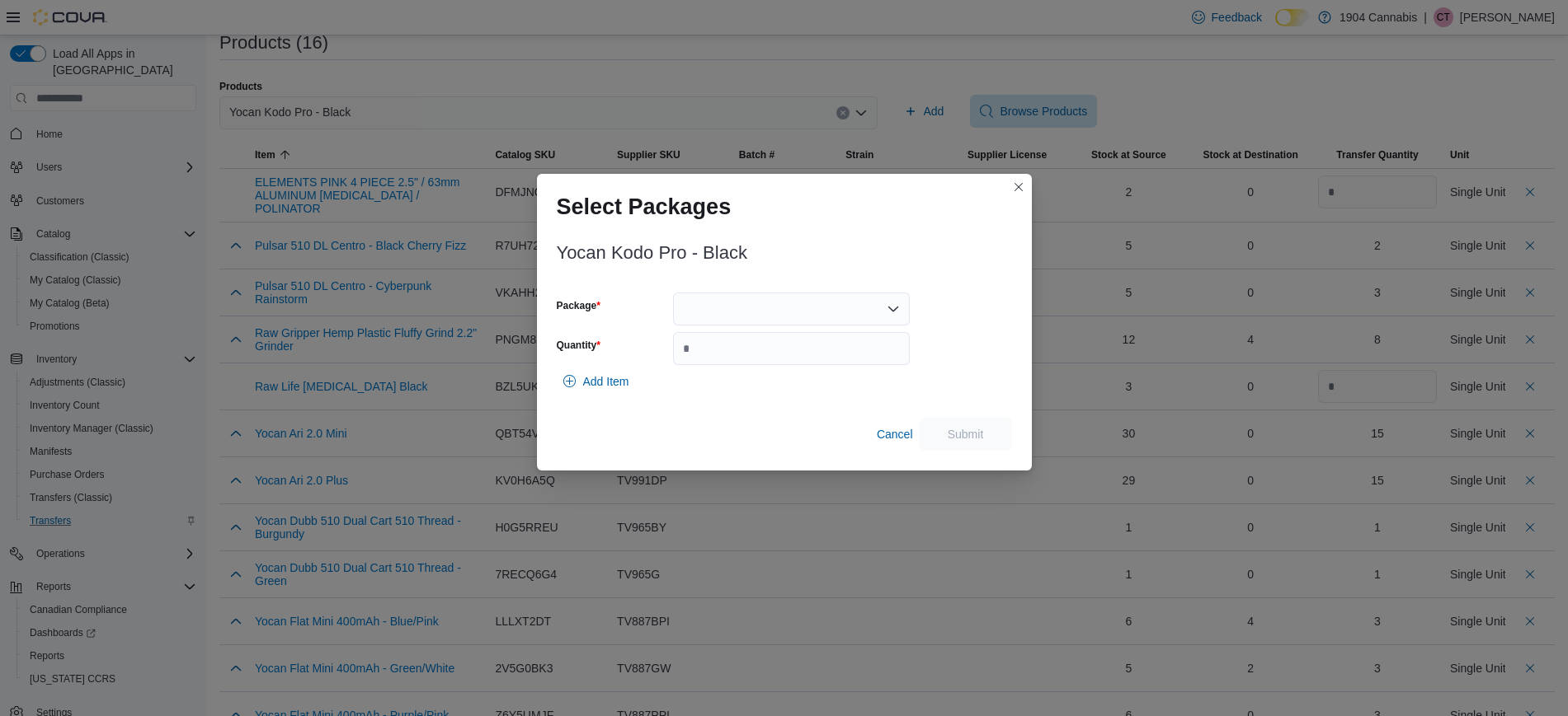
click at [835, 297] on div at bounding box center [791, 309] width 237 height 33
click at [777, 382] on span "TV881BK" at bounding box center [801, 384] width 197 height 17
click at [865, 355] on input "Quantity" at bounding box center [791, 349] width 237 height 33
type input "*"
click at [993, 433] on span "Submit" at bounding box center [965, 434] width 73 height 33
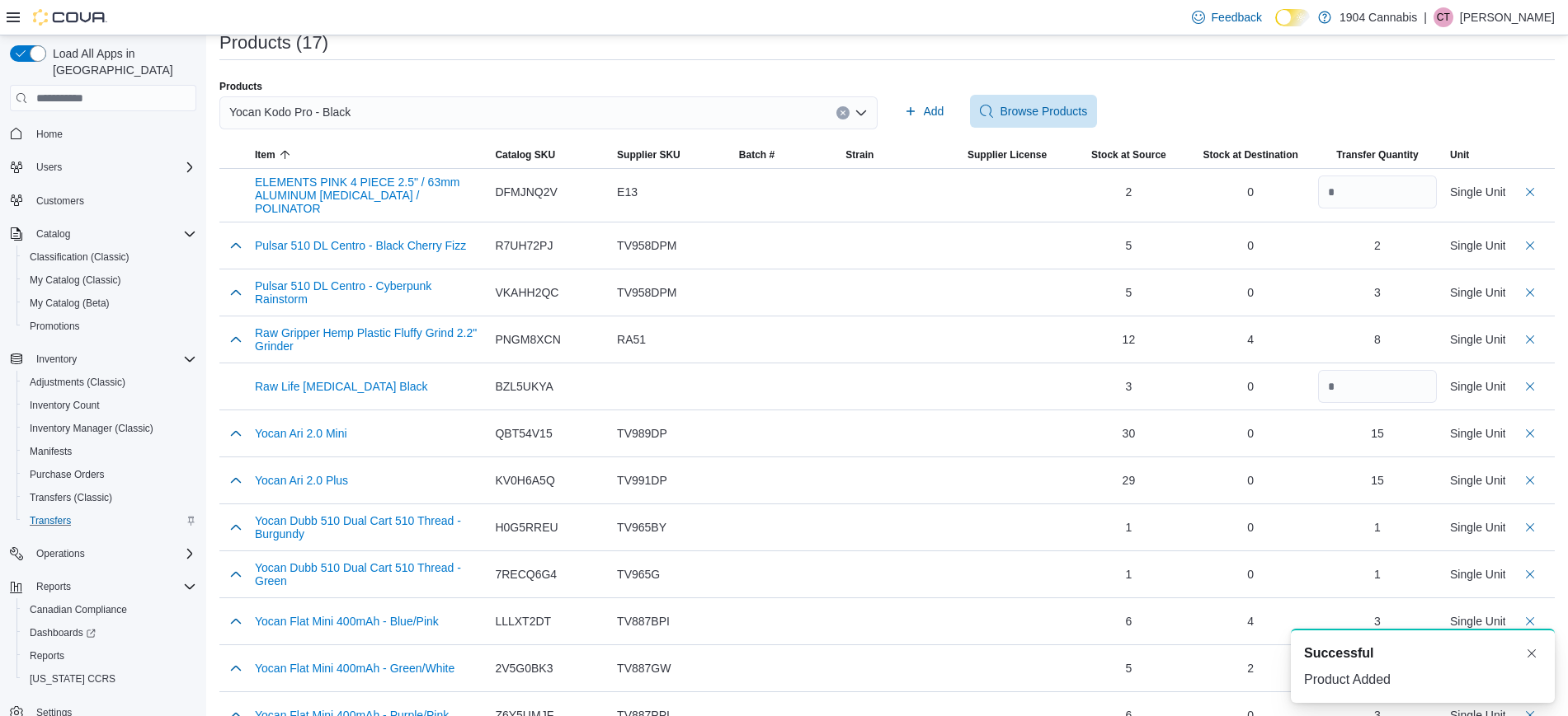
click at [846, 110] on icon "Clear input" at bounding box center [843, 114] width 7 height 7
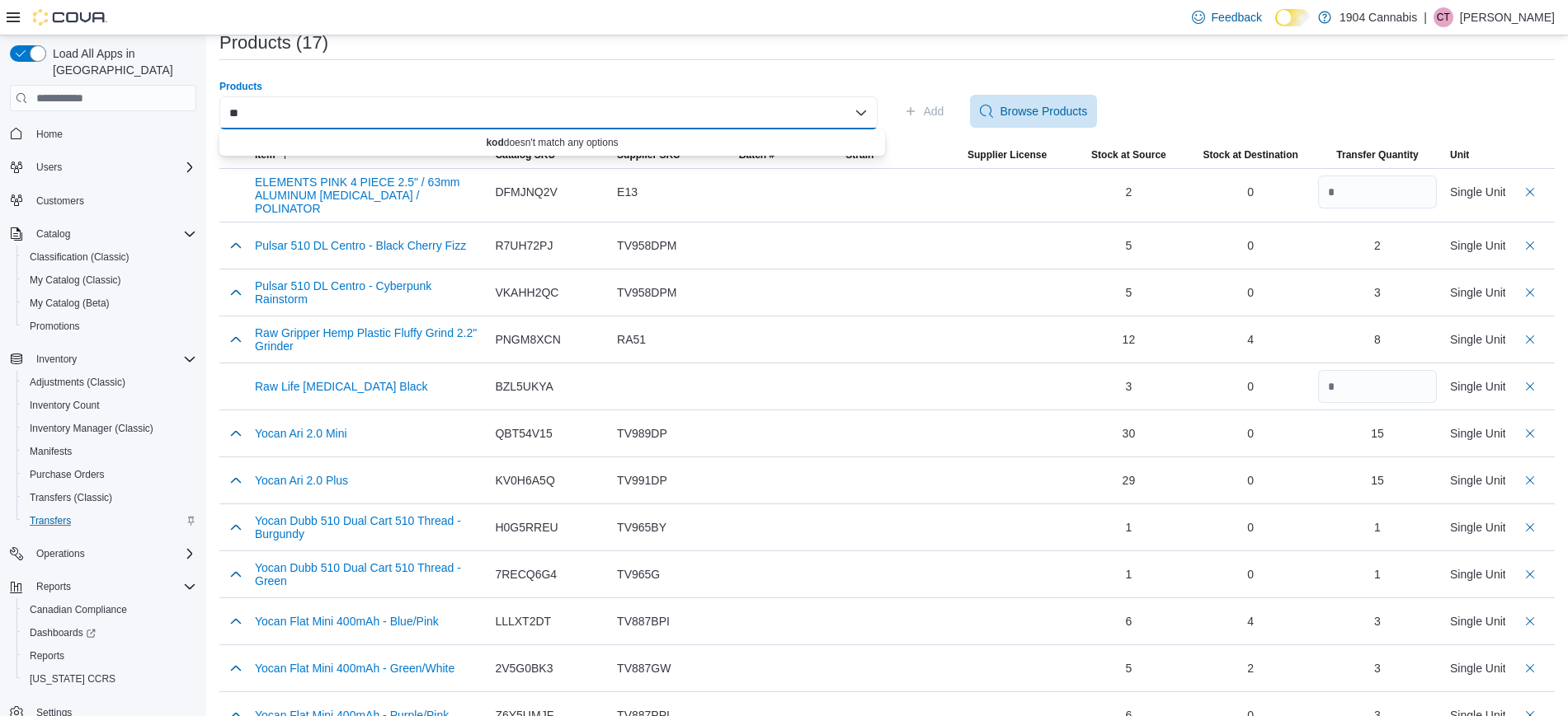
type input "*"
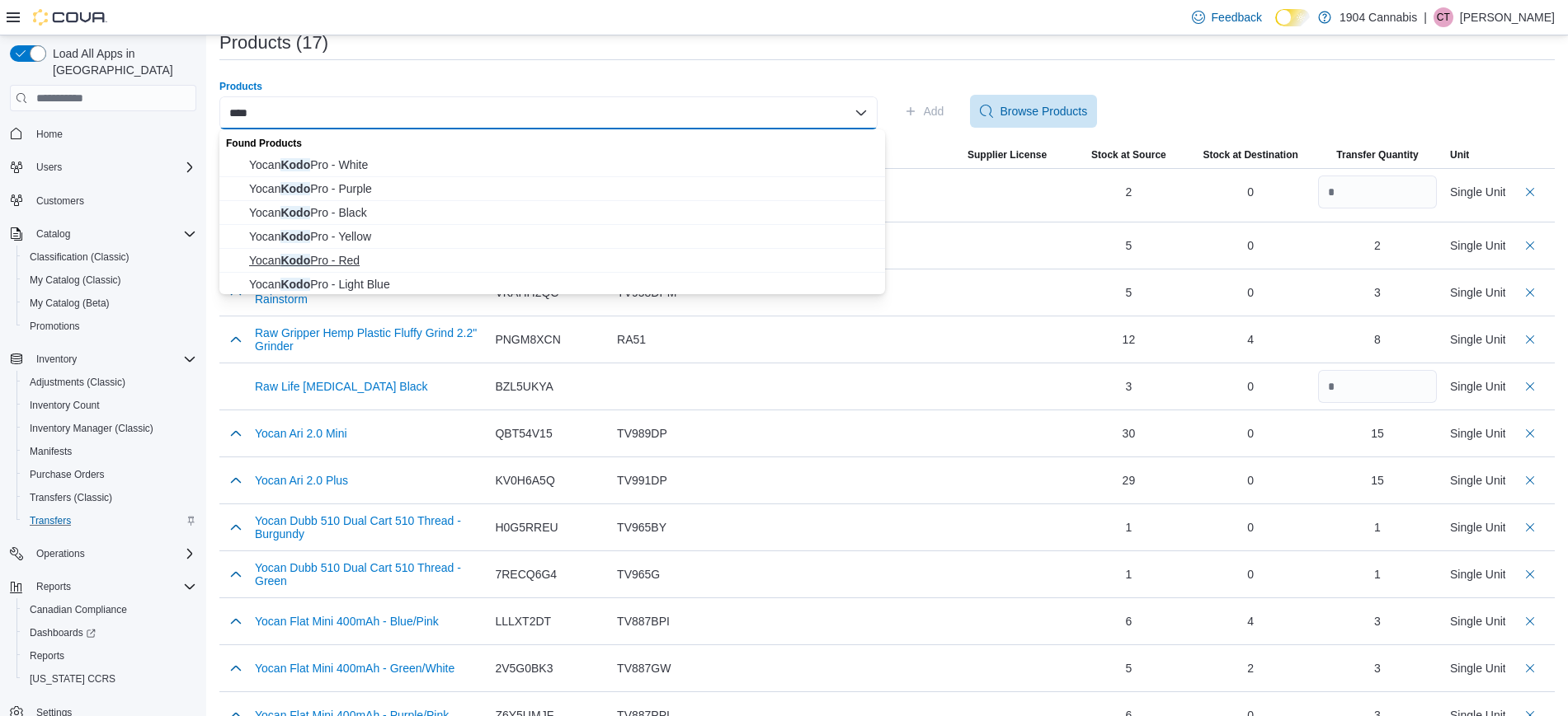
scroll to position [3, 0]
type input "****"
click at [397, 284] on span "Yocan Kodo Pro - Light Blue" at bounding box center [562, 281] width 626 height 17
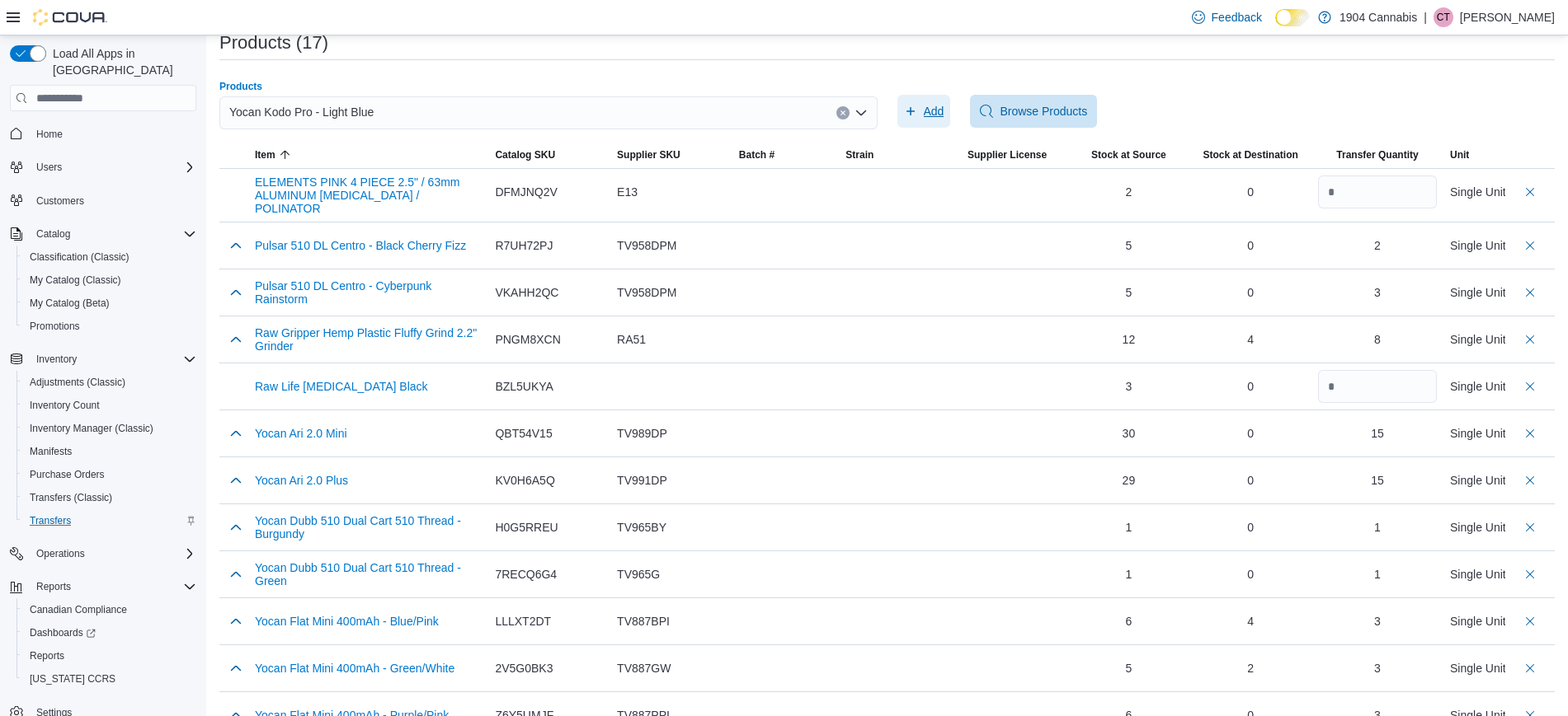
click at [935, 107] on span "Add" at bounding box center [934, 111] width 21 height 17
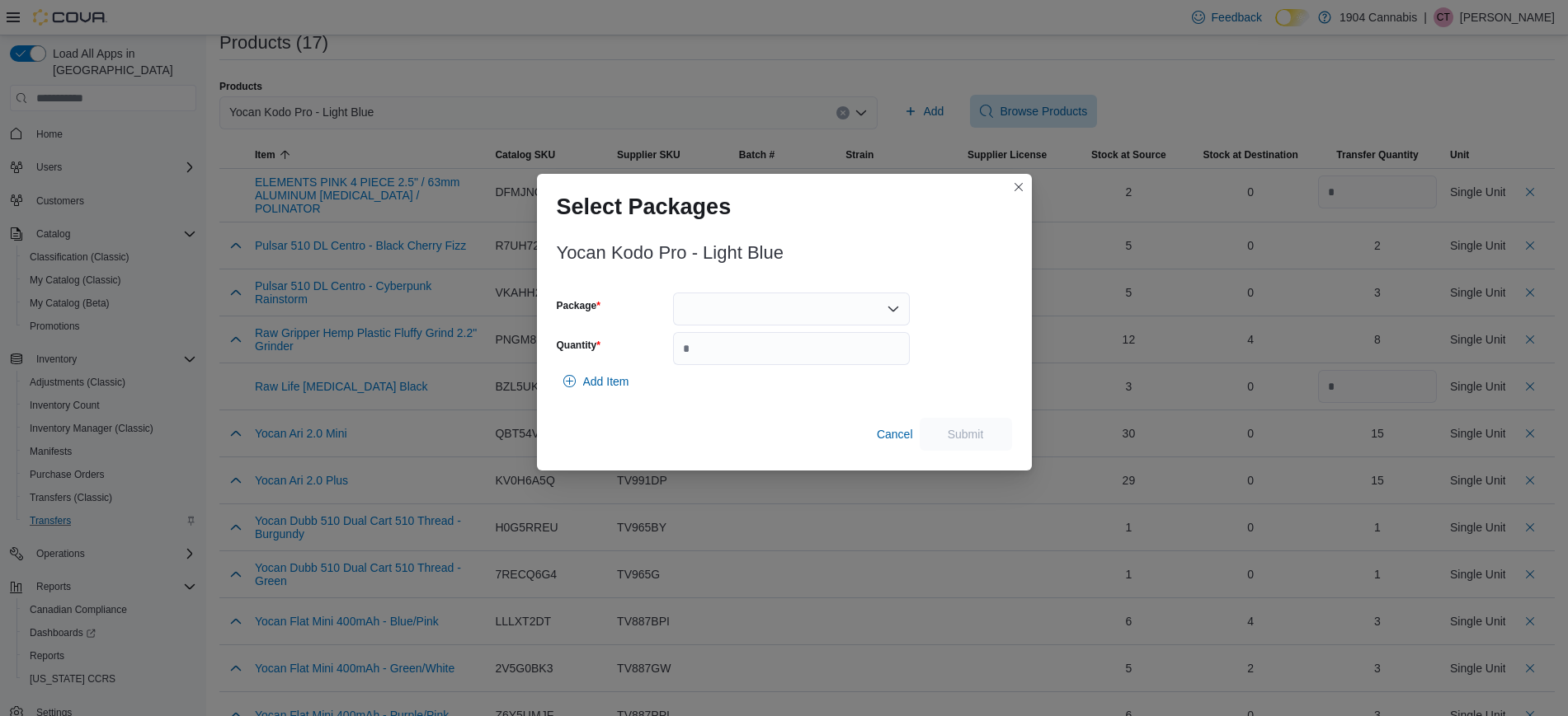
click at [845, 301] on div at bounding box center [791, 309] width 237 height 33
click at [795, 380] on span "TV881B" at bounding box center [801, 384] width 197 height 17
click at [826, 355] on input "Quantity" at bounding box center [791, 349] width 237 height 33
type input "*"
click at [972, 431] on span "Submit" at bounding box center [966, 433] width 37 height 17
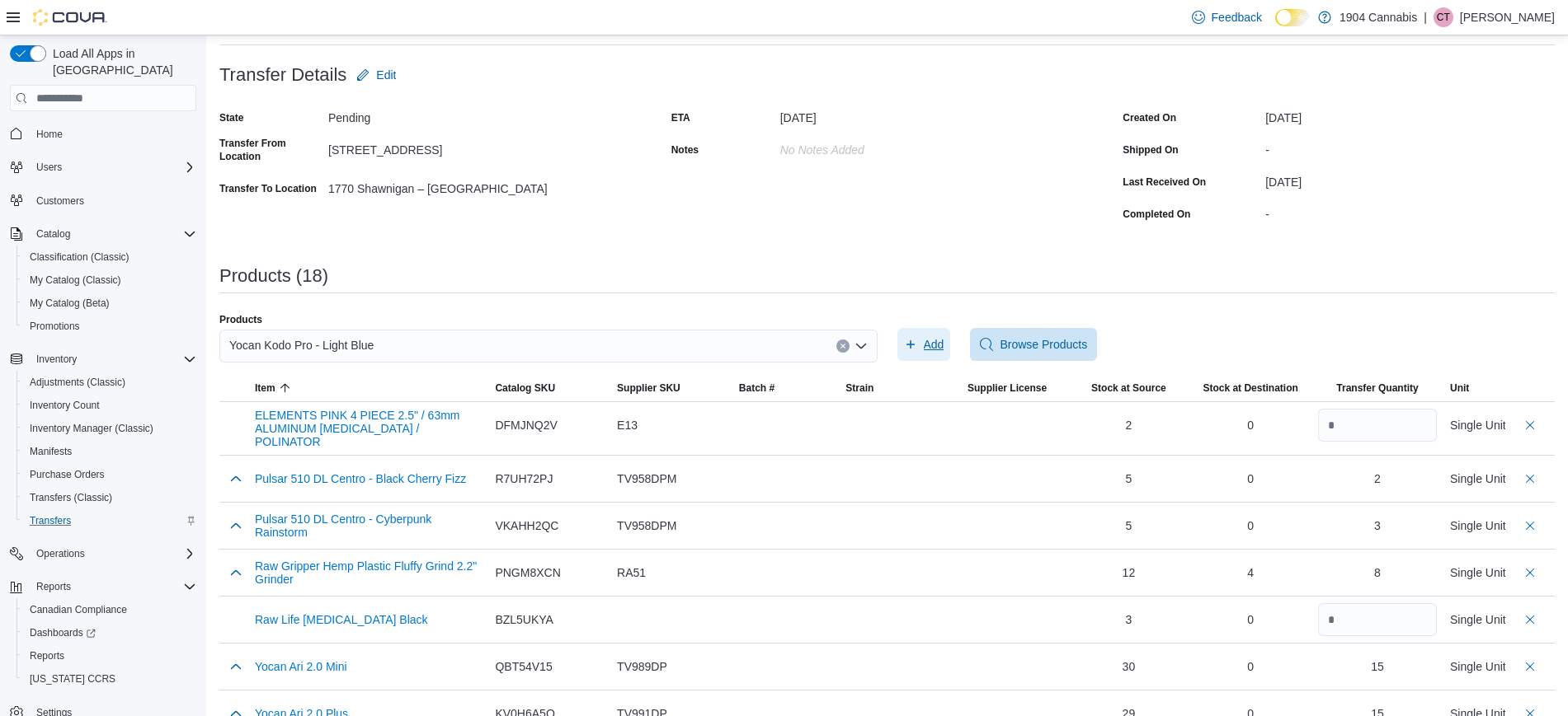
scroll to position [0, 0]
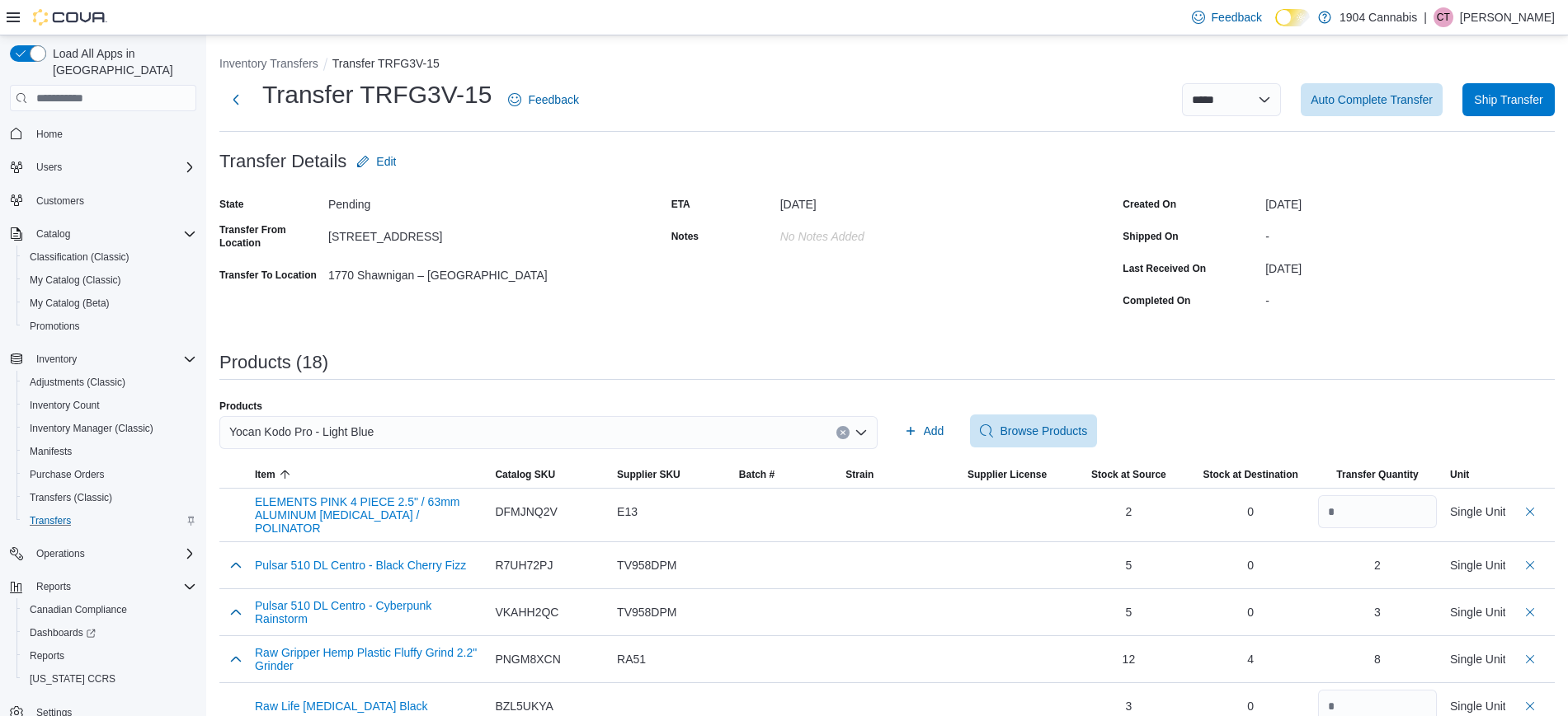
click at [524, 430] on div "Yocan Kodo Pro - Light Blue" at bounding box center [548, 433] width 658 height 33
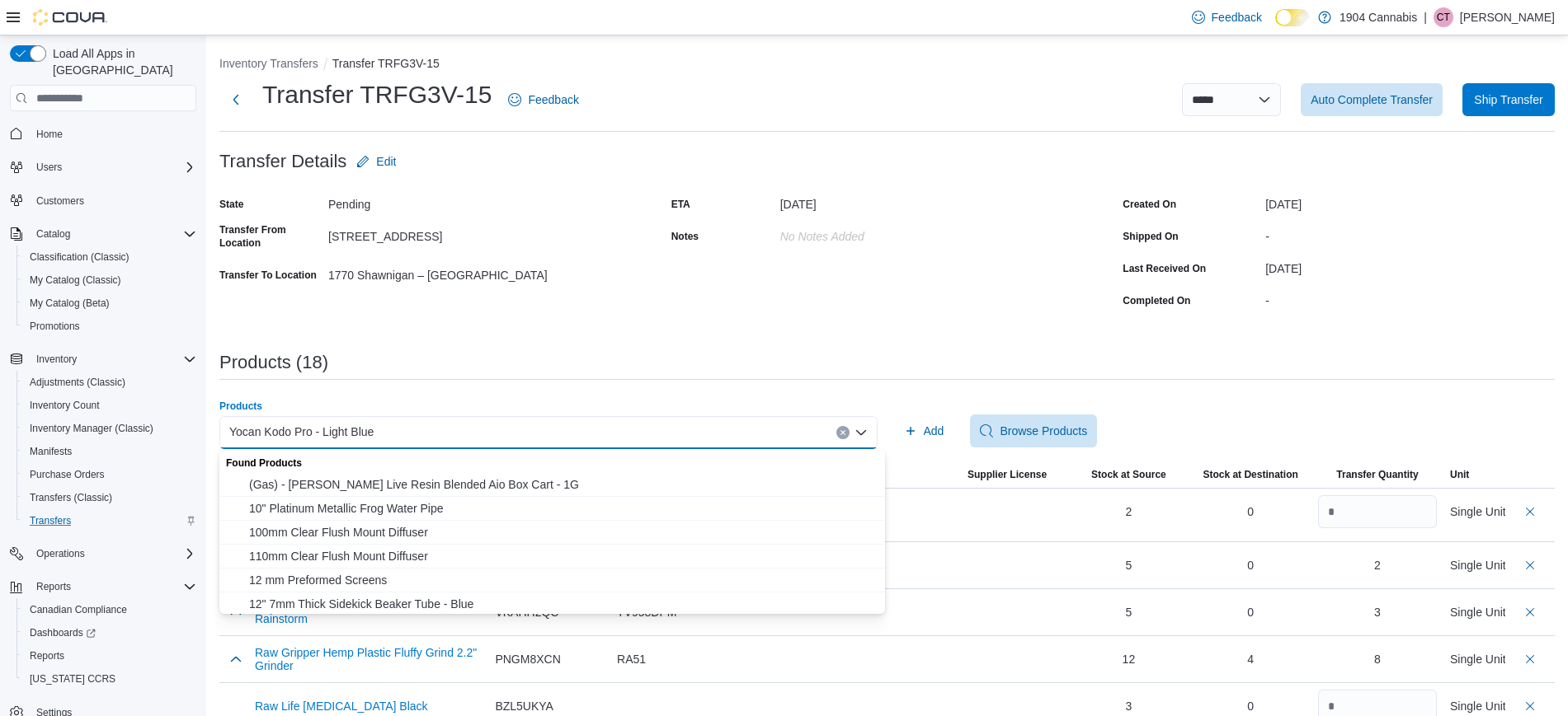
click at [846, 433] on icon "Clear input" at bounding box center [843, 433] width 7 height 7
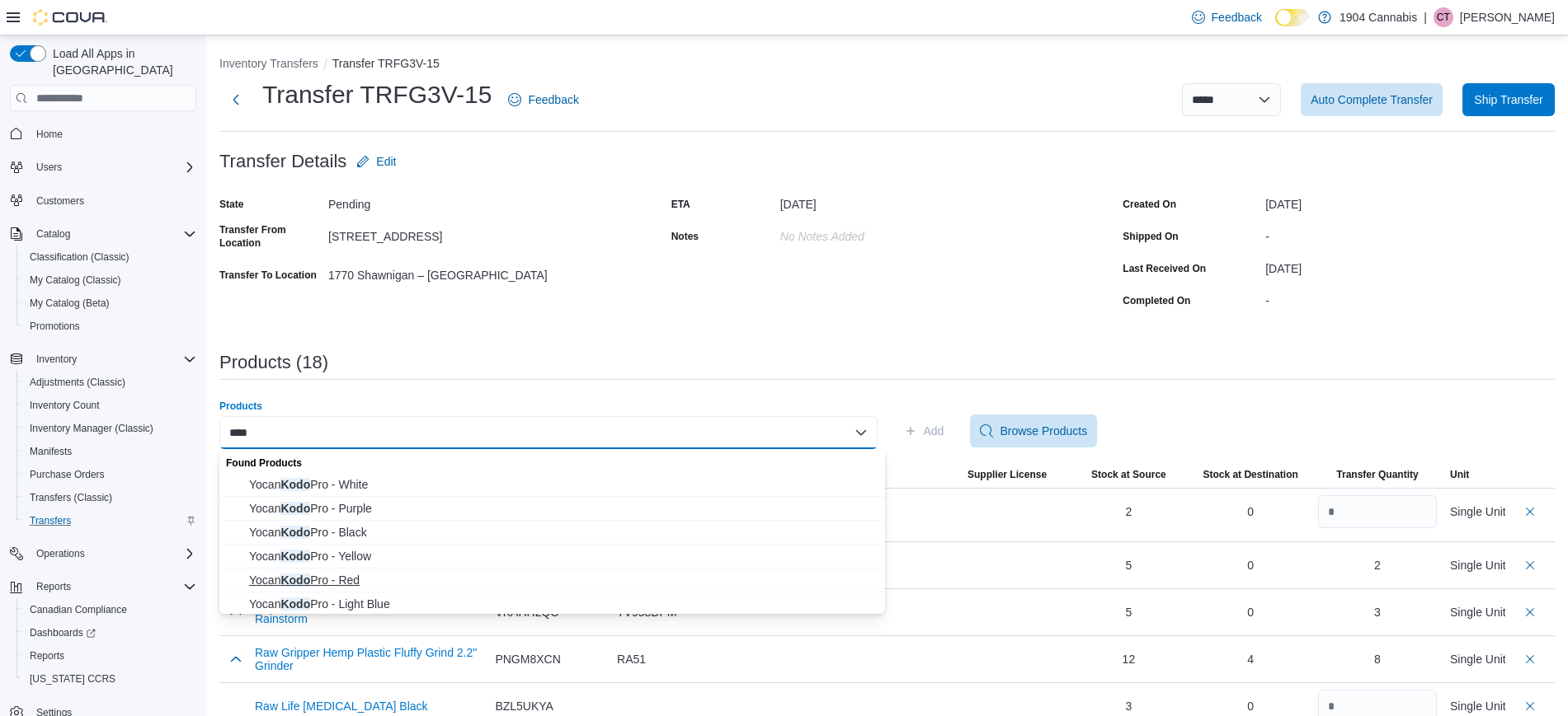
type input "****"
click at [478, 587] on span "Yocan Kodo Pro - Red" at bounding box center [562, 580] width 626 height 17
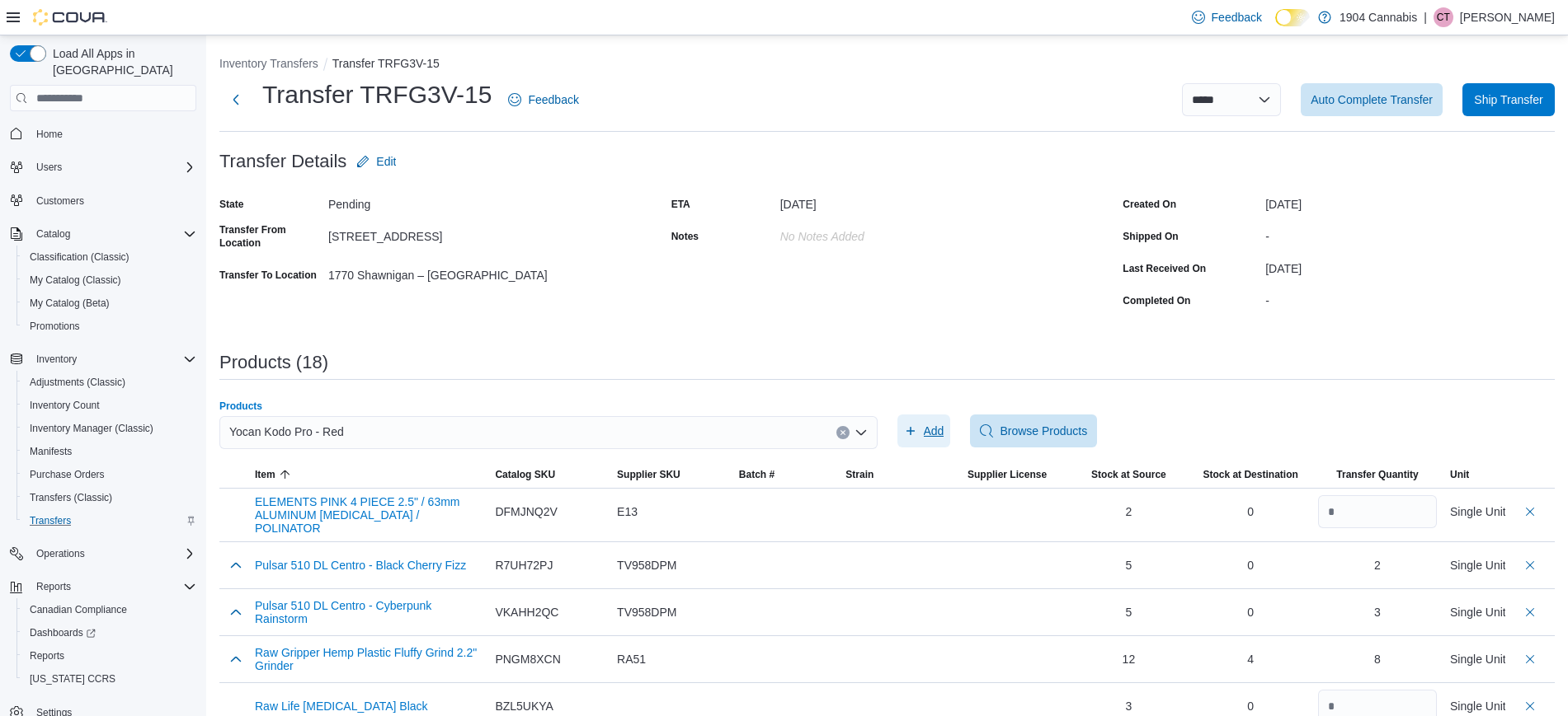
click at [931, 423] on span "Add" at bounding box center [934, 430] width 21 height 17
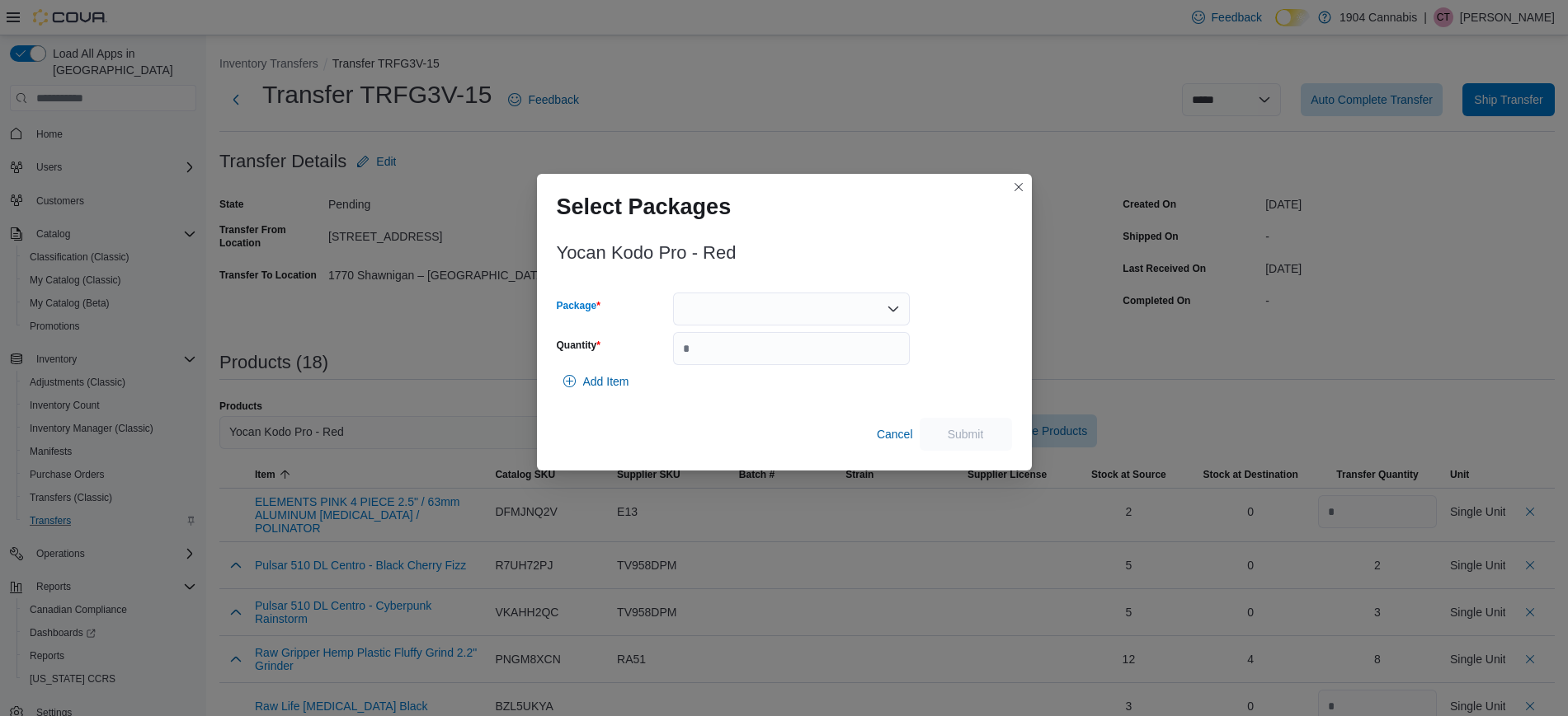
click at [783, 308] on div at bounding box center [791, 309] width 237 height 33
click at [791, 382] on span "TV881R" at bounding box center [801, 384] width 197 height 17
click at [802, 359] on input "Quantity" at bounding box center [791, 349] width 237 height 33
type input "*"
click at [993, 438] on span "Submit" at bounding box center [965, 434] width 73 height 33
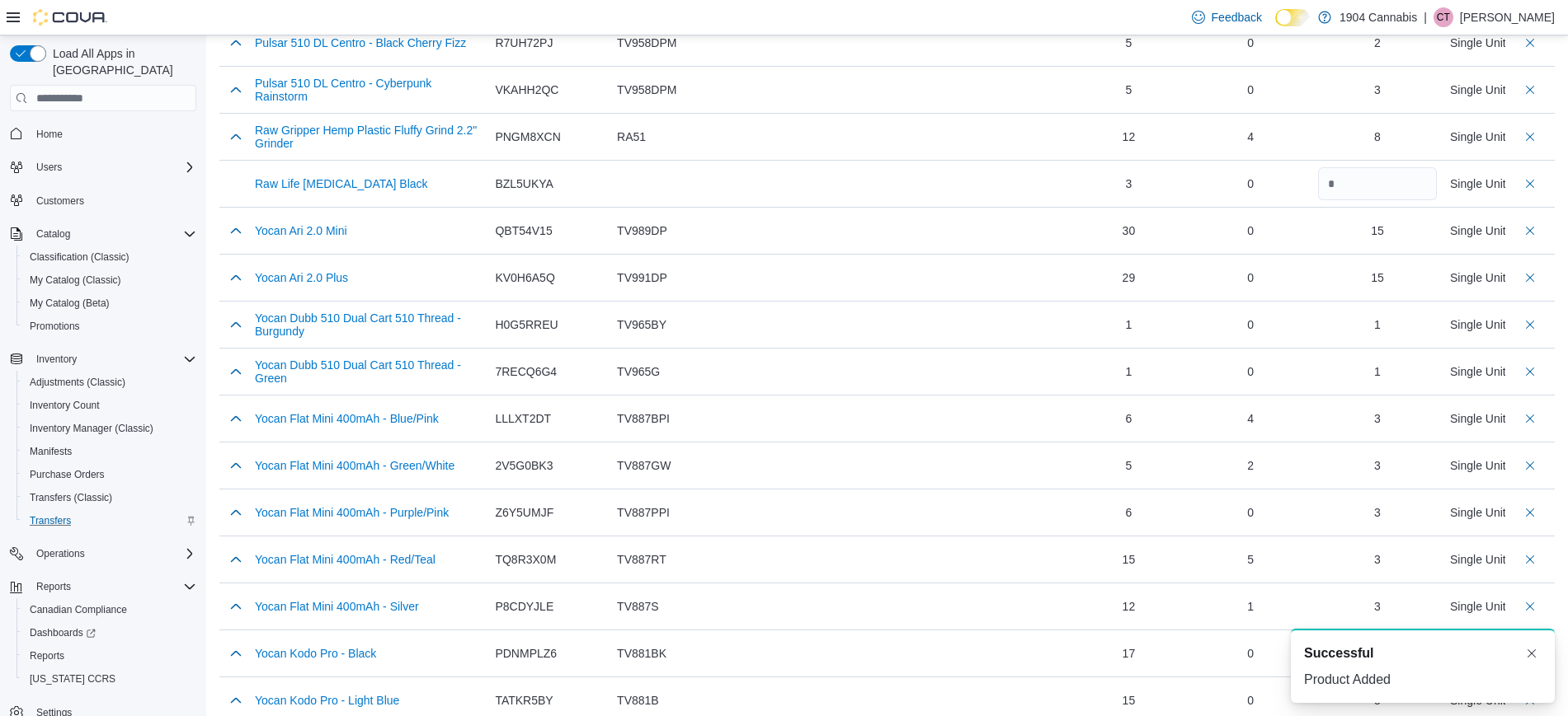
scroll to position [678, 0]
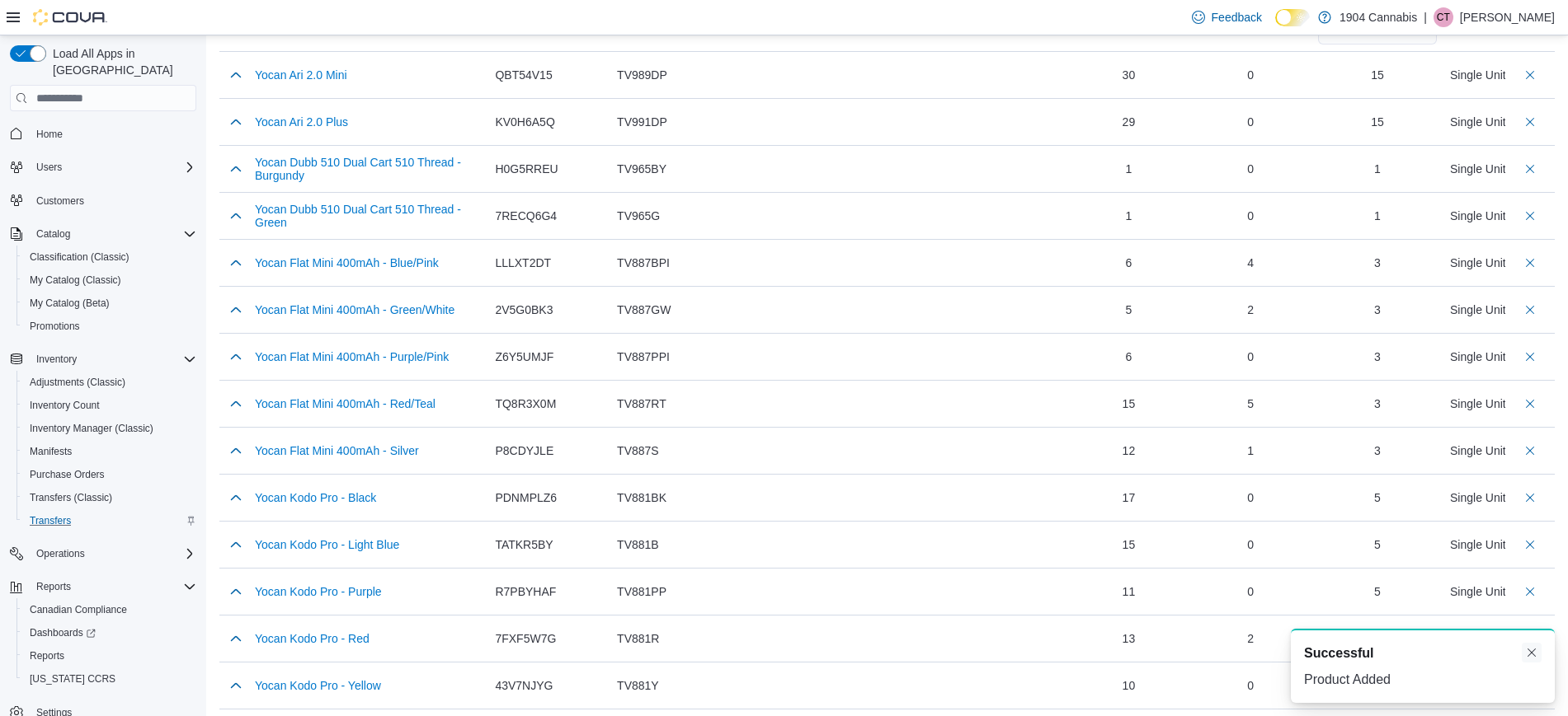
click at [1525, 653] on button "Dismiss toast" at bounding box center [1531, 652] width 20 height 20
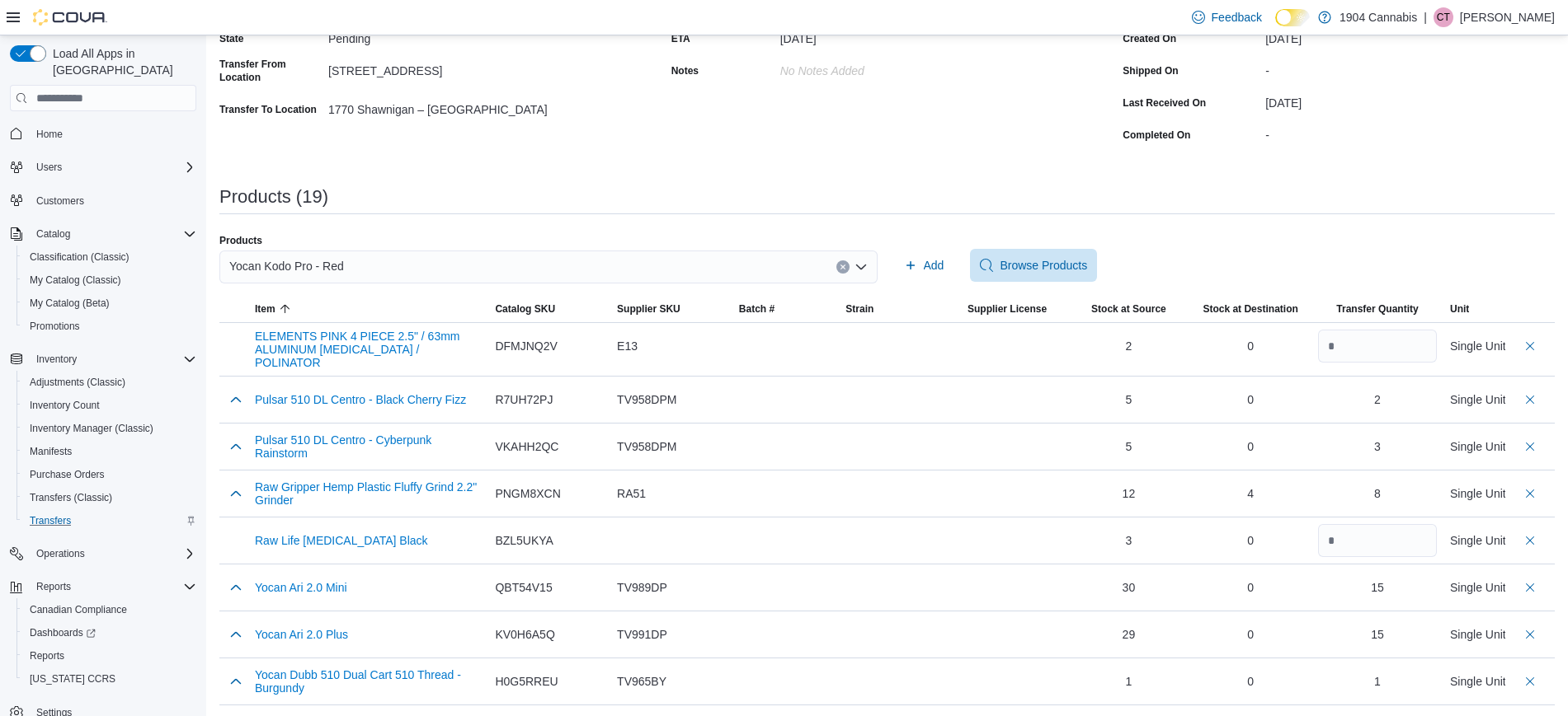
scroll to position [372, 0]
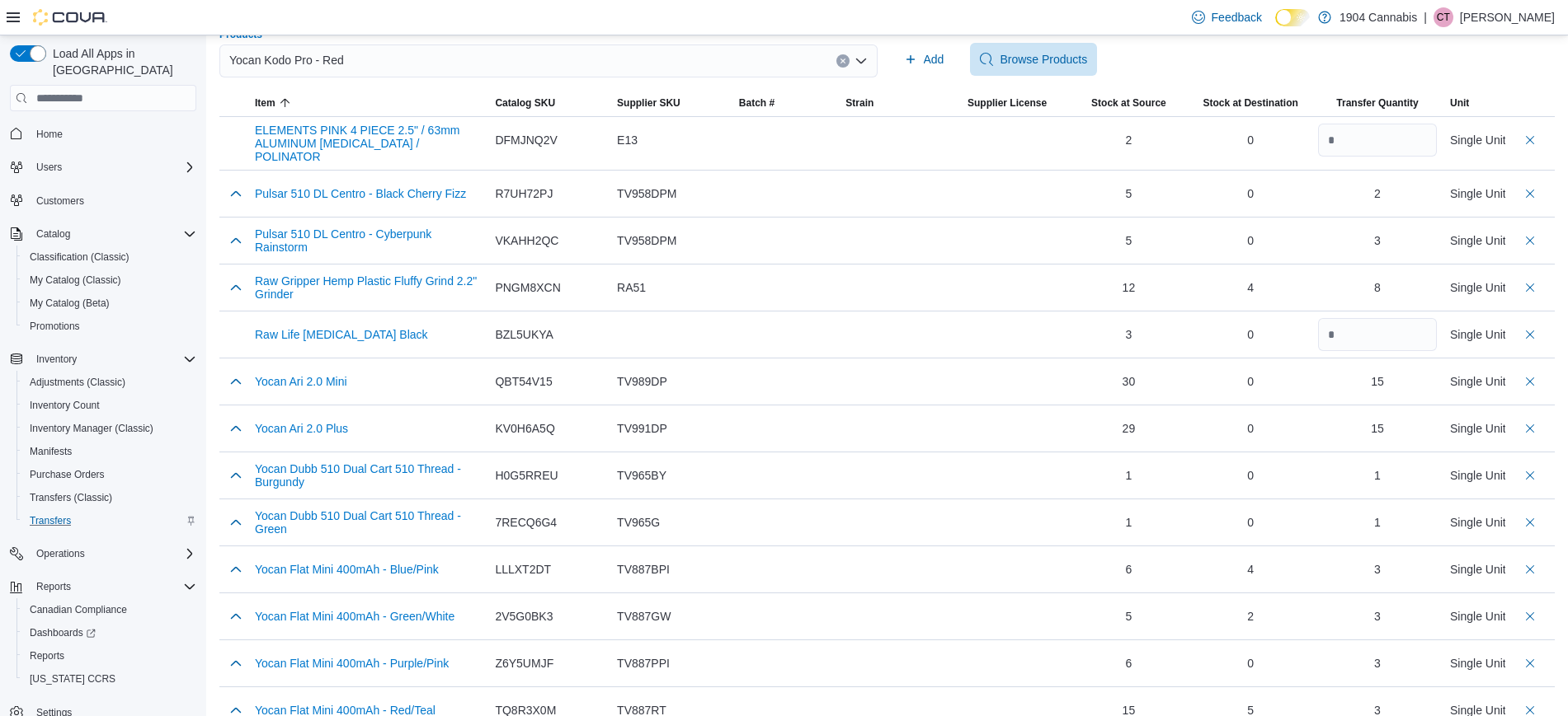
click at [840, 59] on div "Yocan Kodo Pro - Red" at bounding box center [548, 61] width 658 height 33
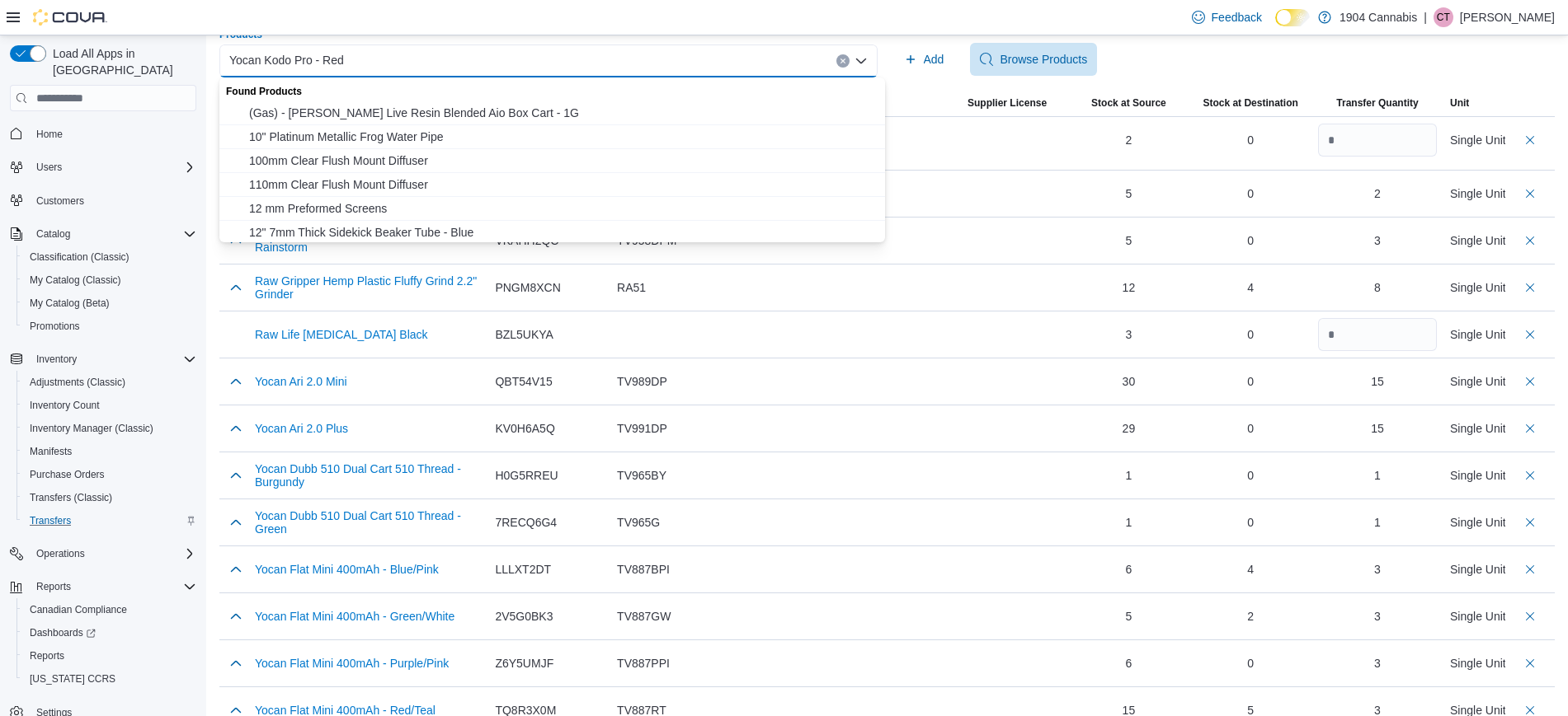
click at [840, 59] on div "Yocan Kodo Pro - Red" at bounding box center [548, 61] width 658 height 33
click at [850, 65] on button "Clear input" at bounding box center [842, 60] width 13 height 13
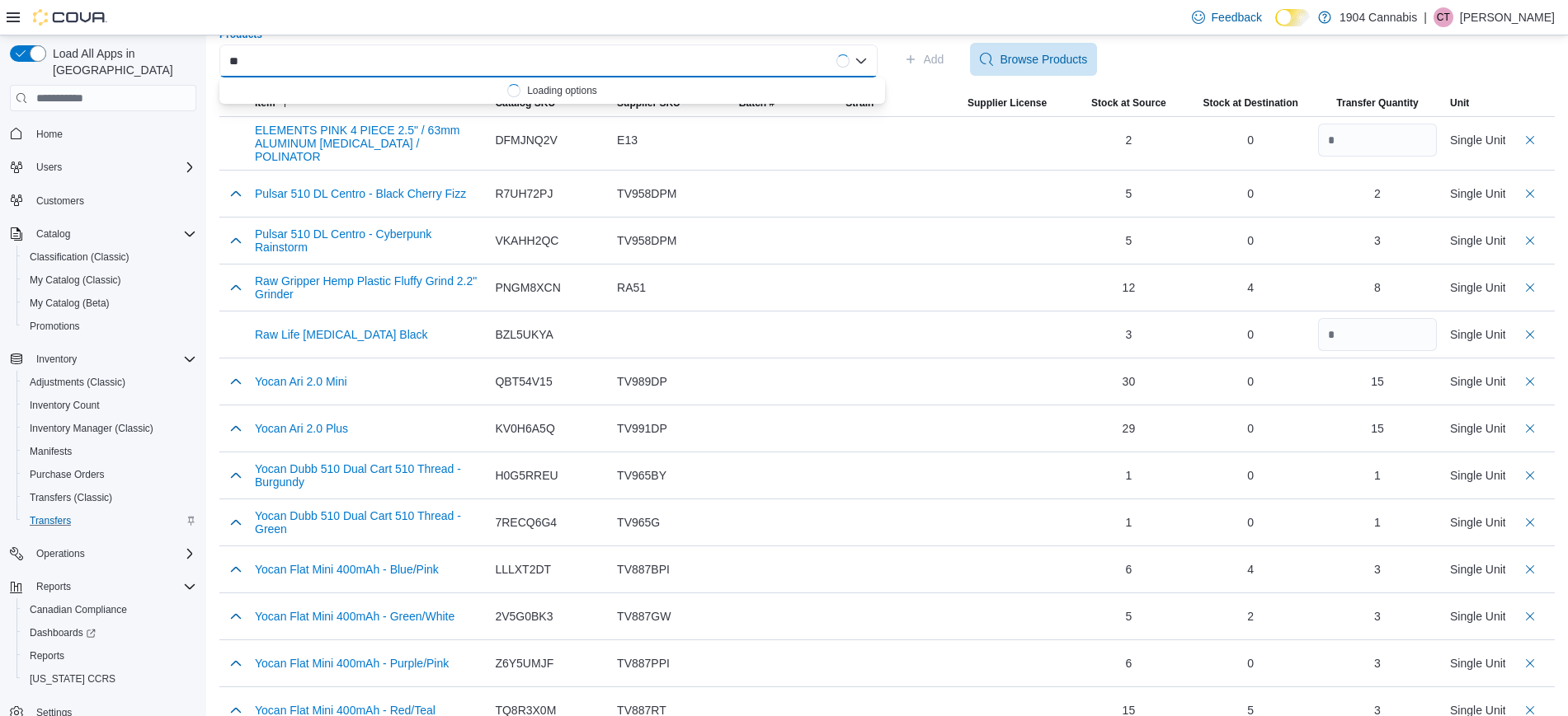
type input "*"
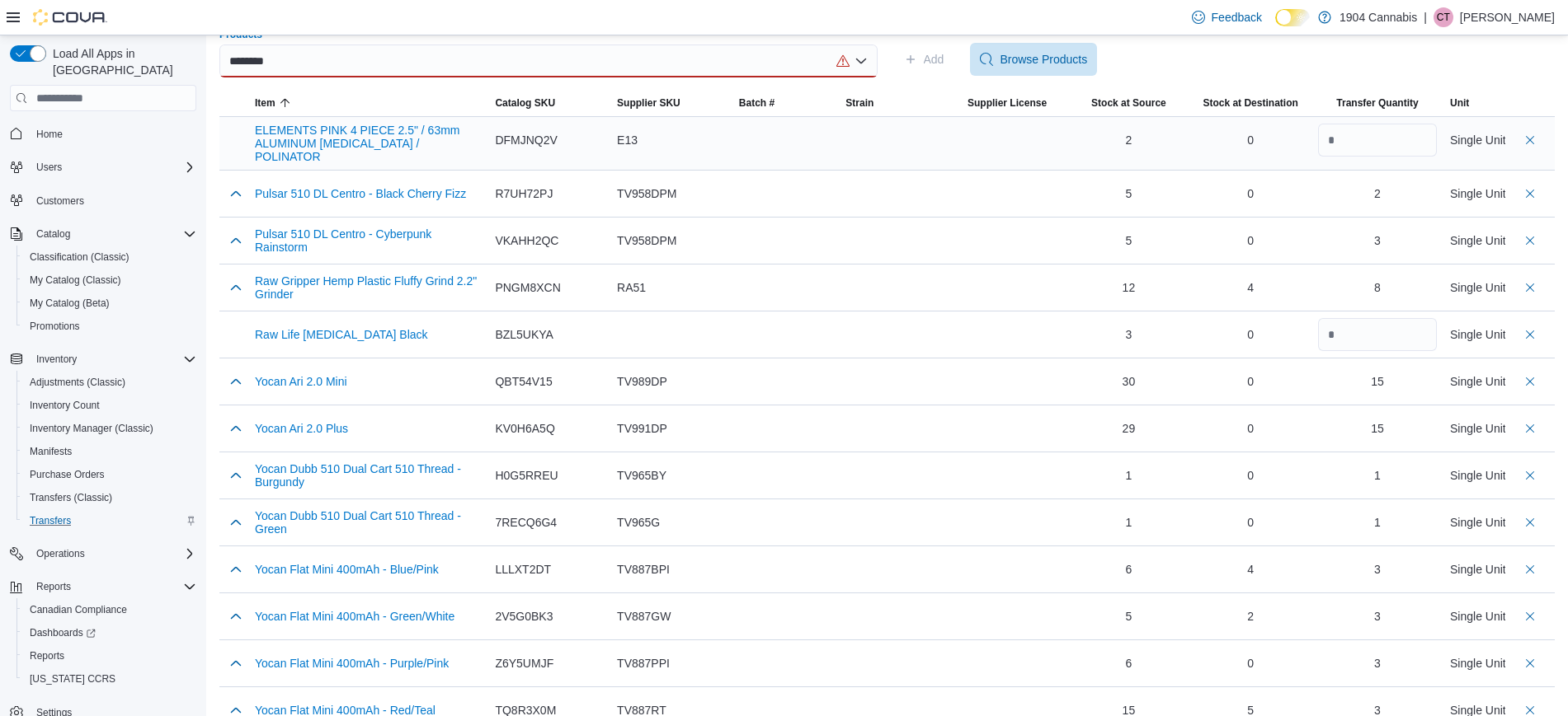
scroll to position [212, 0]
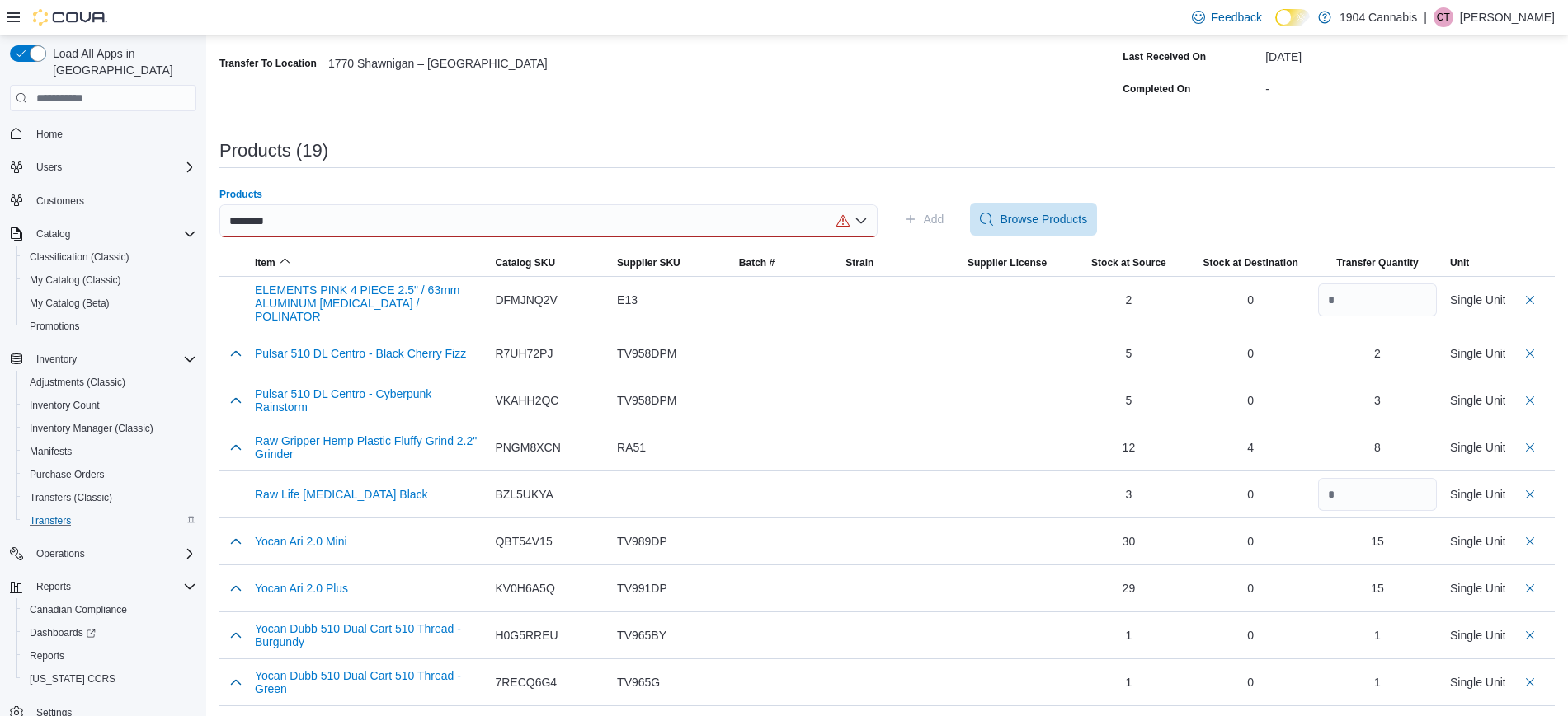
click at [662, 117] on div "**********" at bounding box center [887, 510] width 1336 height 1333
click at [828, 217] on div "********" at bounding box center [548, 221] width 658 height 33
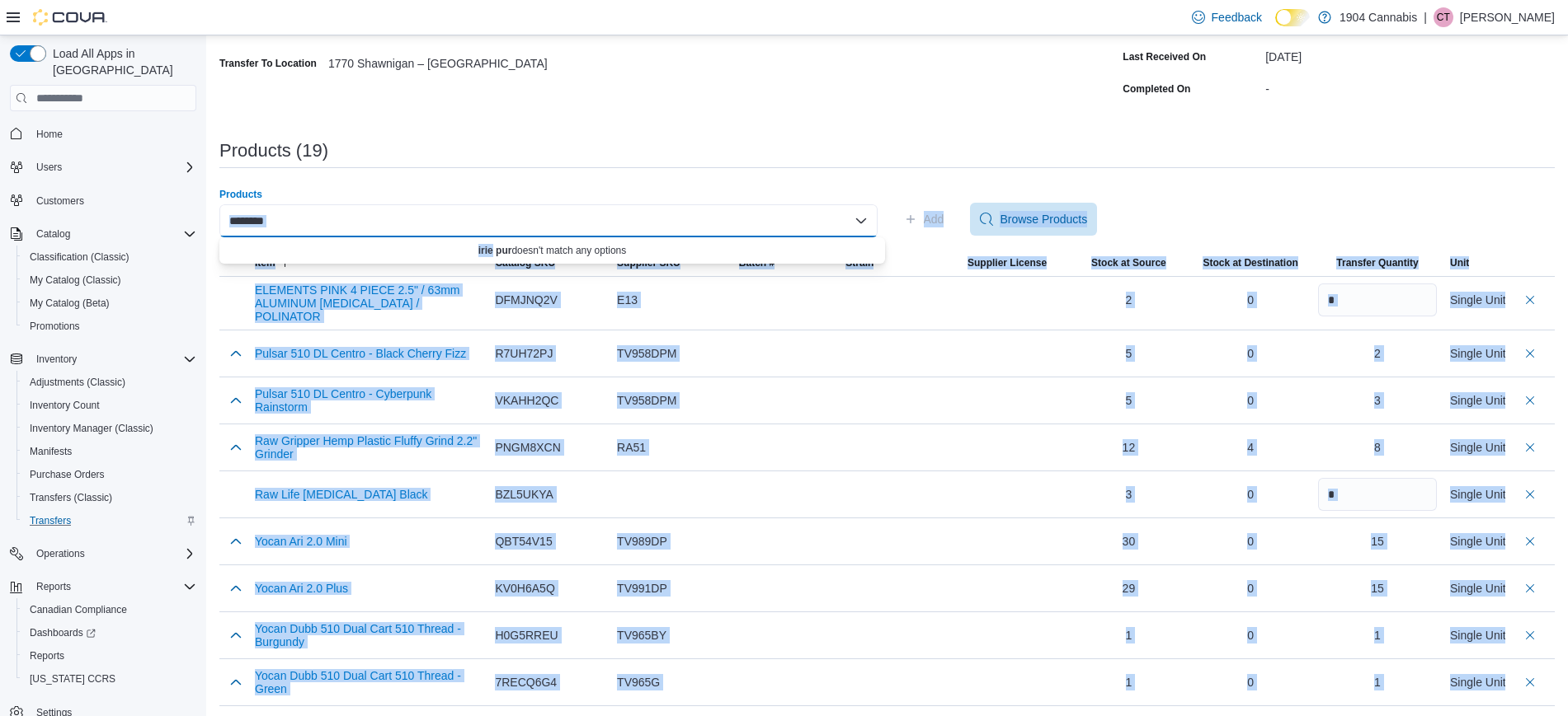
drag, startPoint x: 828, startPoint y: 217, endPoint x: 391, endPoint y: 255, distance: 438.6
click at [391, 255] on body "**********" at bounding box center [784, 488] width 1568 height 1401
click at [392, 227] on div "********" at bounding box center [548, 221] width 658 height 33
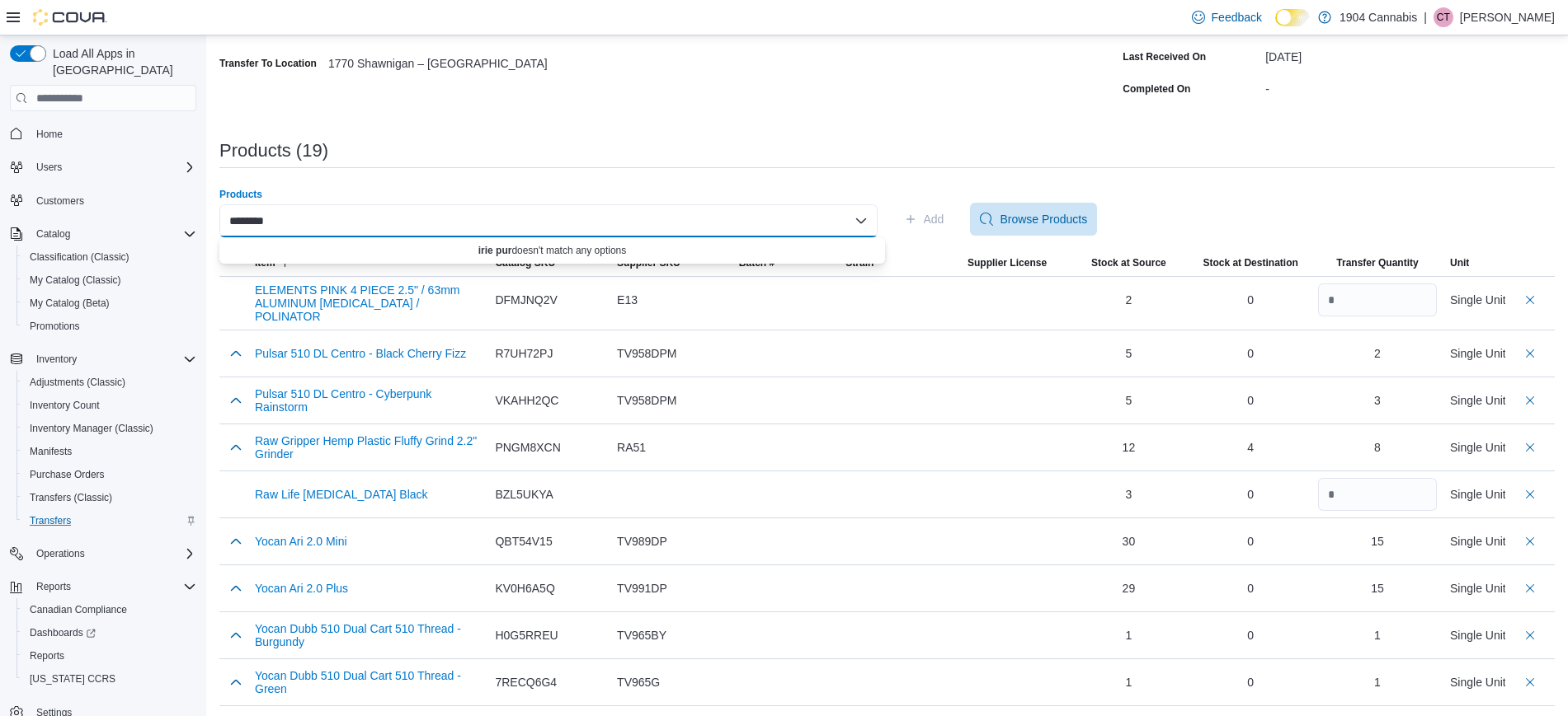
click at [412, 223] on div "********" at bounding box center [548, 221] width 658 height 33
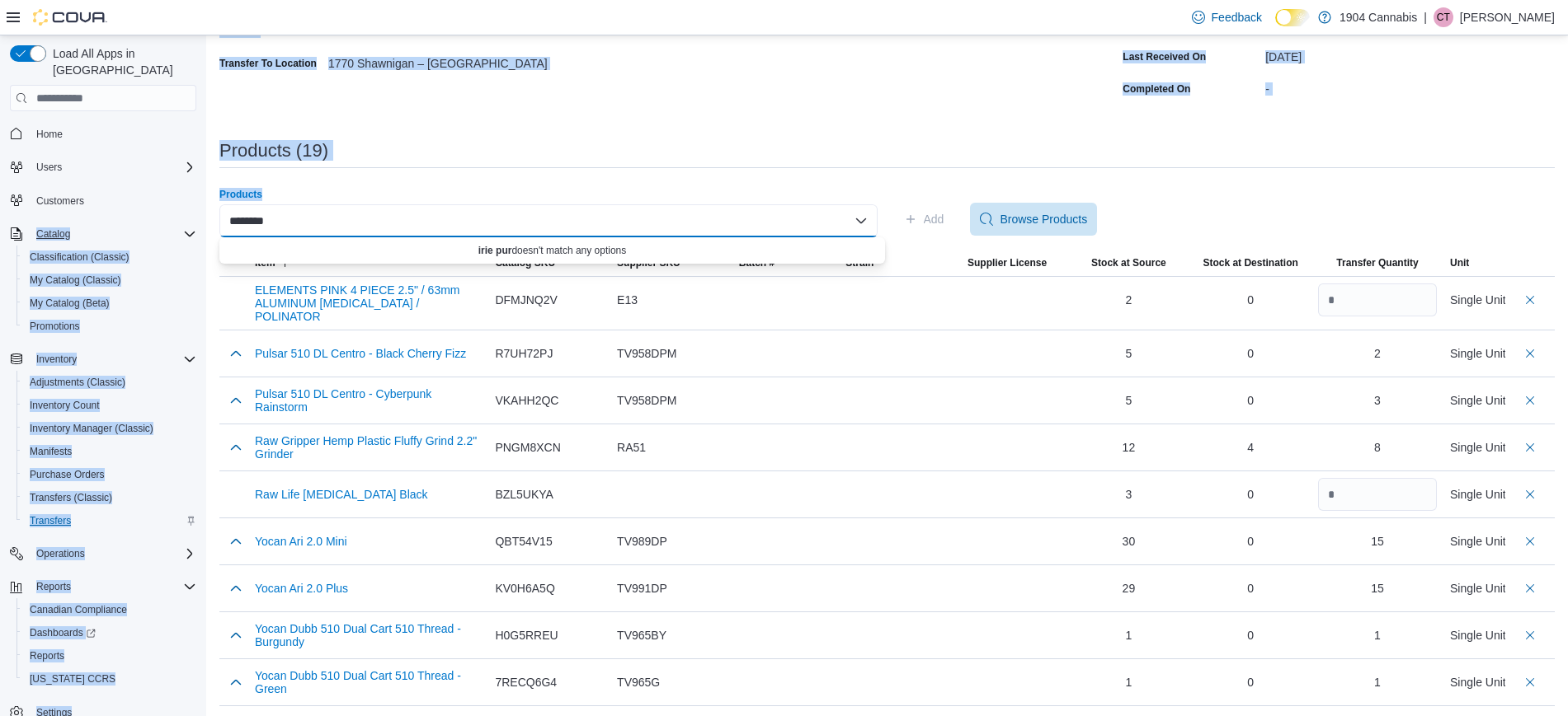
drag, startPoint x: 412, startPoint y: 223, endPoint x: 37, endPoint y: 221, distance: 375.0
click at [37, 221] on div "**********" at bounding box center [784, 506] width 1568 height 1367
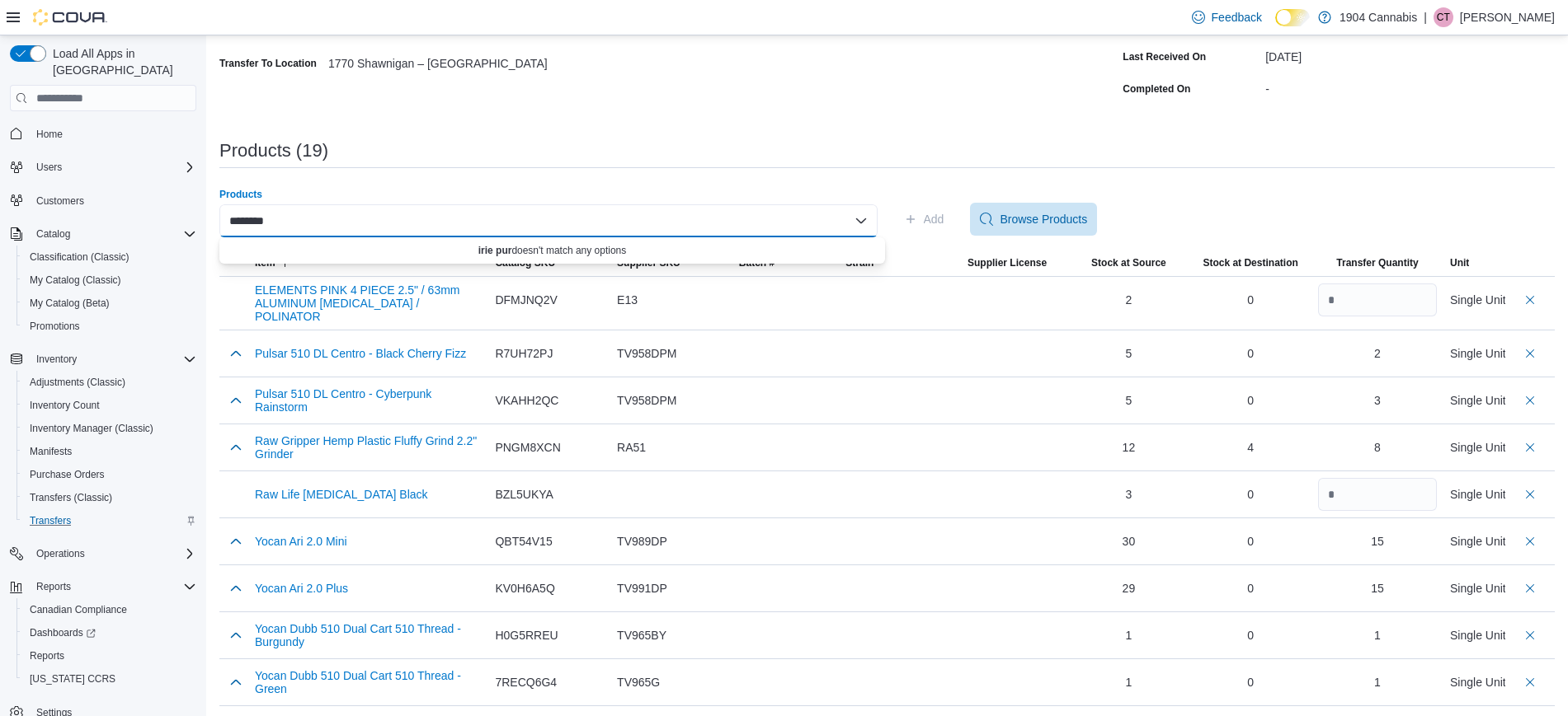
click at [253, 220] on input "********" at bounding box center [247, 221] width 37 height 20
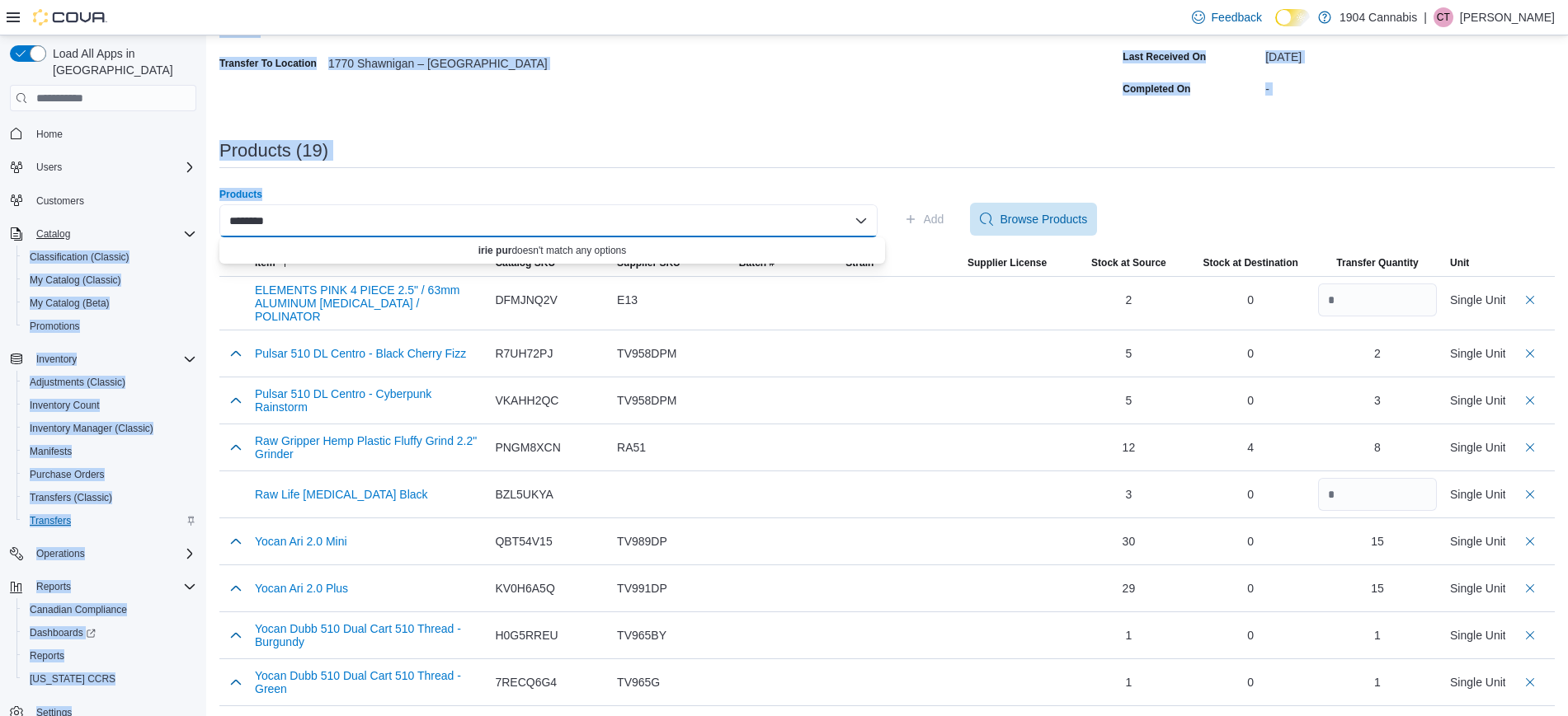
drag, startPoint x: 315, startPoint y: 219, endPoint x: 194, endPoint y: 214, distance: 121.1
click at [194, 214] on div "**********" at bounding box center [784, 506] width 1568 height 1367
click at [270, 216] on div "********" at bounding box center [548, 221] width 658 height 33
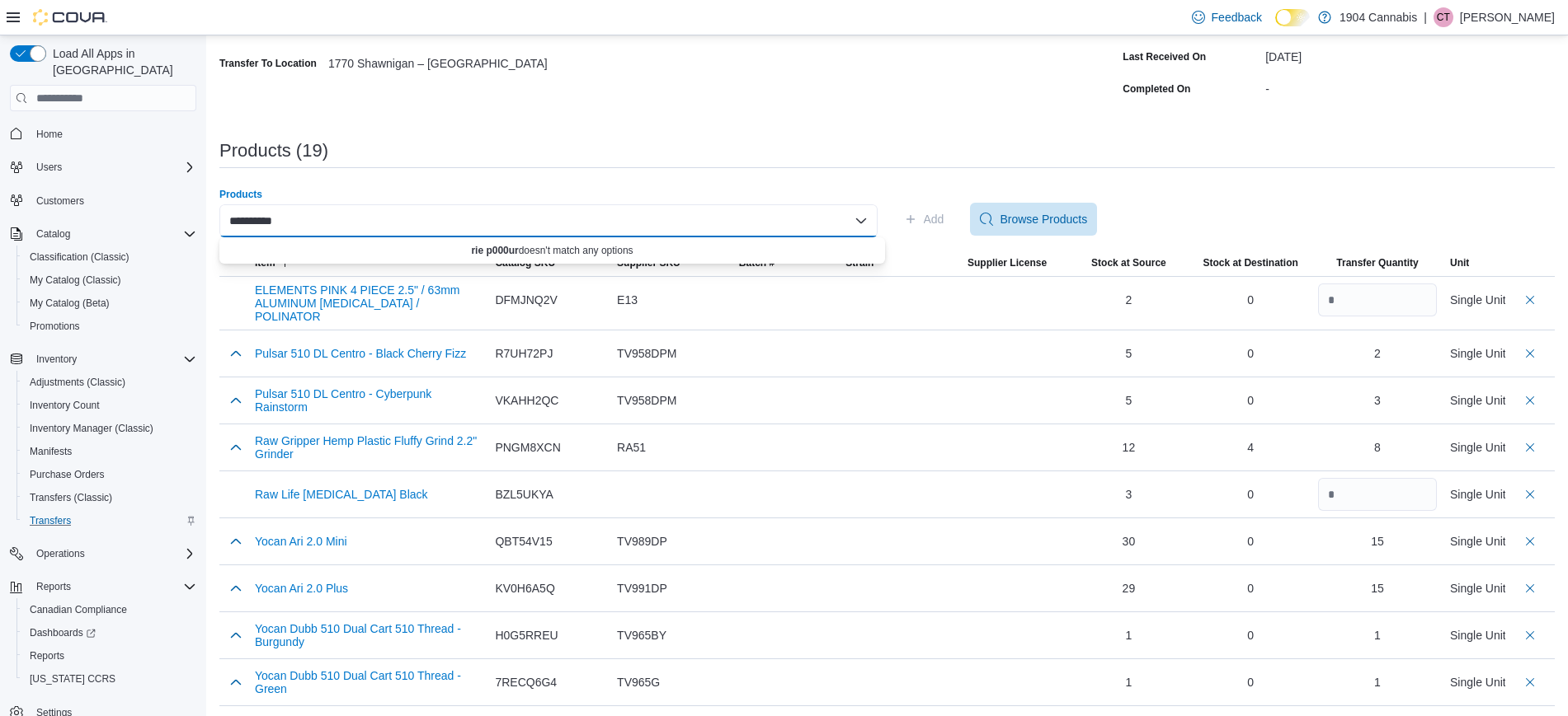
type input "**********"
click at [304, 227] on div "**********" at bounding box center [548, 221] width 658 height 33
click at [315, 223] on div "**********" at bounding box center [548, 221] width 658 height 33
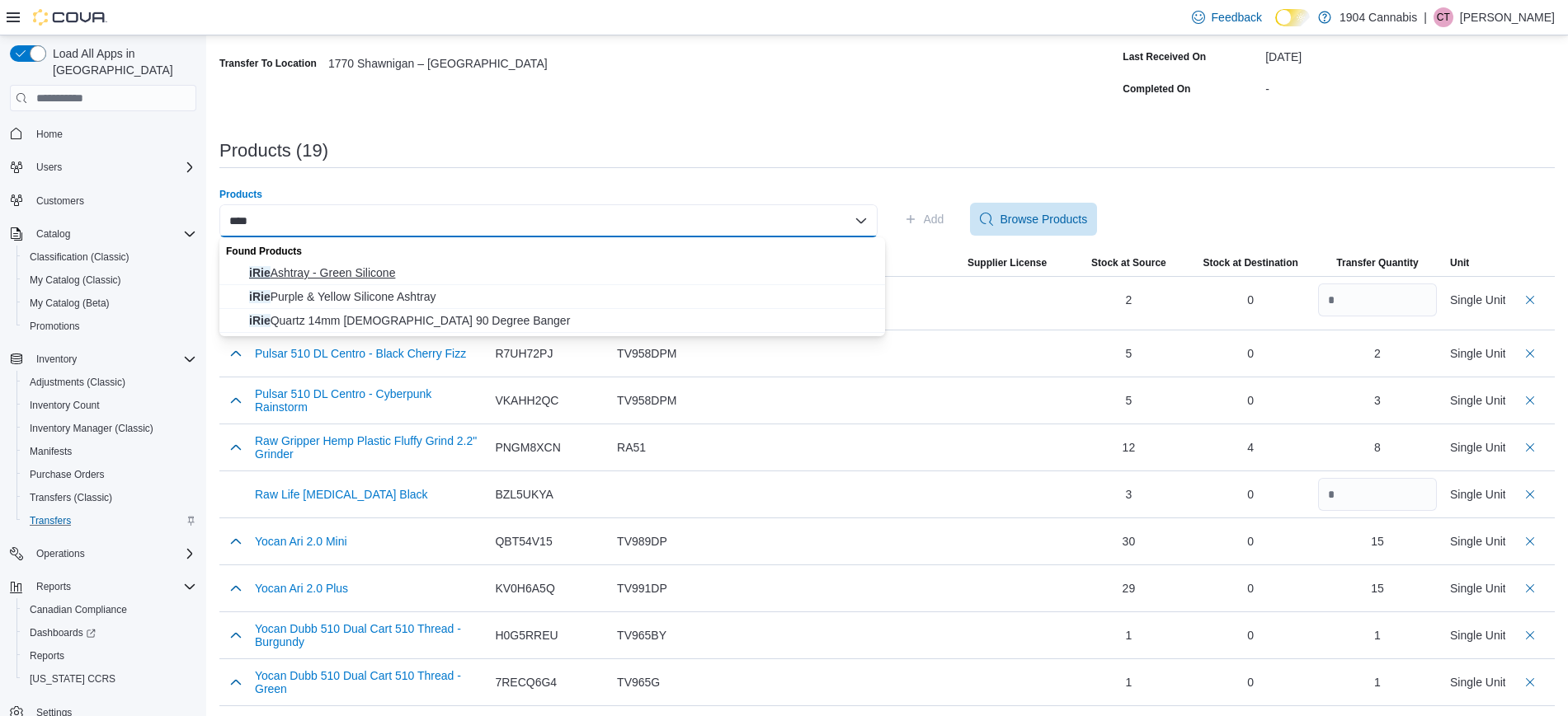
type input "****"
click at [500, 268] on span "iRie Ashtray - Green Silicone" at bounding box center [562, 272] width 626 height 17
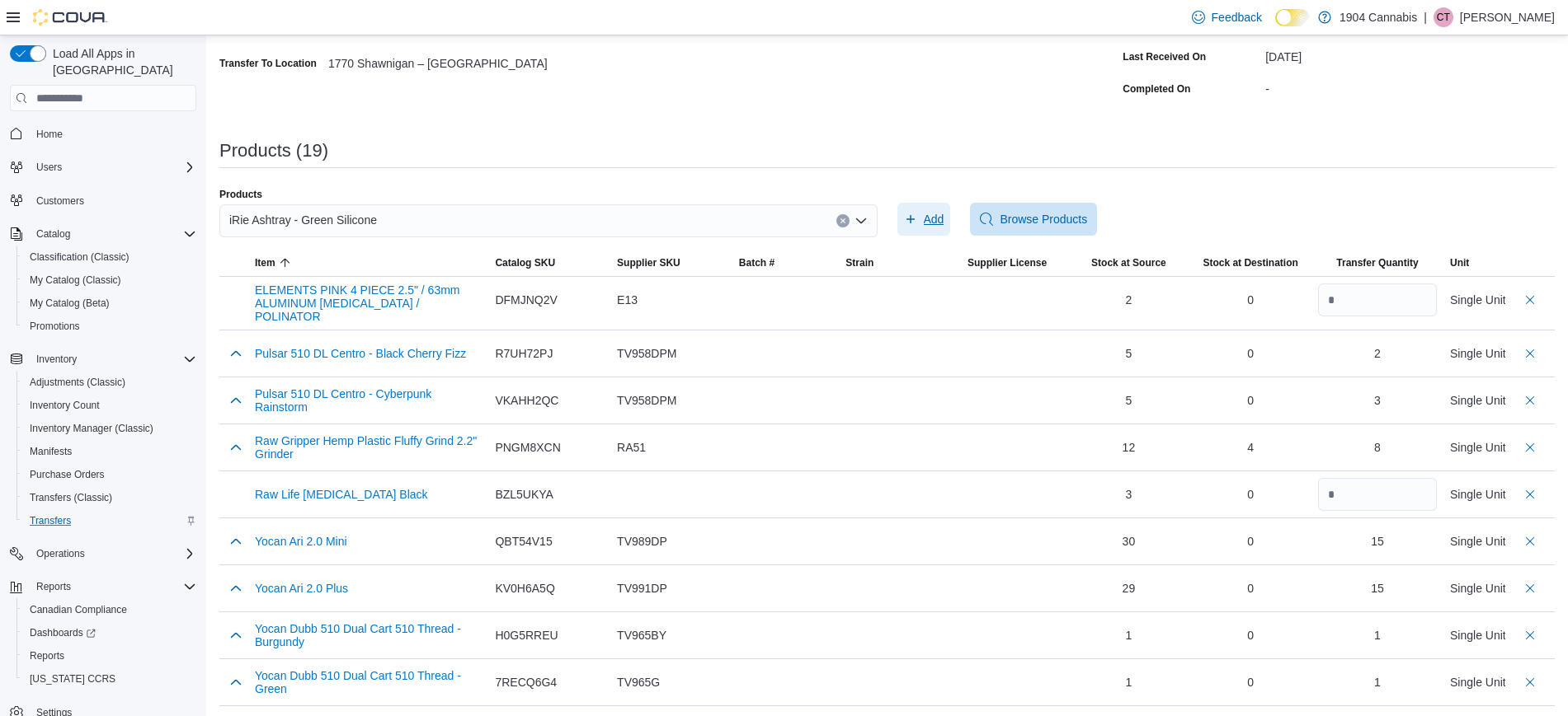
click at [944, 218] on span "Add" at bounding box center [934, 219] width 21 height 17
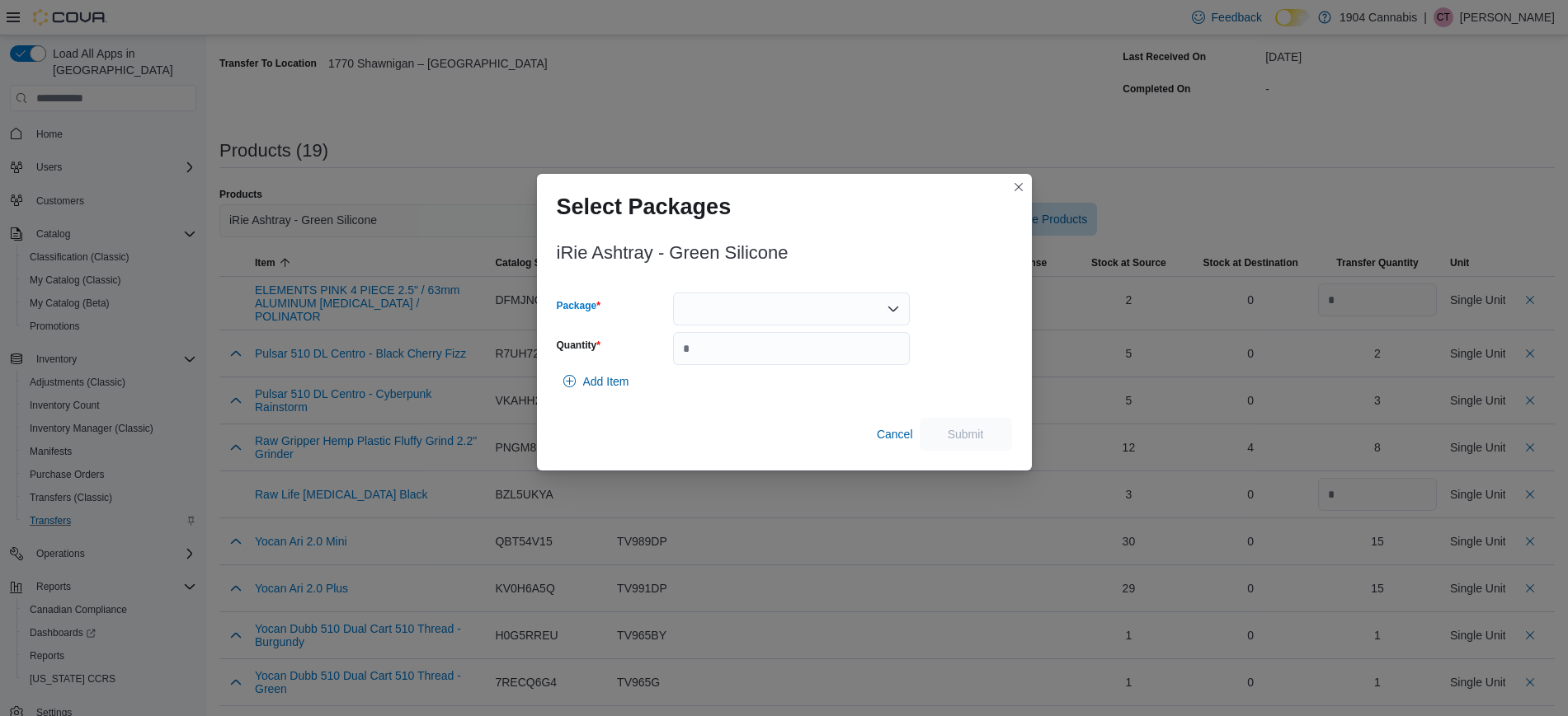
click at [816, 305] on div at bounding box center [791, 309] width 237 height 33
click at [806, 355] on span "QTS57G" at bounding box center [801, 361] width 197 height 17
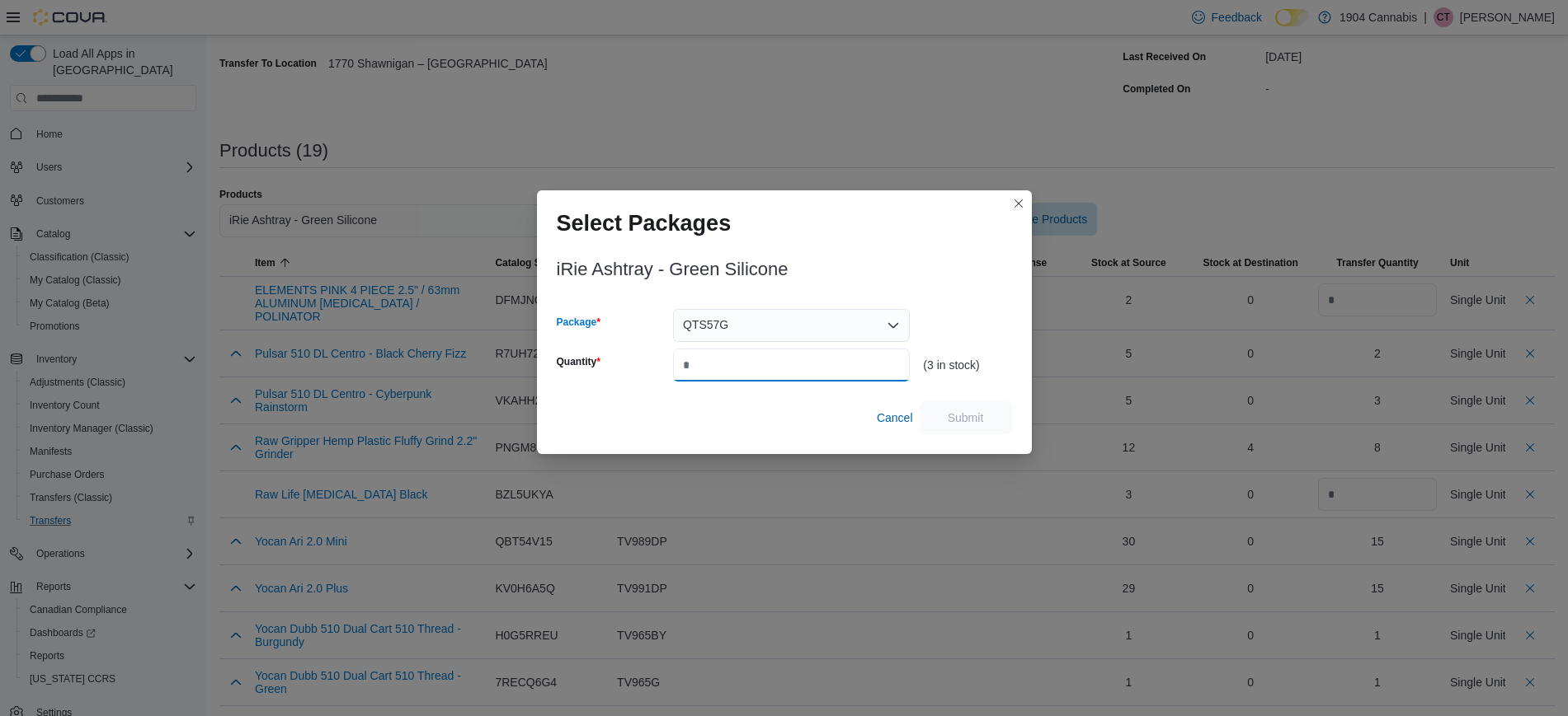
click at [836, 351] on input "Quantity" at bounding box center [791, 365] width 237 height 33
type input "*"
click at [955, 425] on span "Submit" at bounding box center [965, 417] width 73 height 33
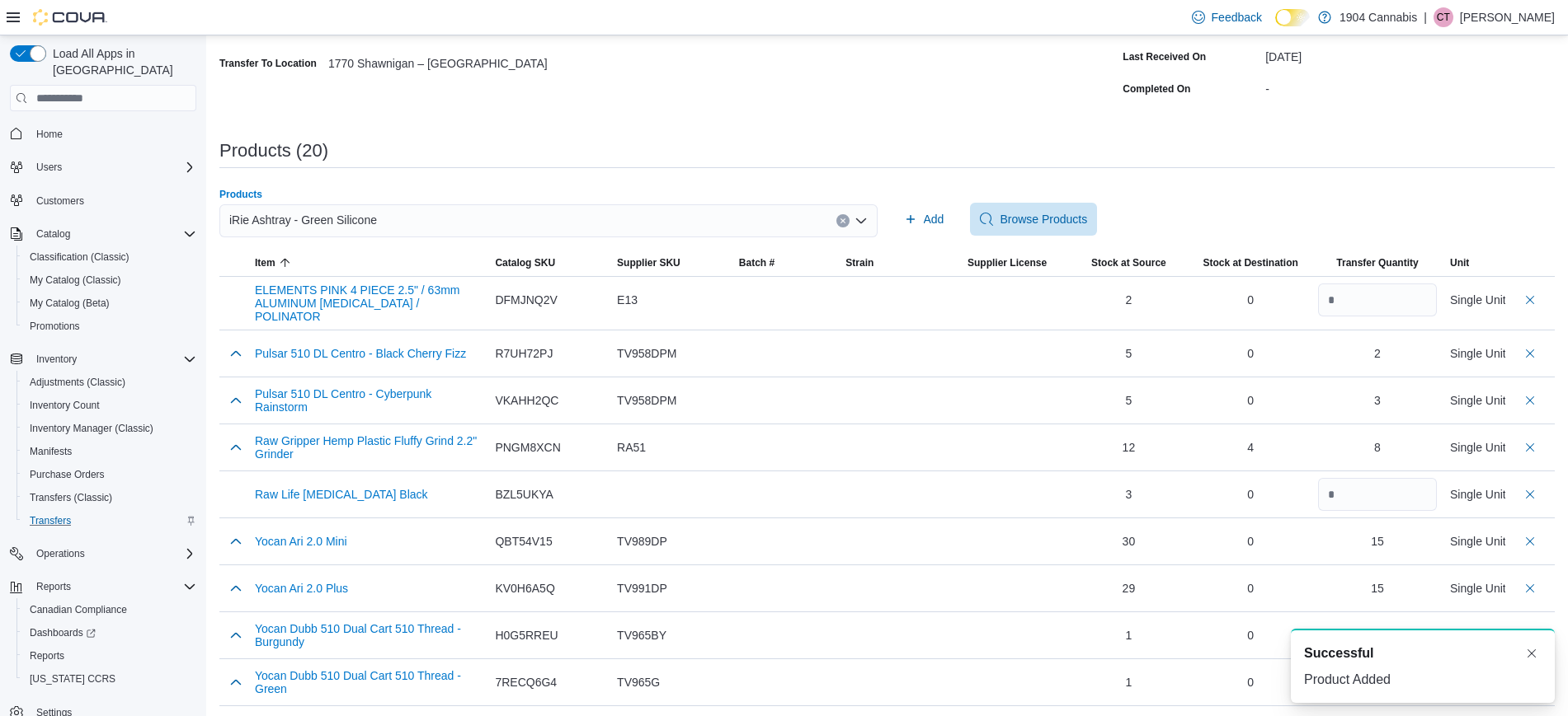
click at [846, 217] on icon "Clear input" at bounding box center [843, 221] width 7 height 7
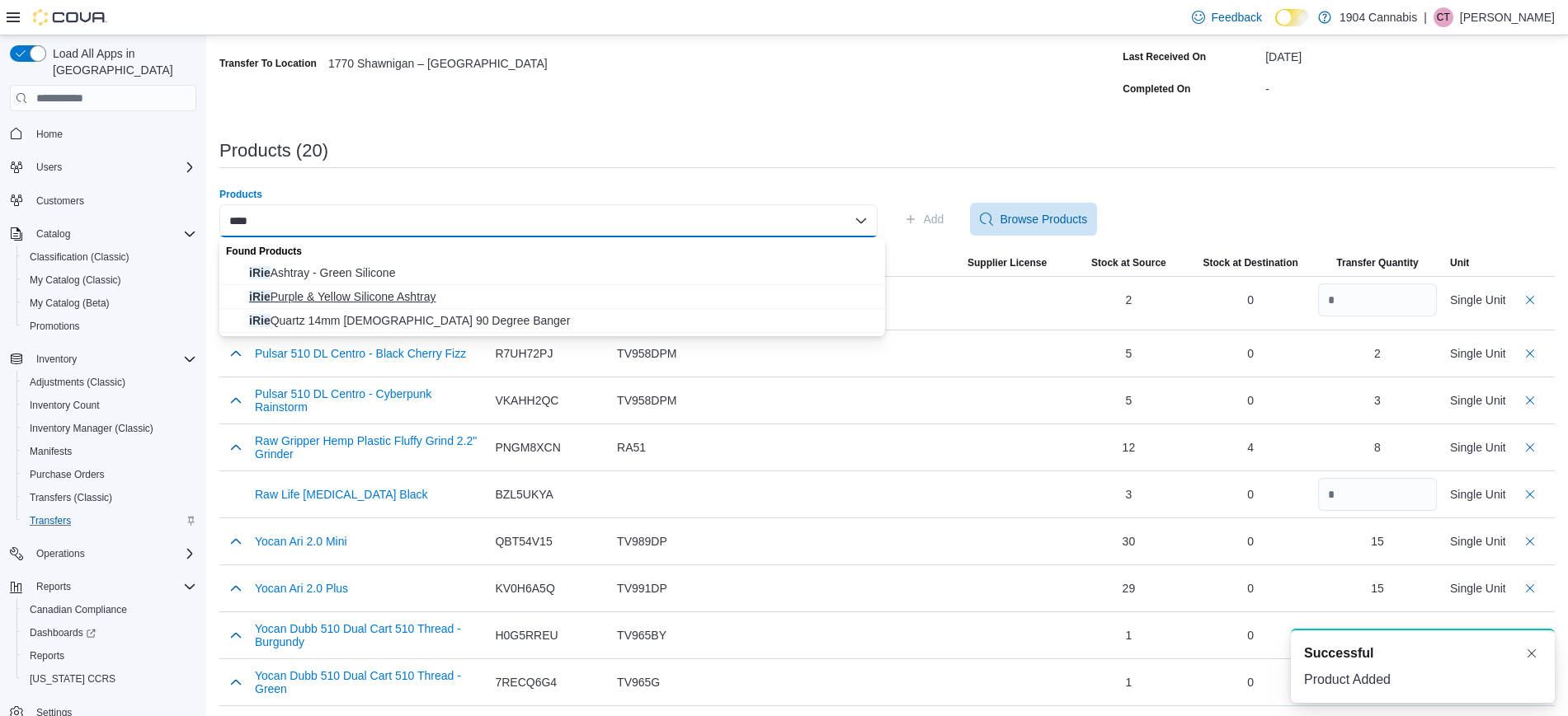
type input "****"
click at [599, 291] on span "iRie Purple & Yellow Silicone Ashtray" at bounding box center [562, 296] width 626 height 17
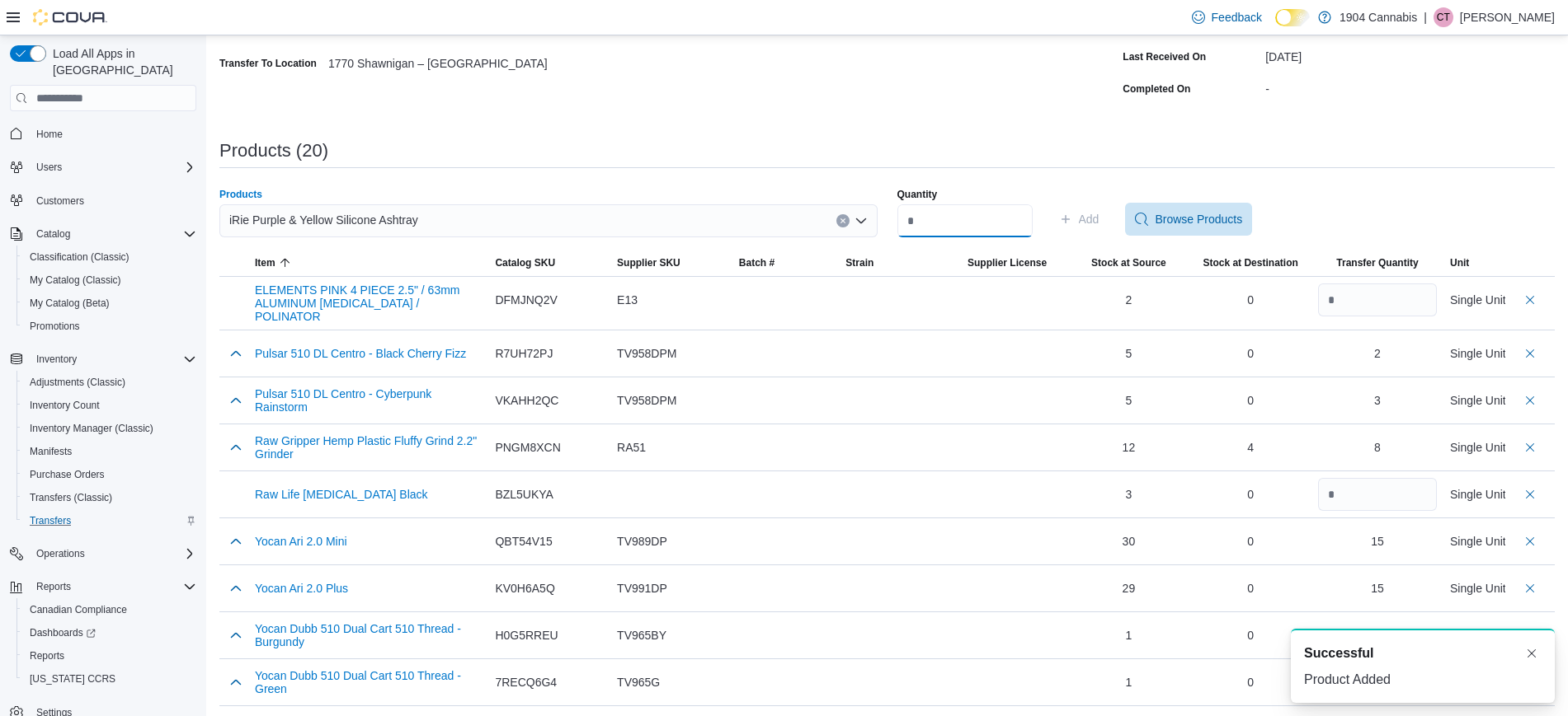
click at [968, 212] on input "Quantity" at bounding box center [964, 221] width 135 height 33
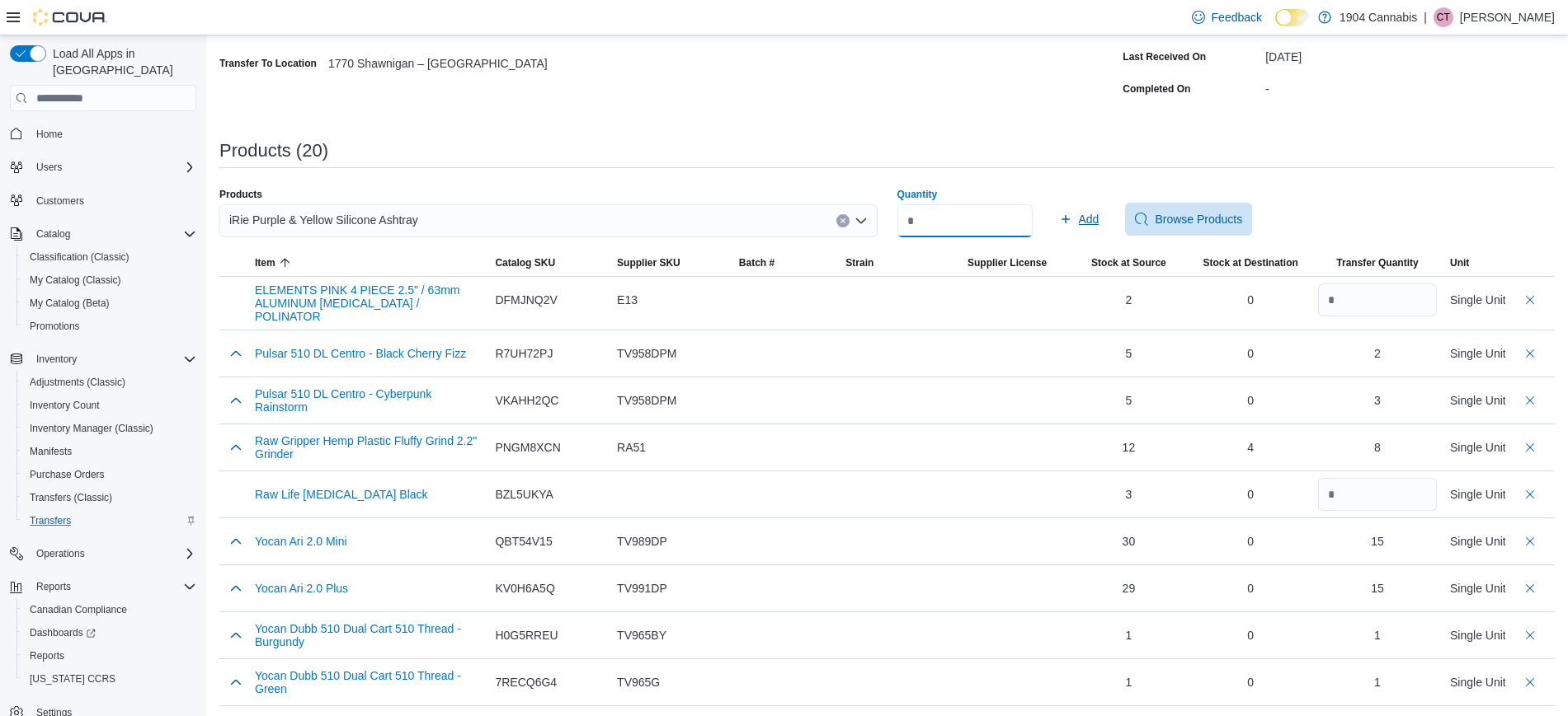
type input "*"
click at [1100, 222] on span "Add" at bounding box center [1079, 219] width 40 height 33
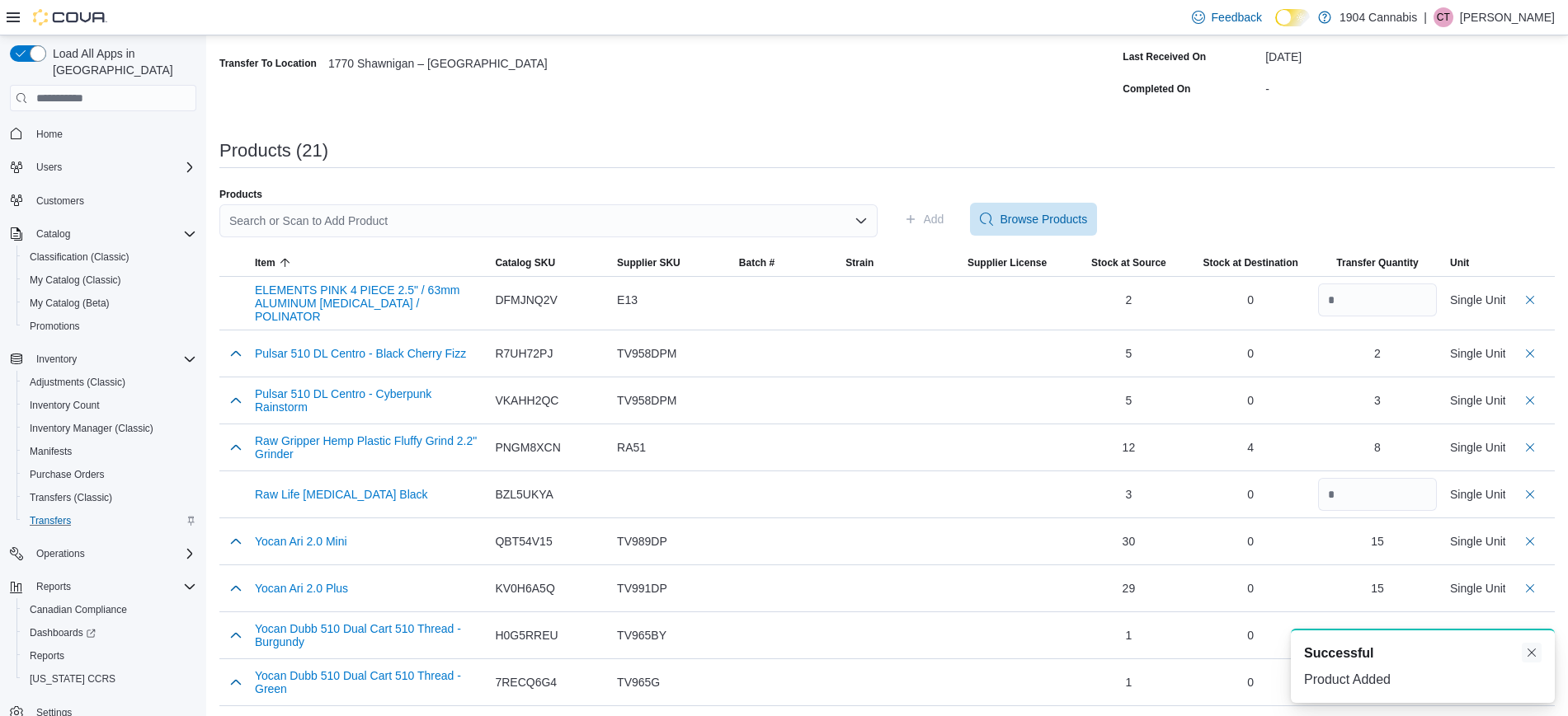
click at [1530, 656] on button "Dismiss toast" at bounding box center [1531, 652] width 20 height 20
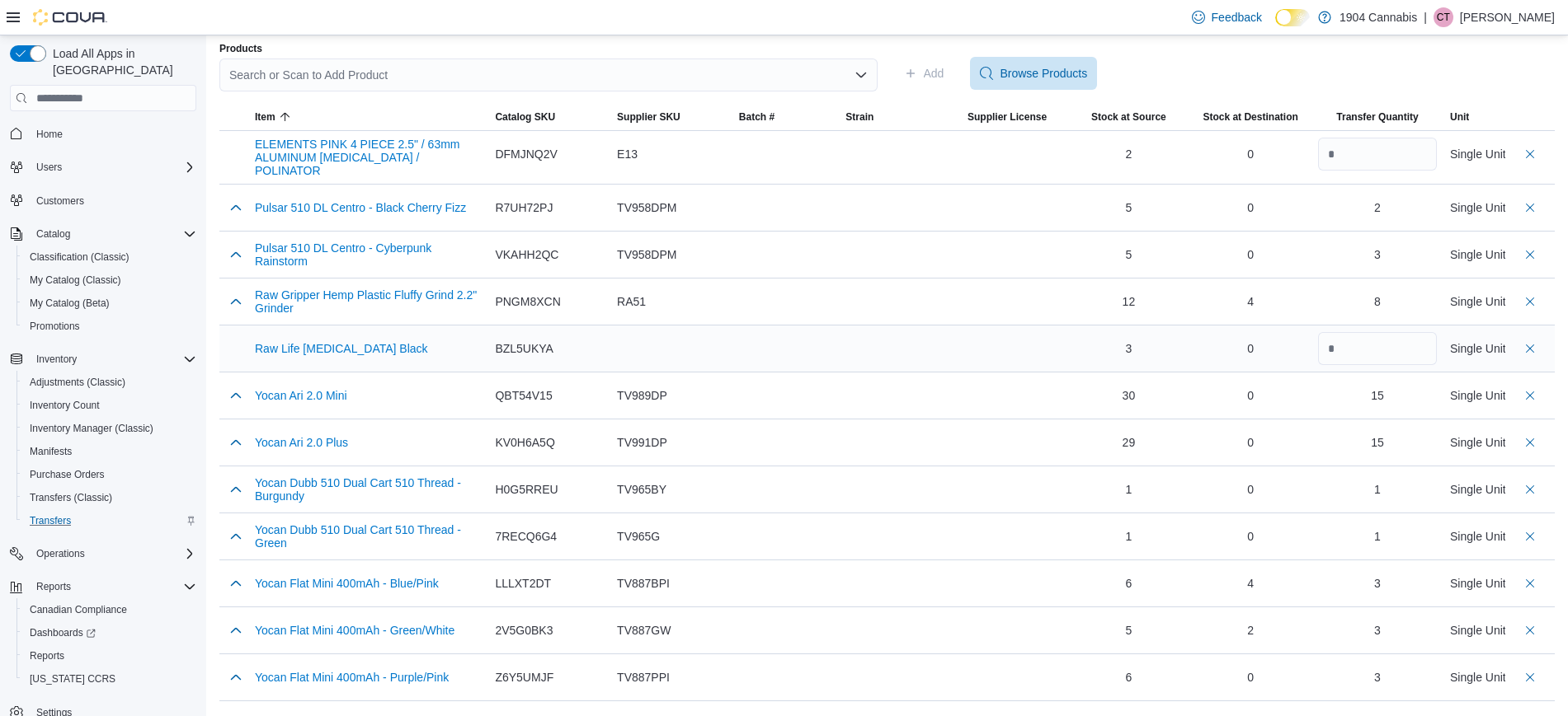
click at [1178, 513] on div "1" at bounding box center [1129, 536] width 122 height 46
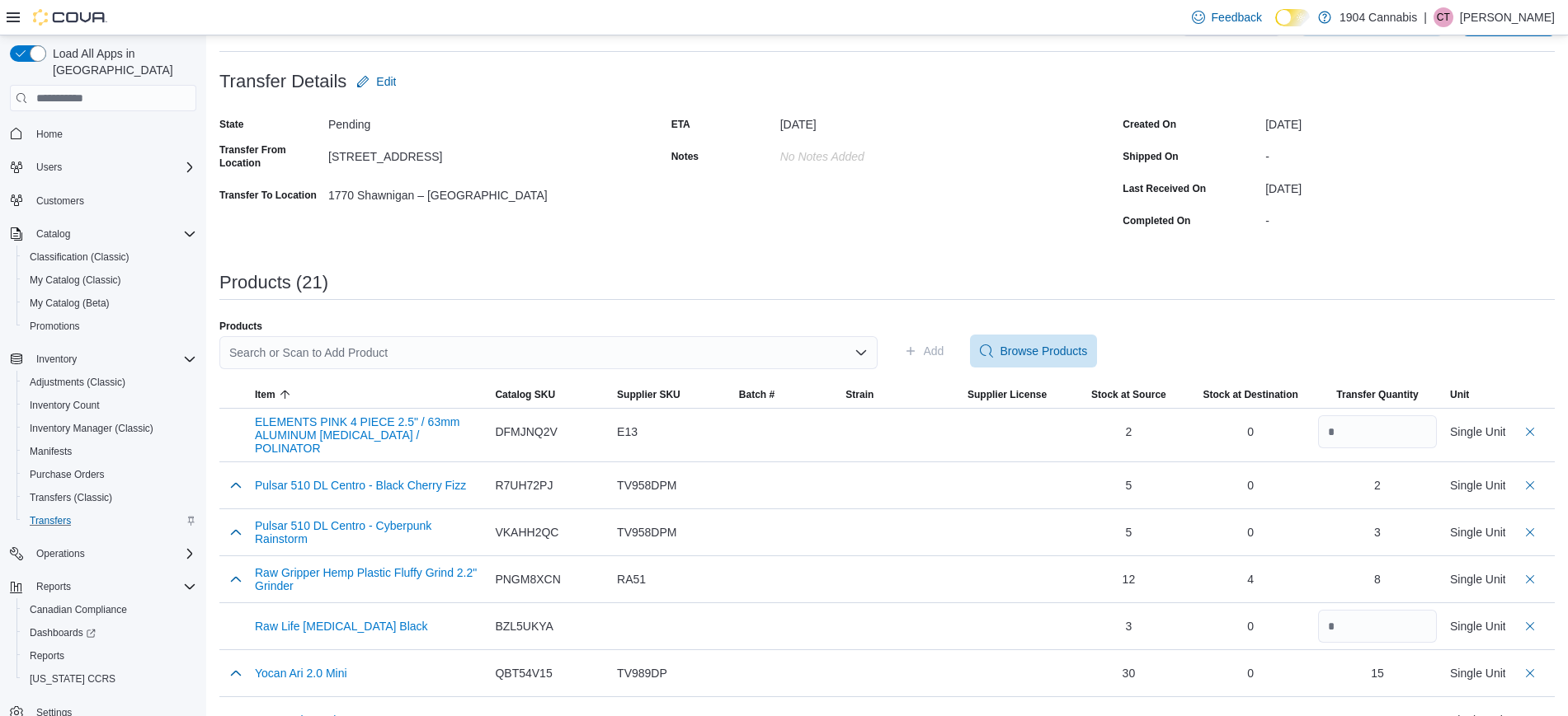
scroll to position [0, 0]
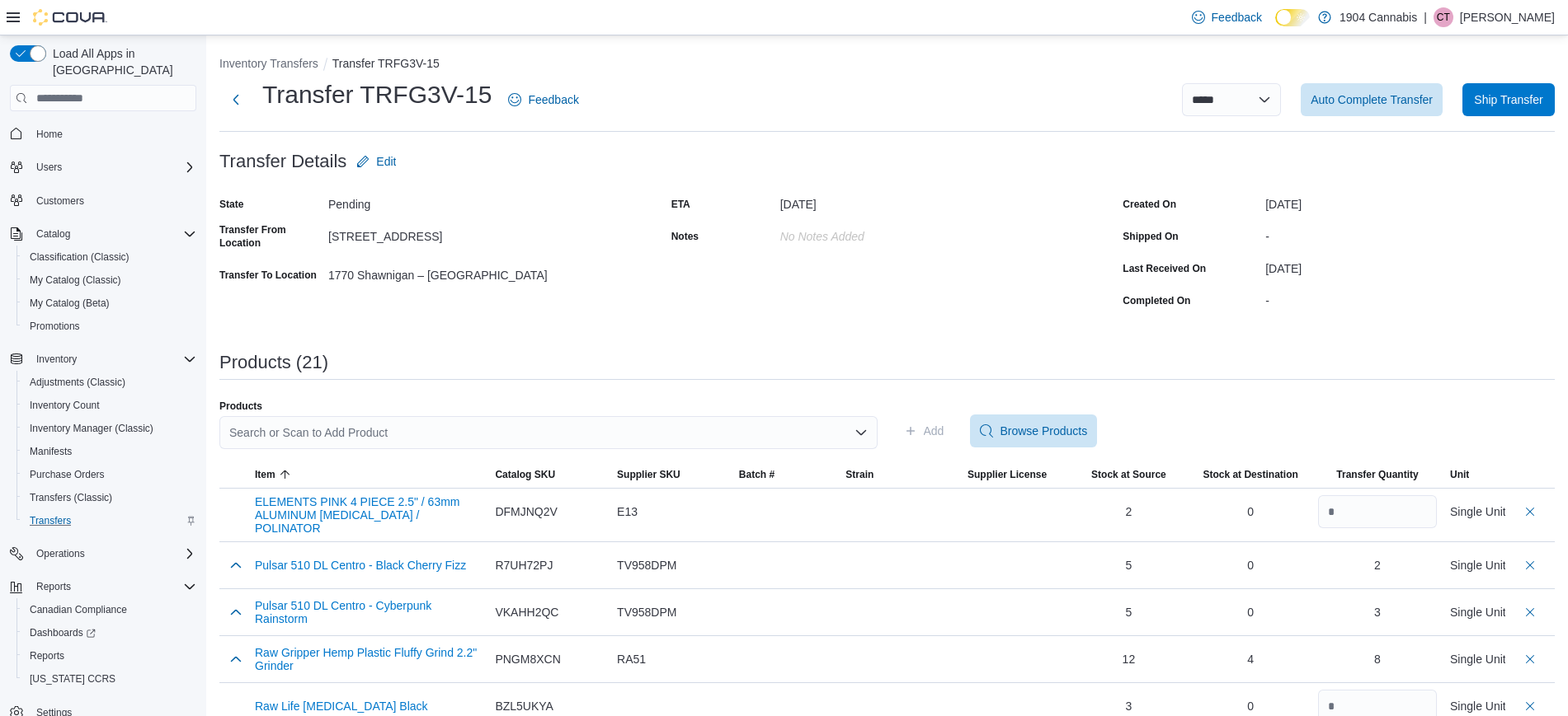
click at [401, 445] on div "Search or Scan to Add Product" at bounding box center [548, 433] width 658 height 33
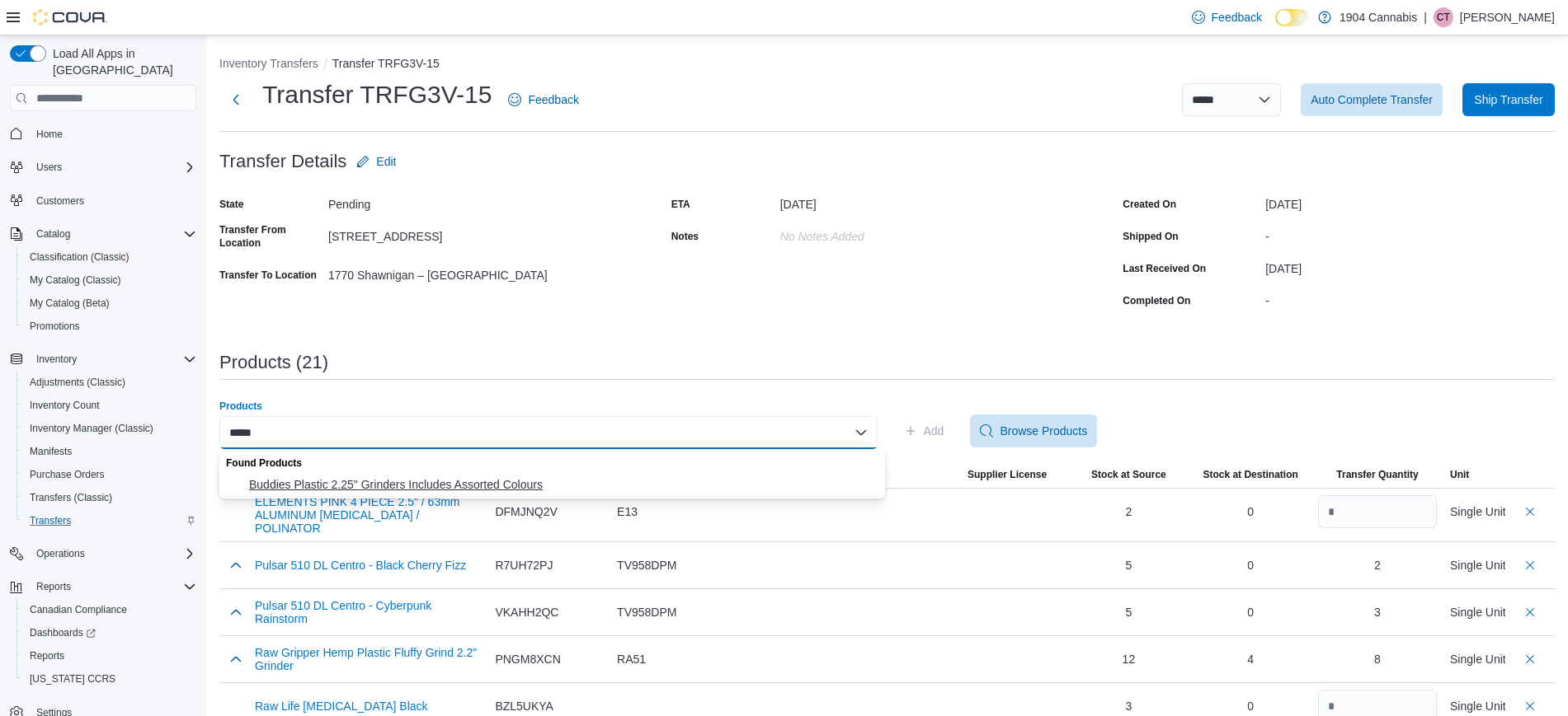
type input "*****"
click at [425, 482] on span "Buddies Plastic 2.25" Grinders Includes Assorted Colours" at bounding box center [562, 485] width 626 height 17
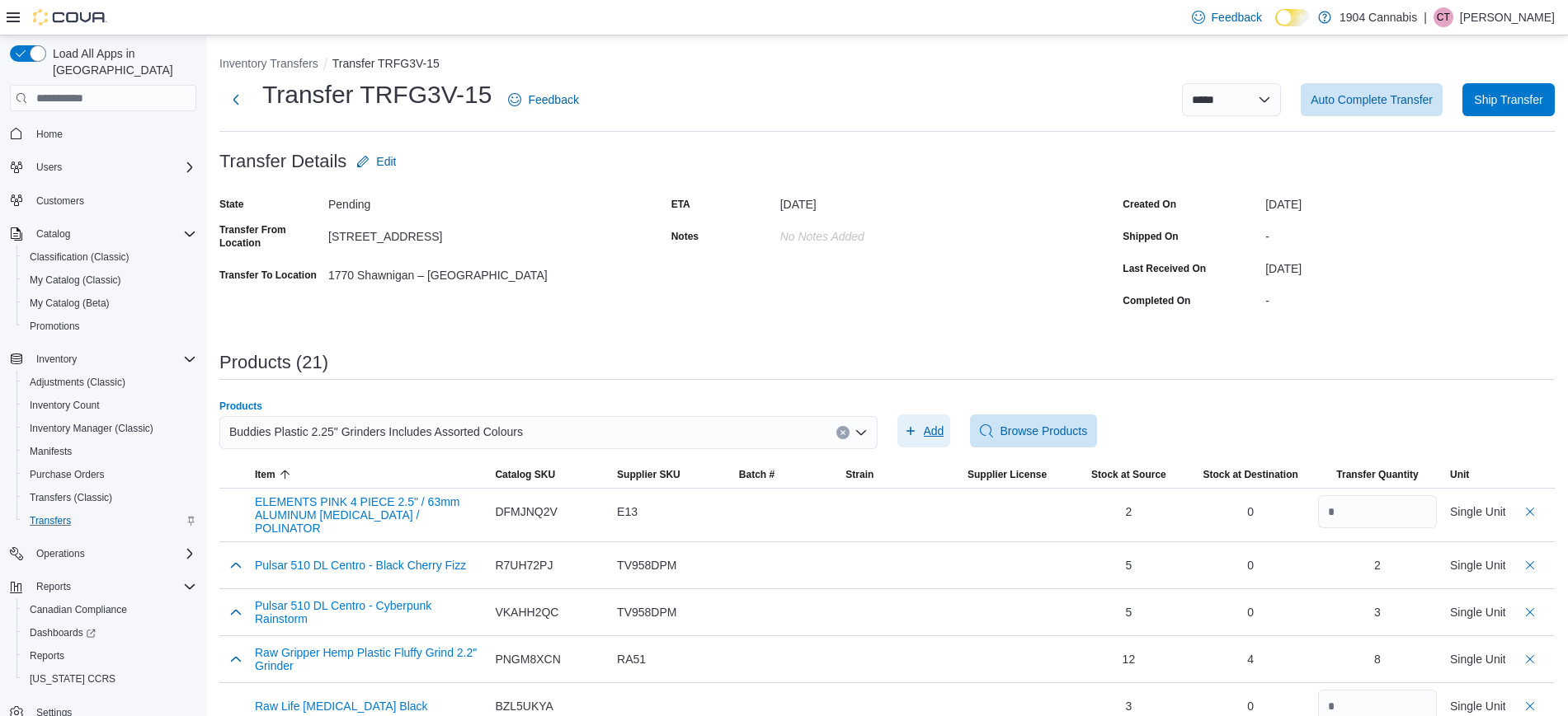
click at [938, 436] on span "Add" at bounding box center [934, 430] width 21 height 17
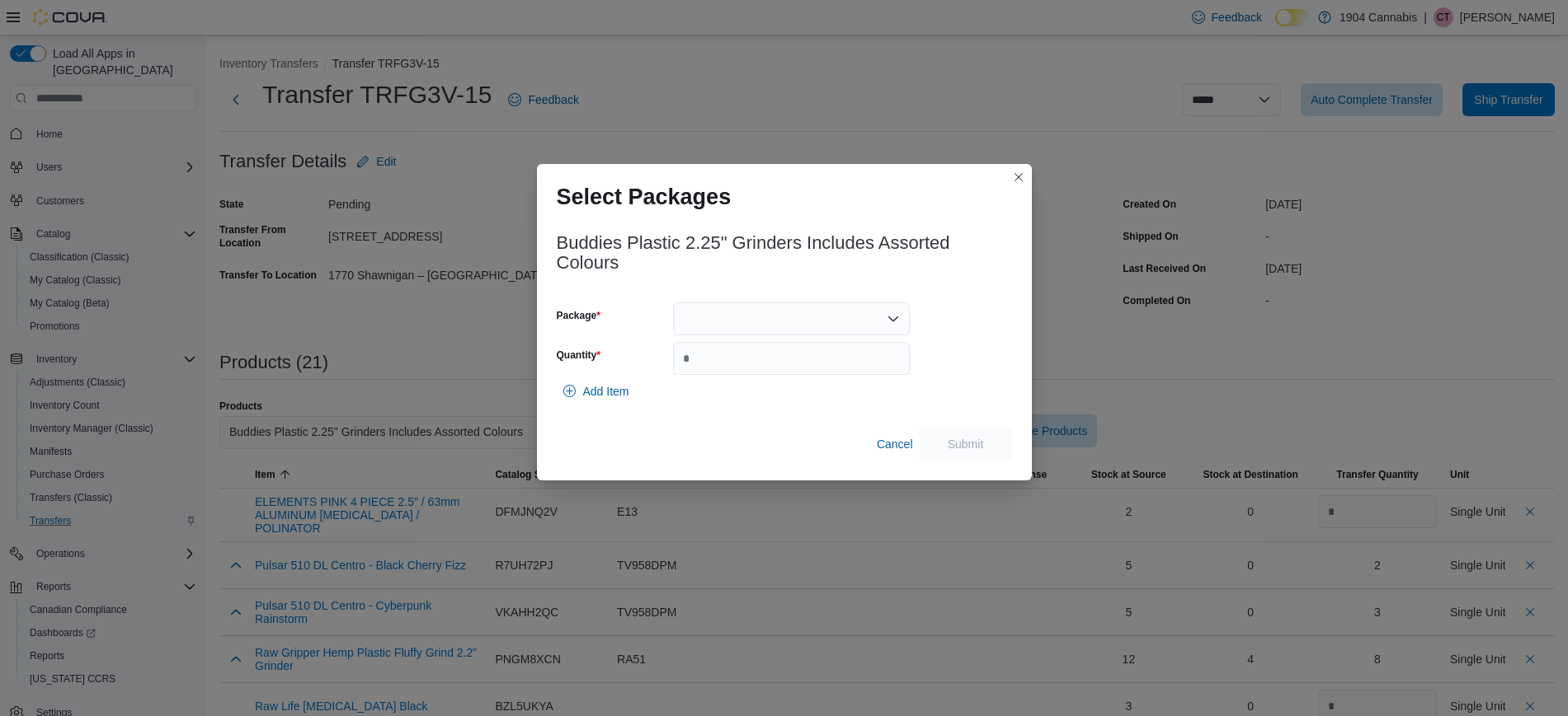
click at [784, 313] on div at bounding box center [791, 320] width 237 height 33
click at [784, 373] on span "RA0221" at bounding box center [801, 370] width 197 height 17
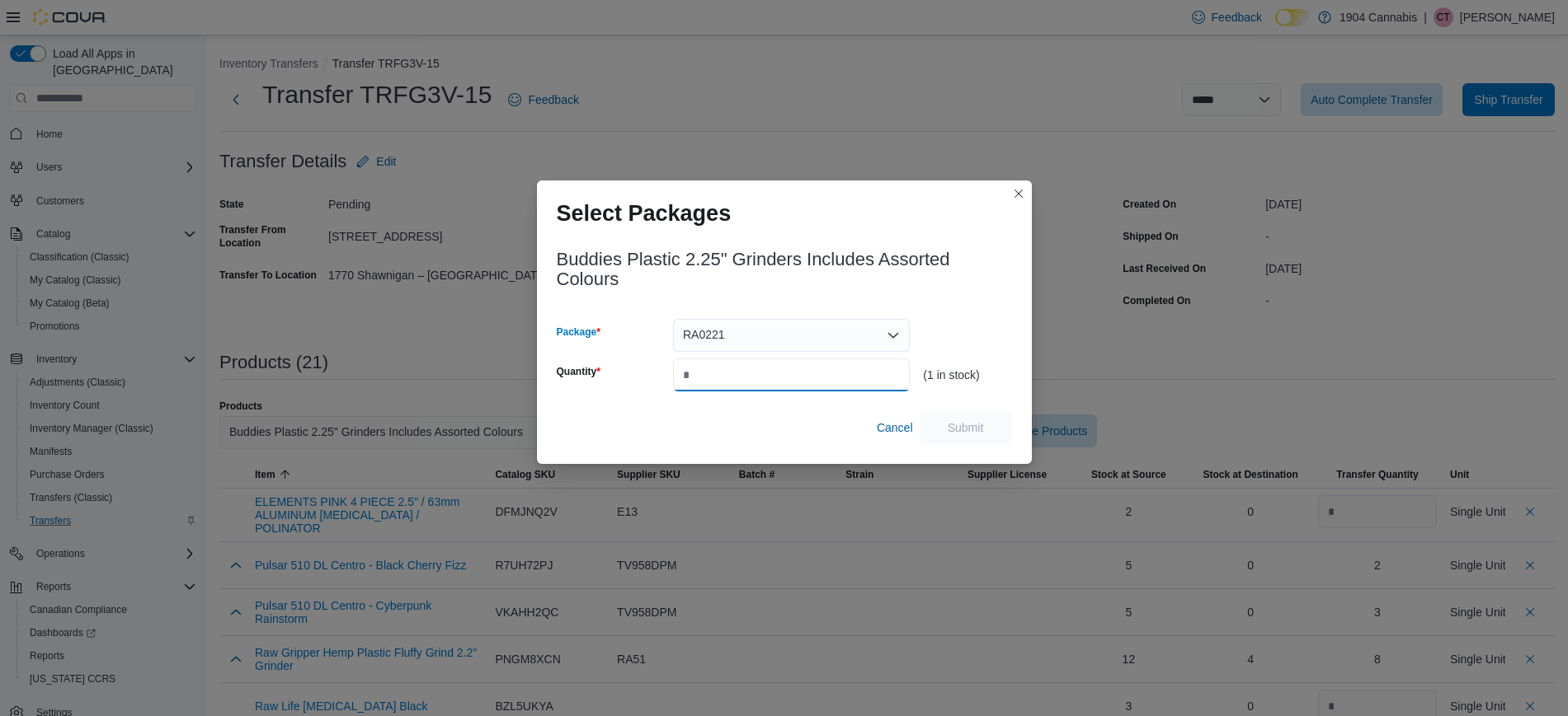
click at [784, 376] on input "Quantity" at bounding box center [791, 375] width 237 height 33
type input "*"
click at [1019, 191] on button "Closes this modal window" at bounding box center [1019, 193] width 20 height 20
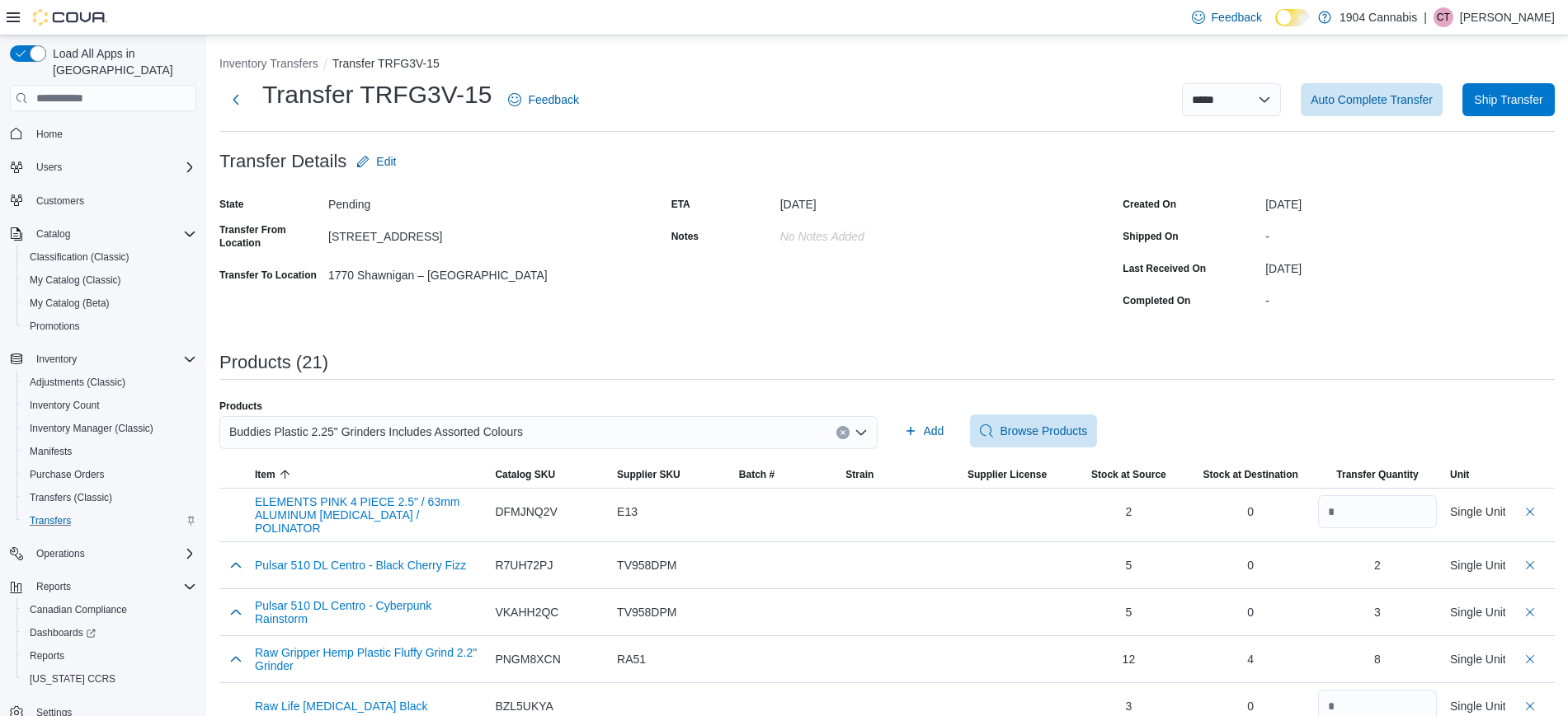
click at [791, 309] on div "ETA August 19, 2025 Notes No Notes added" at bounding box center [888, 252] width 432 height 122
click at [1234, 110] on select "**********" at bounding box center [1231, 100] width 99 height 33
click at [1022, 122] on div "**********" at bounding box center [887, 105] width 1336 height 53
click at [294, 68] on button "Inventory Transfers" at bounding box center [268, 63] width 99 height 13
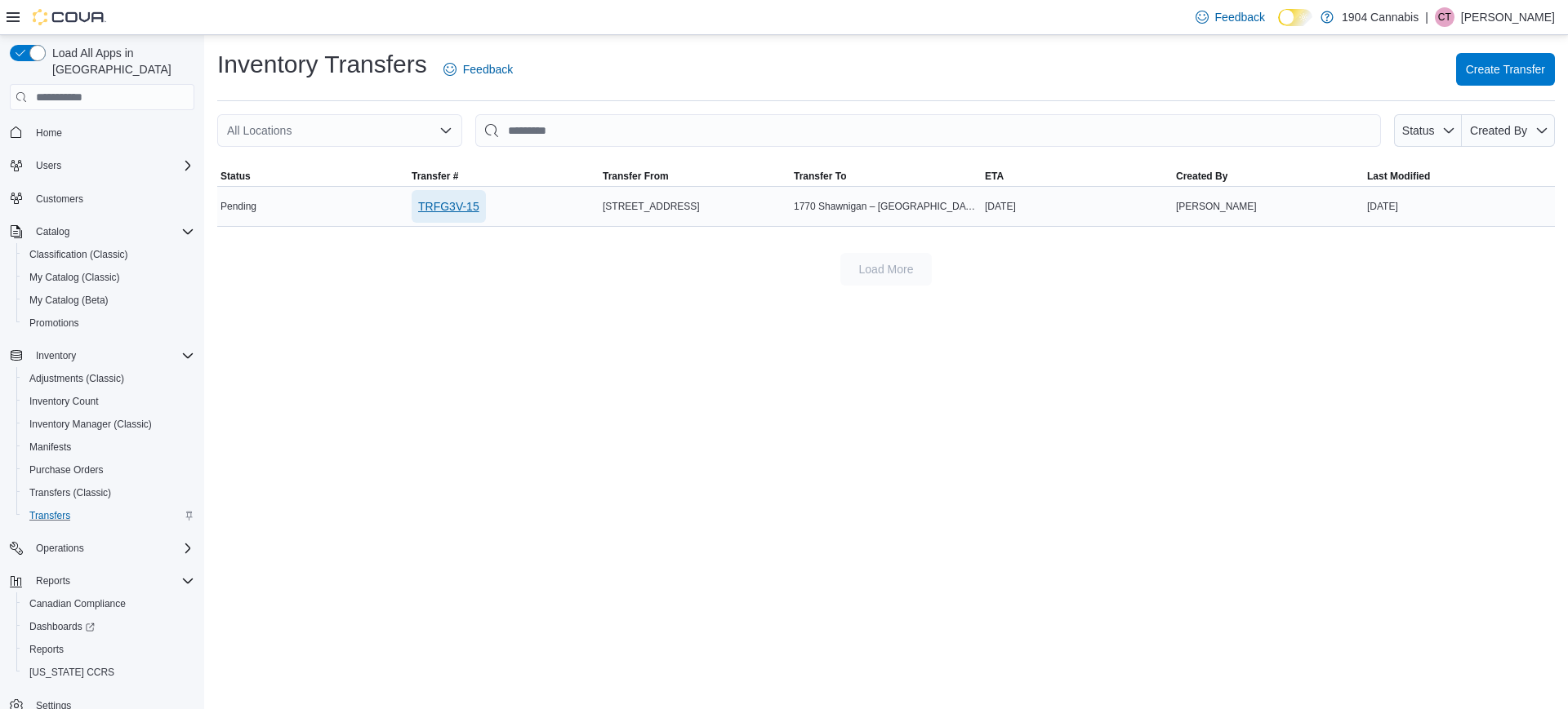
click at [455, 207] on span "TRFG3V-15" at bounding box center [448, 206] width 61 height 16
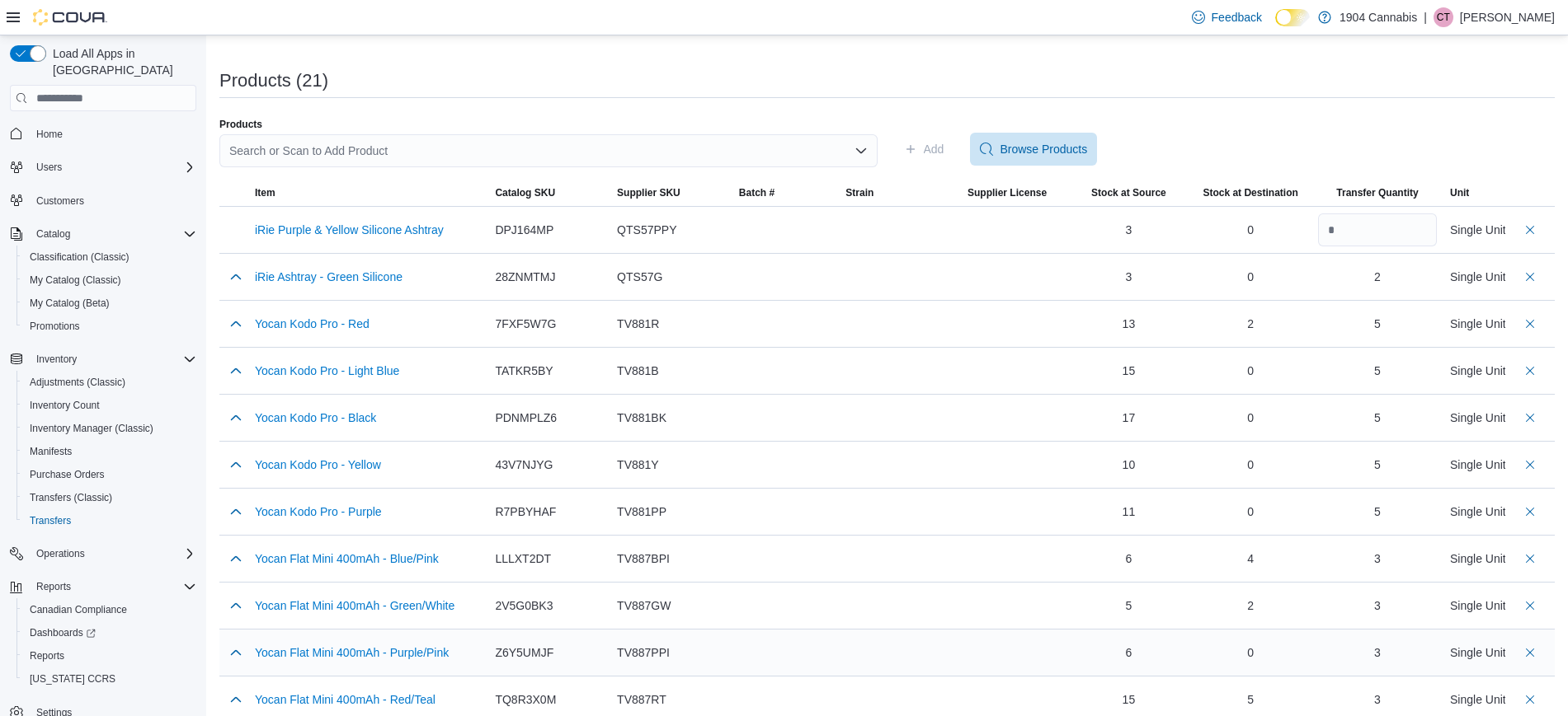
scroll to position [280, 0]
click at [277, 189] on span "Item" at bounding box center [368, 195] width 240 height 26
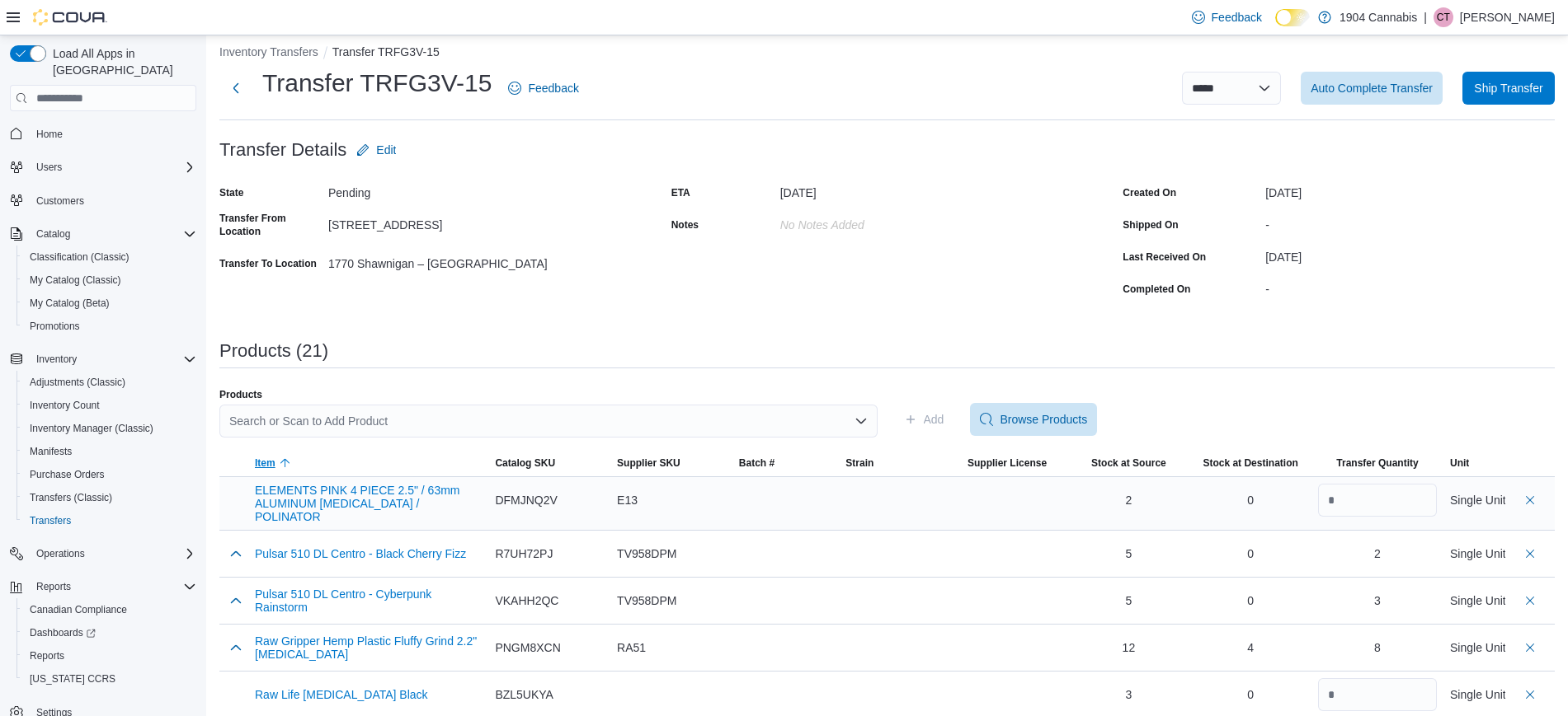
scroll to position [46, 0]
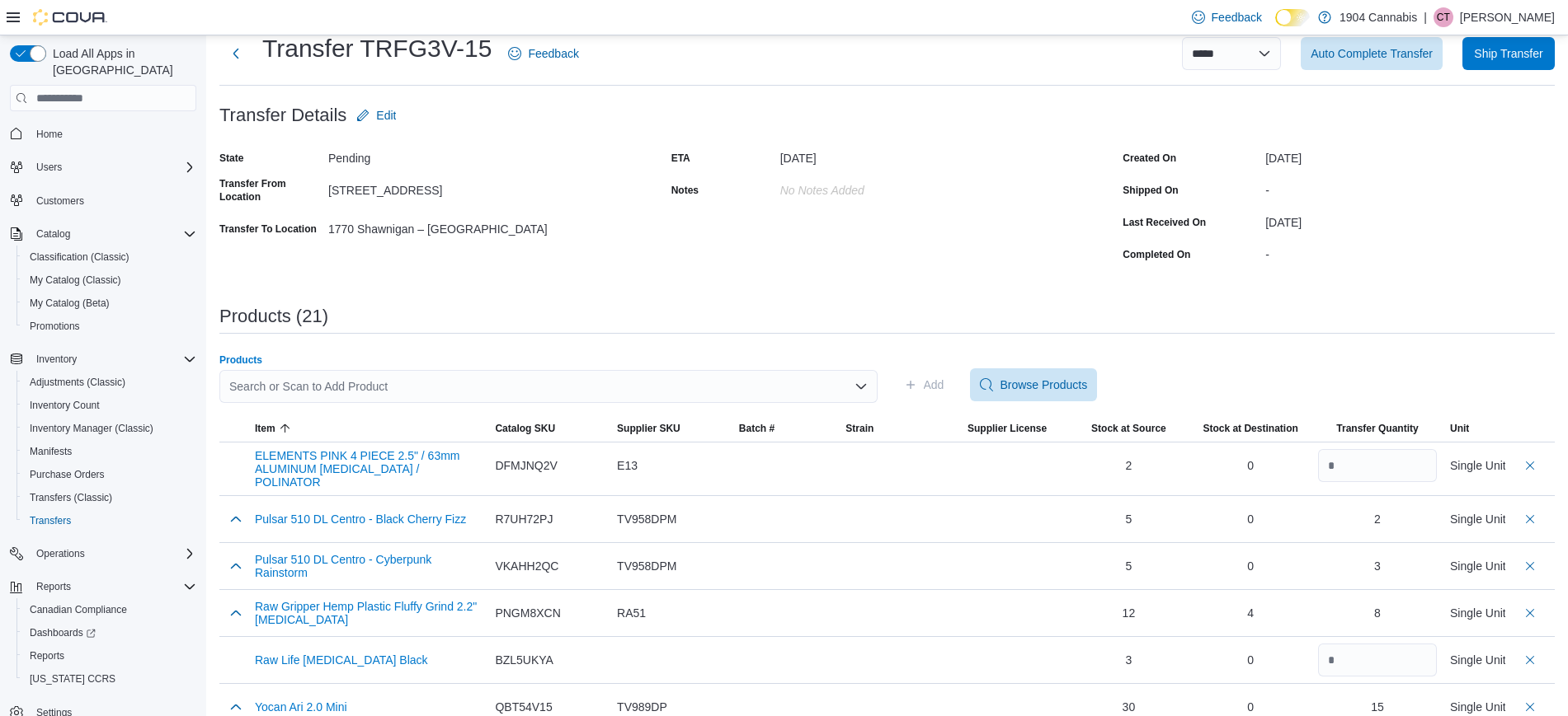
click at [791, 391] on div "Search or Scan to Add Product" at bounding box center [548, 387] width 658 height 33
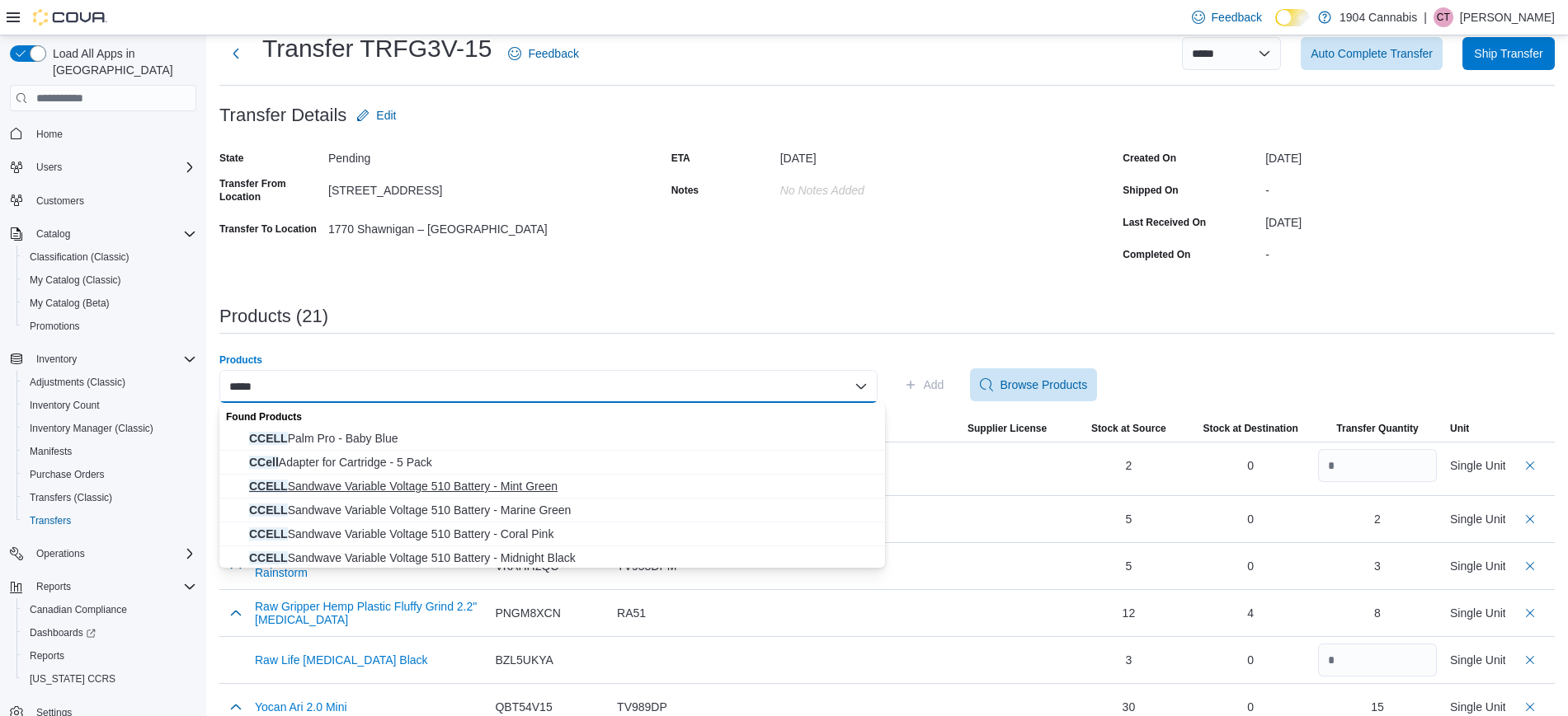
scroll to position [3, 0]
click at [538, 372] on div "*****" at bounding box center [548, 387] width 658 height 33
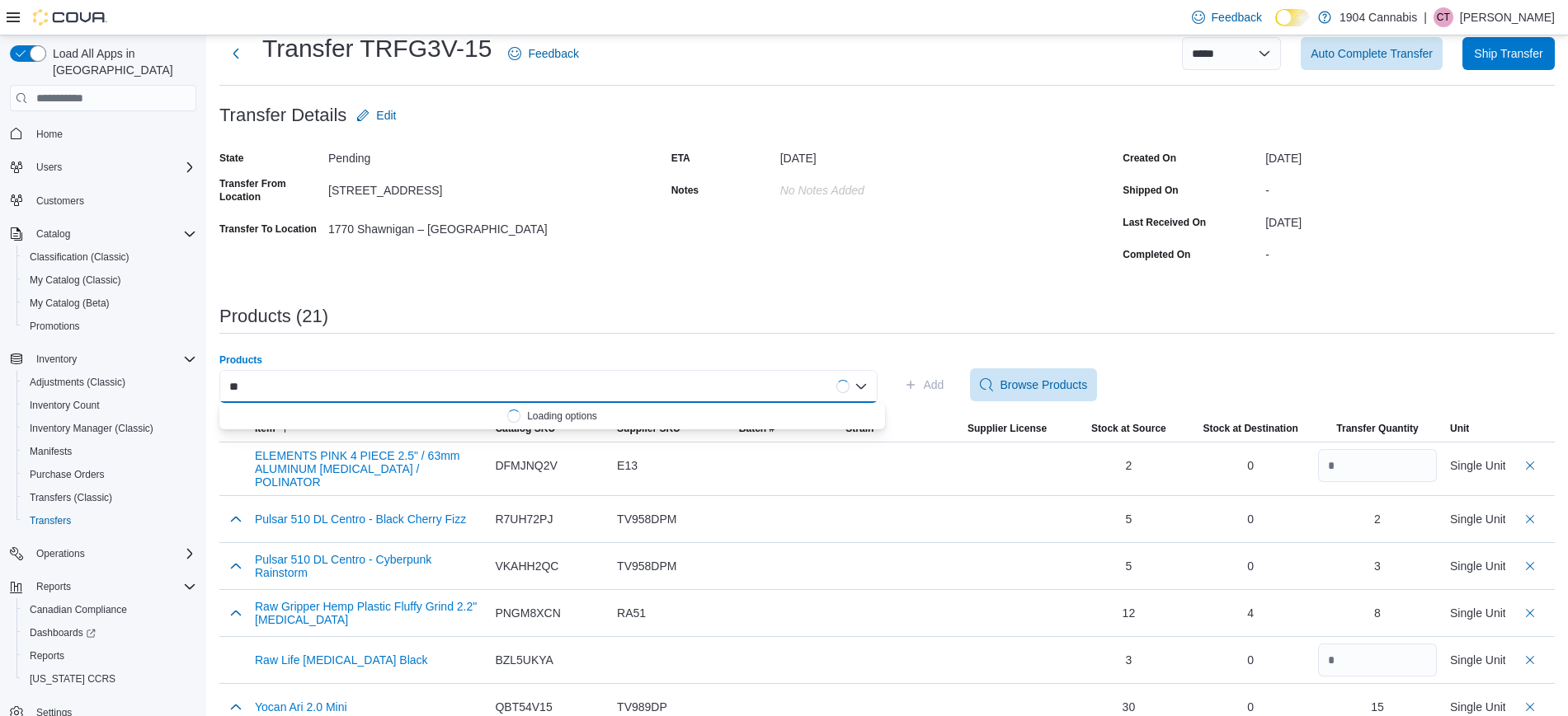
type input "*"
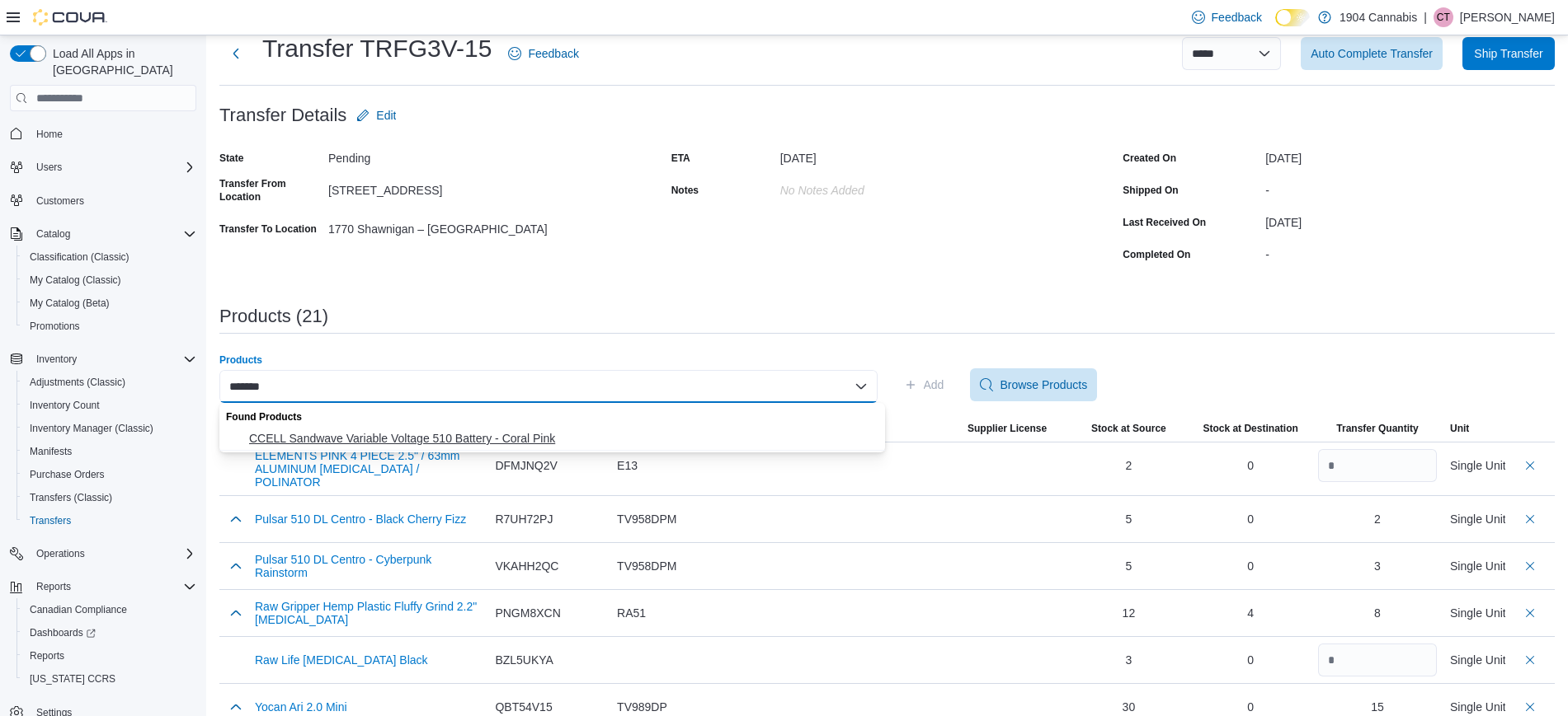
type input "*******"
click at [524, 430] on span "CCELL Sandwave Variable Voltage 510 Battery - Coral Pink" at bounding box center [562, 438] width 626 height 17
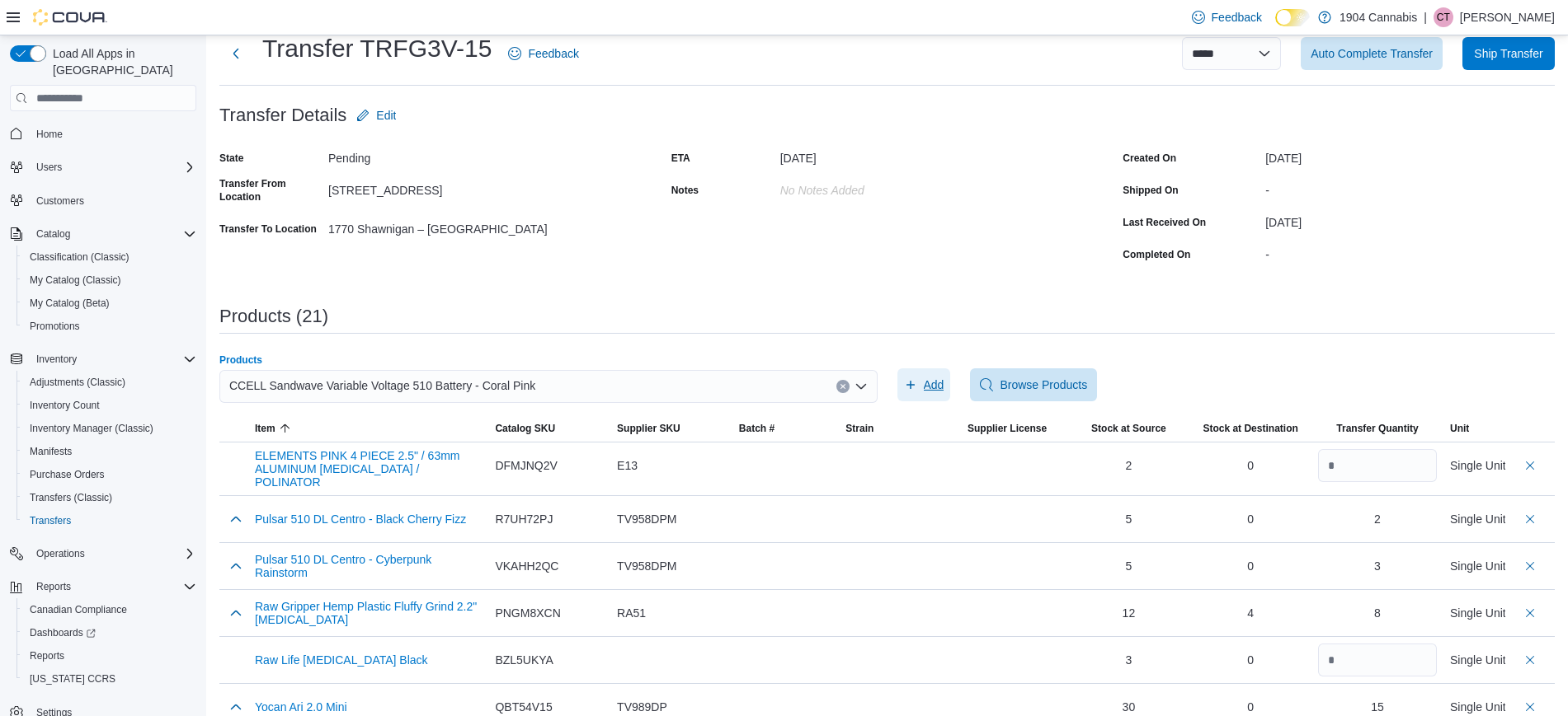
click at [934, 386] on span "Add" at bounding box center [934, 384] width 21 height 17
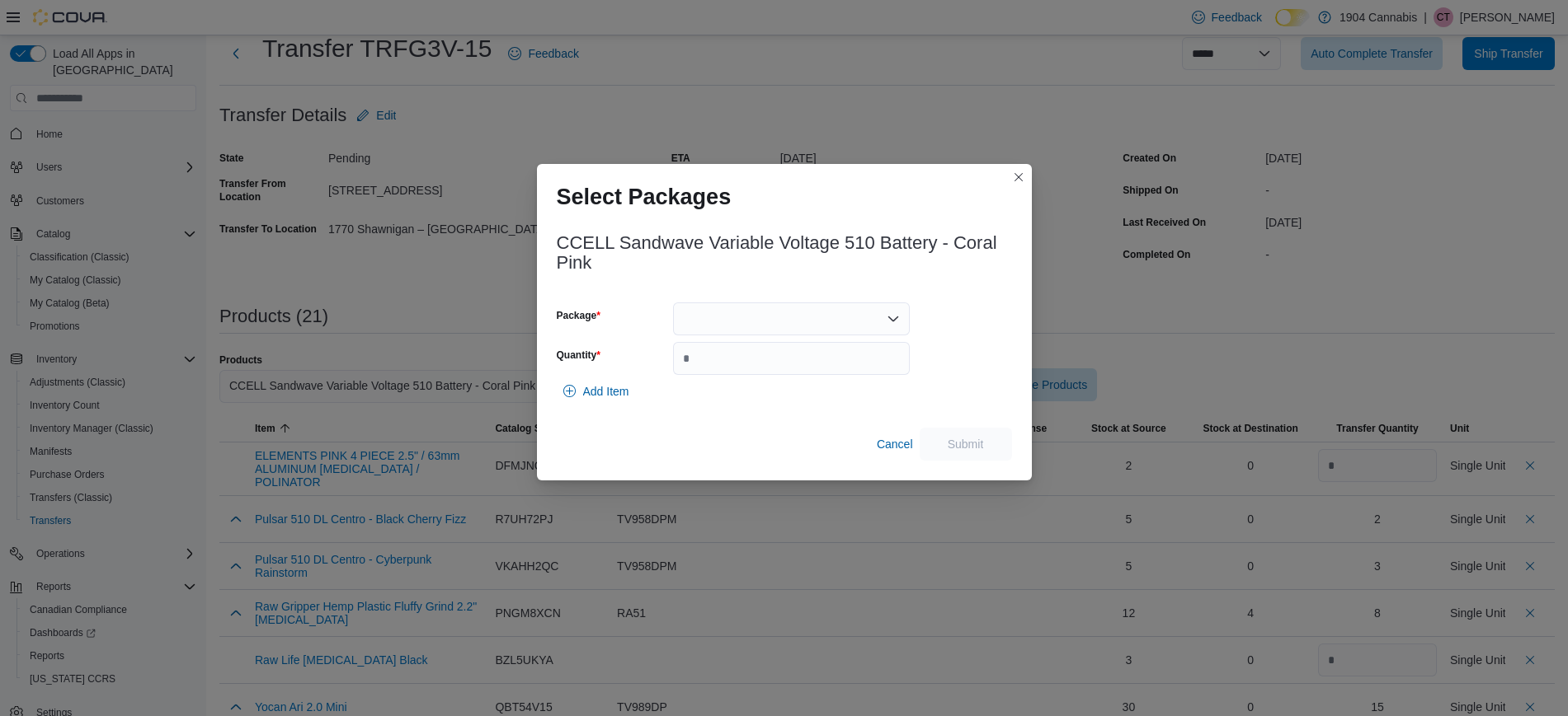
click at [835, 316] on div at bounding box center [791, 320] width 237 height 33
click at [800, 360] on button "653871714387" at bounding box center [791, 371] width 237 height 24
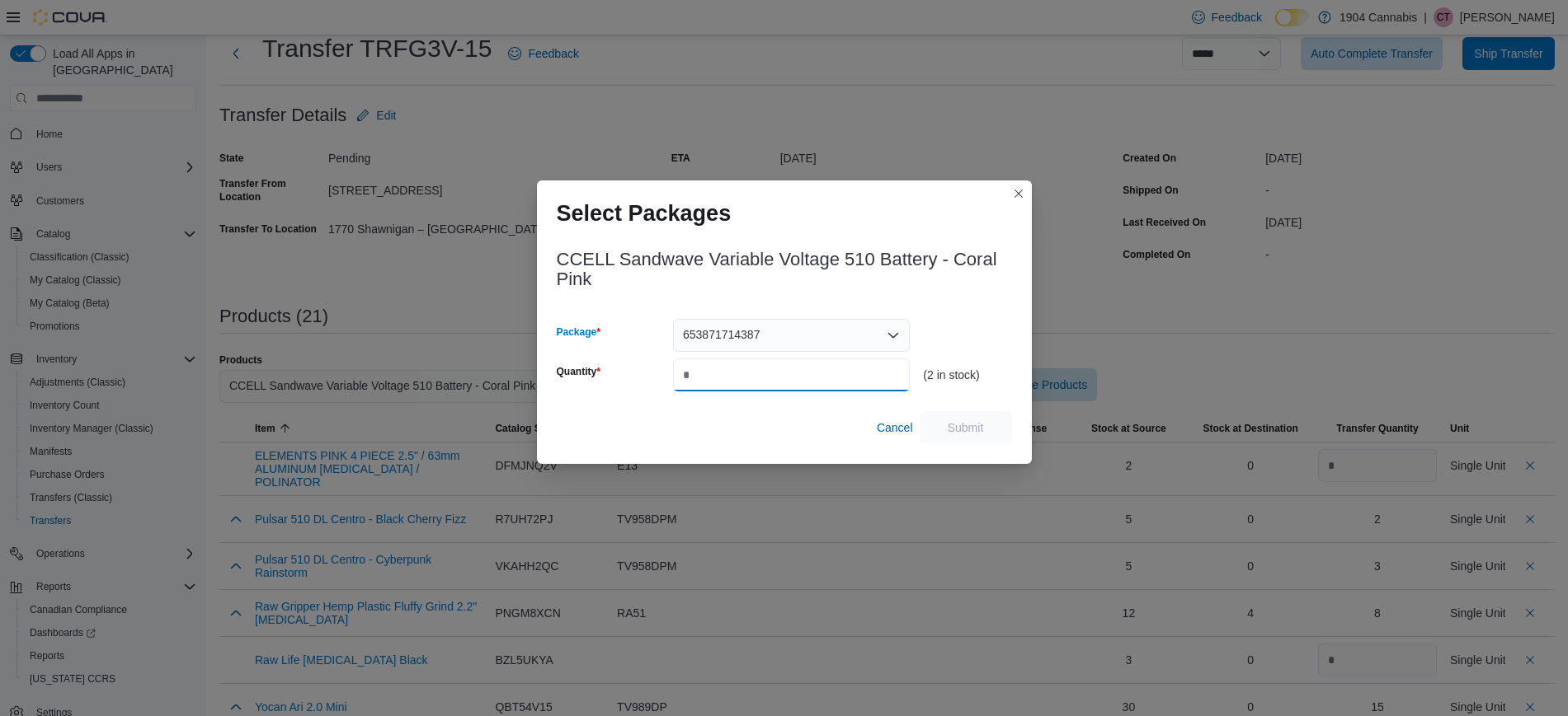
click at [805, 368] on input "Quantity" at bounding box center [791, 375] width 237 height 33
type input "*"
click at [948, 430] on span "Submit" at bounding box center [966, 427] width 37 height 17
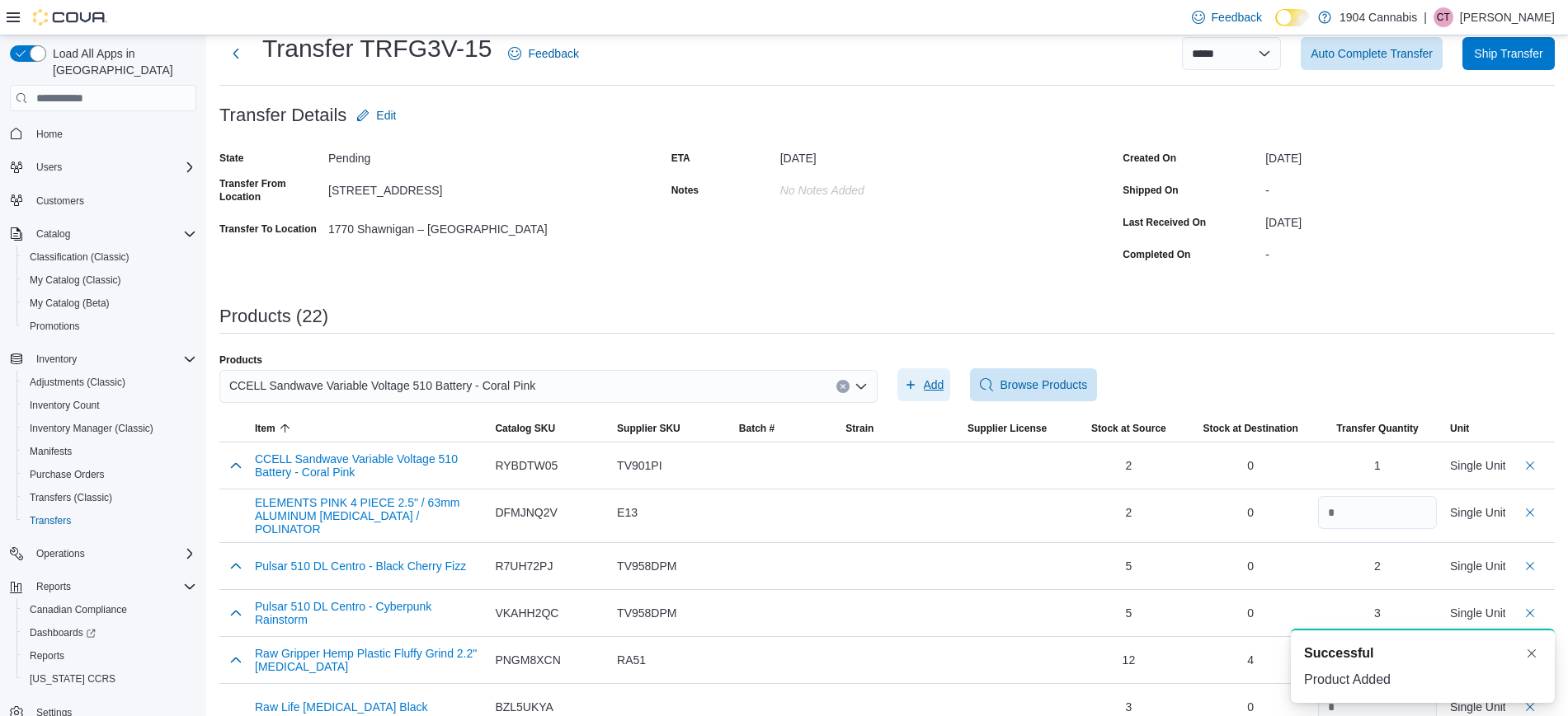
scroll to position [0, 0]
click at [845, 385] on icon "Clear input" at bounding box center [842, 387] width 4 height 4
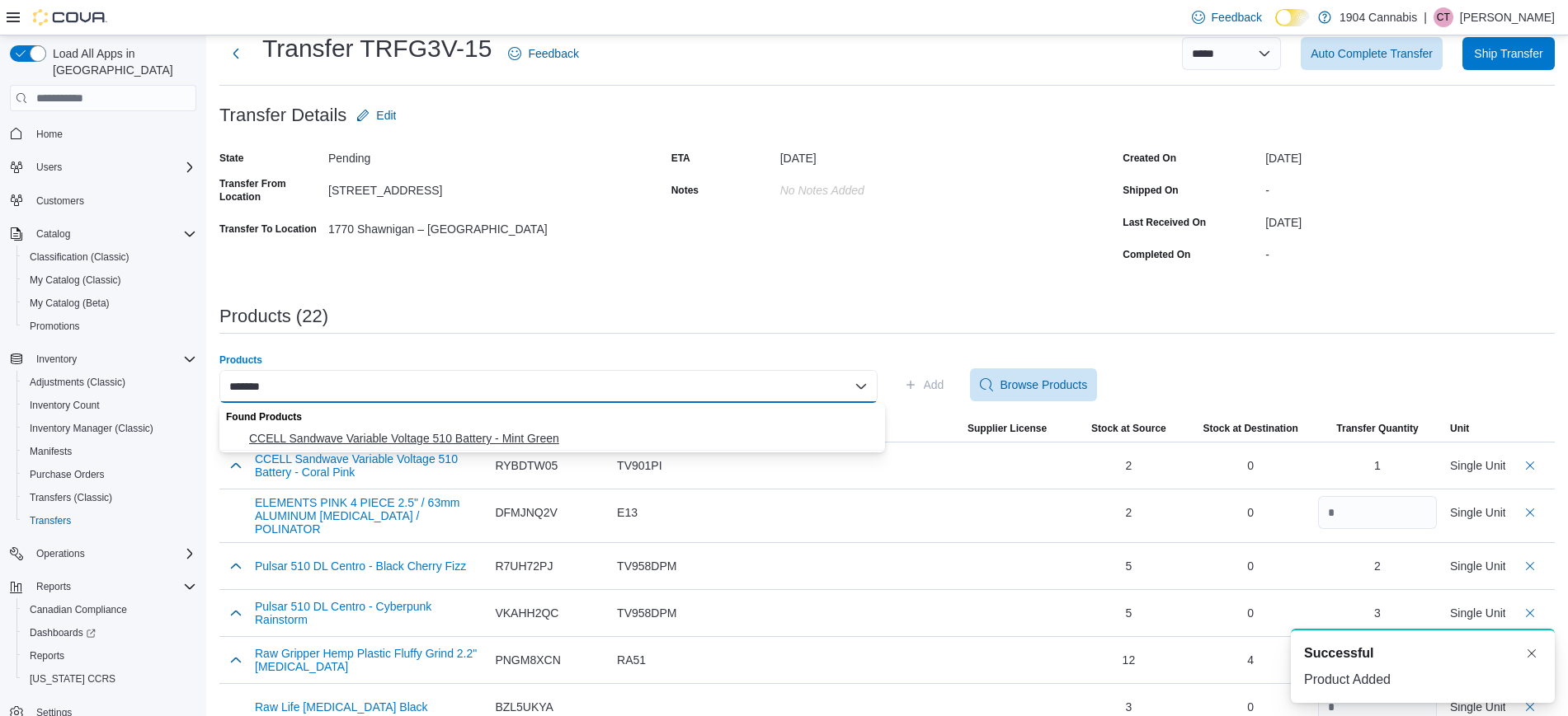
type input "*******"
click at [761, 433] on span "CCELL Sandwave Variable Voltage 510 Battery - Mint Green" at bounding box center [562, 438] width 626 height 17
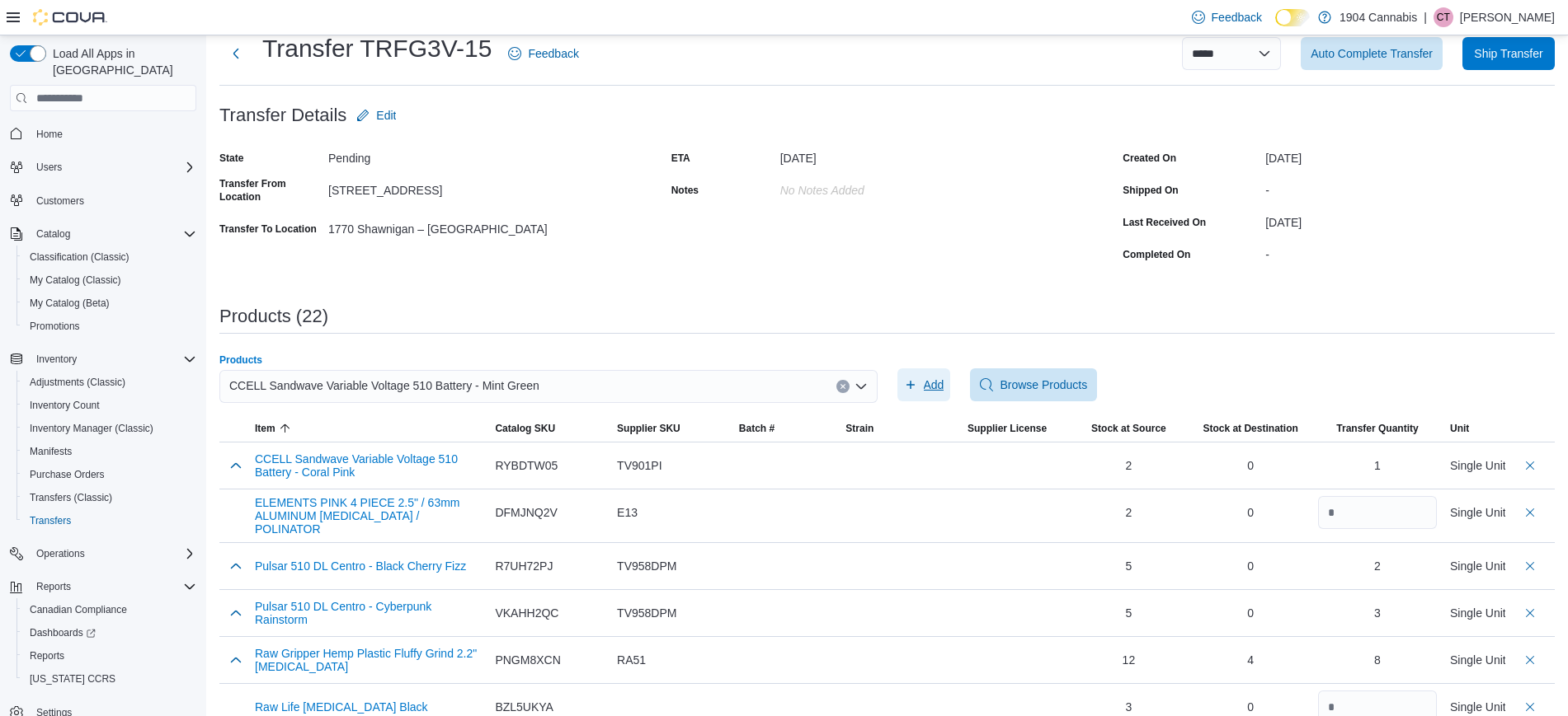
click at [938, 383] on span "Add" at bounding box center [934, 384] width 21 height 17
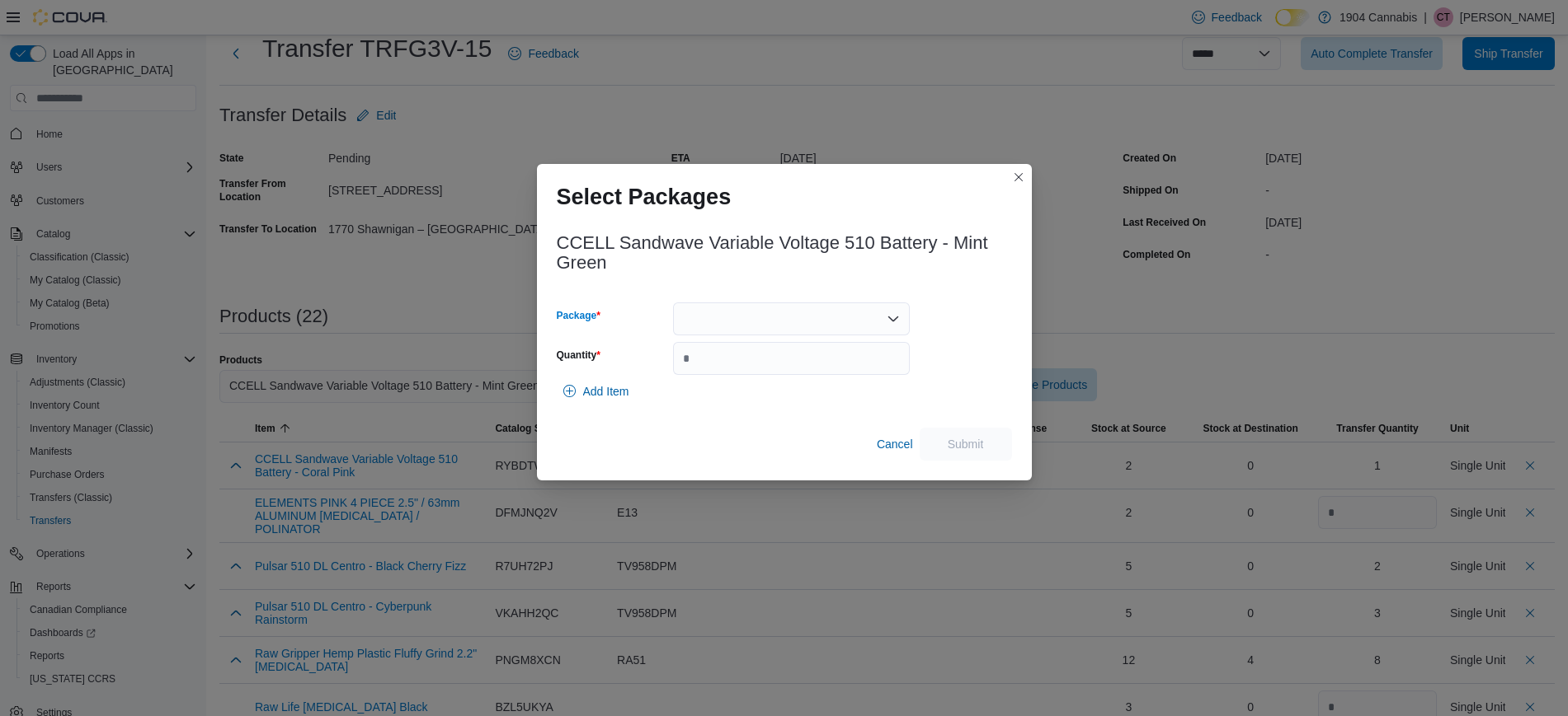
click at [791, 308] on div at bounding box center [791, 320] width 237 height 33
click at [796, 371] on span "653871714363" at bounding box center [801, 370] width 197 height 17
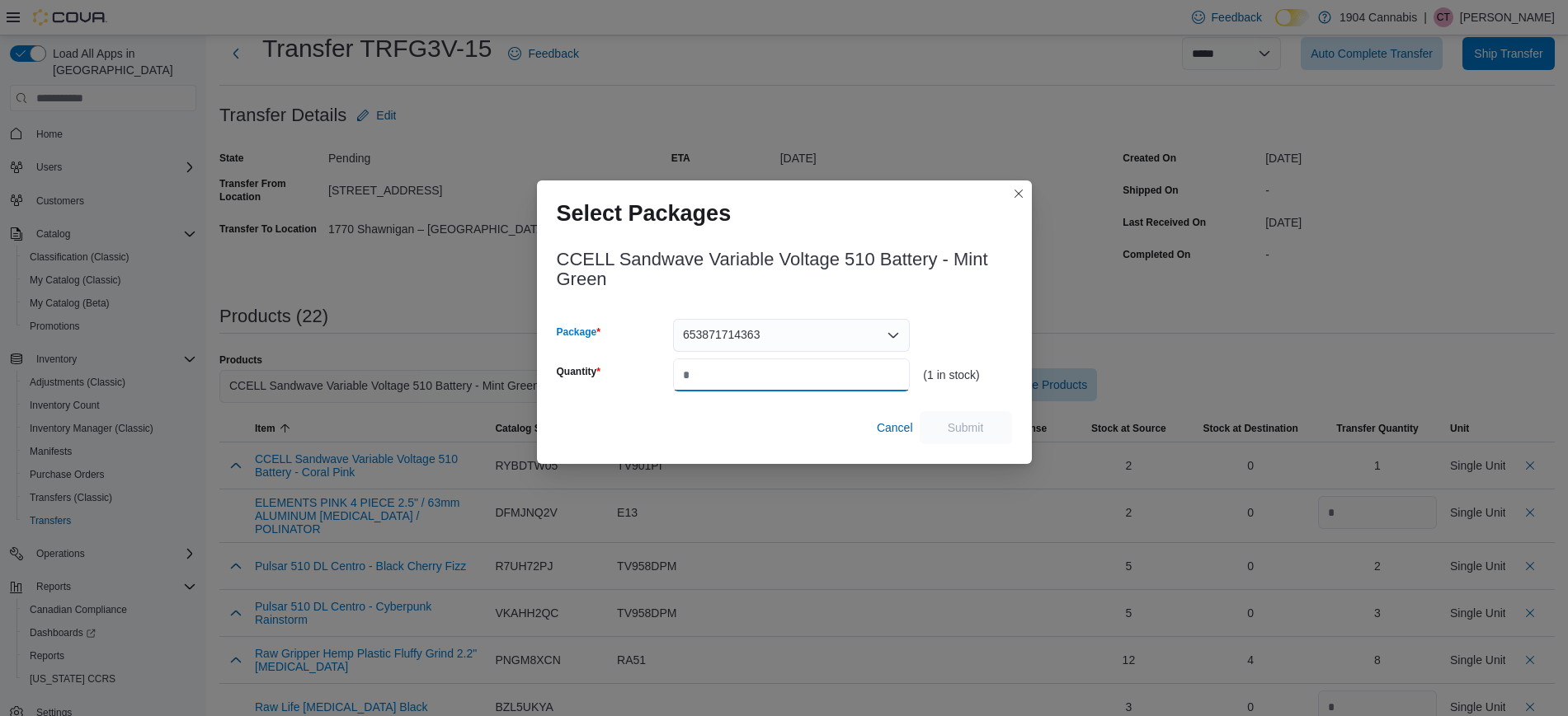
click at [815, 375] on input "Quantity" at bounding box center [791, 375] width 237 height 33
type input "*"
click at [964, 426] on span "Submit" at bounding box center [966, 427] width 37 height 17
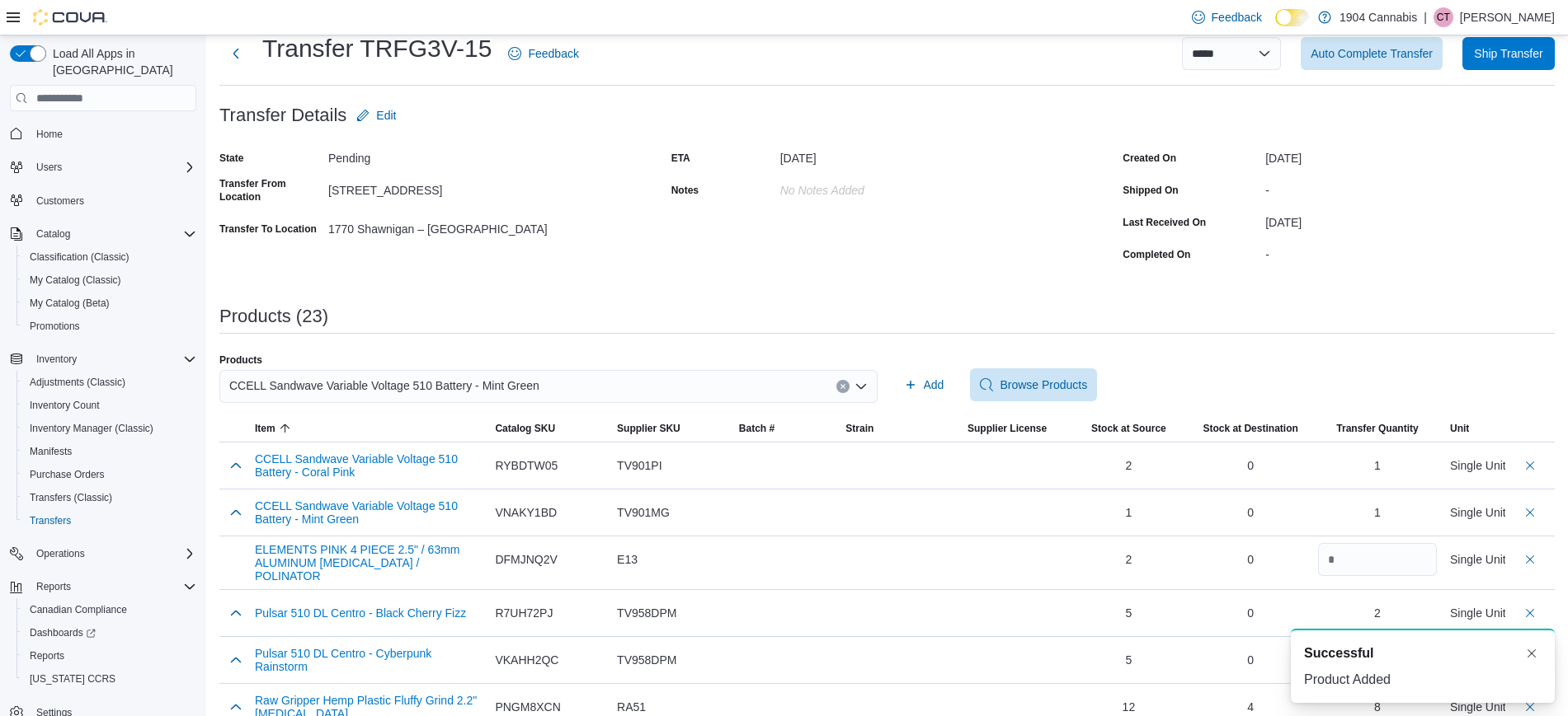
click at [846, 388] on icon "Clear input" at bounding box center [843, 387] width 7 height 7
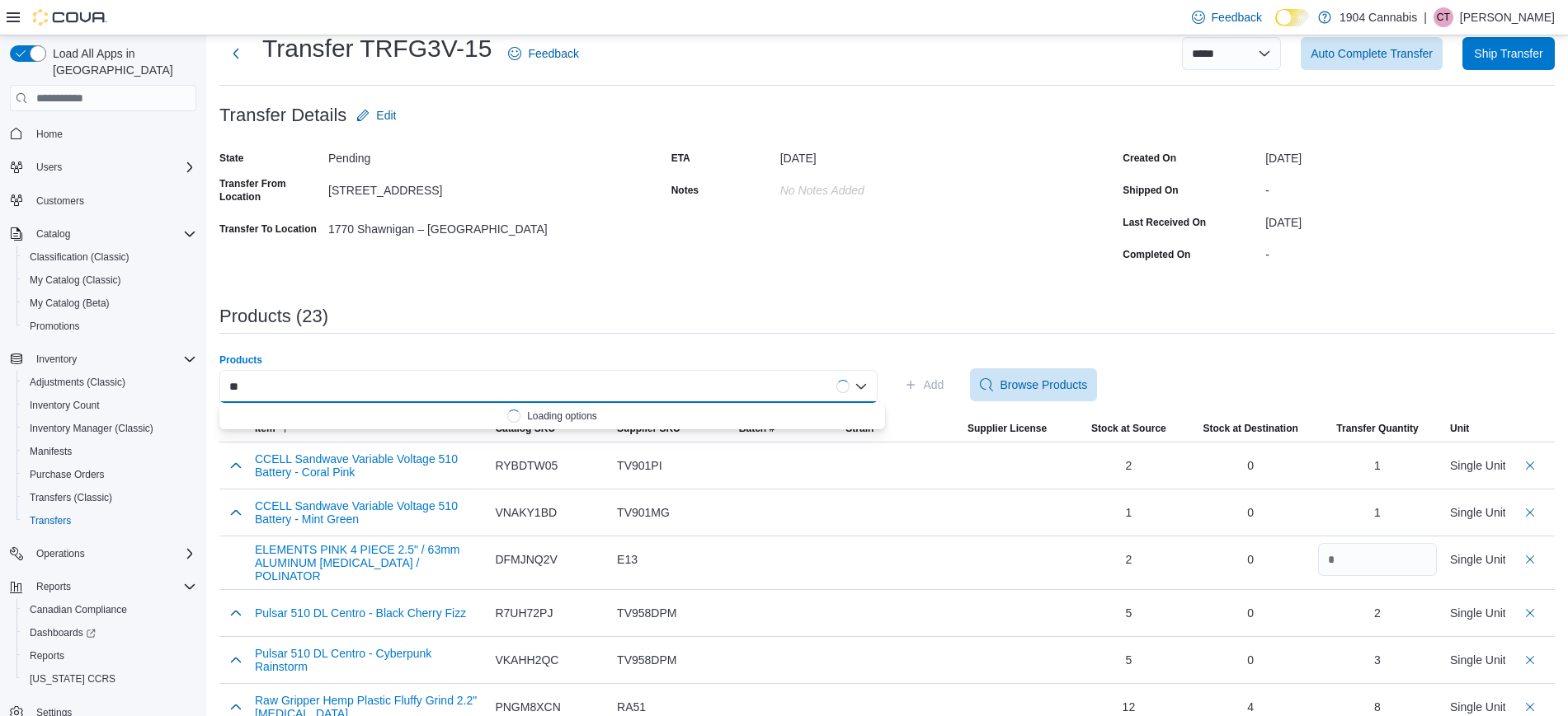
type input "*"
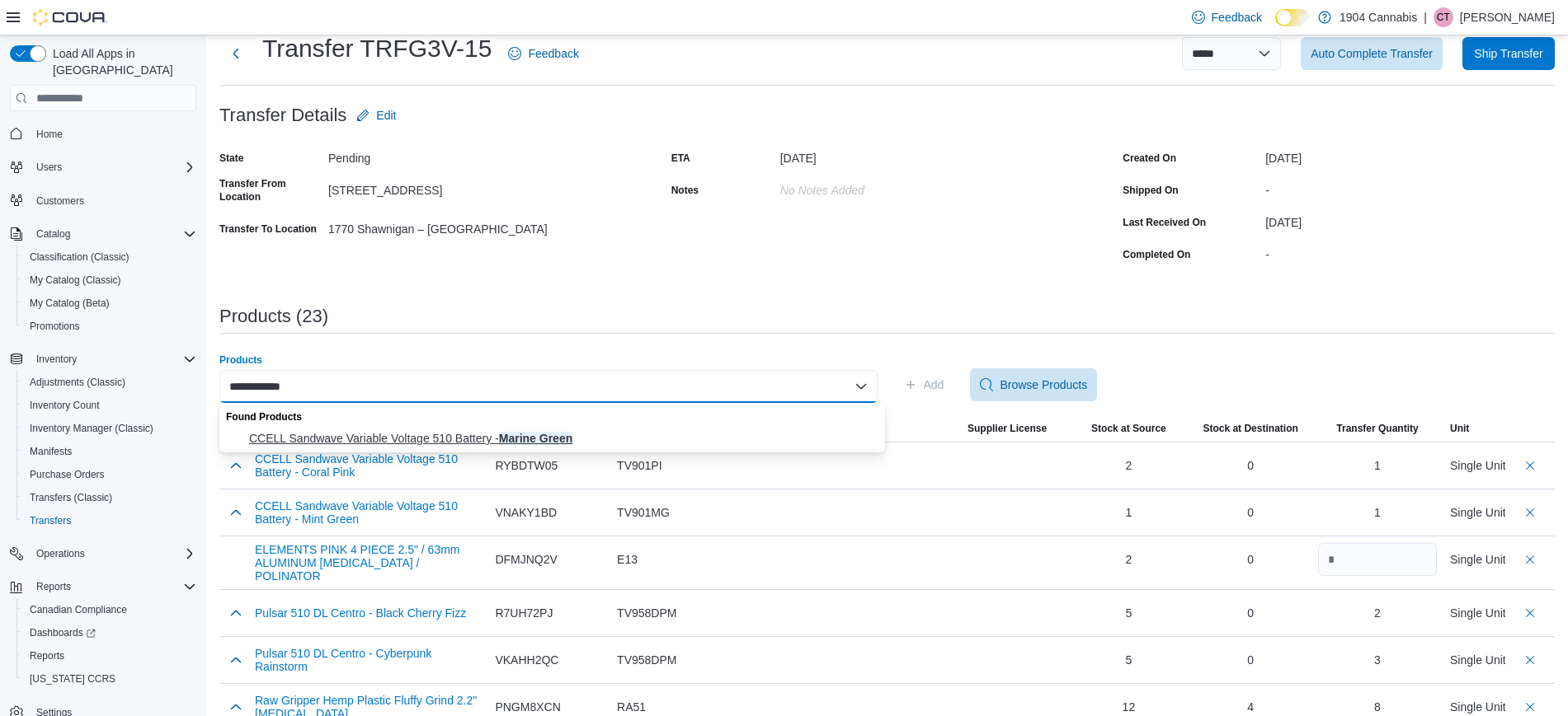
type input "**********"
click at [580, 443] on span "CCELL Sandwave Variable Voltage 510 Battery - Marine Green" at bounding box center [562, 438] width 626 height 17
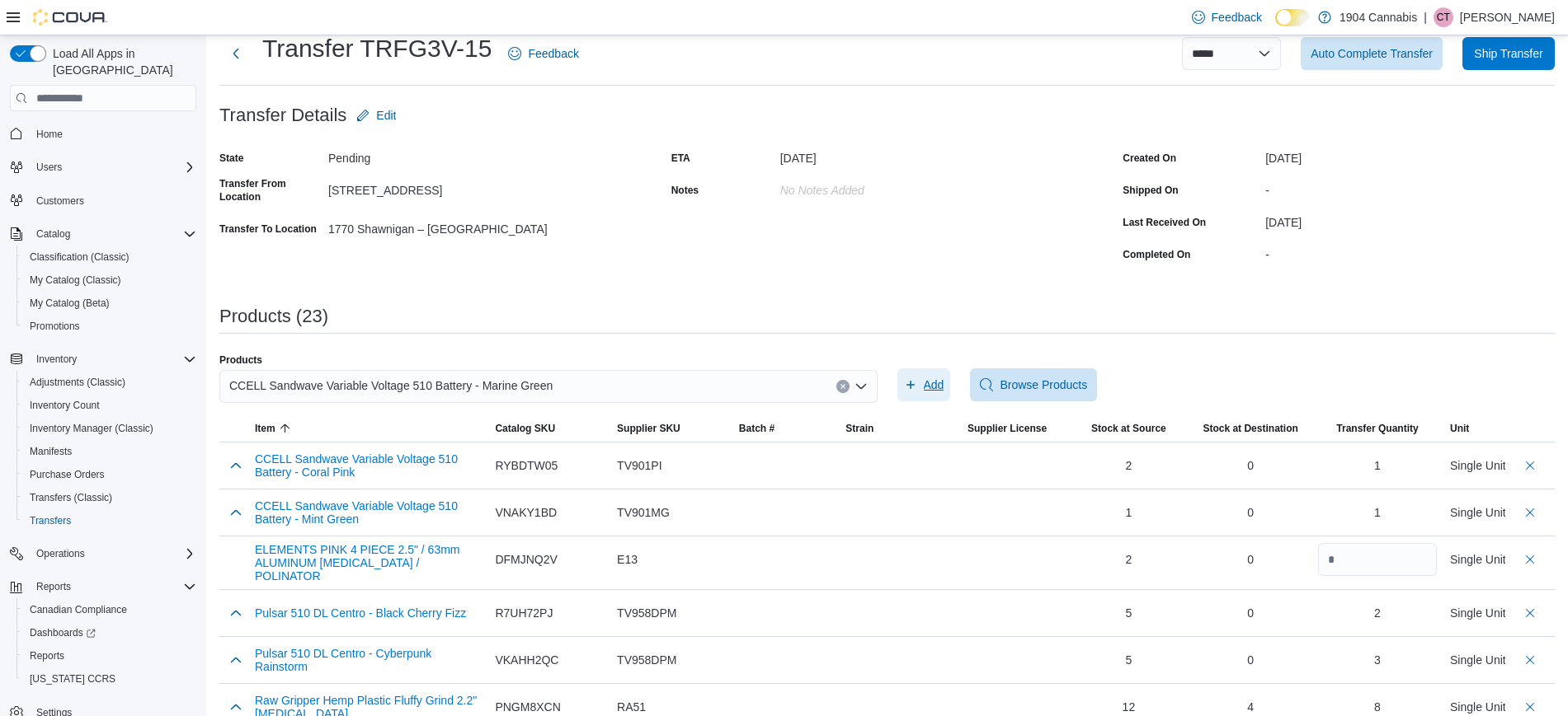
click at [938, 389] on span "Add" at bounding box center [934, 384] width 21 height 17
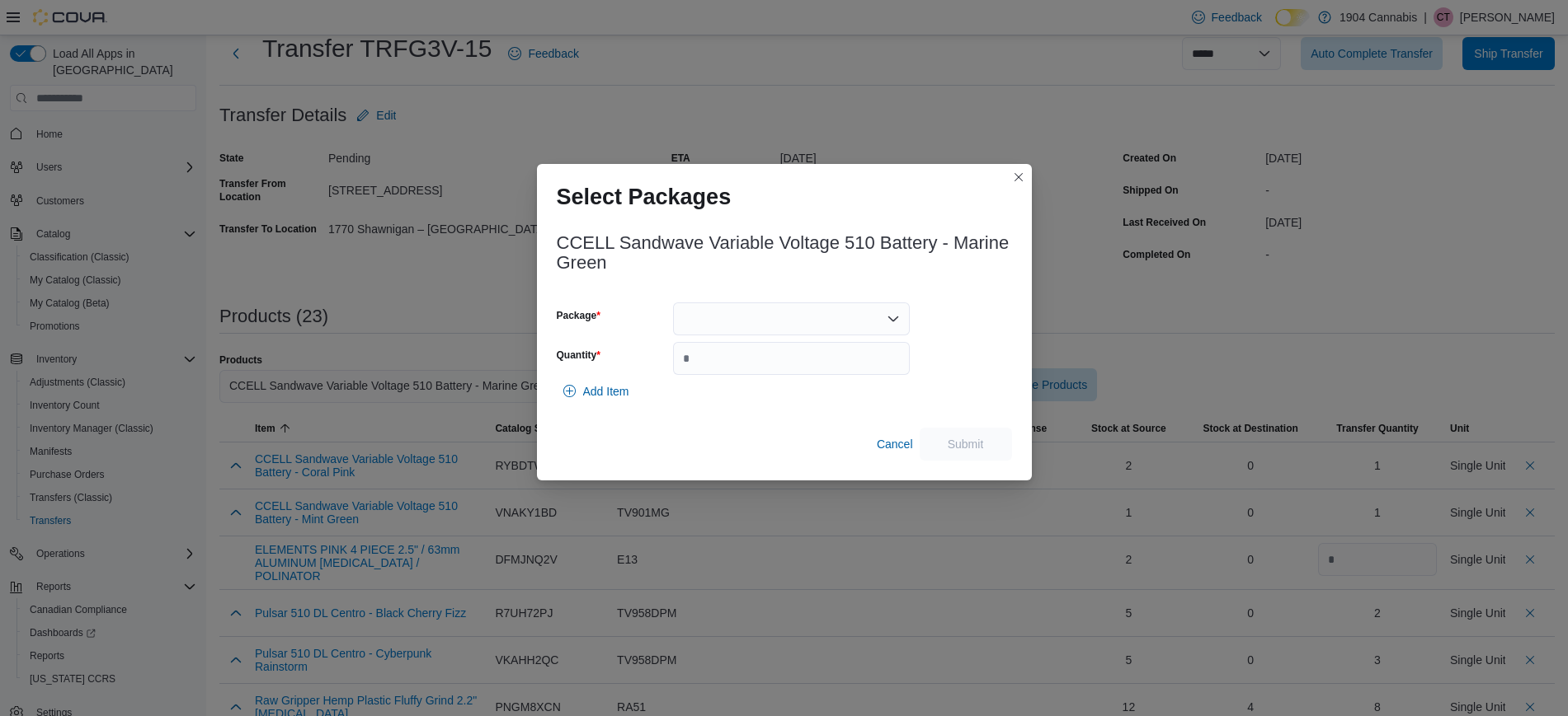
click at [835, 327] on div at bounding box center [791, 320] width 237 height 33
click at [779, 368] on span "653871714394" at bounding box center [801, 370] width 197 height 17
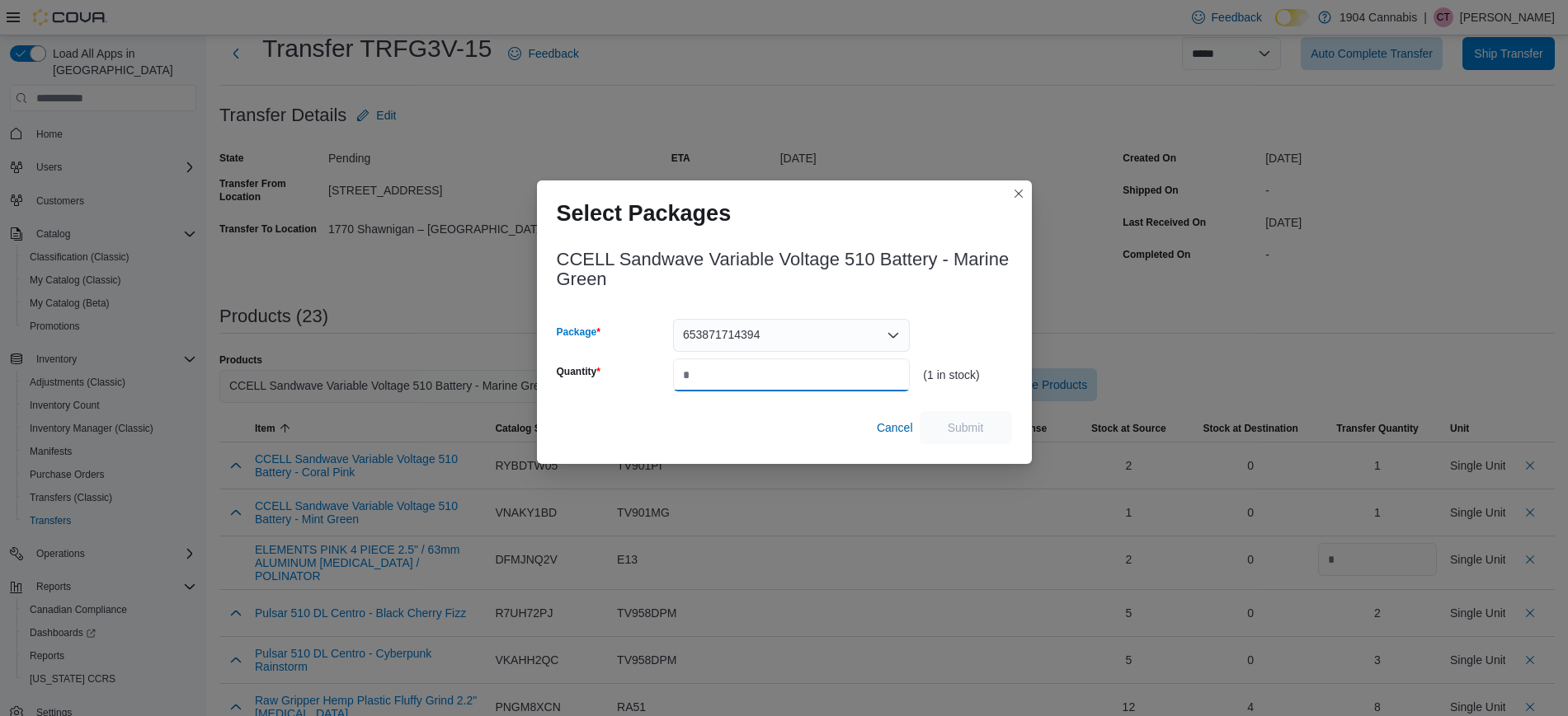
click at [819, 378] on input "Quantity" at bounding box center [791, 375] width 237 height 33
type input "*"
click at [984, 423] on span "Submit" at bounding box center [965, 427] width 73 height 33
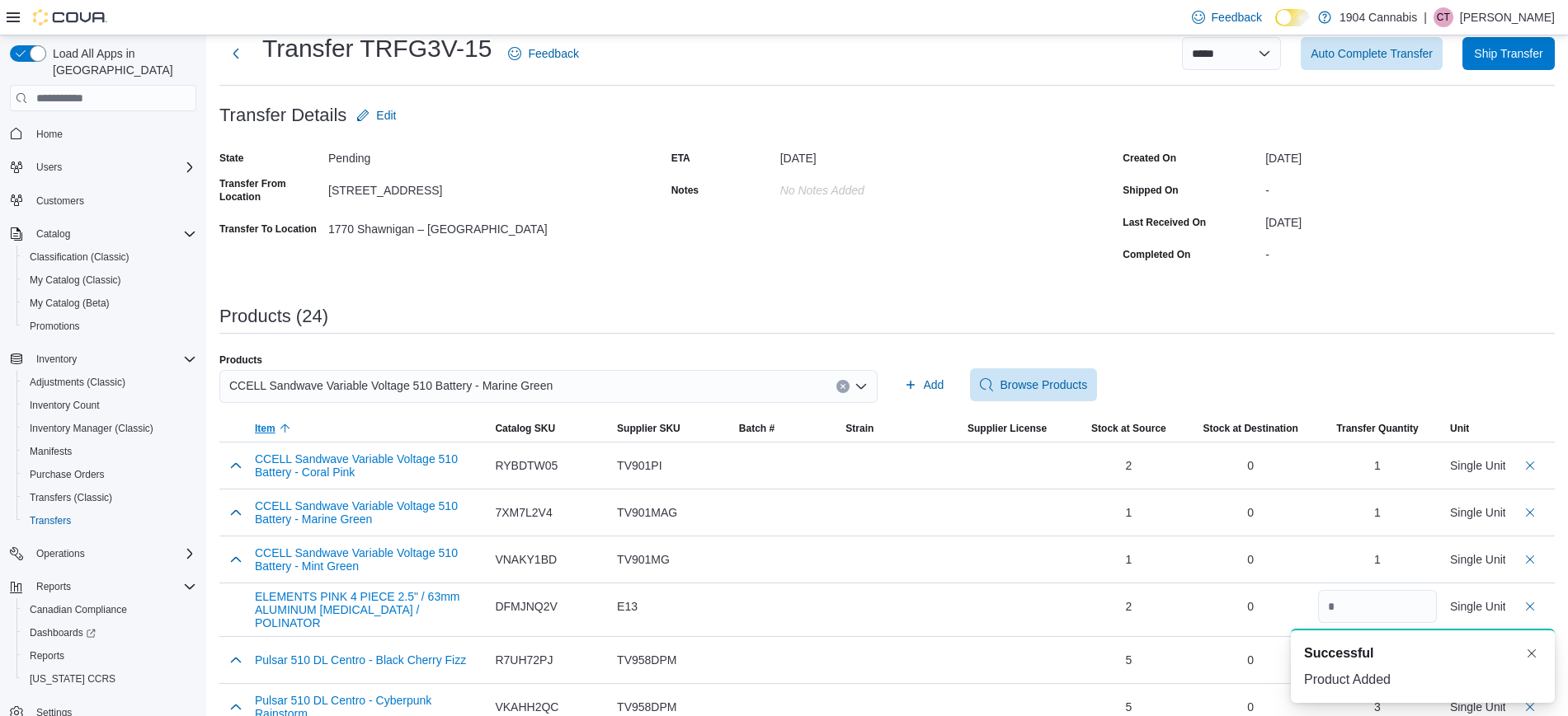
click at [273, 422] on span "Item" at bounding box center [266, 428] width 21 height 13
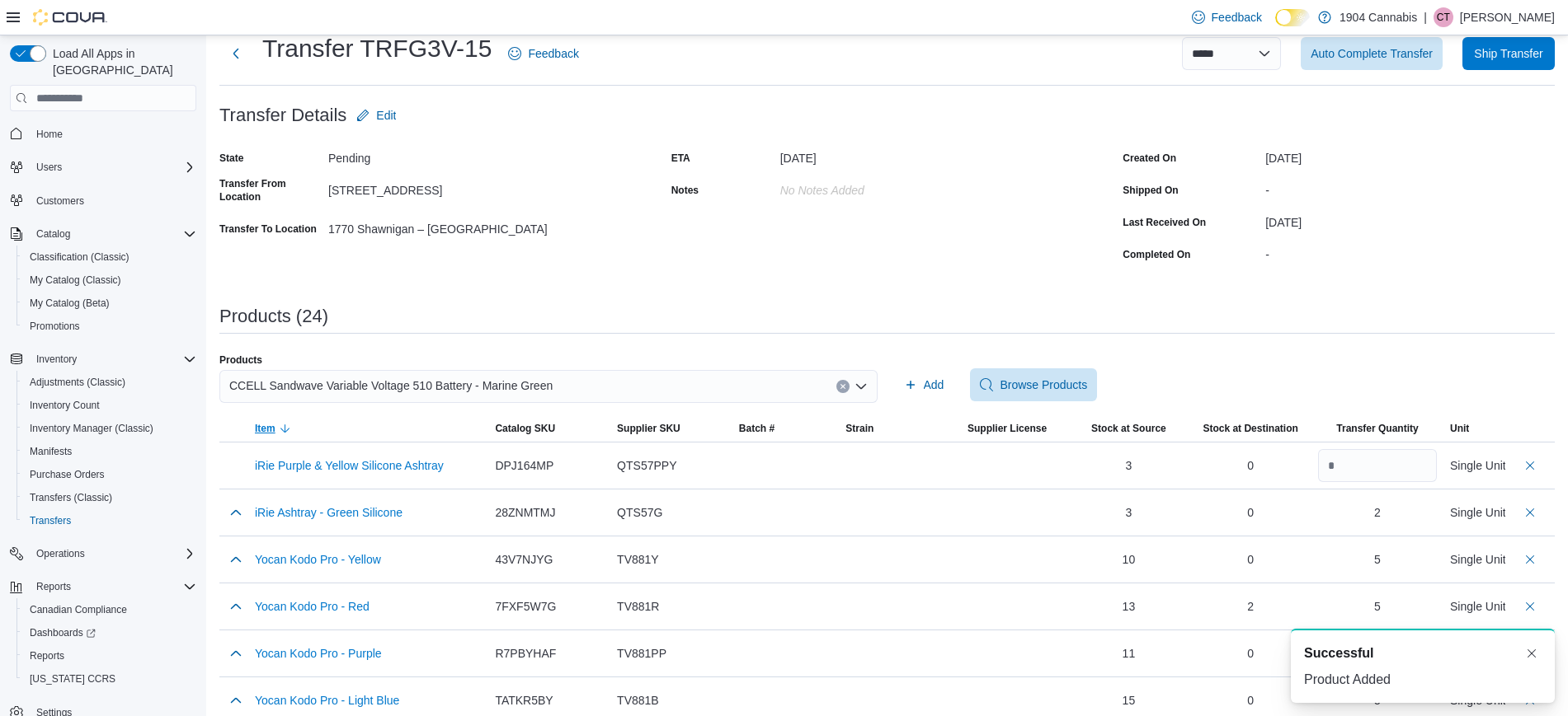
click at [273, 422] on span "Item" at bounding box center [266, 428] width 21 height 13
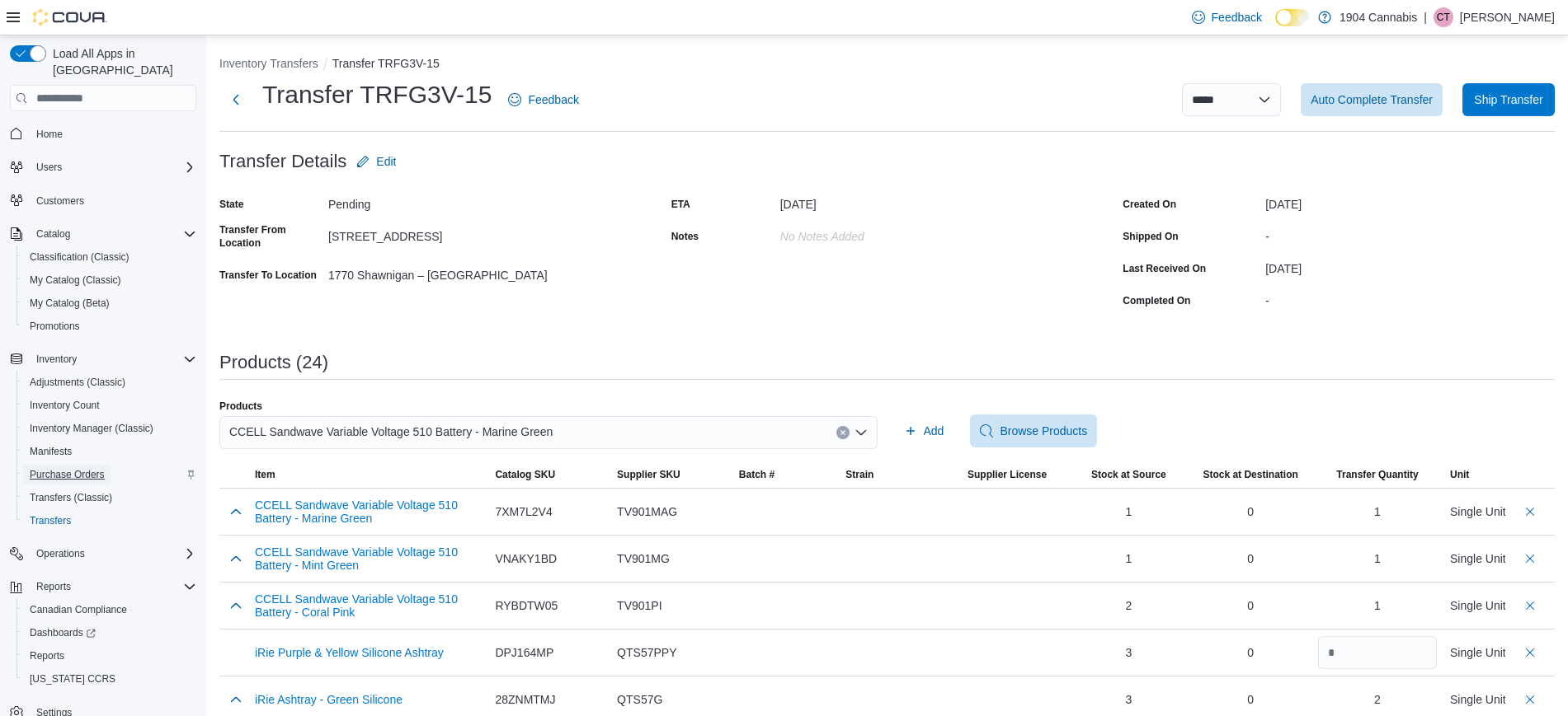
click at [78, 468] on span "Purchase Orders" at bounding box center [67, 474] width 75 height 13
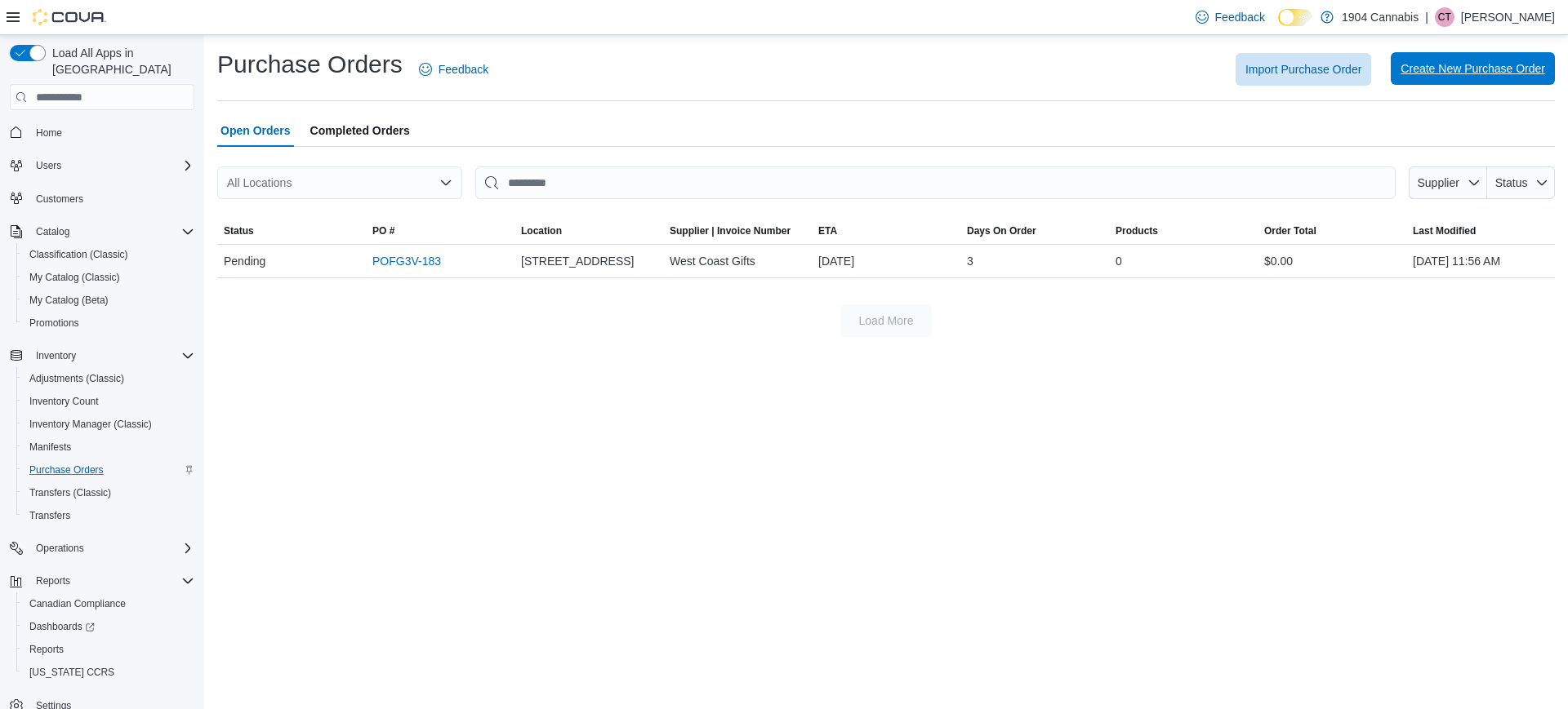
click at [1454, 62] on span "Create New Purchase Order" at bounding box center [1472, 68] width 144 height 16
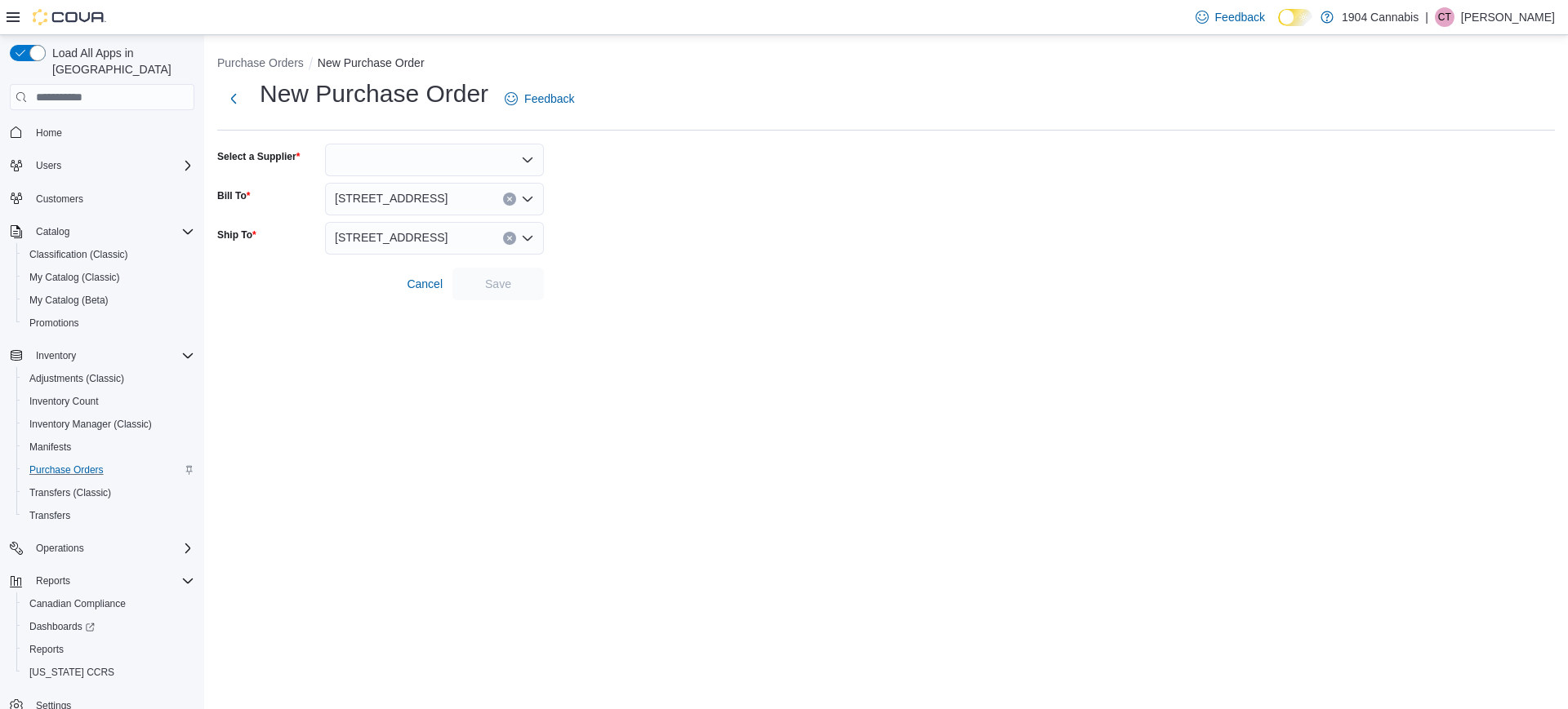
click at [483, 163] on div at bounding box center [434, 160] width 219 height 33
click at [624, 141] on div "New Purchase Order Feedback Select a Supplier Bill To 720 First Ave Ship To 720…" at bounding box center [886, 189] width 1338 height 223
click at [502, 156] on div at bounding box center [434, 160] width 219 height 33
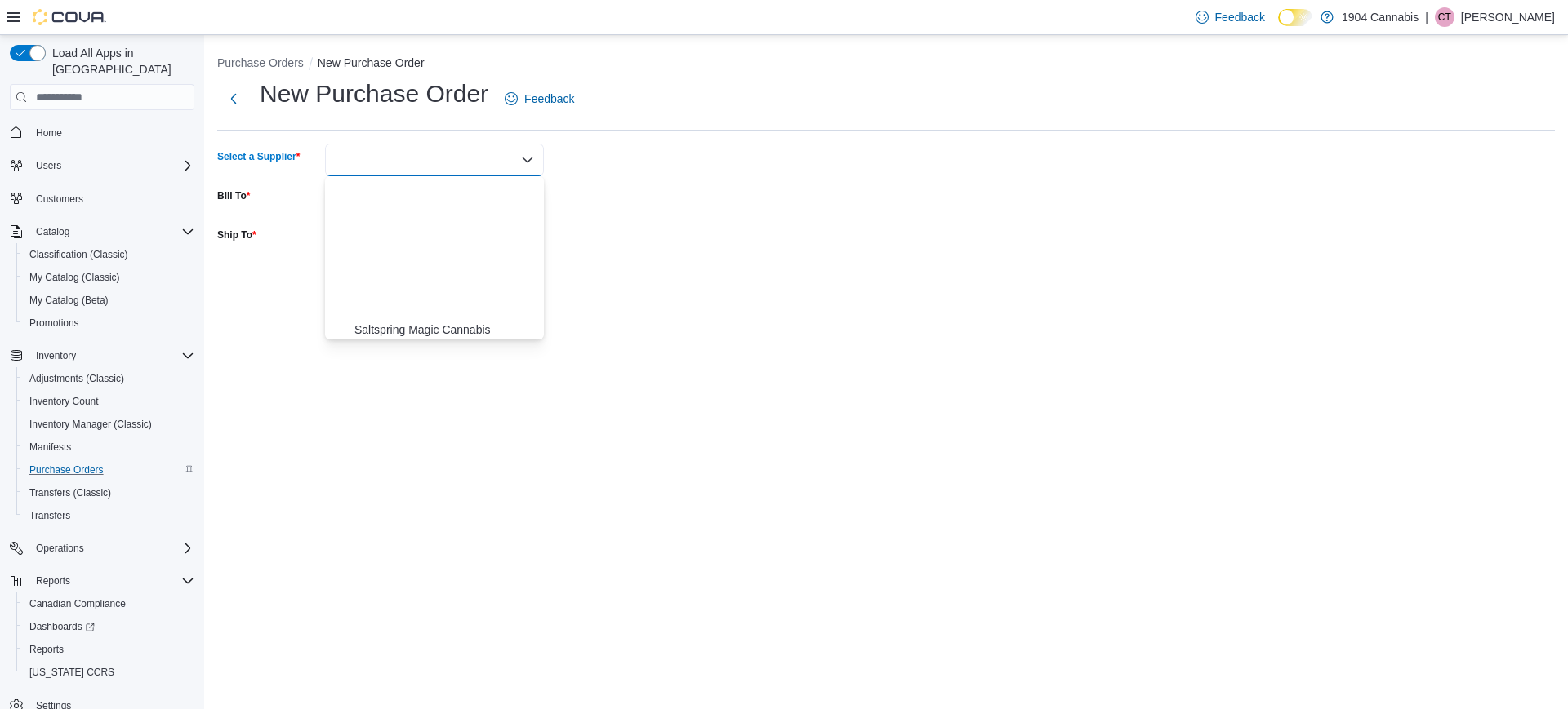
scroll to position [169, 0]
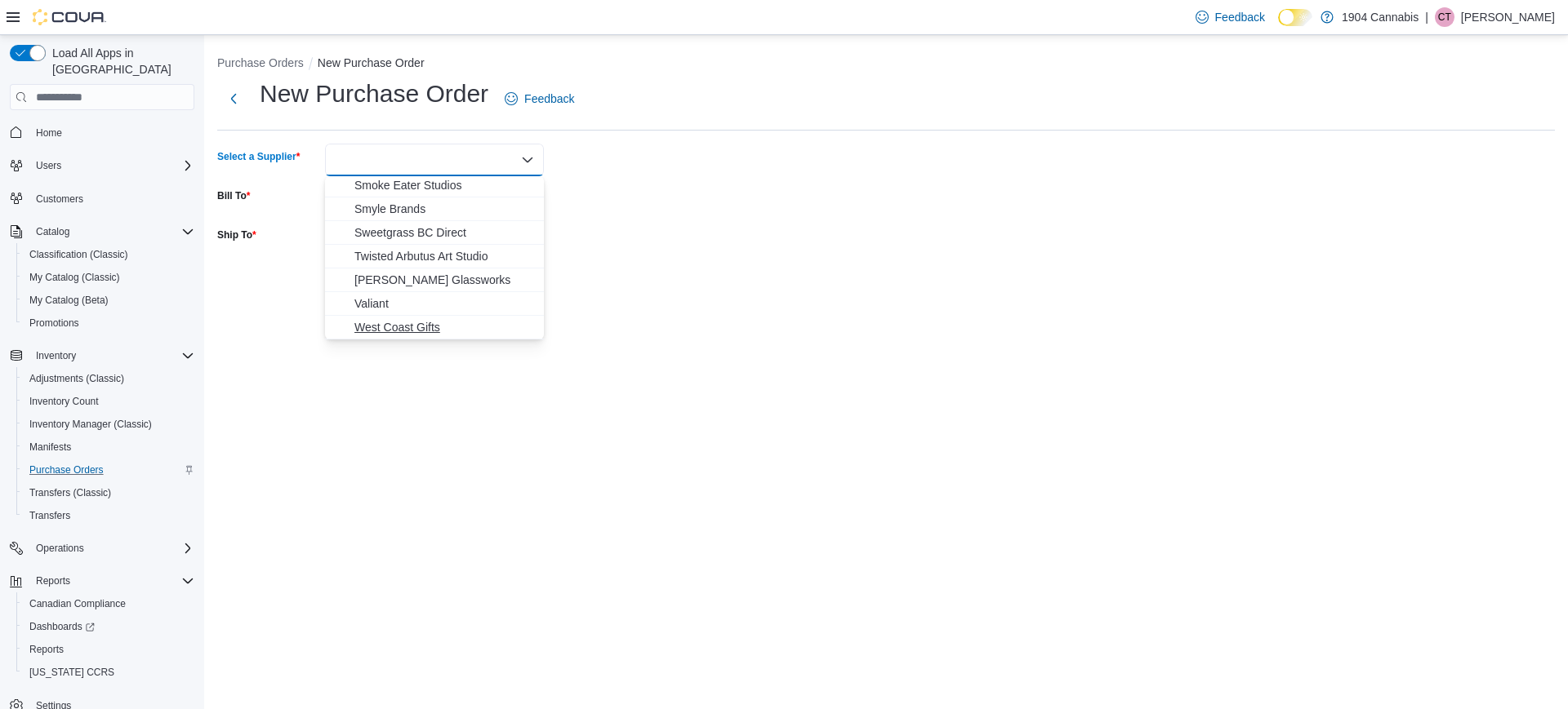
click at [413, 316] on button "West Coast Gifts" at bounding box center [434, 327] width 219 height 23
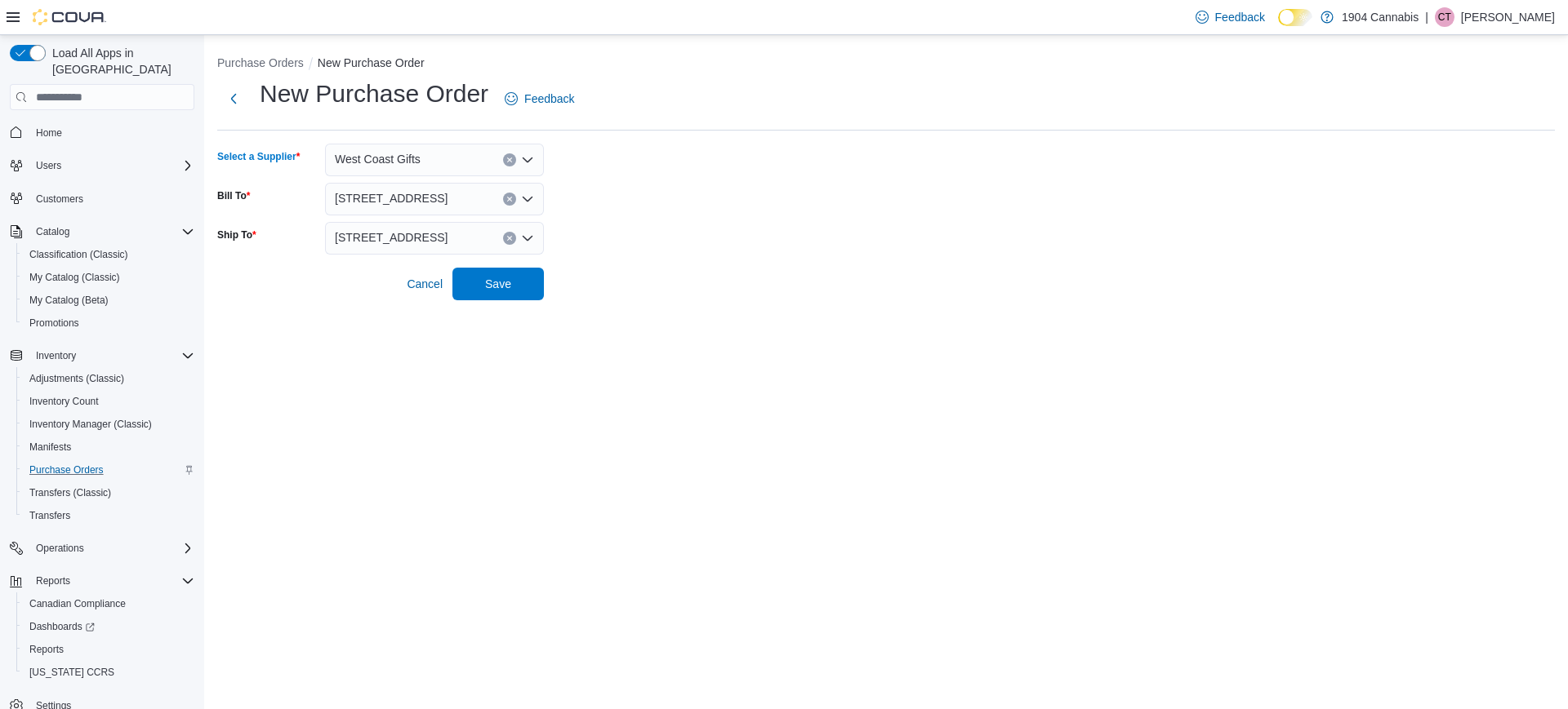
click at [699, 236] on form "Select a Supplier West Coast Gifts Combo box. Selected. West Coast Gifts. Press…" at bounding box center [886, 221] width 1338 height 156
click at [519, 284] on span "Save" at bounding box center [497, 284] width 72 height 33
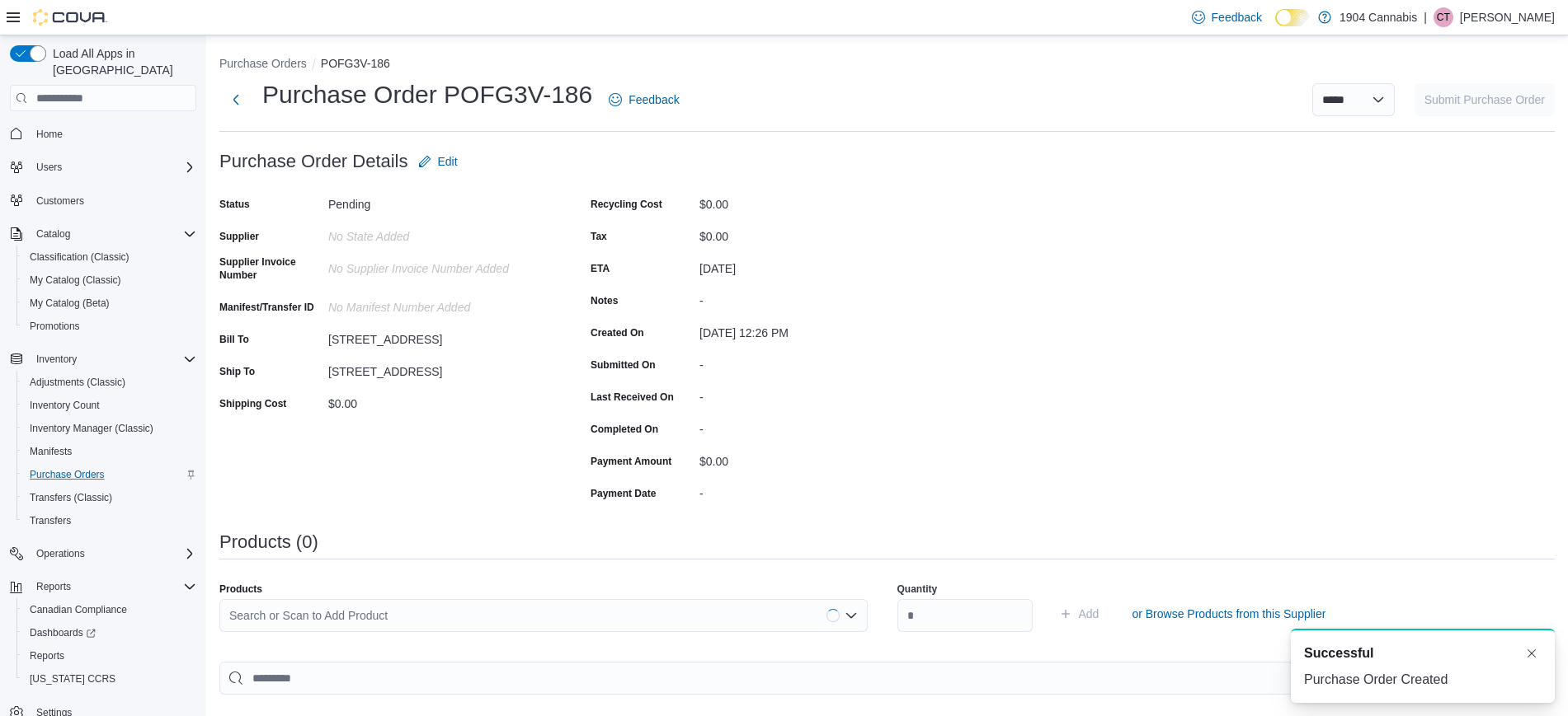
scroll to position [288, 0]
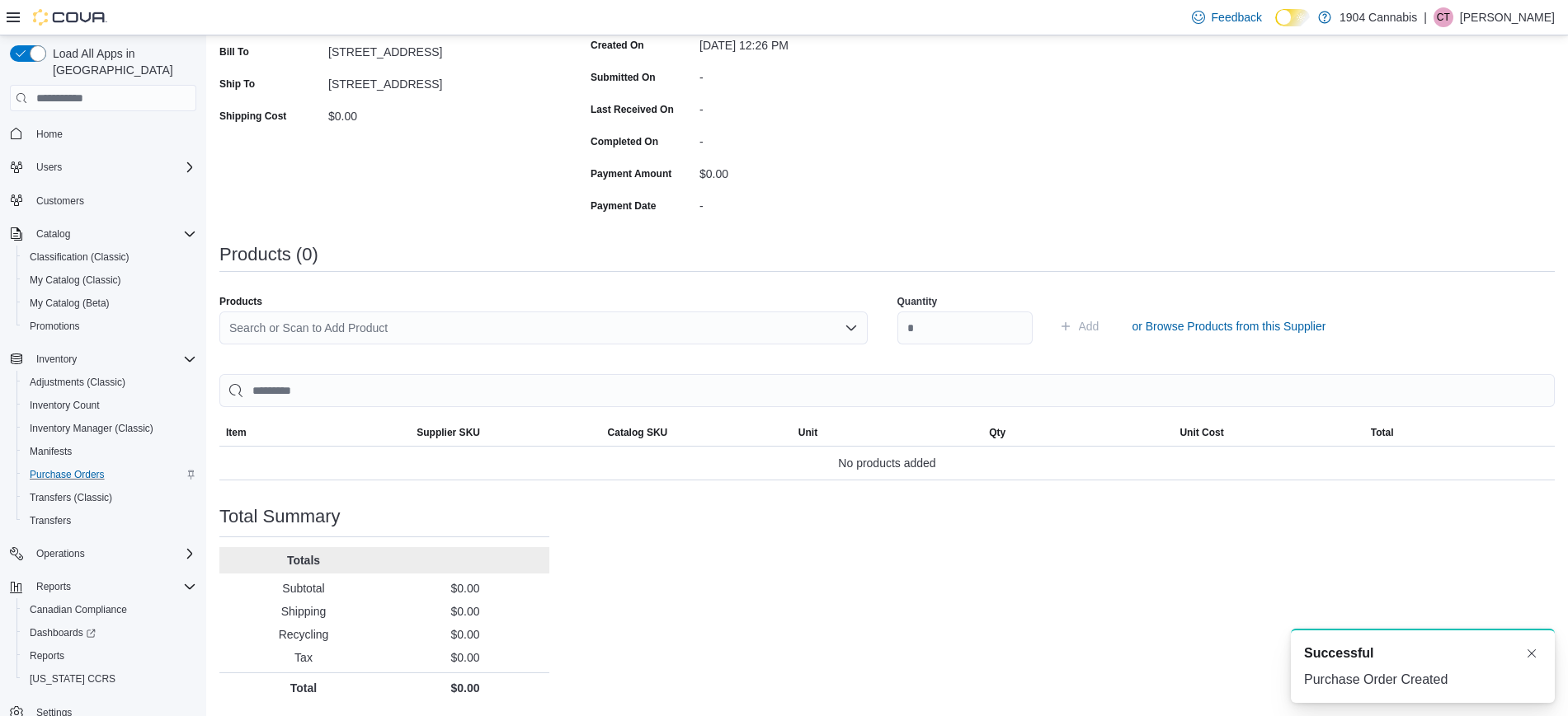
click at [512, 345] on div "Search or Scan to Add Product" at bounding box center [543, 334] width 648 height 46
click at [494, 332] on div "Search or Scan to Add Product" at bounding box center [543, 328] width 648 height 33
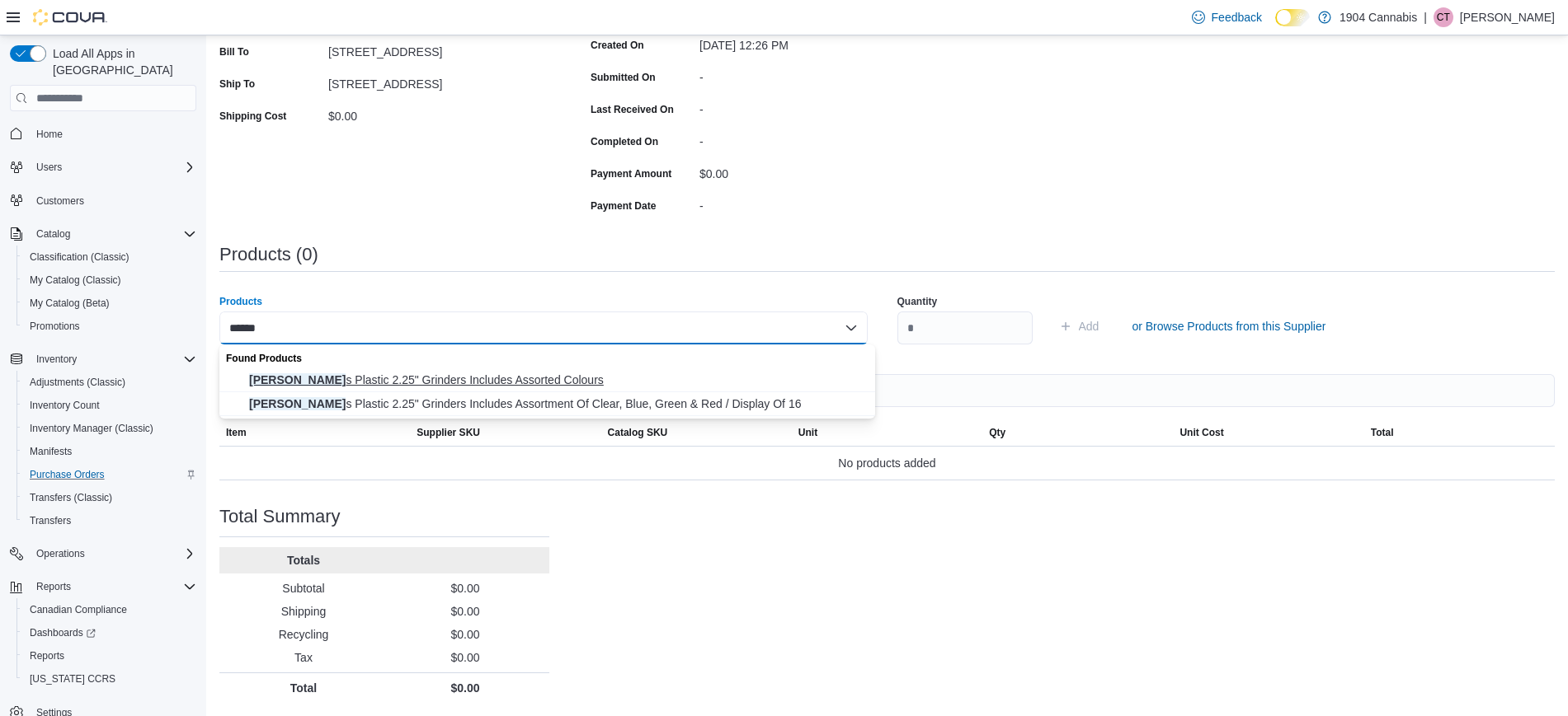
type input "******"
click at [519, 380] on span "Buddie s Plastic 2.25" Grinders Includes Assorted Colours" at bounding box center [556, 380] width 616 height 17
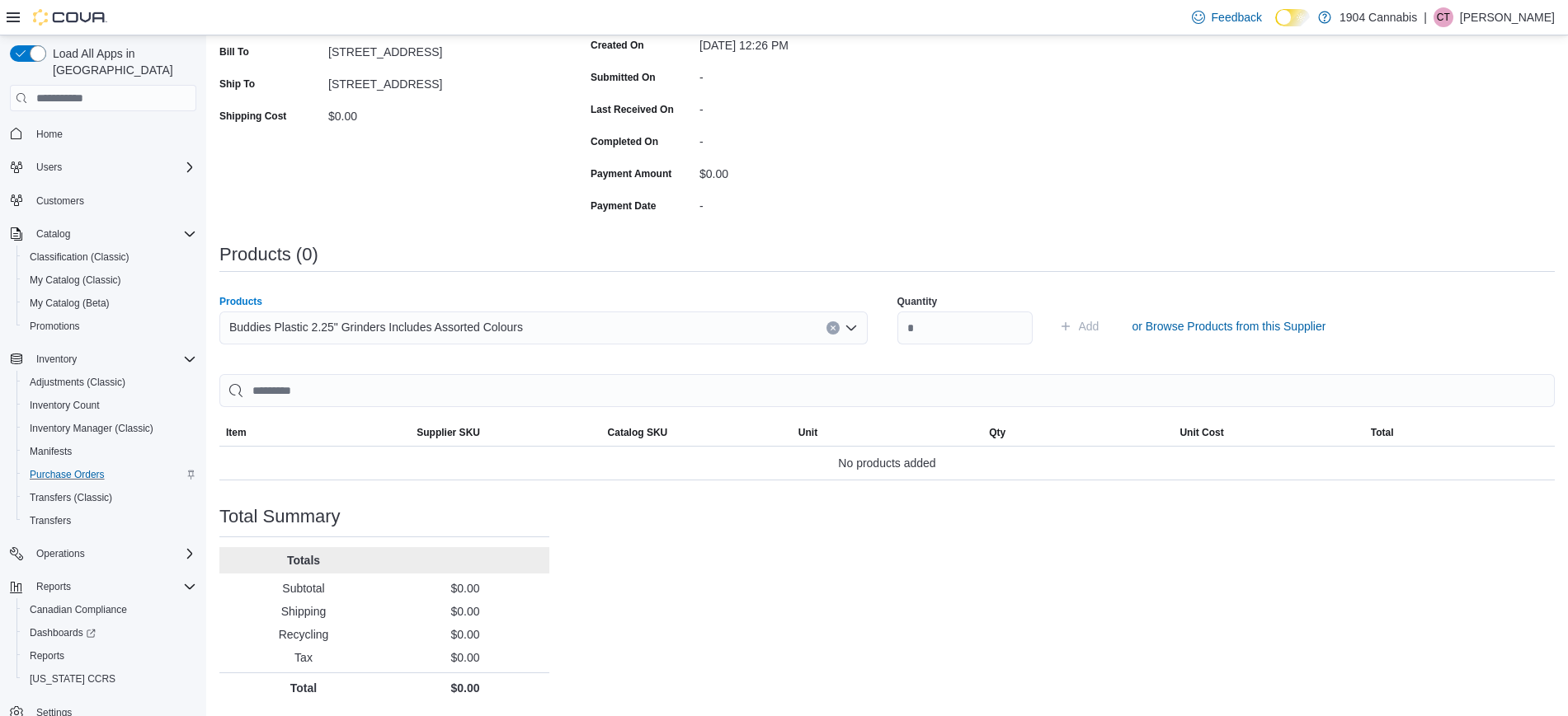
click at [831, 329] on div "Buddies Plastic 2.25" Grinders Includes Assorted Colours" at bounding box center [543, 328] width 648 height 33
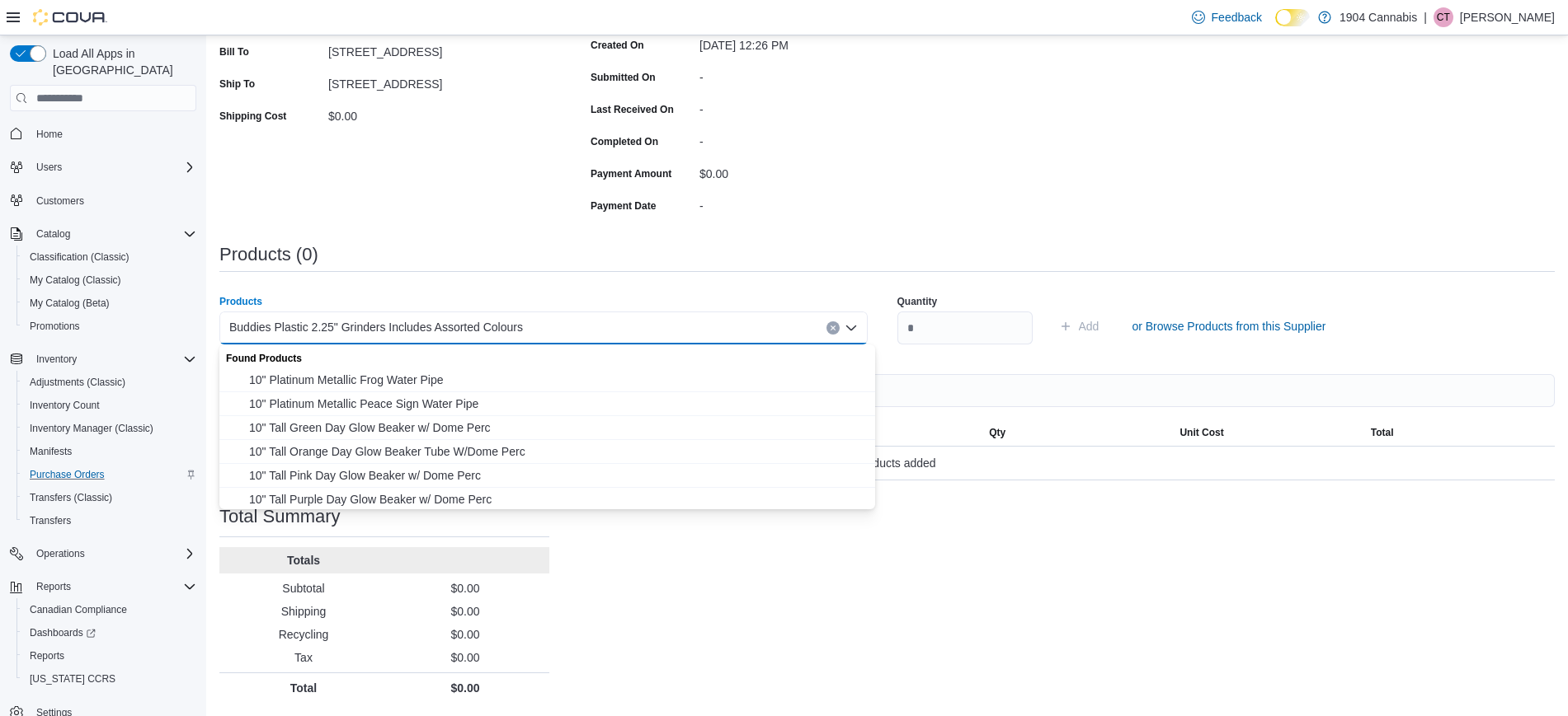
click at [836, 331] on icon "Clear input" at bounding box center [833, 328] width 7 height 7
click at [835, 331] on div "Search or Scan to Add Product" at bounding box center [543, 328] width 648 height 33
click at [846, 321] on div "Search or Scan to Add Product Combo box. Selected. Combo box input. Search or S…" at bounding box center [543, 328] width 648 height 33
click at [825, 321] on div "Search or Scan to Add Product Combo box. Selected. Combo box input. Search or S…" at bounding box center [543, 328] width 648 height 33
click at [809, 326] on div "Search or Scan to Add Product" at bounding box center [543, 328] width 648 height 33
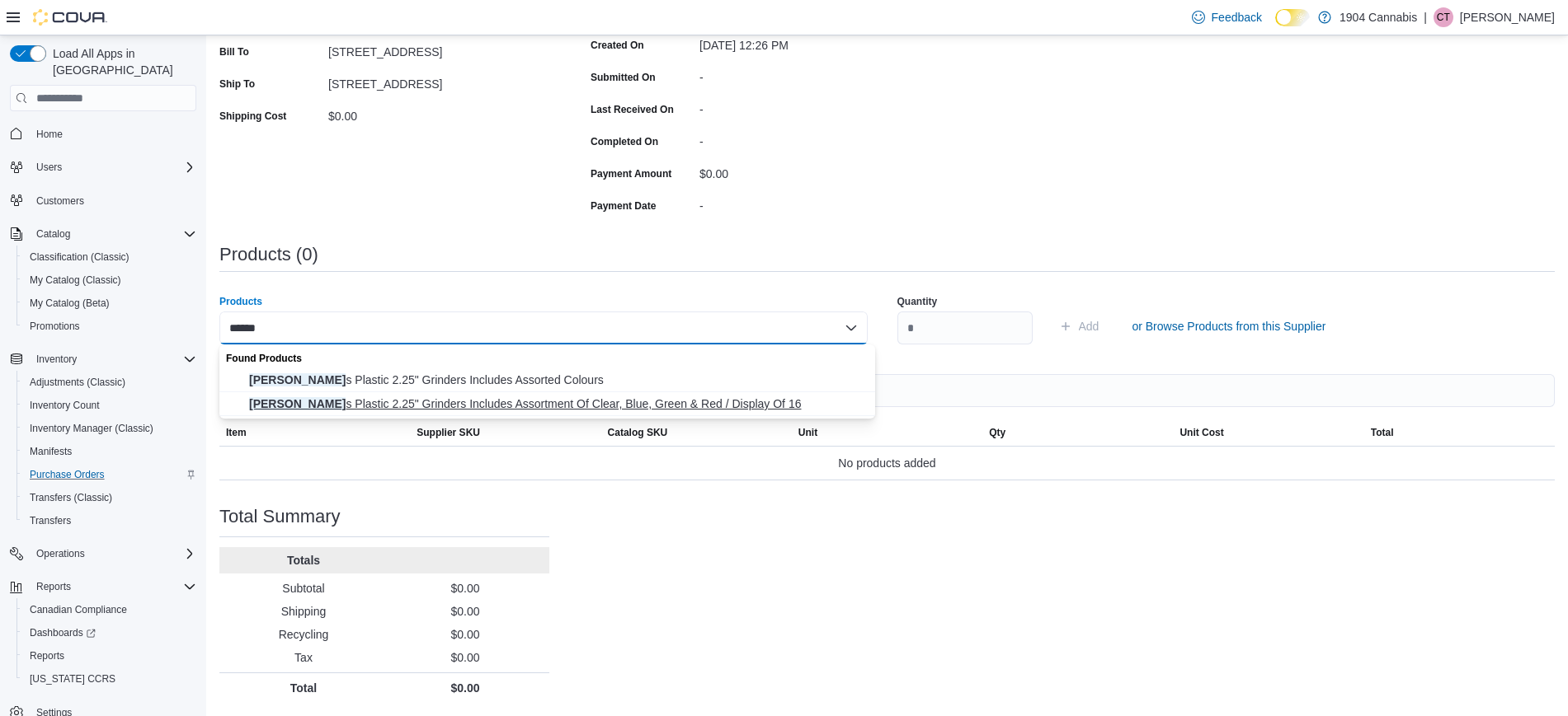
type input "******"
click at [673, 407] on span "Buddie s Plastic 2.25" Grinders Includes Assortment Of Clear, Blue, Green & Red…" at bounding box center [556, 403] width 616 height 17
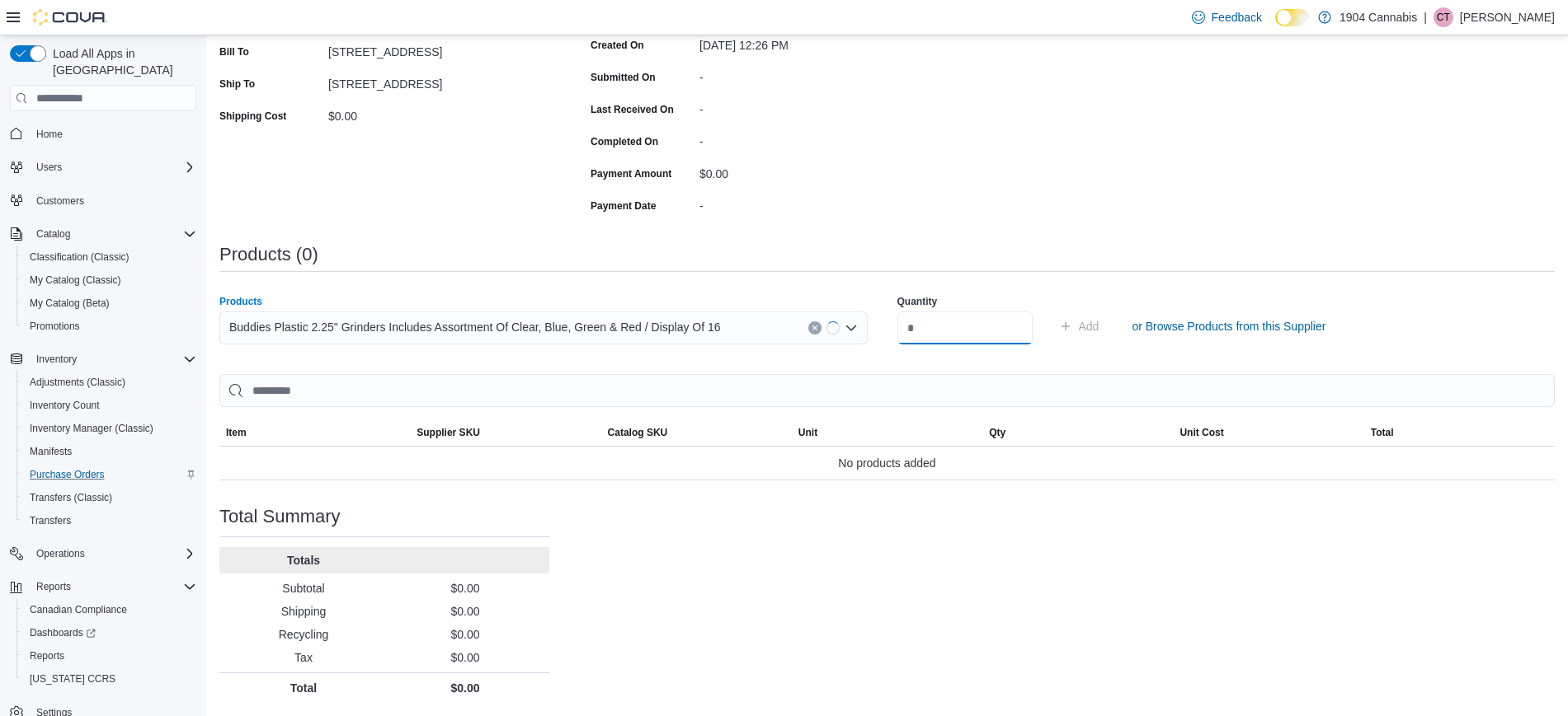
click at [984, 339] on input "number" at bounding box center [964, 328] width 135 height 33
click at [845, 320] on div "Buddies Plastic 2.25" Grinders Includes Assortment Of Clear, Blue, Green & Red …" at bounding box center [543, 328] width 648 height 33
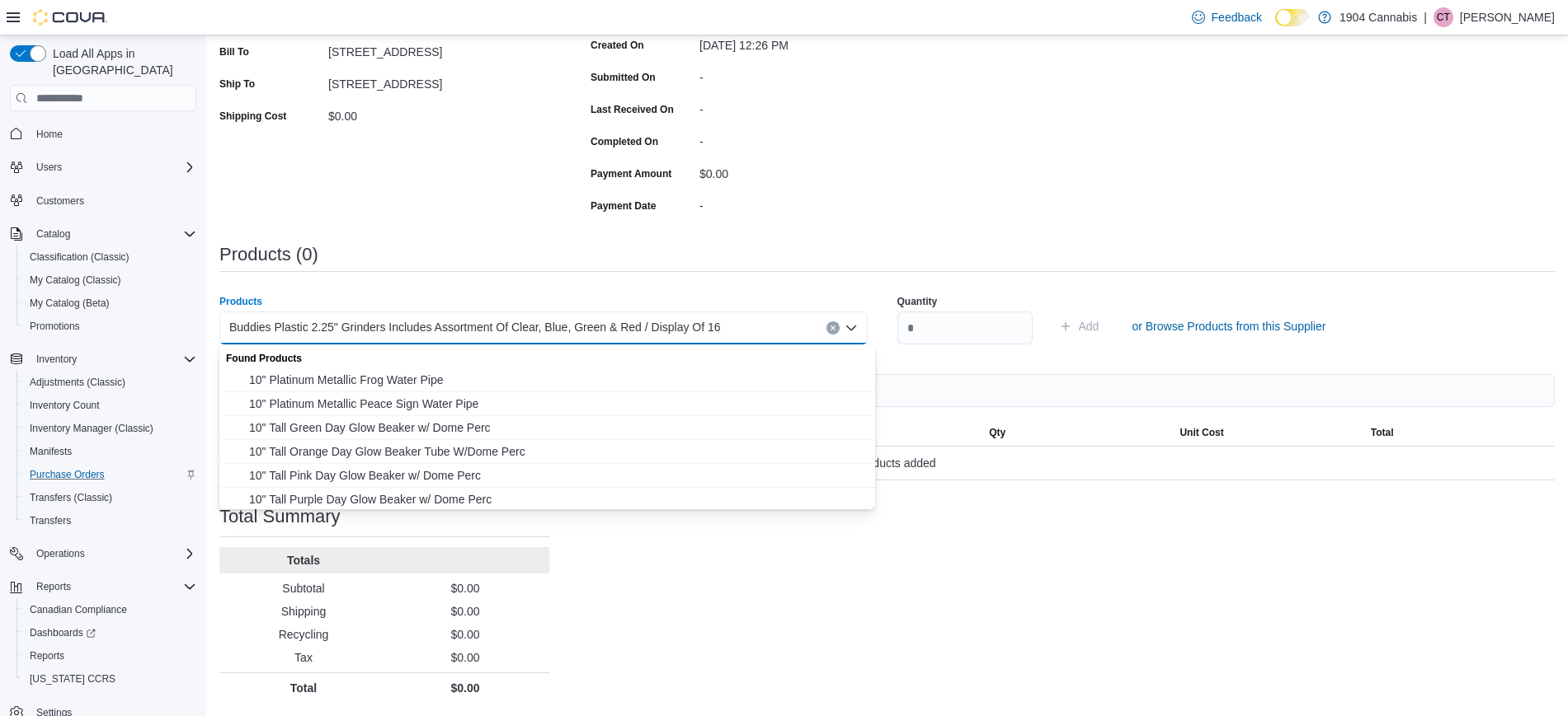
click at [839, 324] on button "Clear input" at bounding box center [832, 327] width 13 height 13
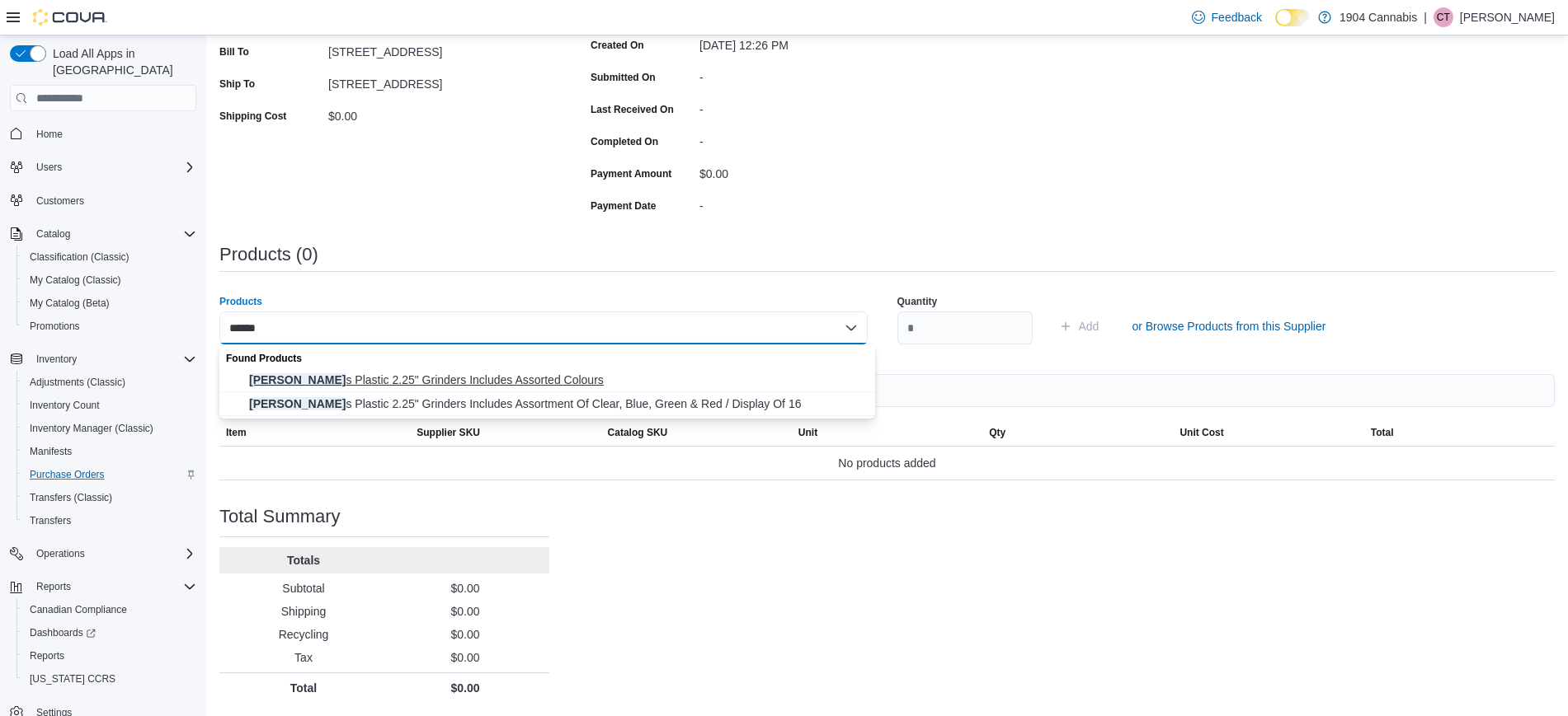
type input "******"
click at [569, 386] on span "Buddie s Plastic 2.25" Grinders Includes Assorted Colours" at bounding box center [556, 380] width 616 height 17
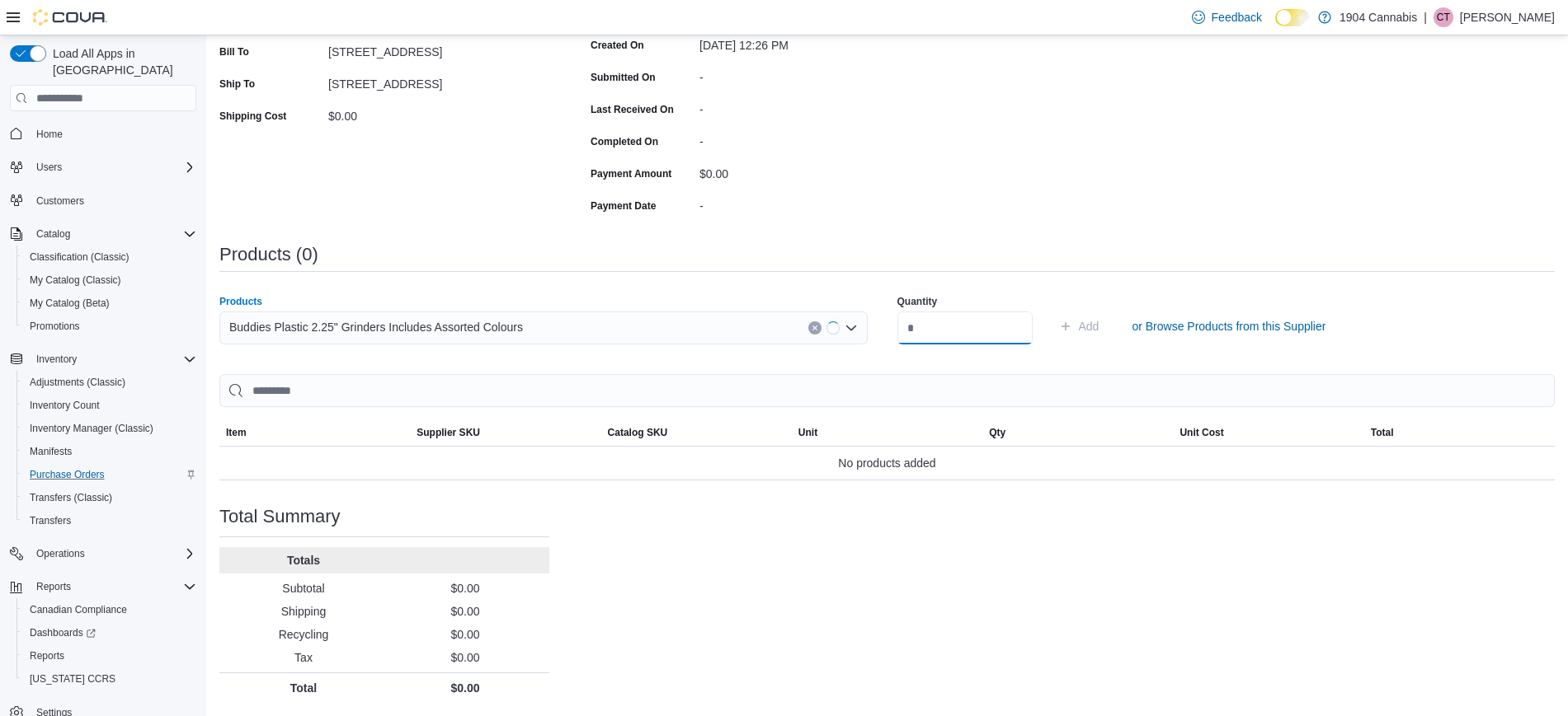
click at [973, 340] on input "number" at bounding box center [964, 328] width 135 height 33
type input "**"
click at [1100, 327] on span "Add" at bounding box center [1089, 326] width 21 height 17
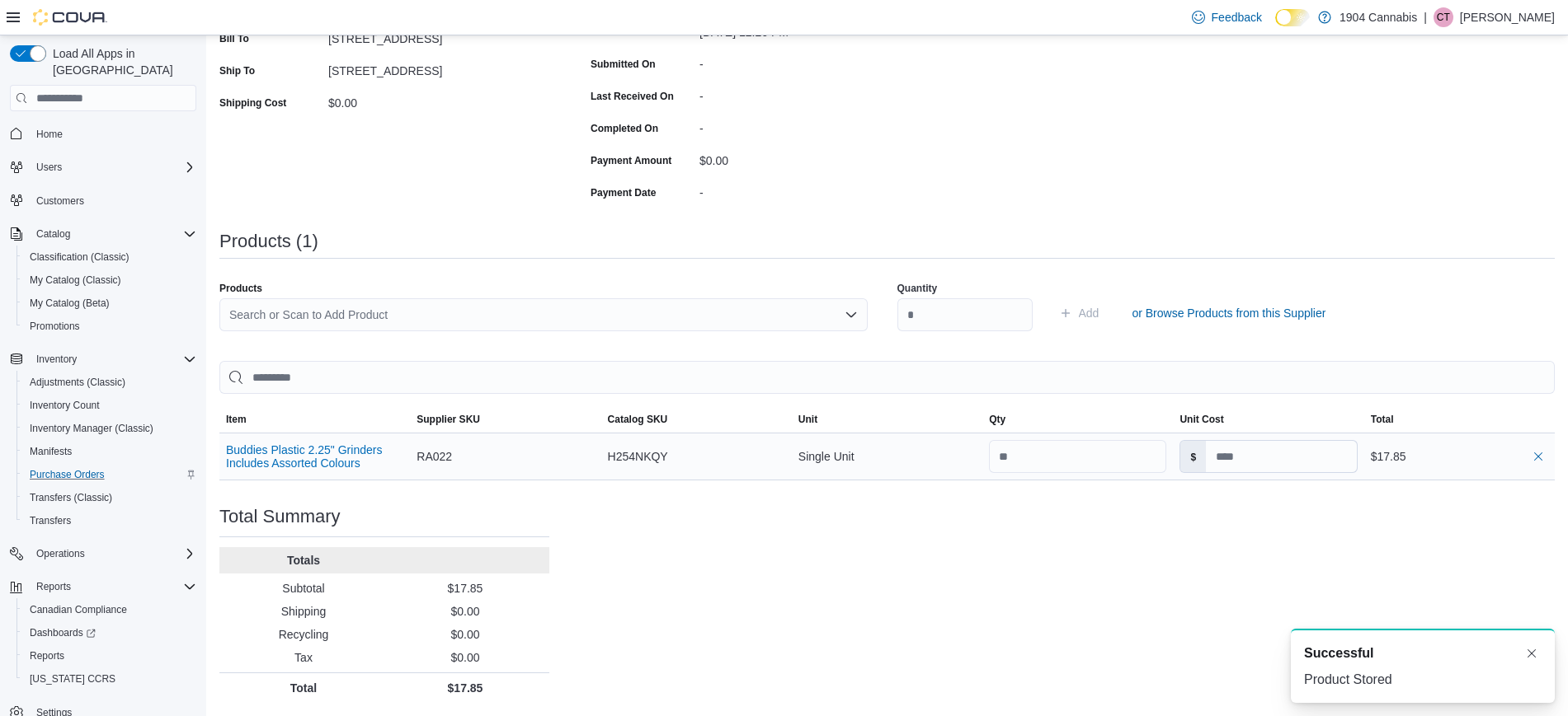
scroll to position [300, 0]
click at [1530, 656] on button "Dismiss toast" at bounding box center [1531, 652] width 20 height 20
click at [1429, 294] on div "Quantity Add or Browse Products from this Supplier" at bounding box center [1221, 313] width 648 height 82
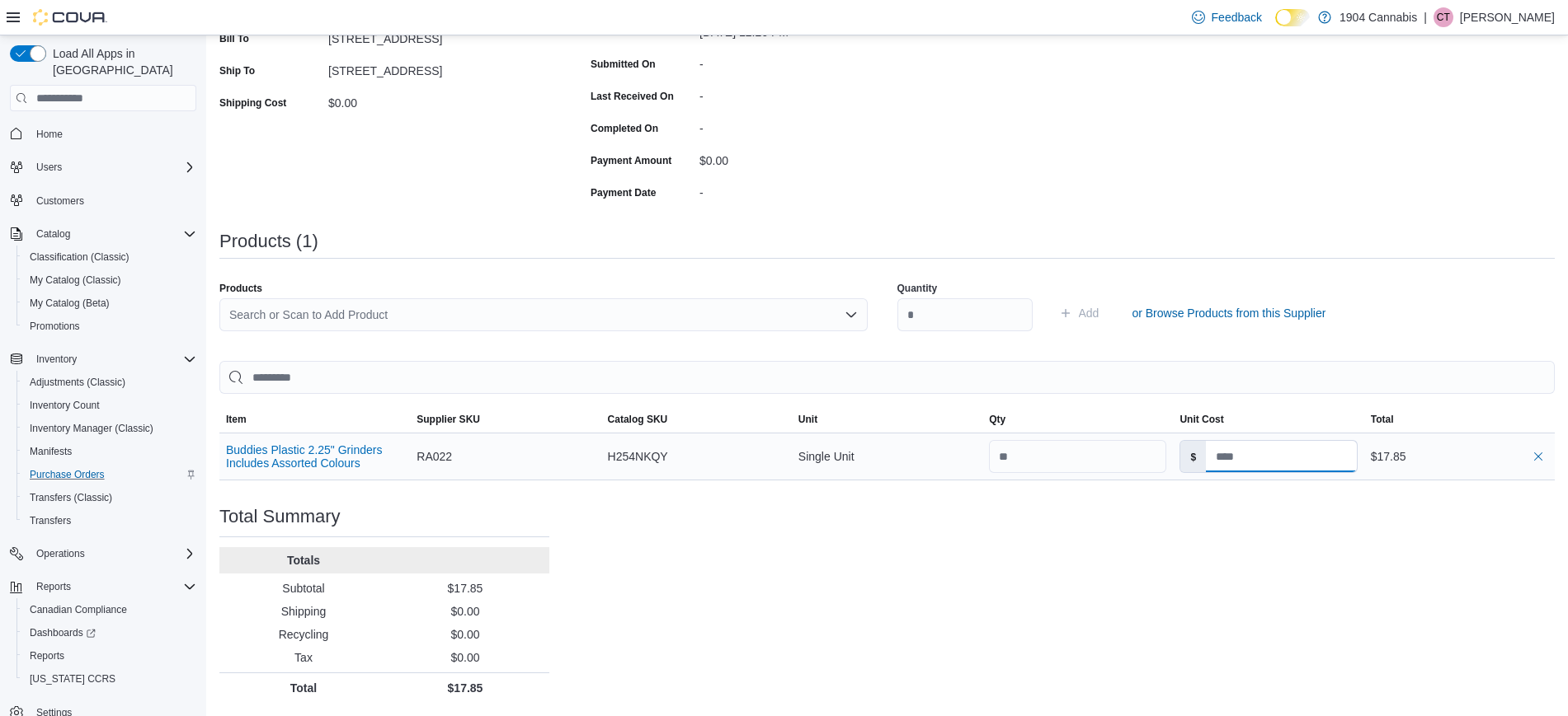
click at [1293, 447] on input at bounding box center [1281, 457] width 151 height 31
click at [1144, 553] on div "Purchase Order: POFG3V-186 Feedback Purchase Order Details Edit Status Pending …" at bounding box center [887, 274] width 1336 height 859
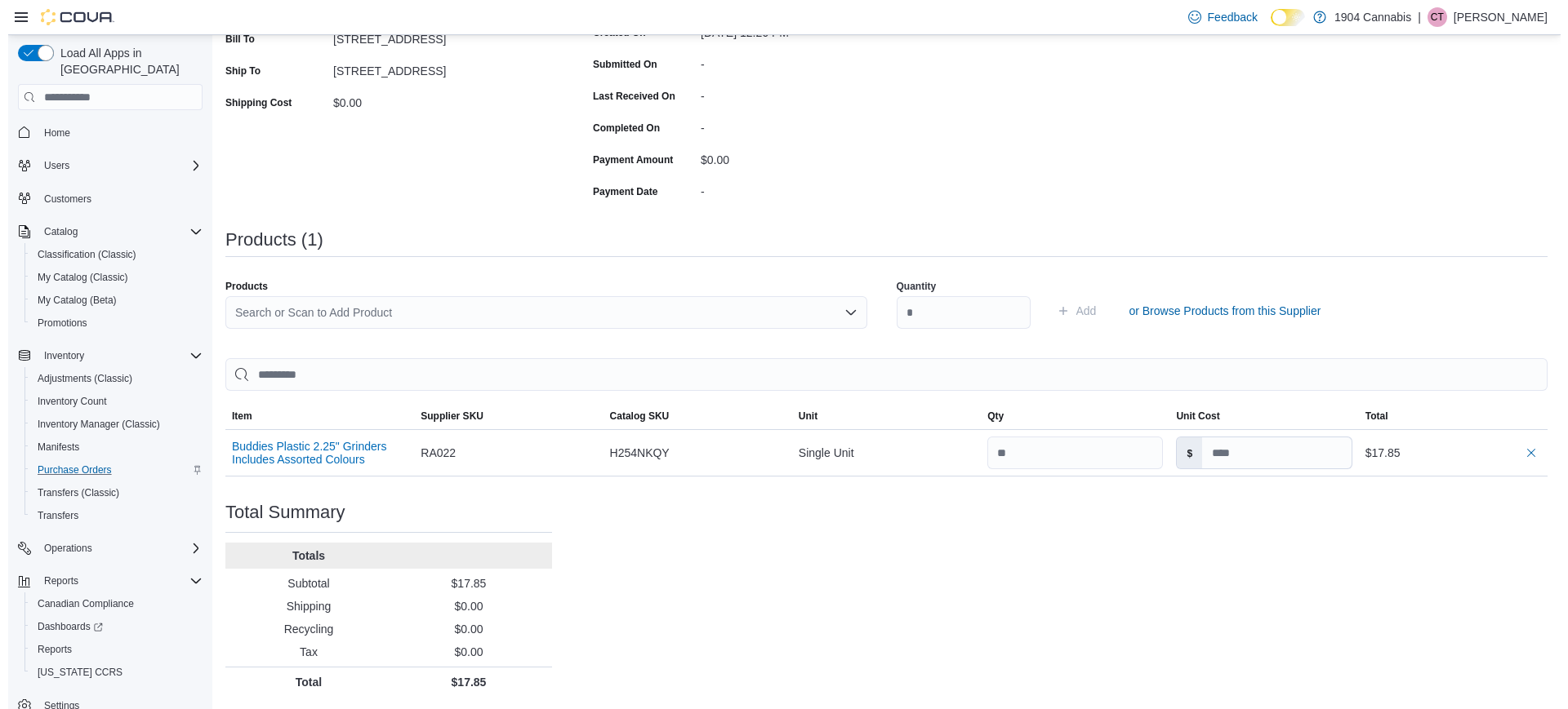
scroll to position [0, 0]
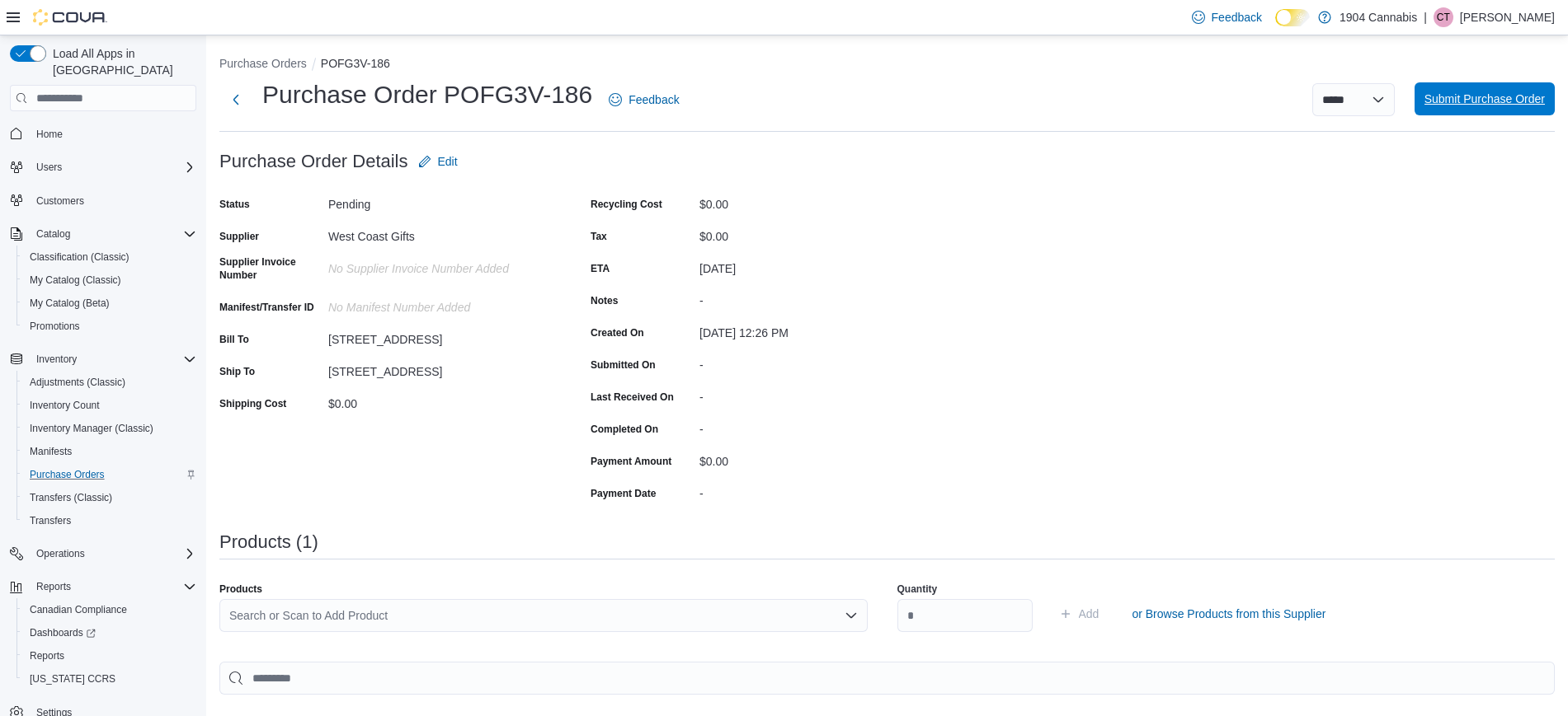
click at [1510, 104] on span "Submit Purchase Order" at bounding box center [1485, 99] width 121 height 17
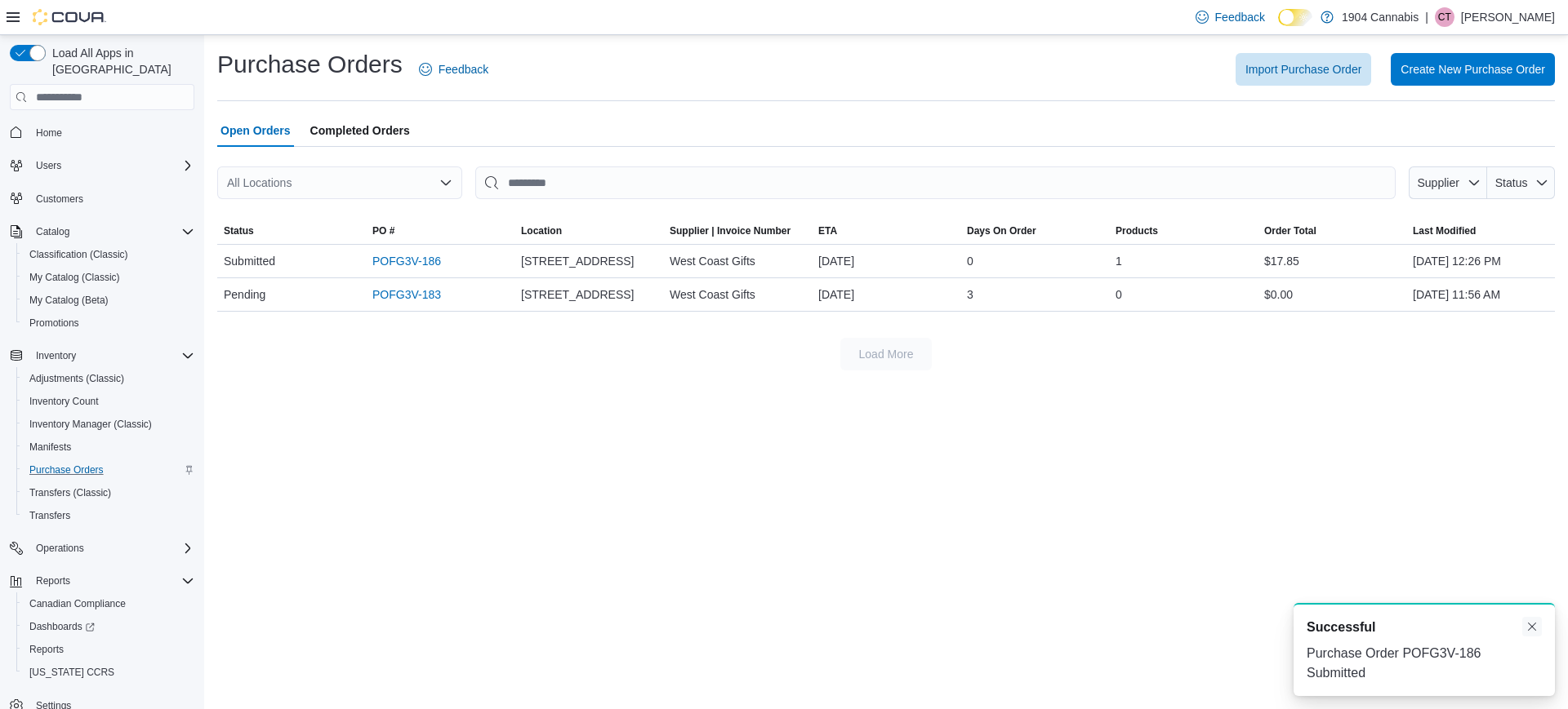
click at [1533, 636] on button "Dismiss toast" at bounding box center [1532, 627] width 20 height 20
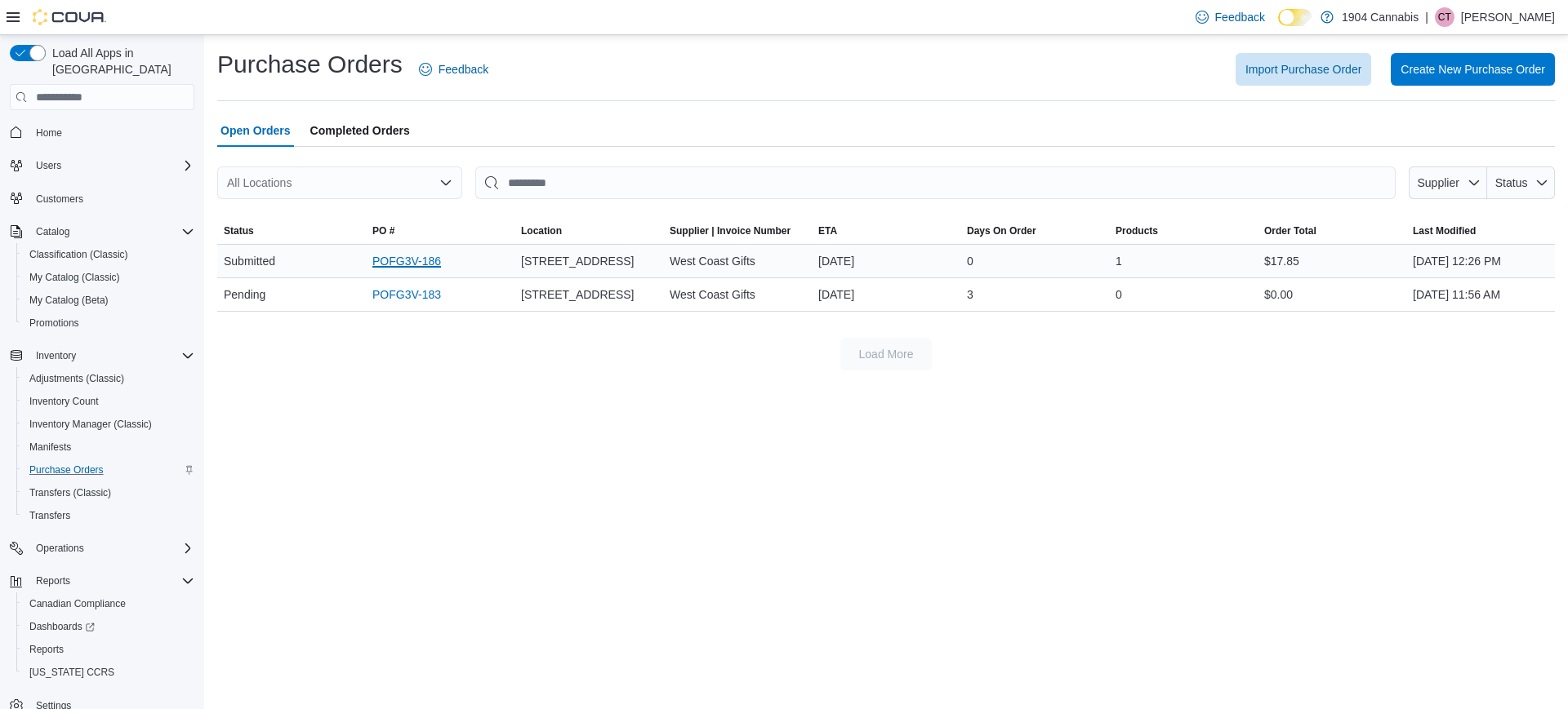
click at [408, 259] on link "POFG3V-186" at bounding box center [406, 261] width 68 height 20
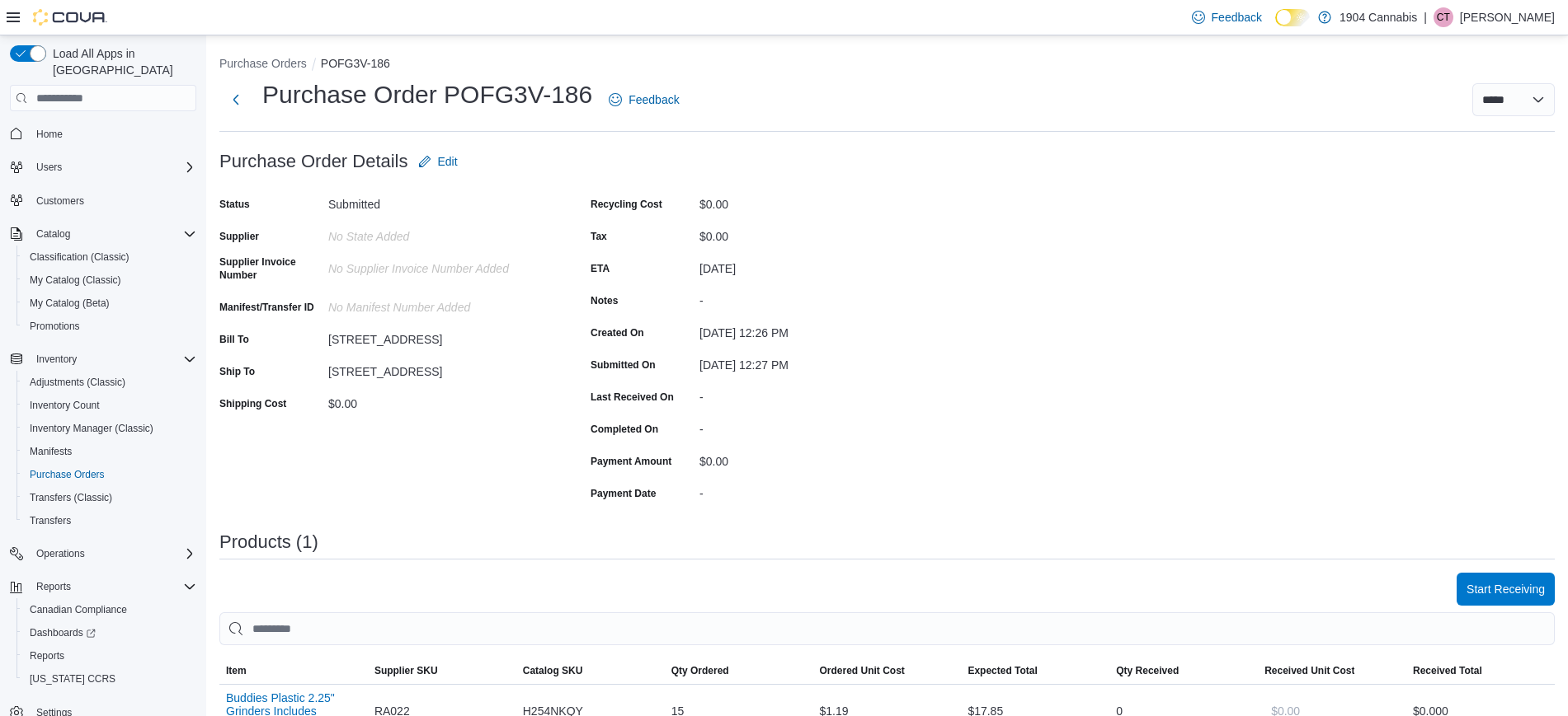
scroll to position [225, 0]
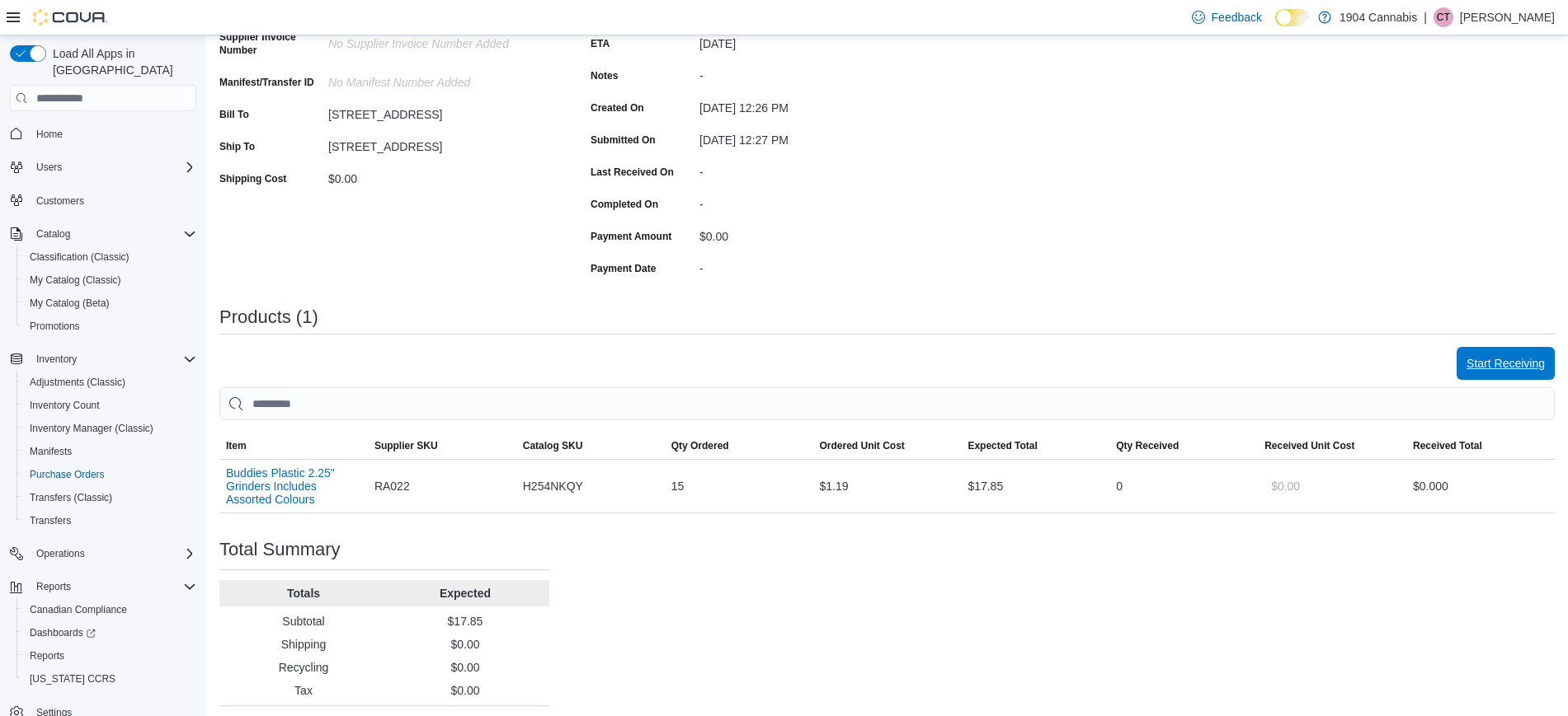
click at [1490, 367] on span "Start Receiving" at bounding box center [1506, 363] width 79 height 17
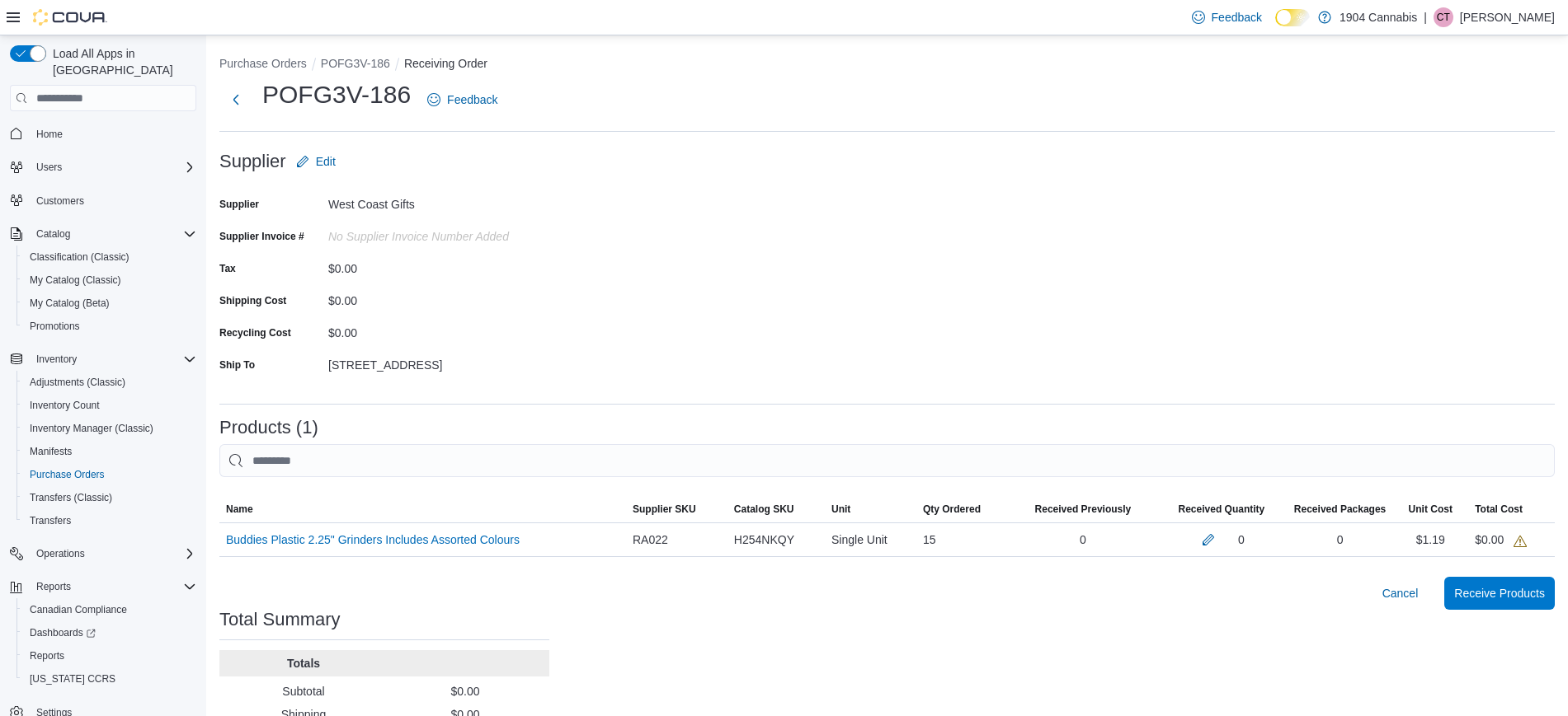
scroll to position [103, 0]
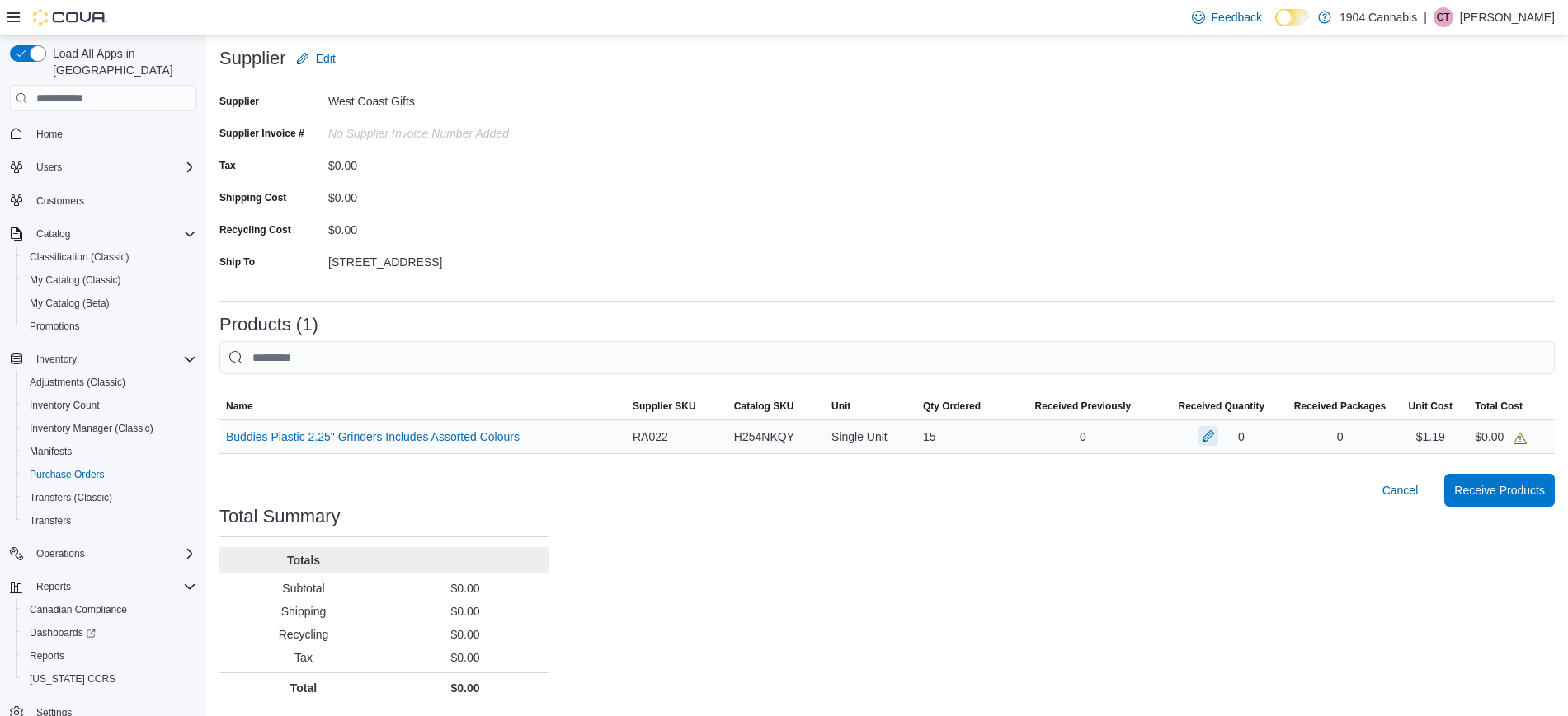
click at [1219, 430] on button "button" at bounding box center [1208, 436] width 20 height 20
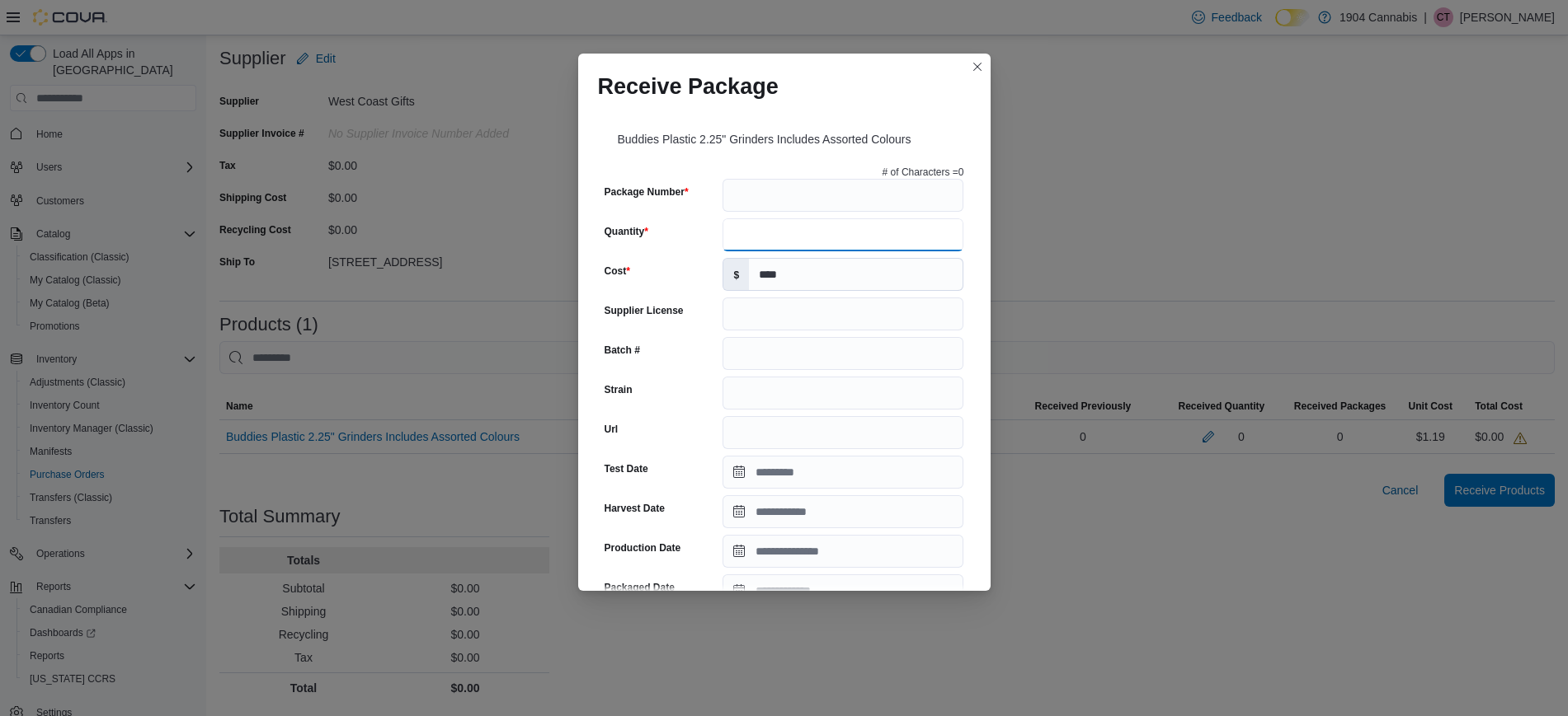
click at [814, 238] on input "Quantity" at bounding box center [843, 235] width 241 height 33
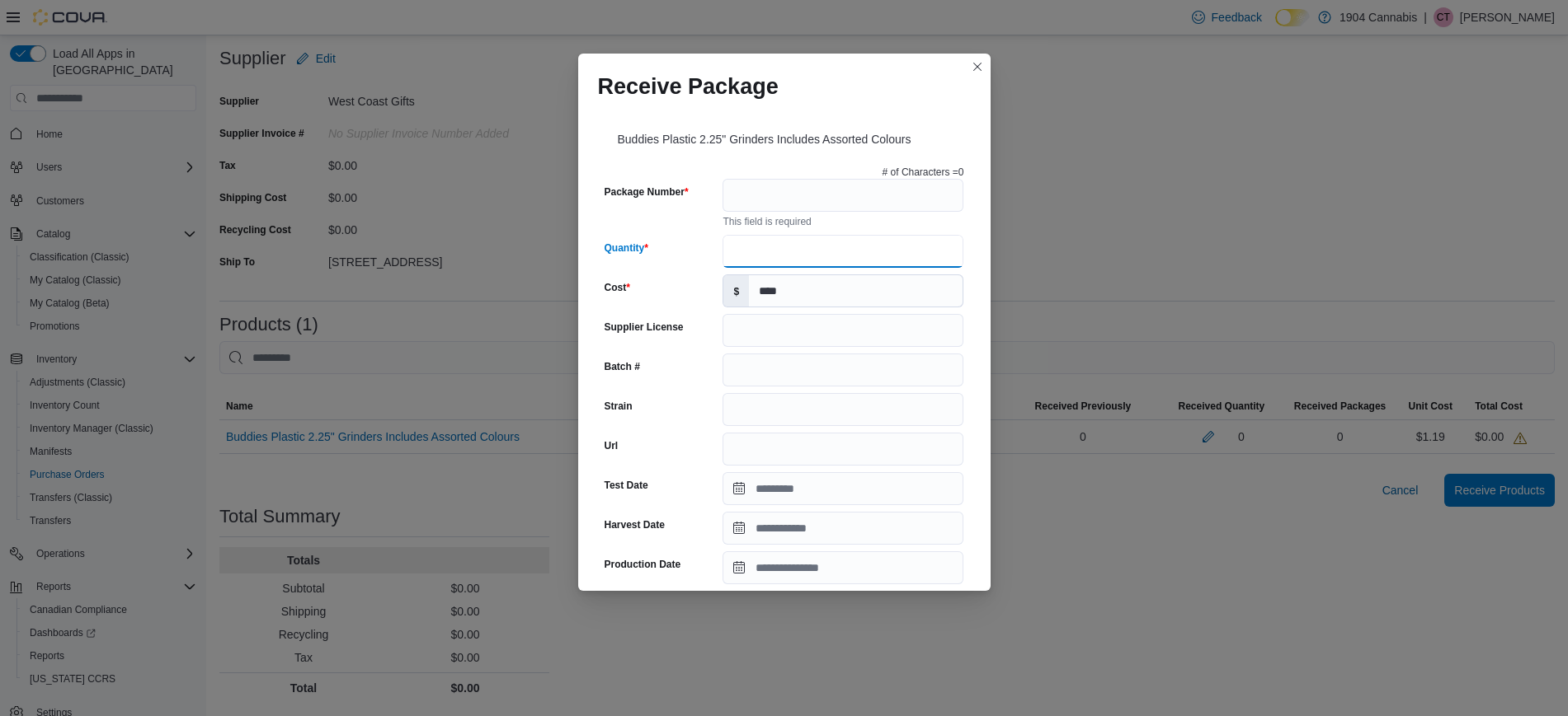
type input "**"
click at [853, 184] on input "Package Number" at bounding box center [843, 196] width 241 height 33
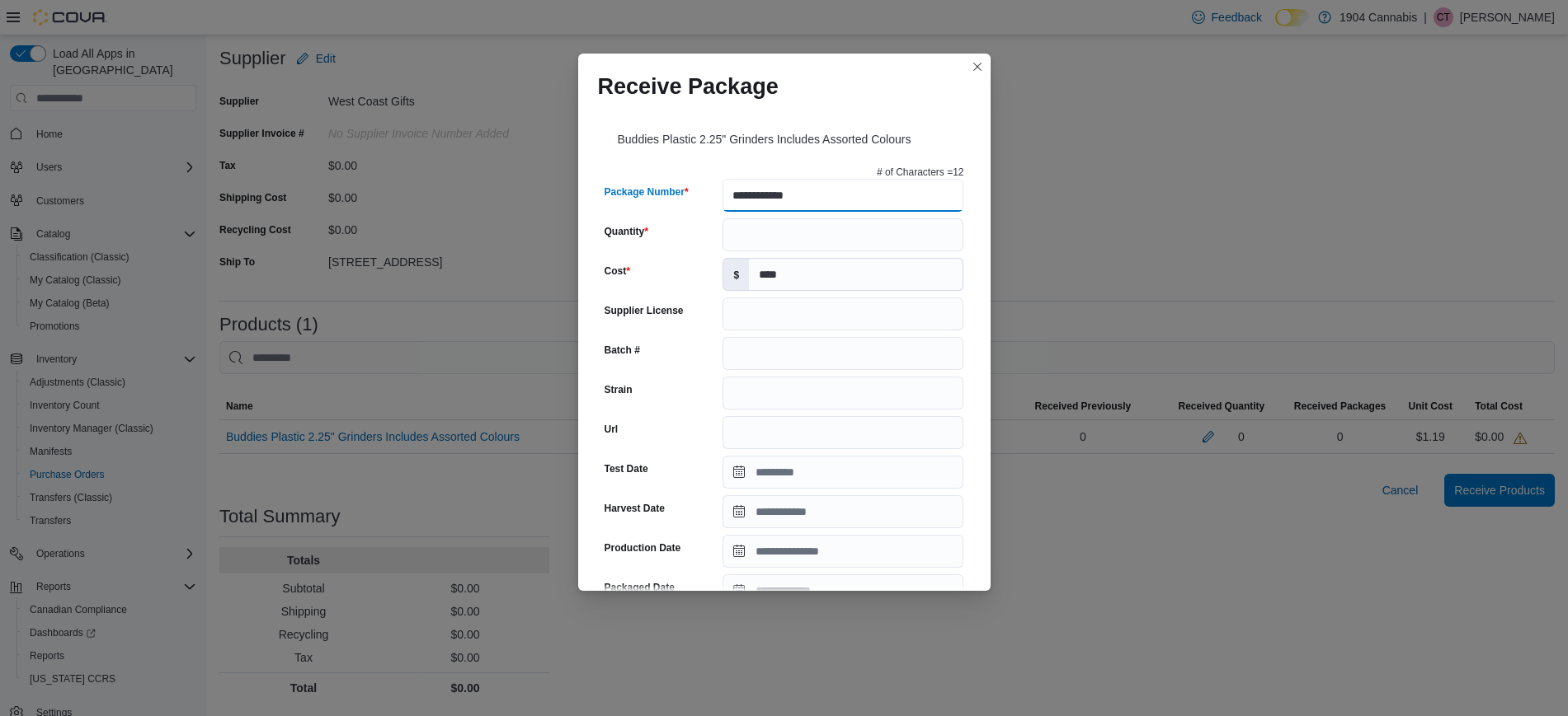
scroll to position [492, 0]
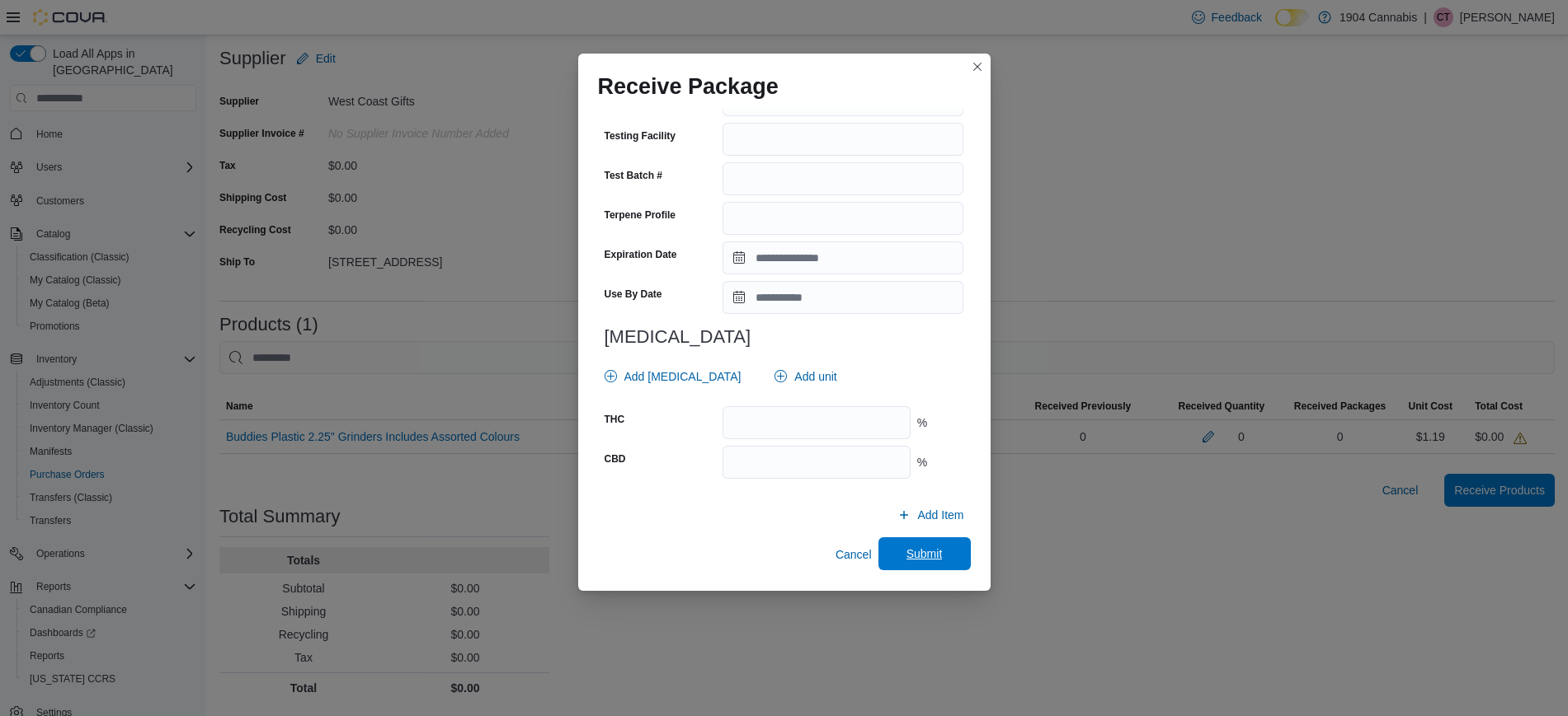
type input "**********"
click at [935, 563] on span "Submit" at bounding box center [924, 554] width 73 height 33
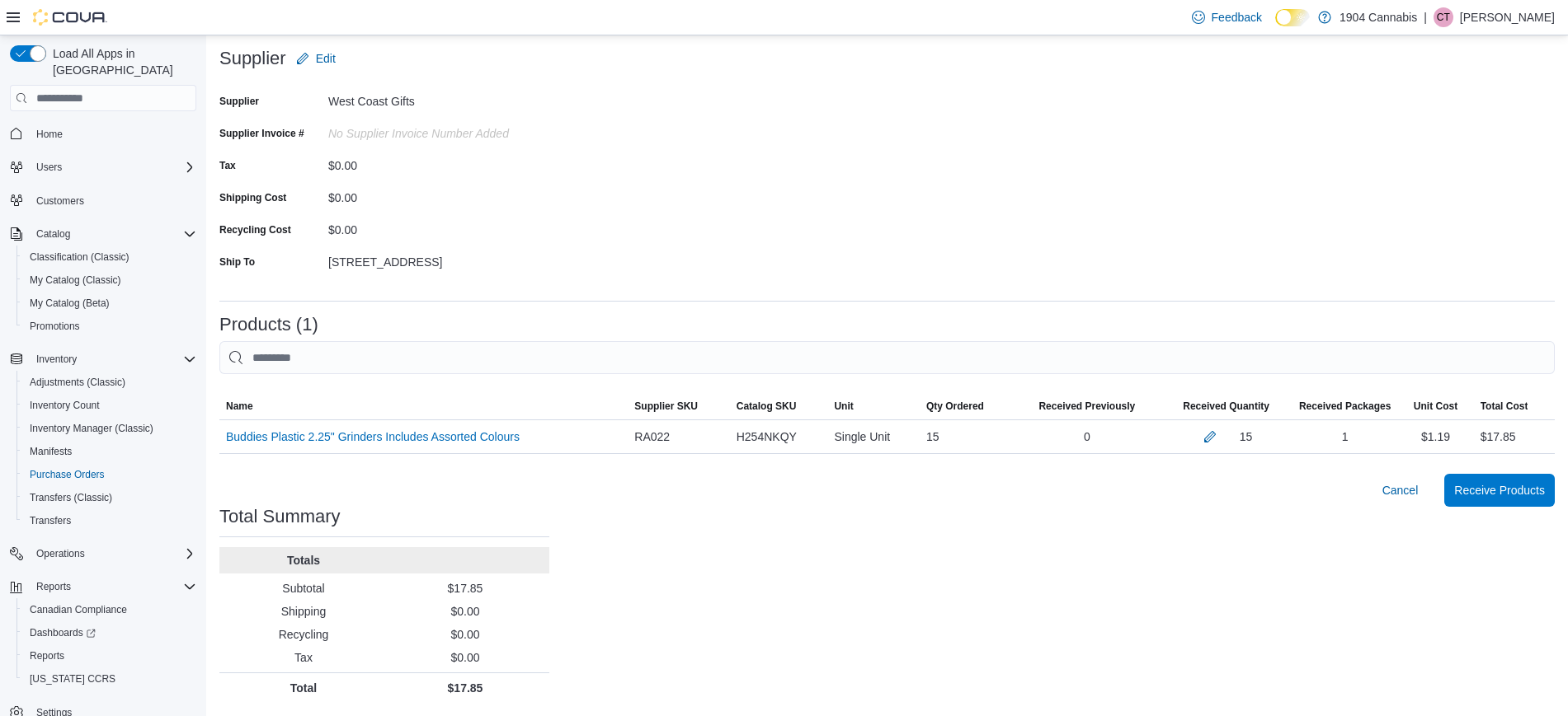
click at [1077, 556] on div "Purchase Orders POFG3V-186 Receiving Order POFG3V-186 Feedback Supplier Edit Su…" at bounding box center [887, 325] width 1362 height 784
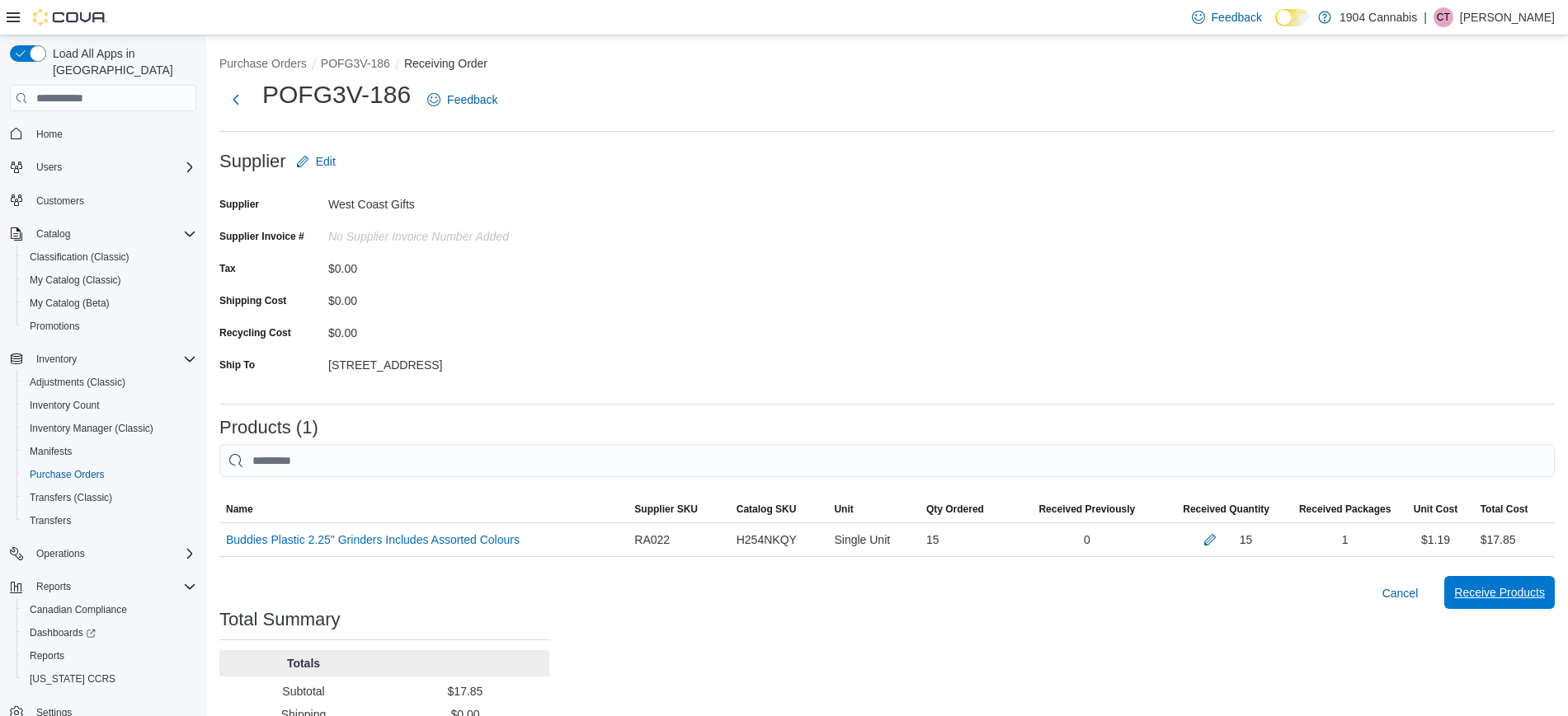
click at [1504, 589] on span "Receive Products" at bounding box center [1500, 592] width 91 height 17
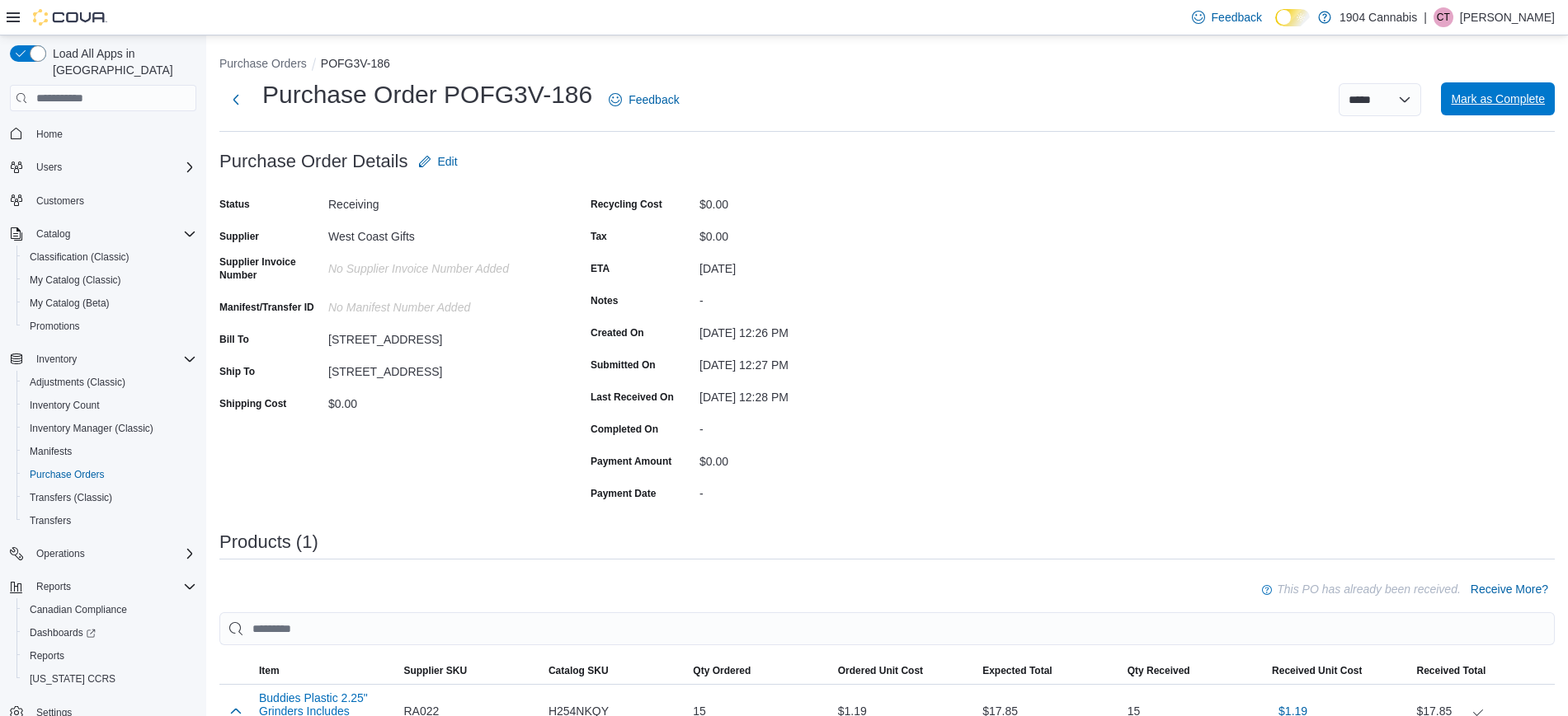
click at [1503, 96] on span "Mark as Complete" at bounding box center [1498, 99] width 94 height 17
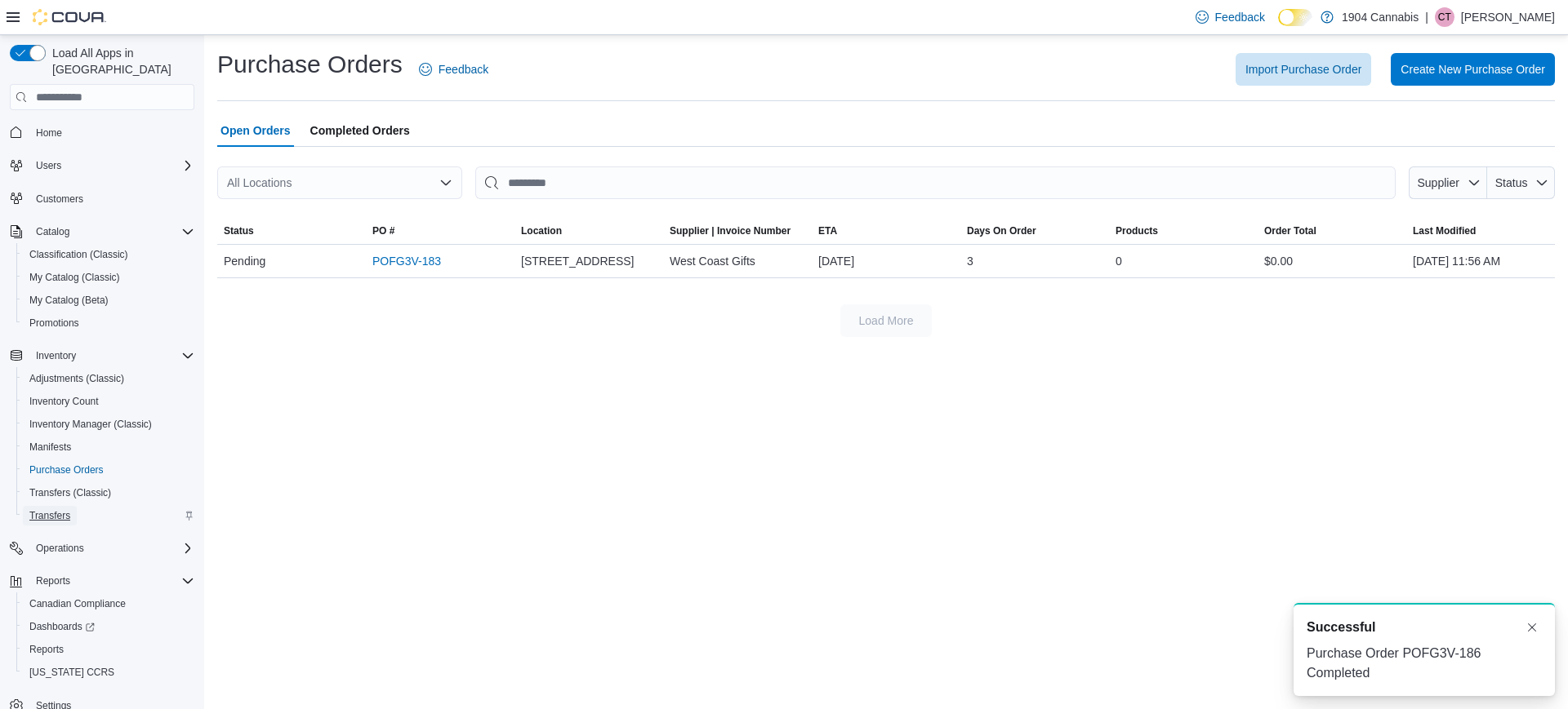
click at [70, 509] on span "Transfers" at bounding box center [49, 515] width 41 height 13
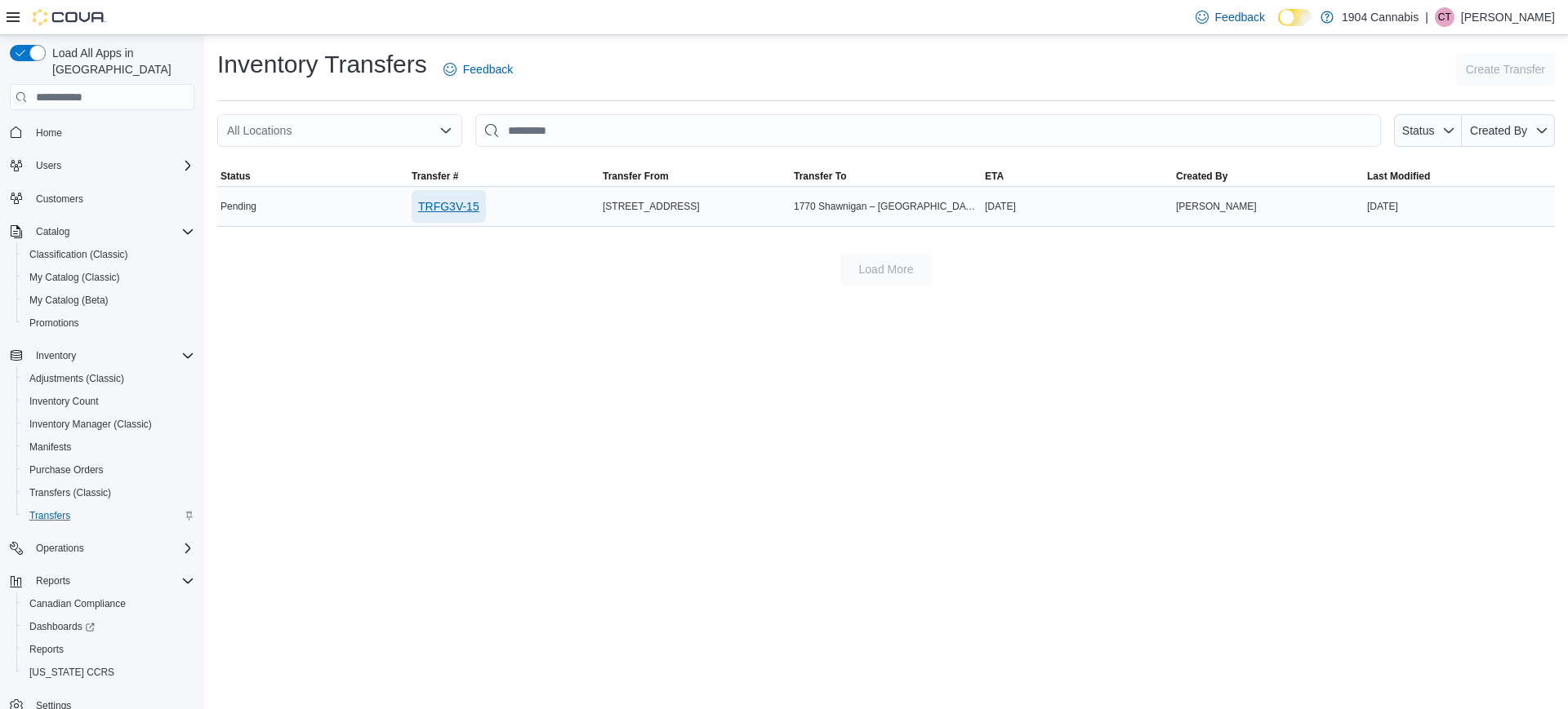
click at [458, 206] on span "TRFG3V-15" at bounding box center [448, 206] width 61 height 16
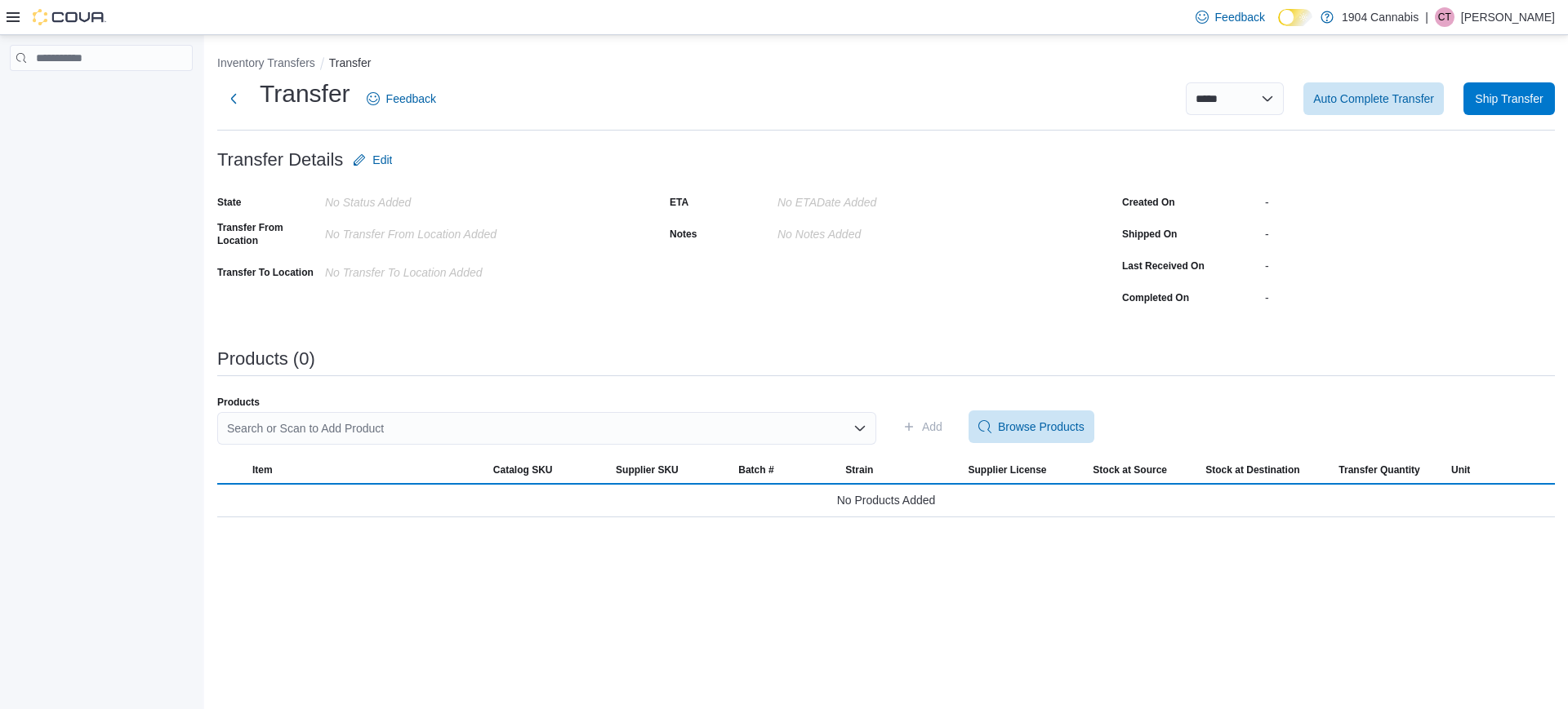
click at [559, 426] on div "Search or Scan to Add Product" at bounding box center [547, 429] width 659 height 33
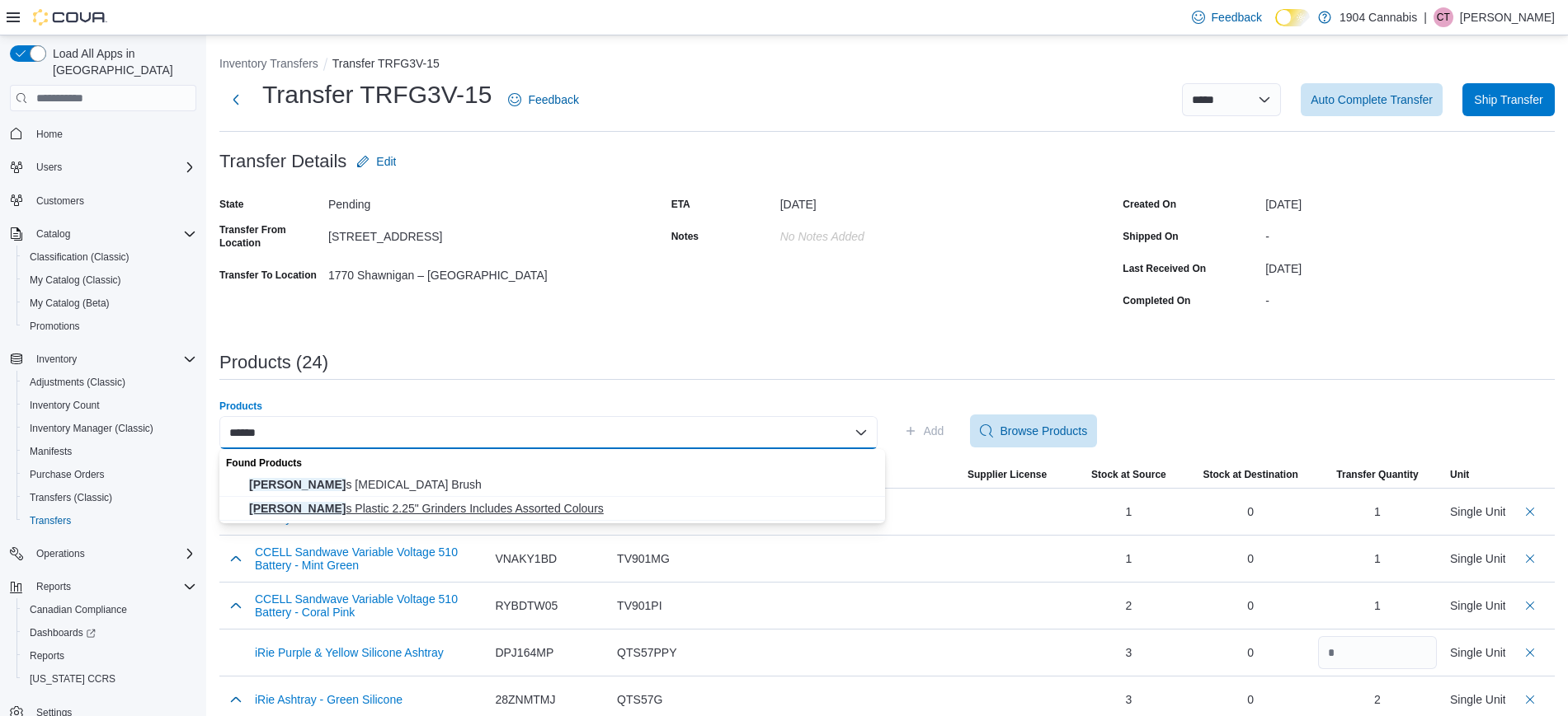
type input "******"
click at [505, 504] on span "[PERSON_NAME] s Plastic 2.25" Grinders Includes Assorted Colours" at bounding box center [562, 508] width 626 height 17
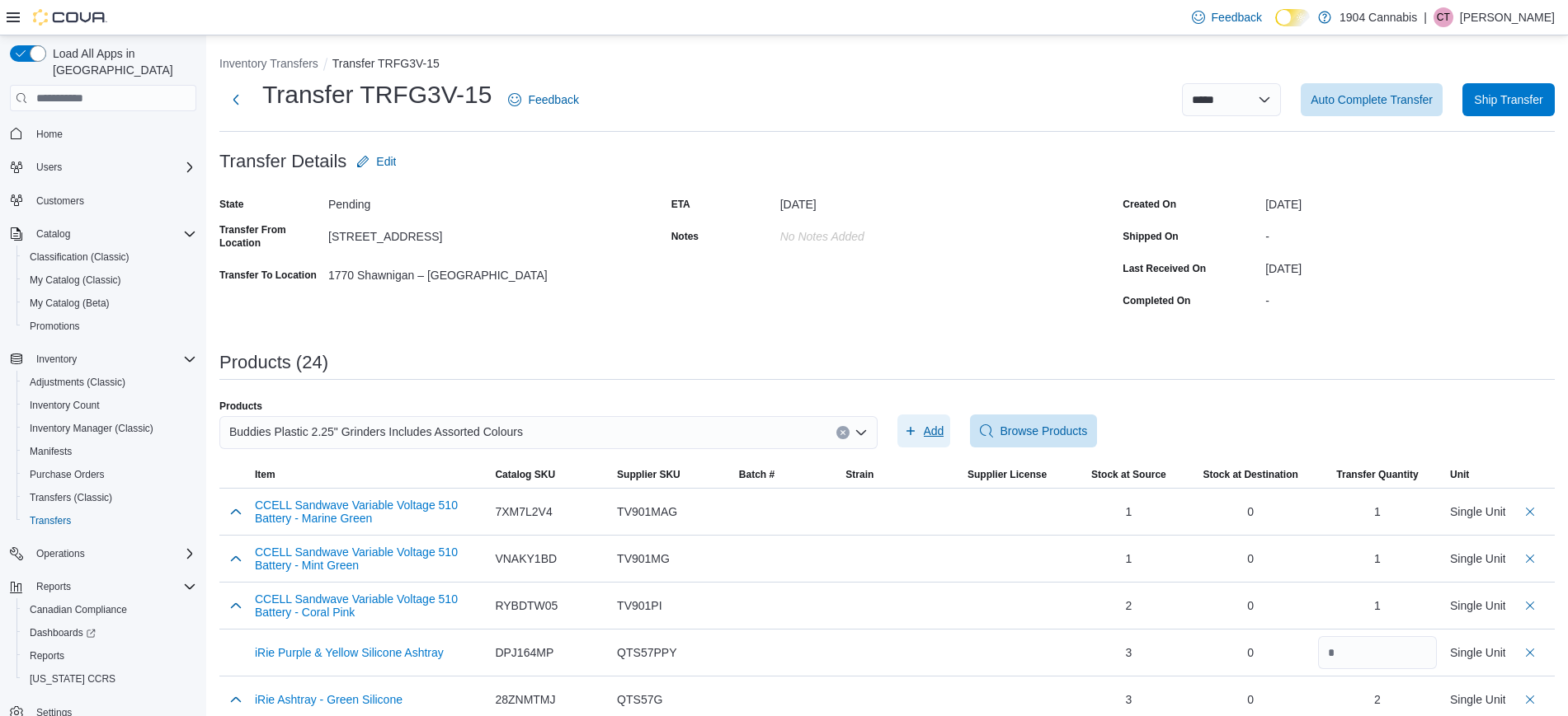
click at [943, 423] on span "Add" at bounding box center [934, 430] width 21 height 17
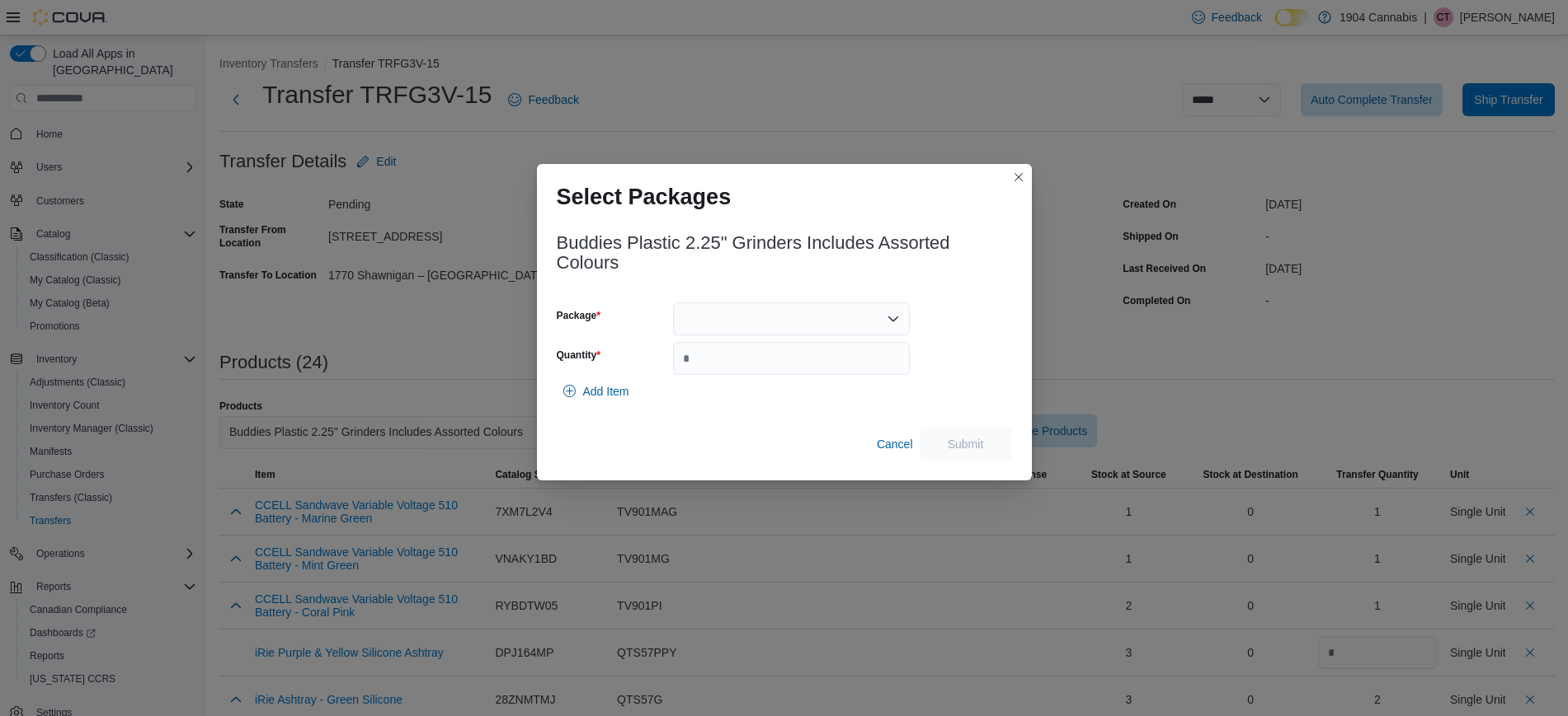
click at [786, 303] on div at bounding box center [791, 320] width 237 height 33
click at [766, 375] on span "716165303688" at bounding box center [801, 370] width 197 height 17
click at [756, 371] on input "Quantity" at bounding box center [791, 359] width 237 height 33
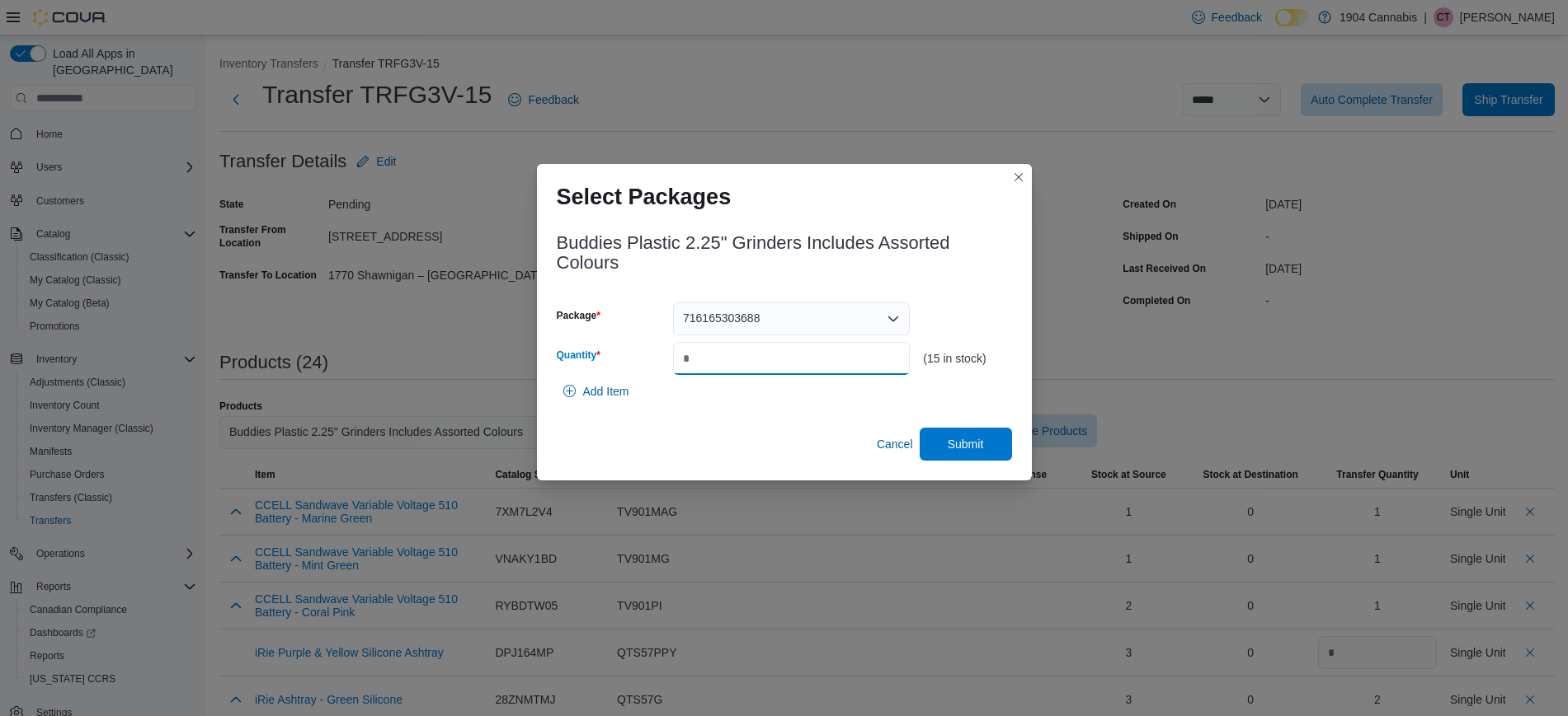
type input "*"
click at [779, 414] on div "Buddies Plastic 2.25" Grinders Includes Assorted Colours Package 716165303688 Q…" at bounding box center [784, 342] width 455 height 238
click at [981, 439] on span "Submit" at bounding box center [966, 444] width 37 height 17
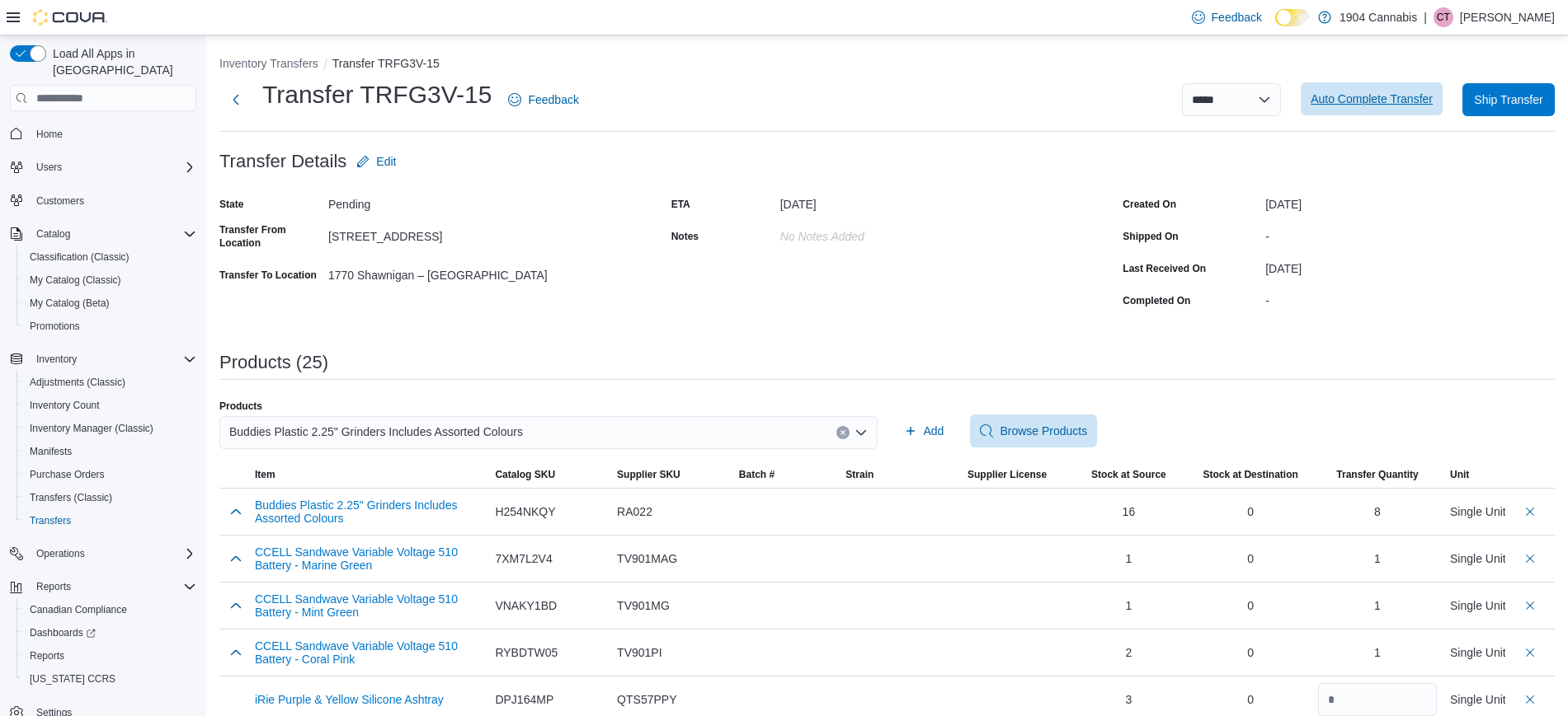
click at [1431, 100] on span "Auto Complete Transfer" at bounding box center [1371, 99] width 122 height 17
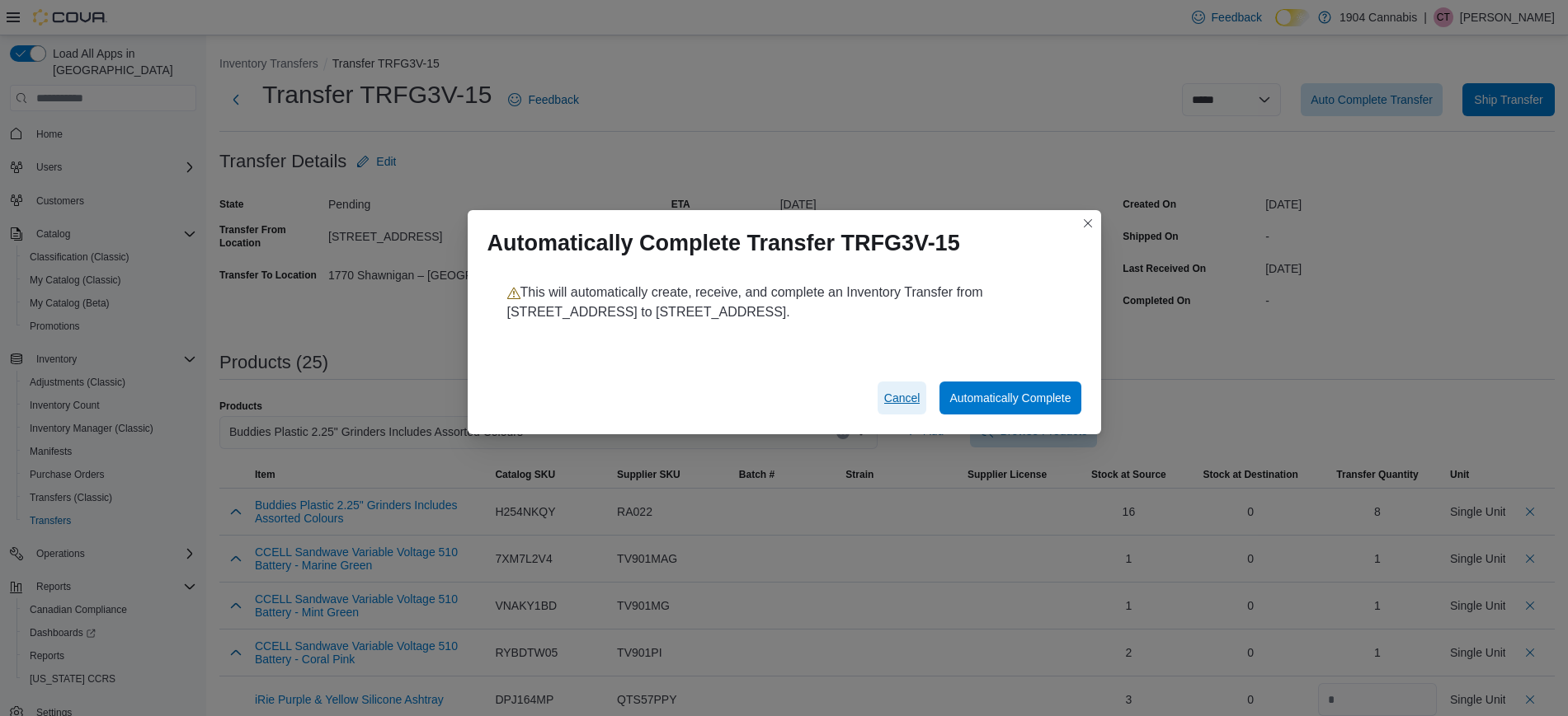
click at [888, 399] on span "Cancel" at bounding box center [902, 398] width 37 height 17
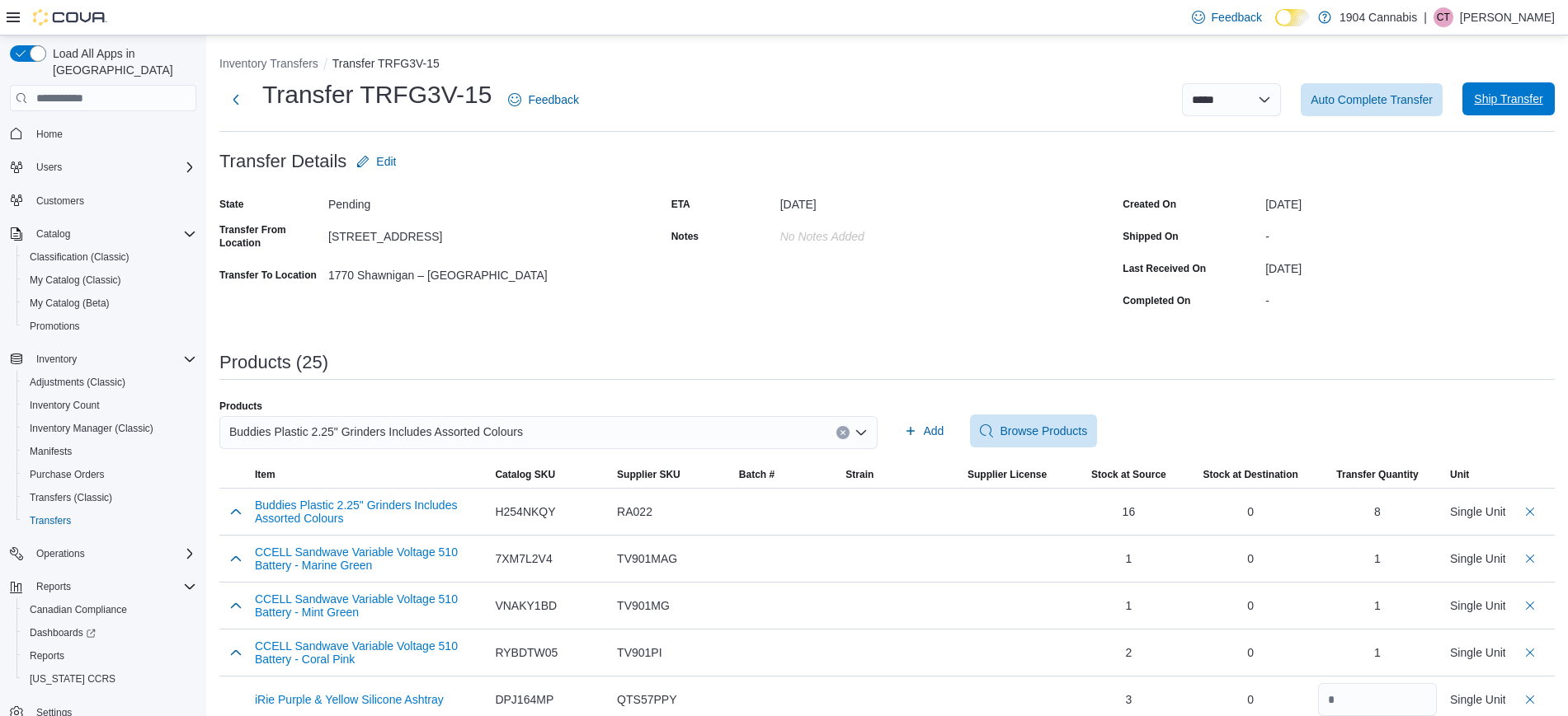
click at [1530, 105] on span "Ship Transfer" at bounding box center [1508, 99] width 68 height 17
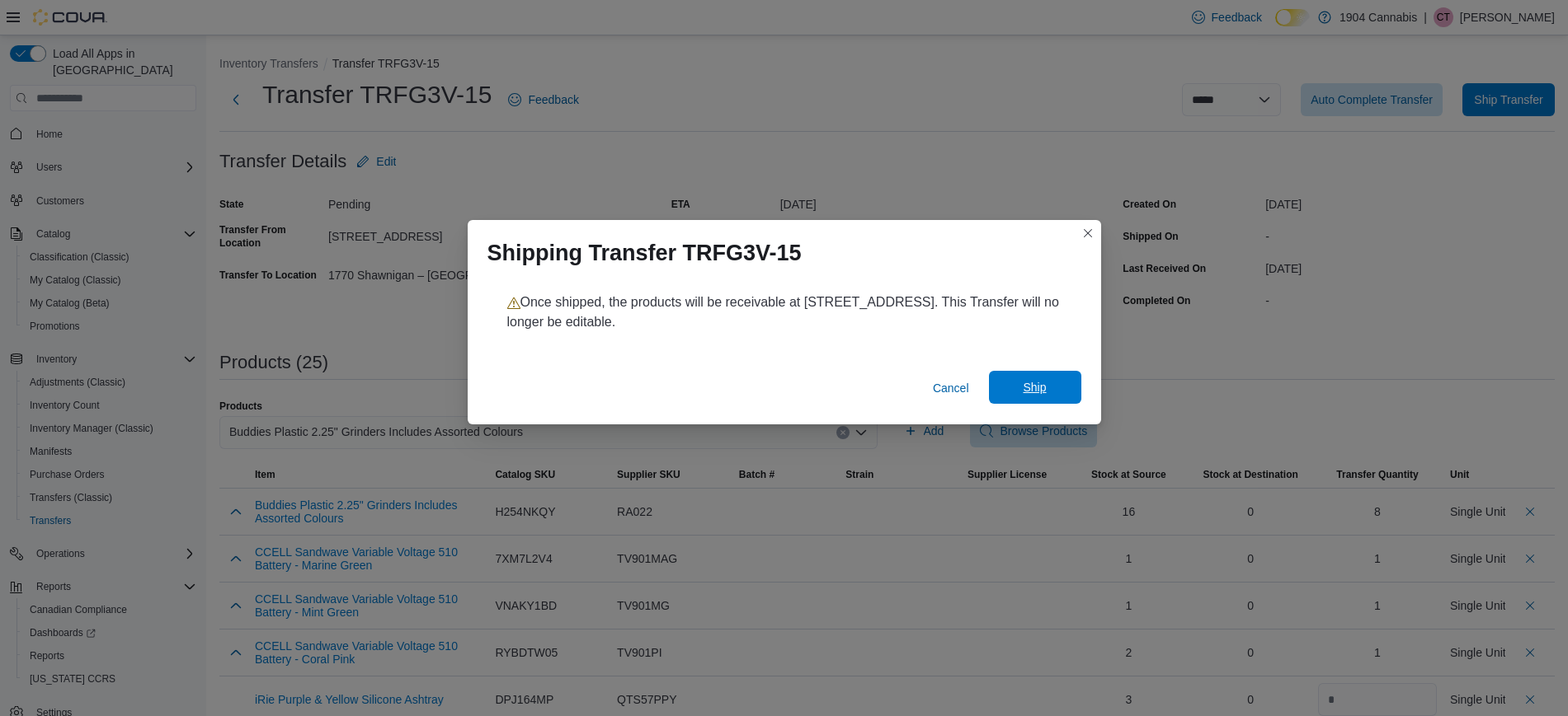
click at [1058, 389] on span "Ship" at bounding box center [1034, 388] width 73 height 33
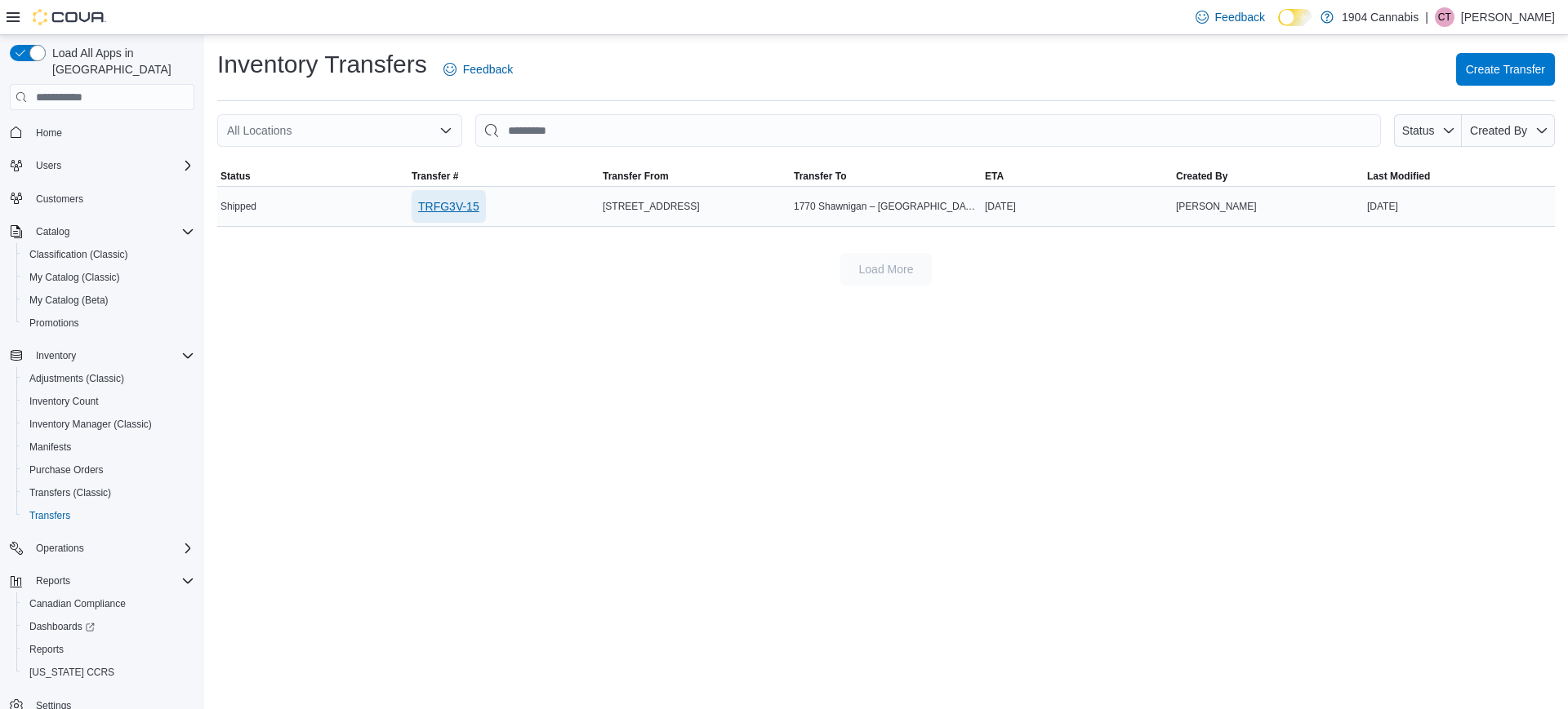
click at [461, 209] on span "TRFG3V-15" at bounding box center [448, 206] width 61 height 16
